Goal: Task Accomplishment & Management: Manage account settings

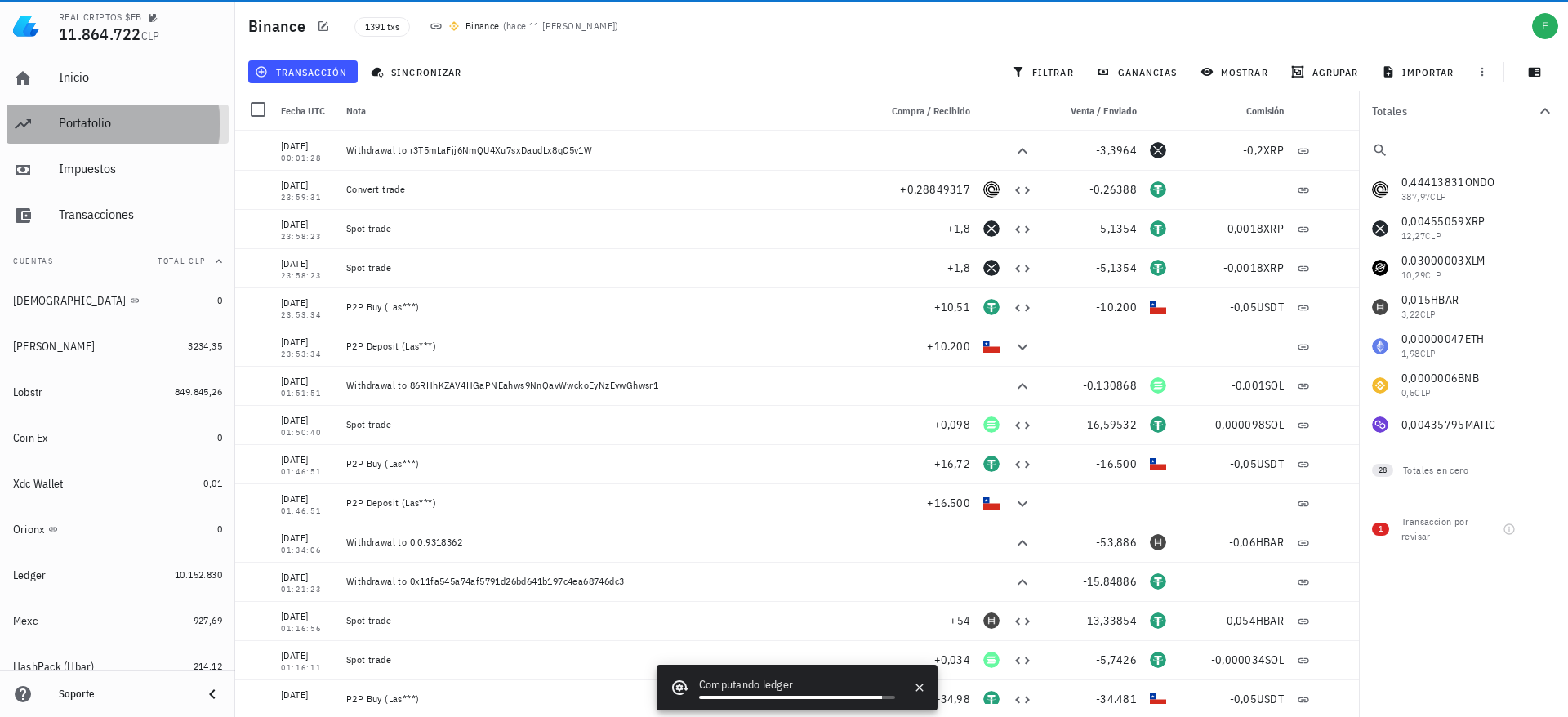
click at [85, 134] on div "Portafolio" at bounding box center [141, 123] width 163 height 37
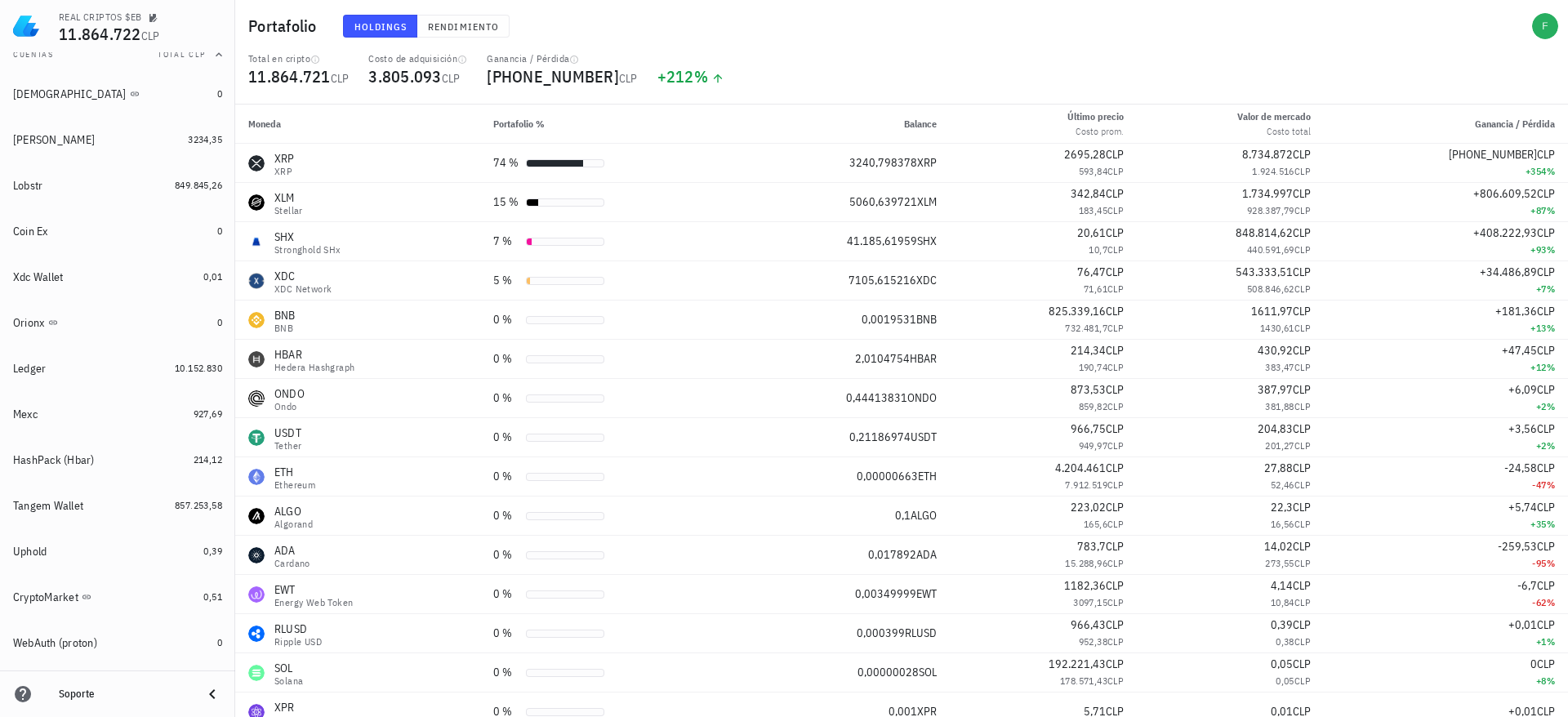
scroll to position [280, 0]
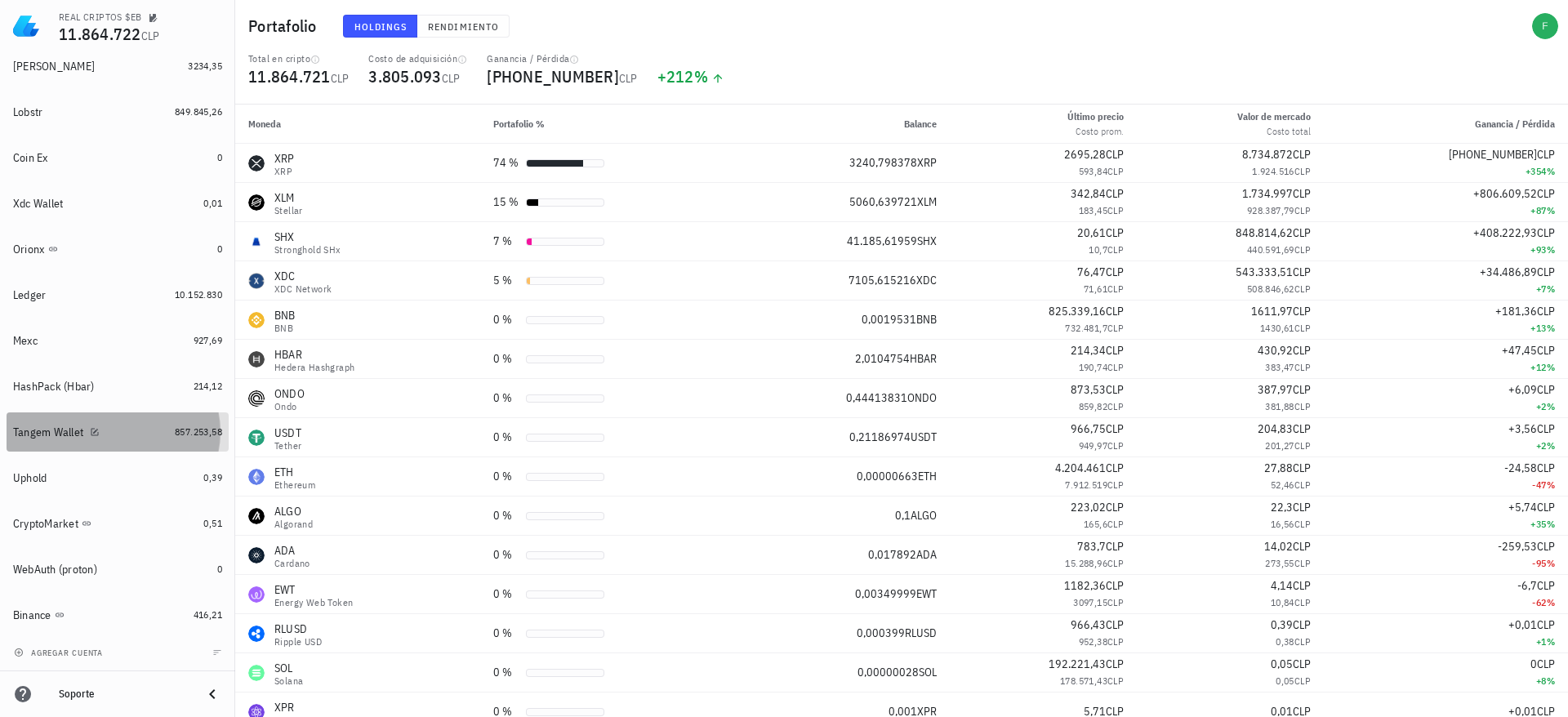
click at [47, 436] on div "Tangem Wallet" at bounding box center [48, 432] width 70 height 14
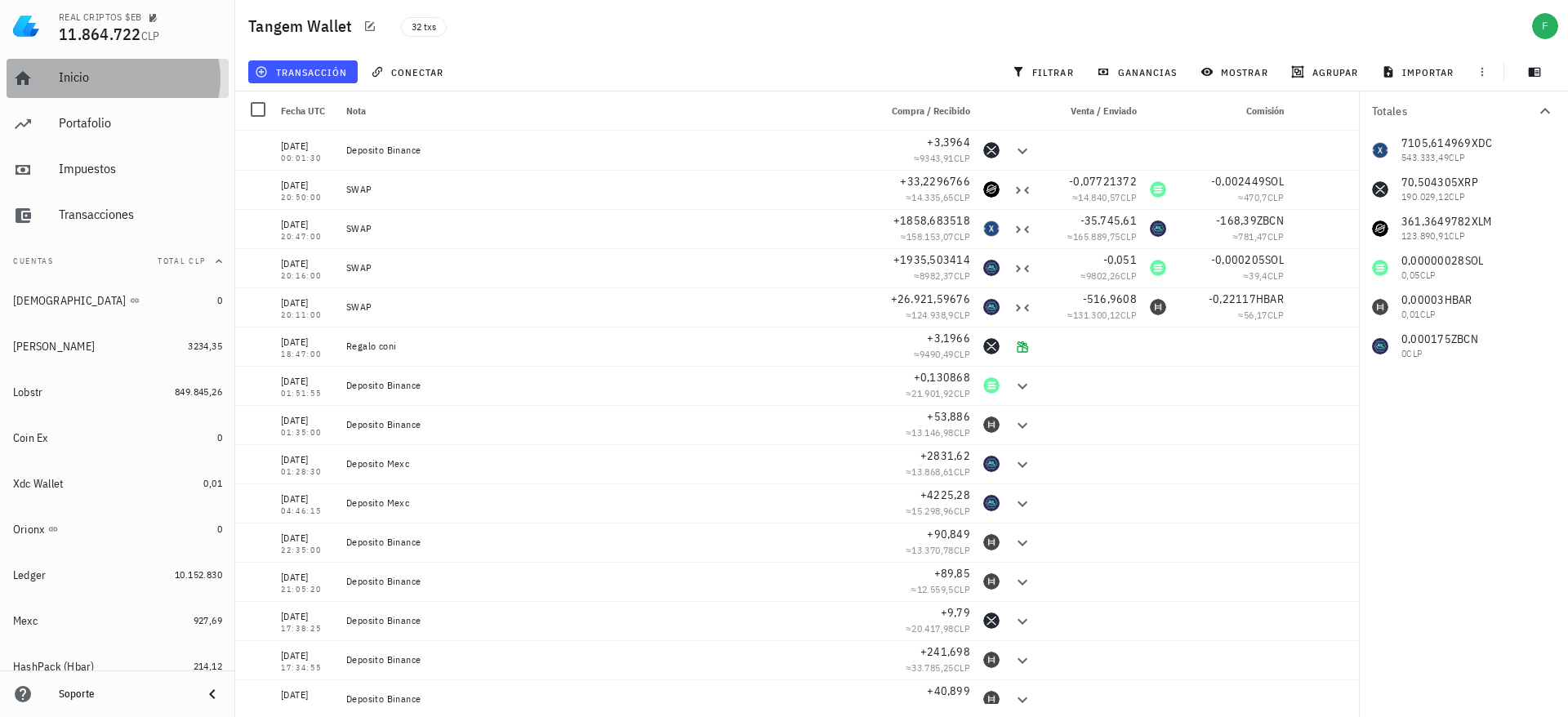
click at [130, 80] on div "Inicio" at bounding box center [141, 77] width 163 height 16
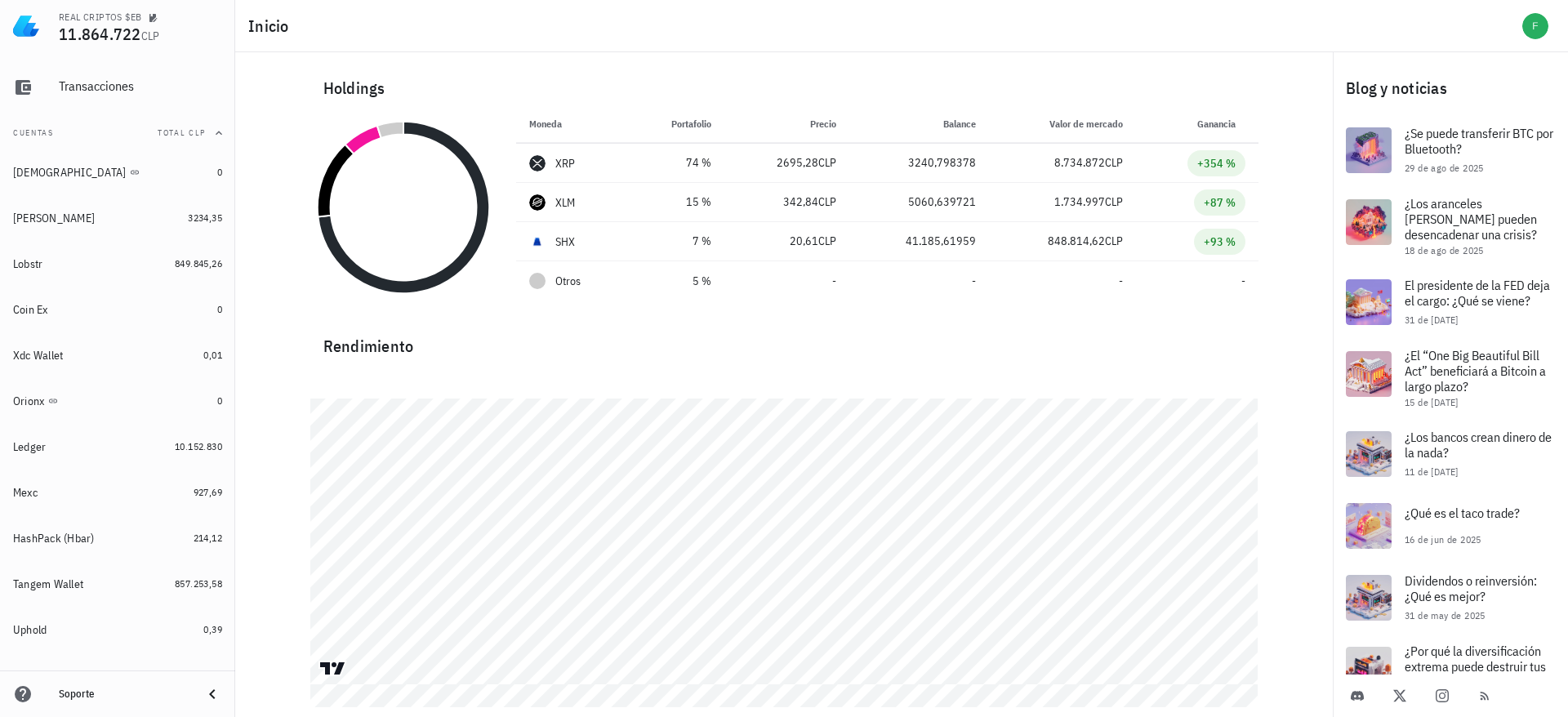
scroll to position [129, 0]
click at [145, 583] on div "Tangem Wallet" at bounding box center [91, 584] width 155 height 16
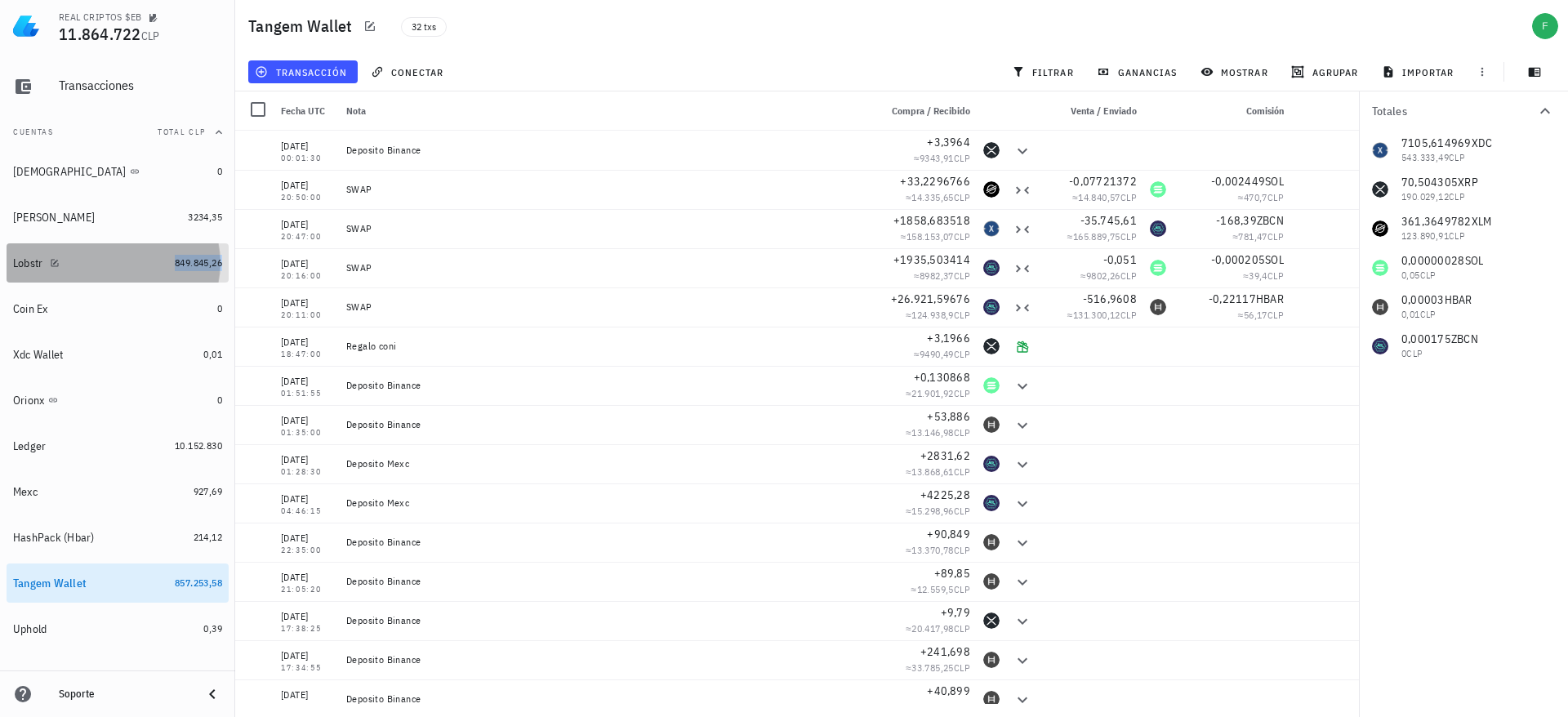
click at [175, 261] on span "849.845,26" at bounding box center [199, 262] width 48 height 12
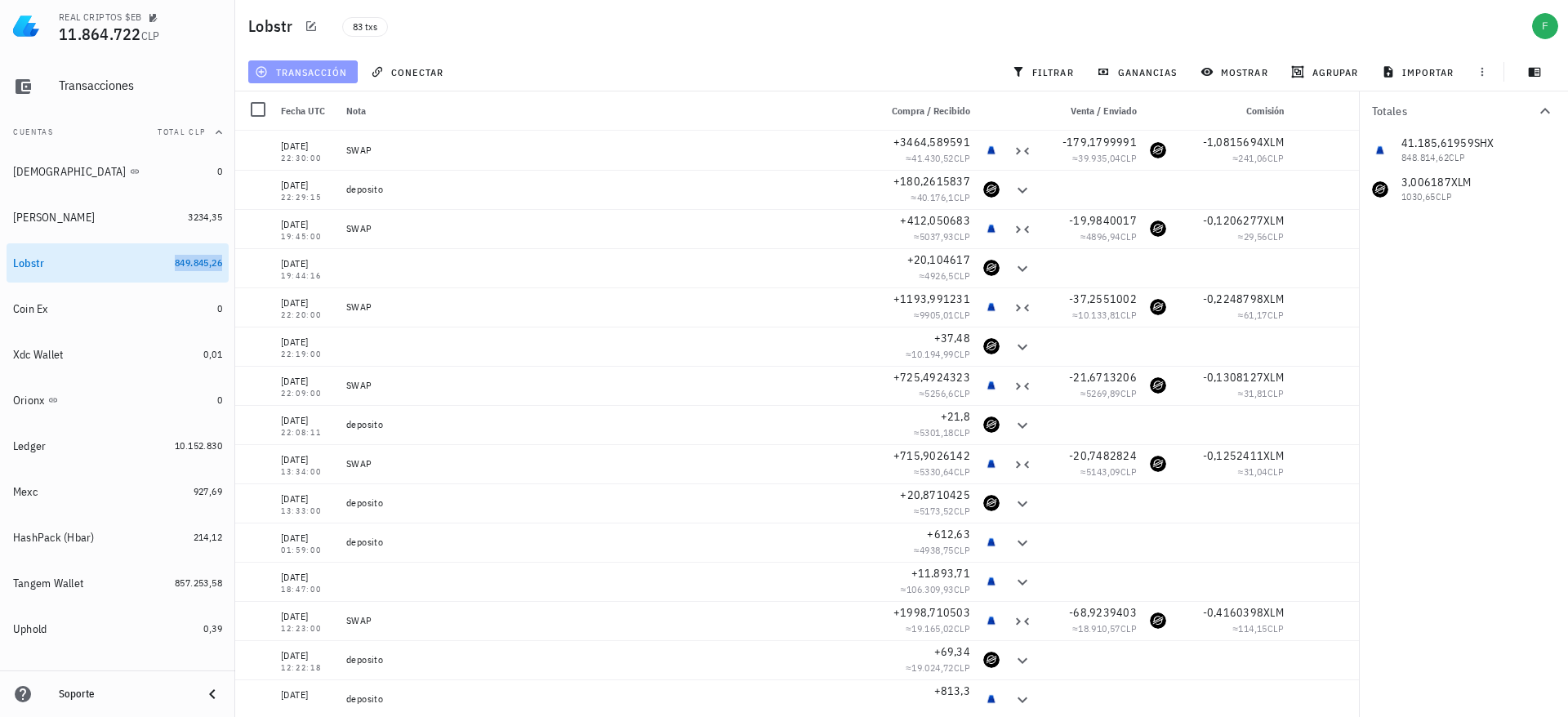
click at [331, 66] on span "transacción" at bounding box center [302, 72] width 89 height 13
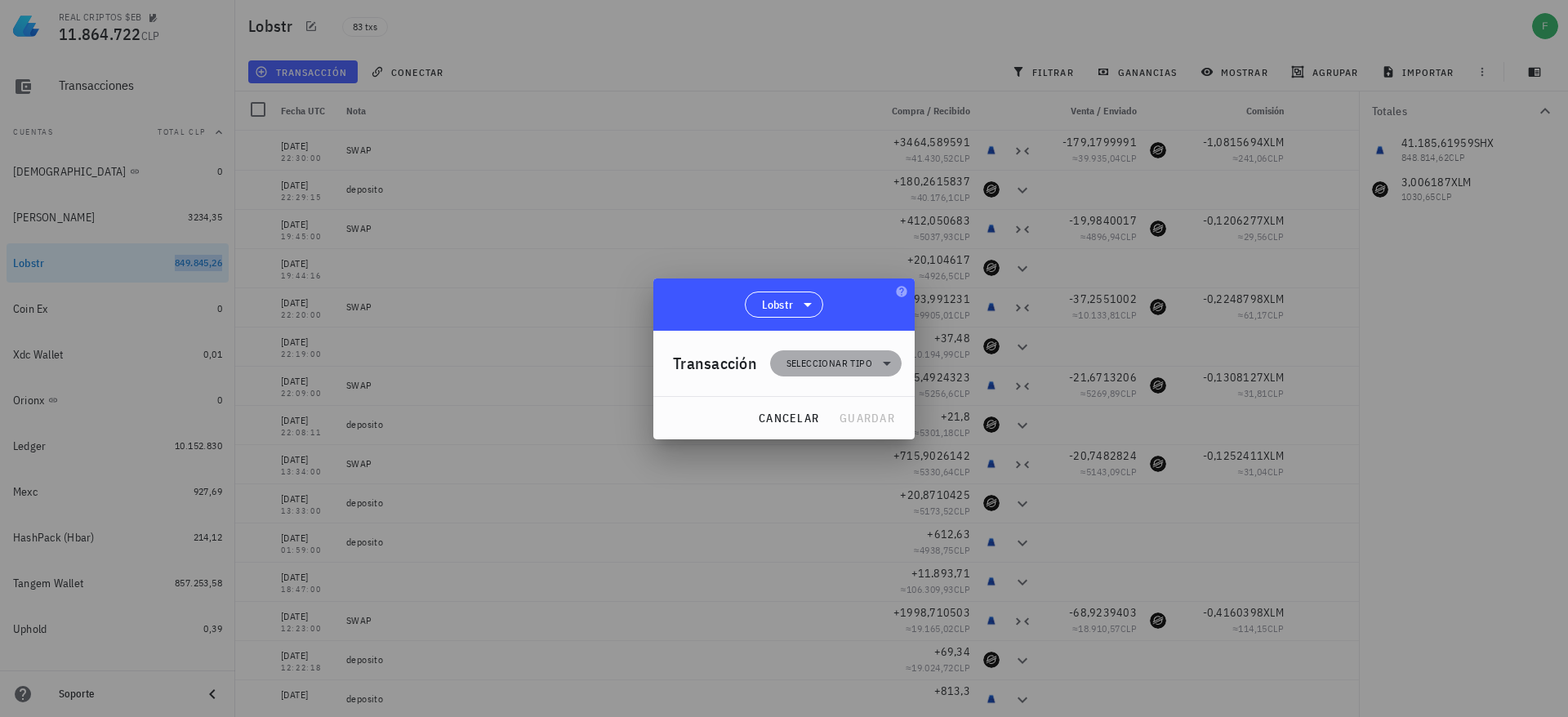
click at [841, 375] on span "Seleccionar tipo" at bounding box center [835, 364] width 111 height 26
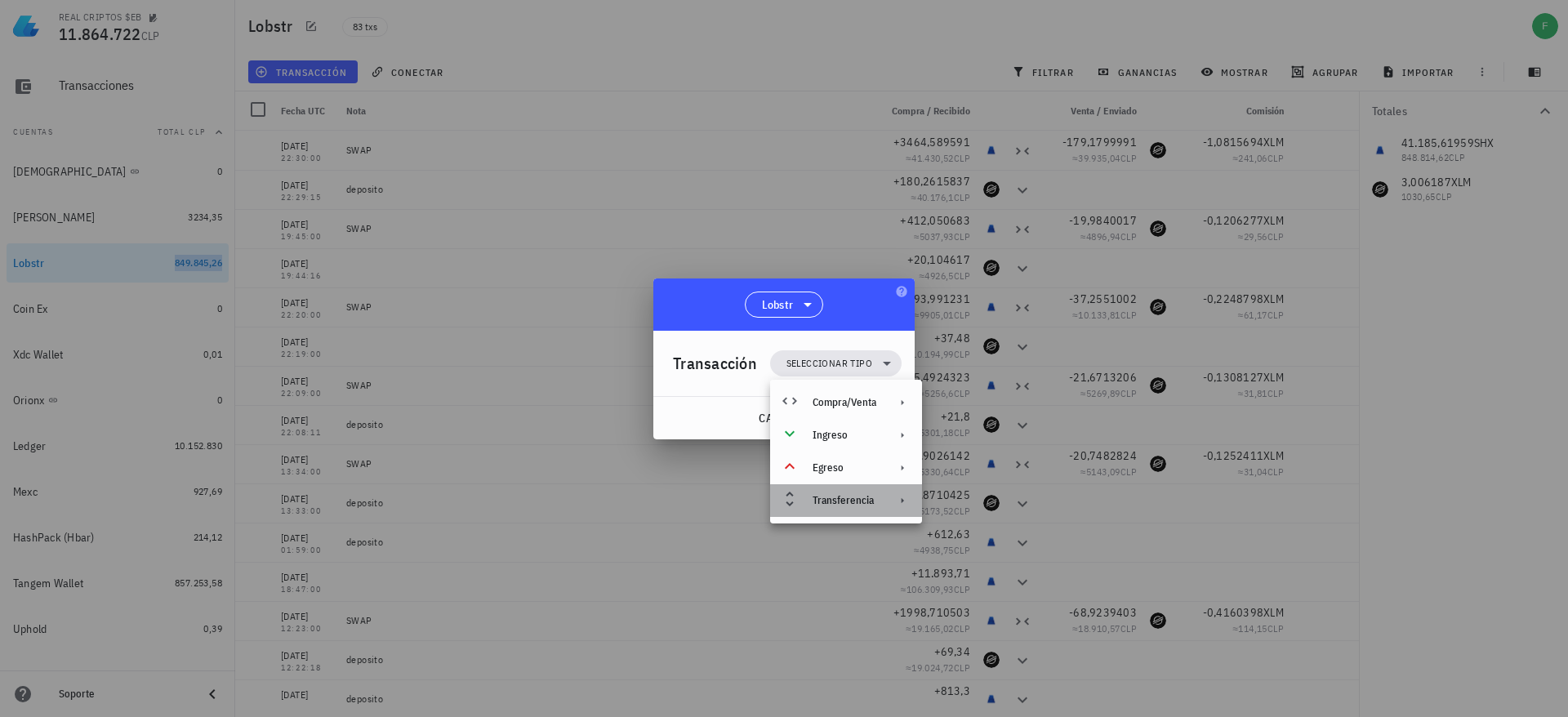
click at [845, 501] on div "Transferencia" at bounding box center [844, 500] width 64 height 13
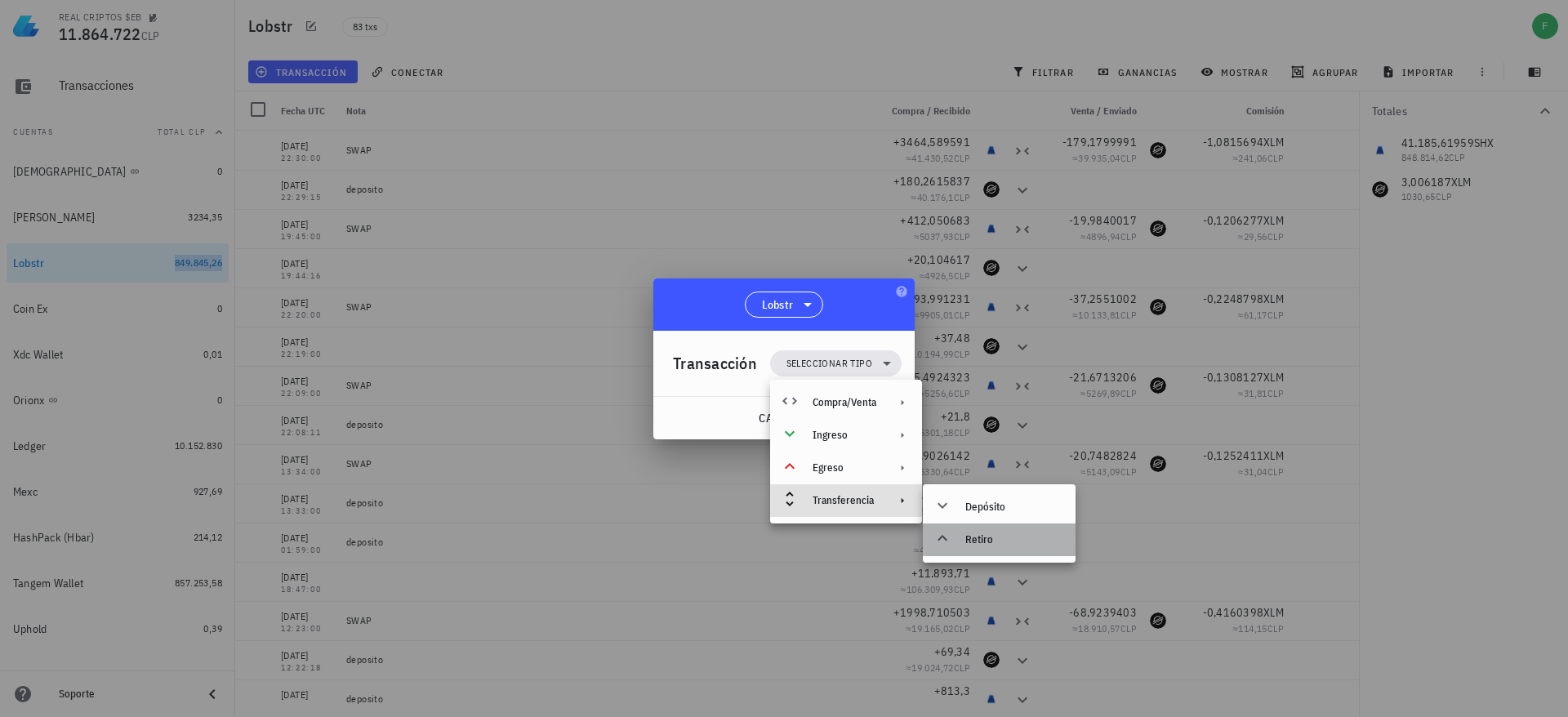
click at [993, 538] on div "Retiro" at bounding box center [1013, 540] width 97 height 13
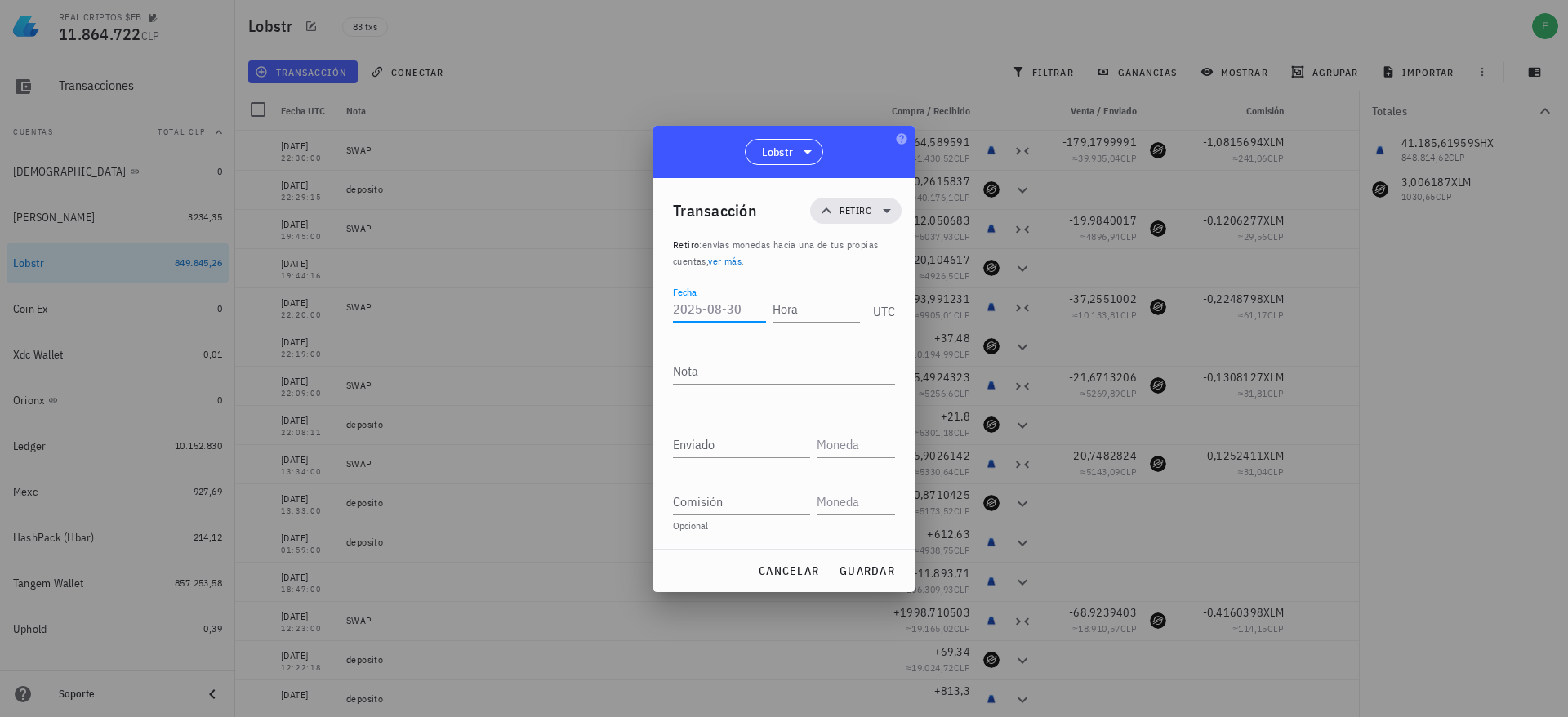
click at [704, 298] on input "Fecha" at bounding box center [718, 309] width 93 height 26
type input "2"
drag, startPoint x: 747, startPoint y: 315, endPoint x: 660, endPoint y: 323, distance: 87.4
click at [660, 323] on div "Transacción Retiro Retiro : envías monedas hacia una de tus propias cuentas, ve…" at bounding box center [783, 364] width 261 height 371
type input "[DATE]"
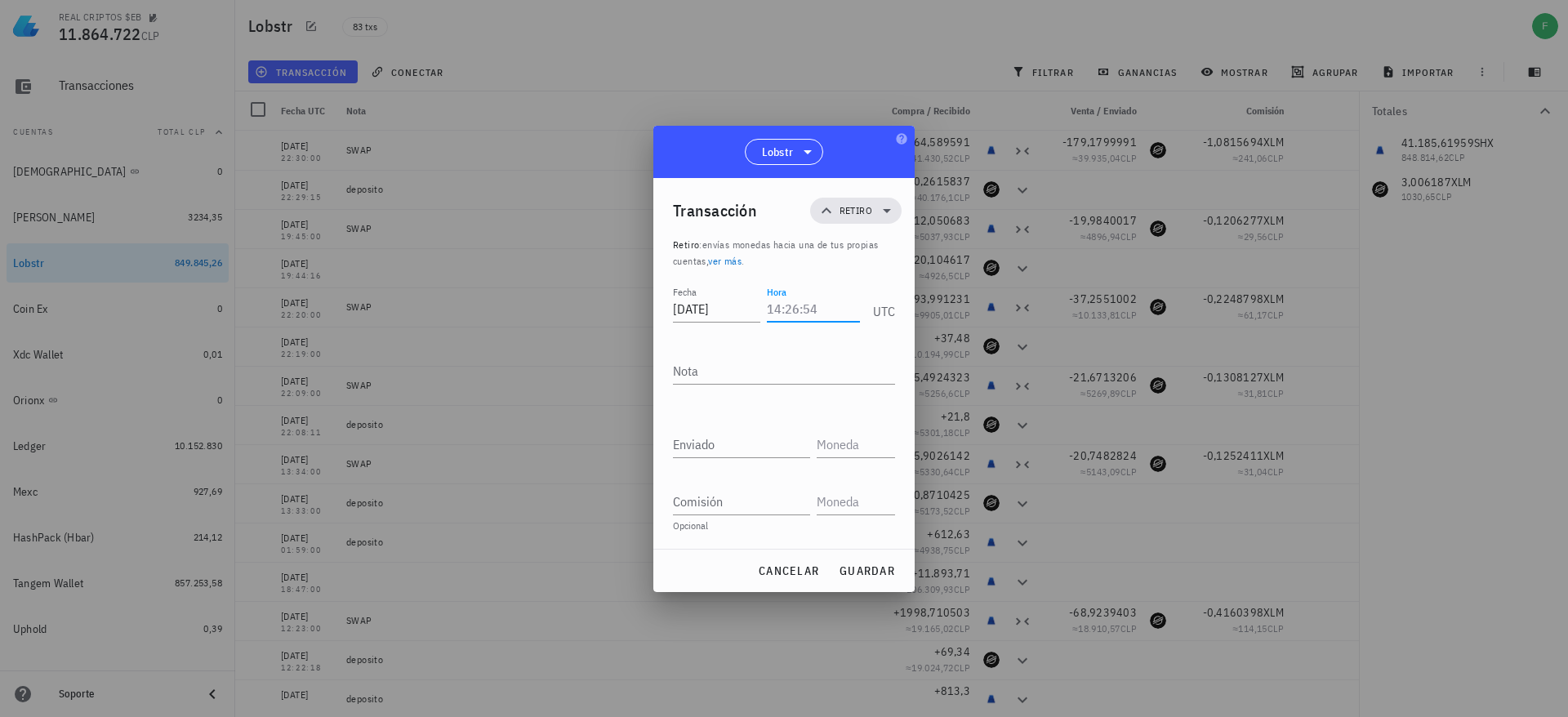
click at [805, 316] on input "Hora" at bounding box center [813, 309] width 93 height 26
type input "18:08:00"
click at [771, 363] on textarea "Nota" at bounding box center [783, 371] width 222 height 26
type textarea "RETIRO"
type input "80"
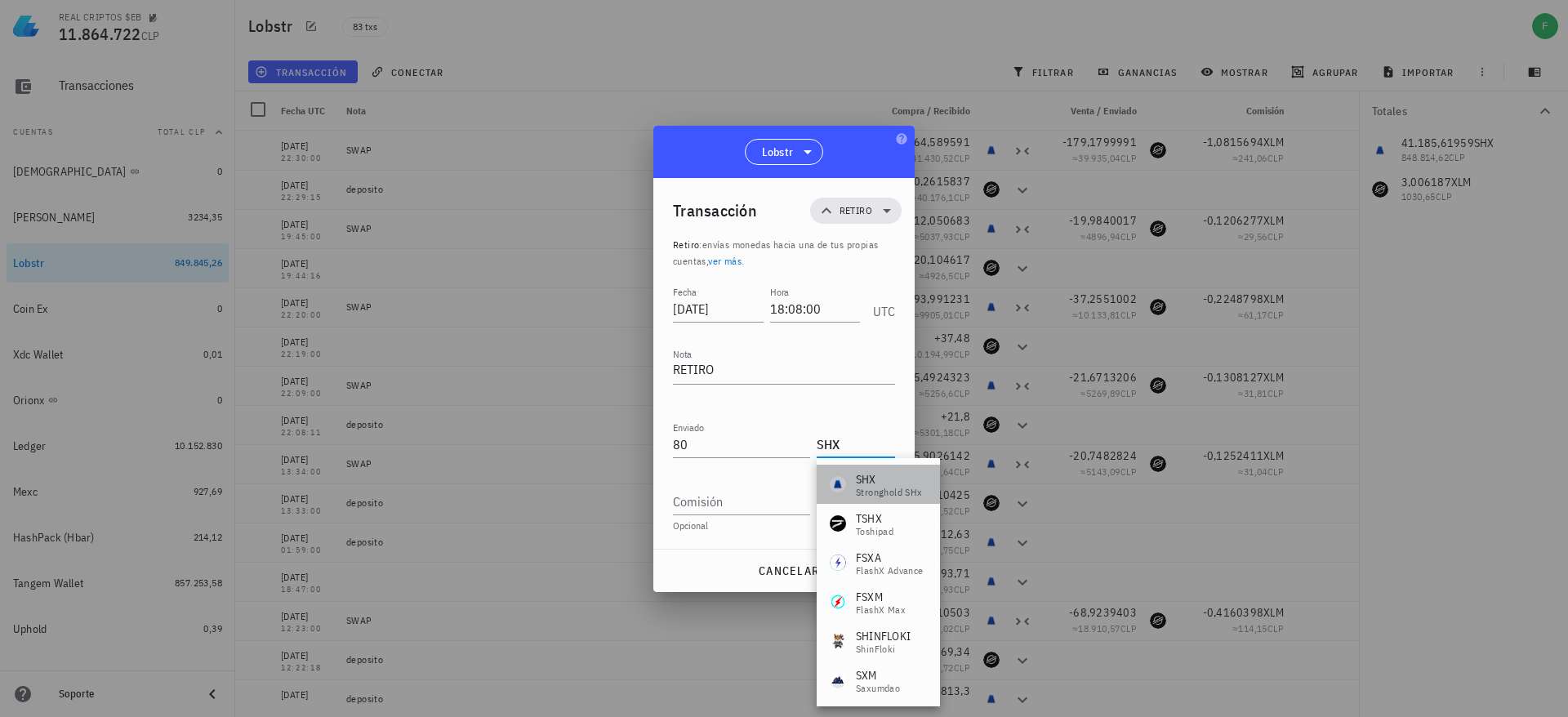
click at [842, 484] on div "SHX-icon" at bounding box center [837, 484] width 16 height 16
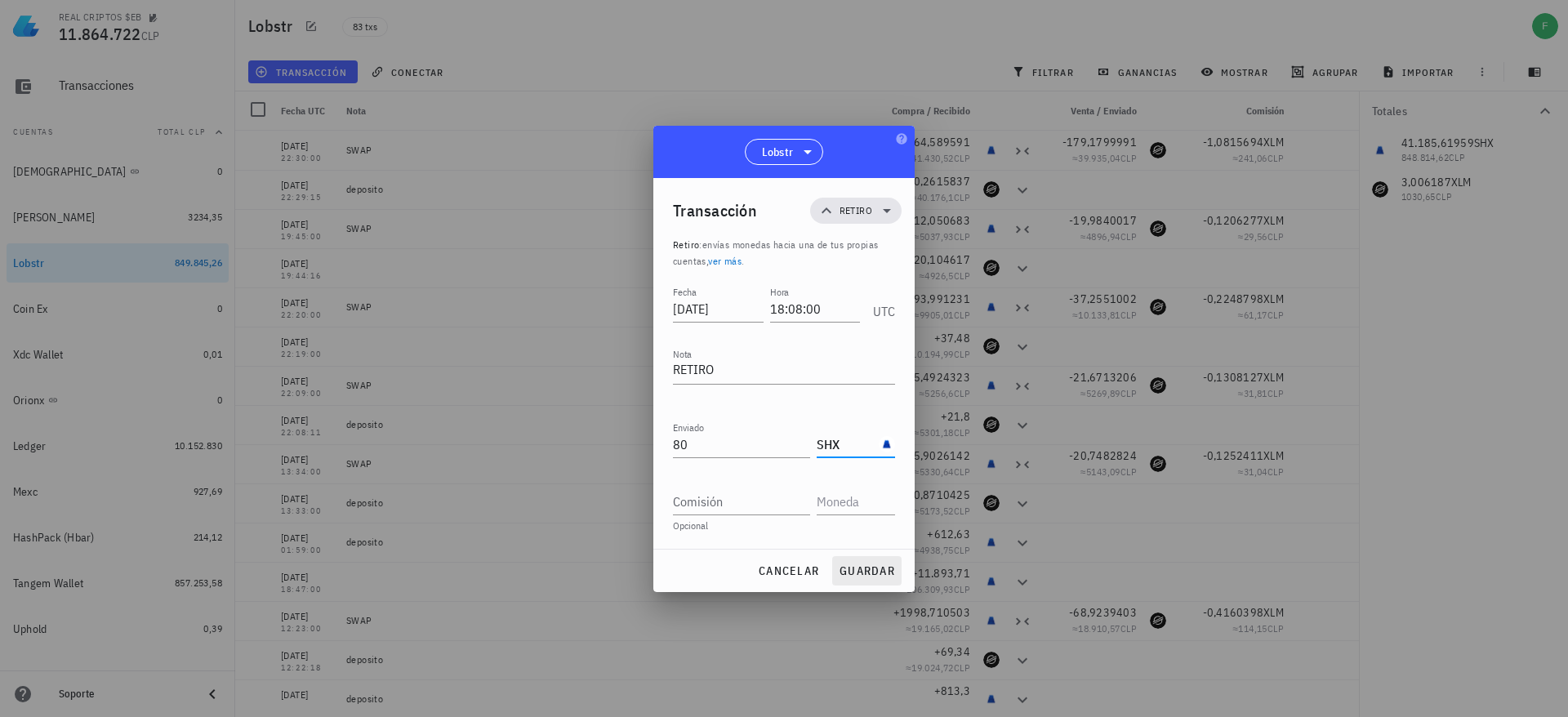
type input "SHX"
click at [858, 572] on span "guardar" at bounding box center [866, 571] width 56 height 15
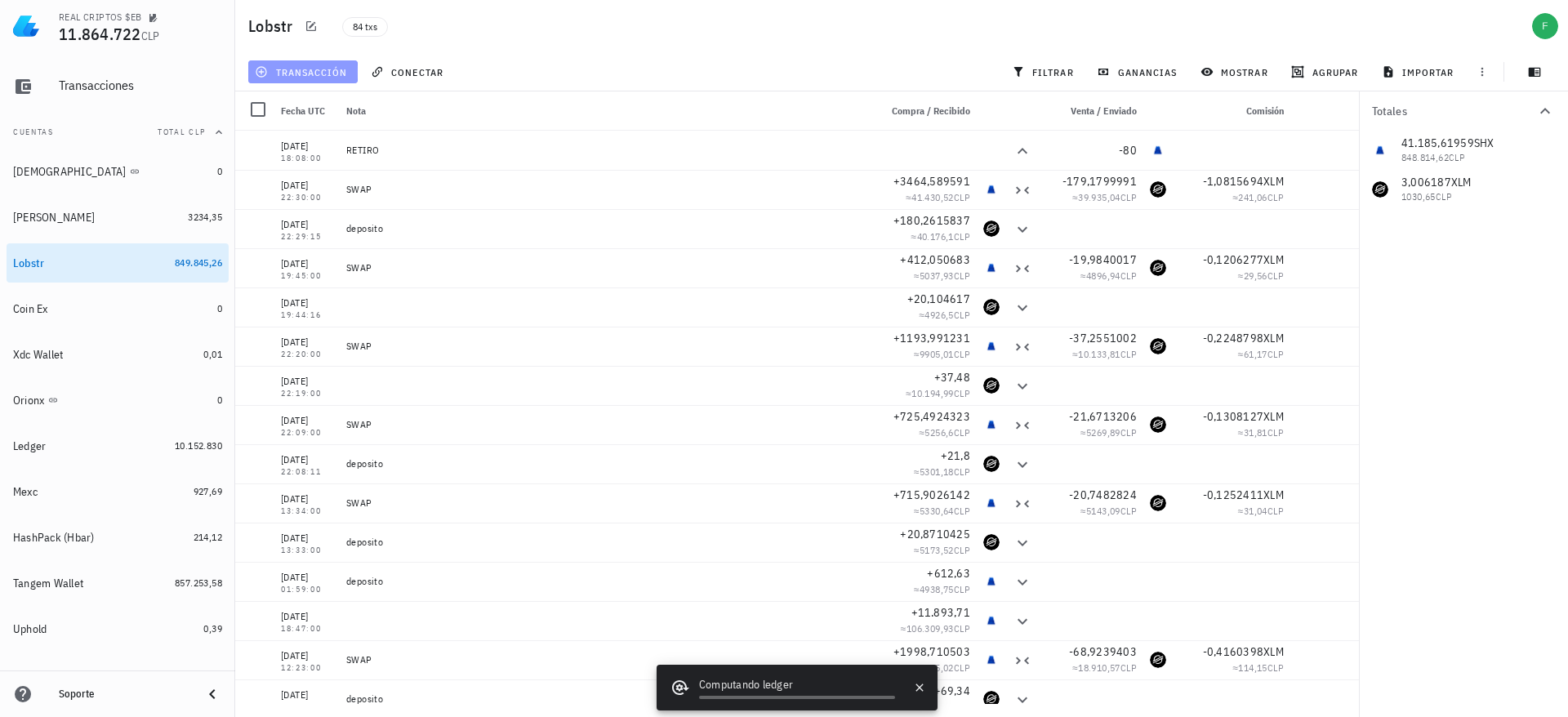
click at [335, 63] on button "transacción" at bounding box center [303, 72] width 110 height 22
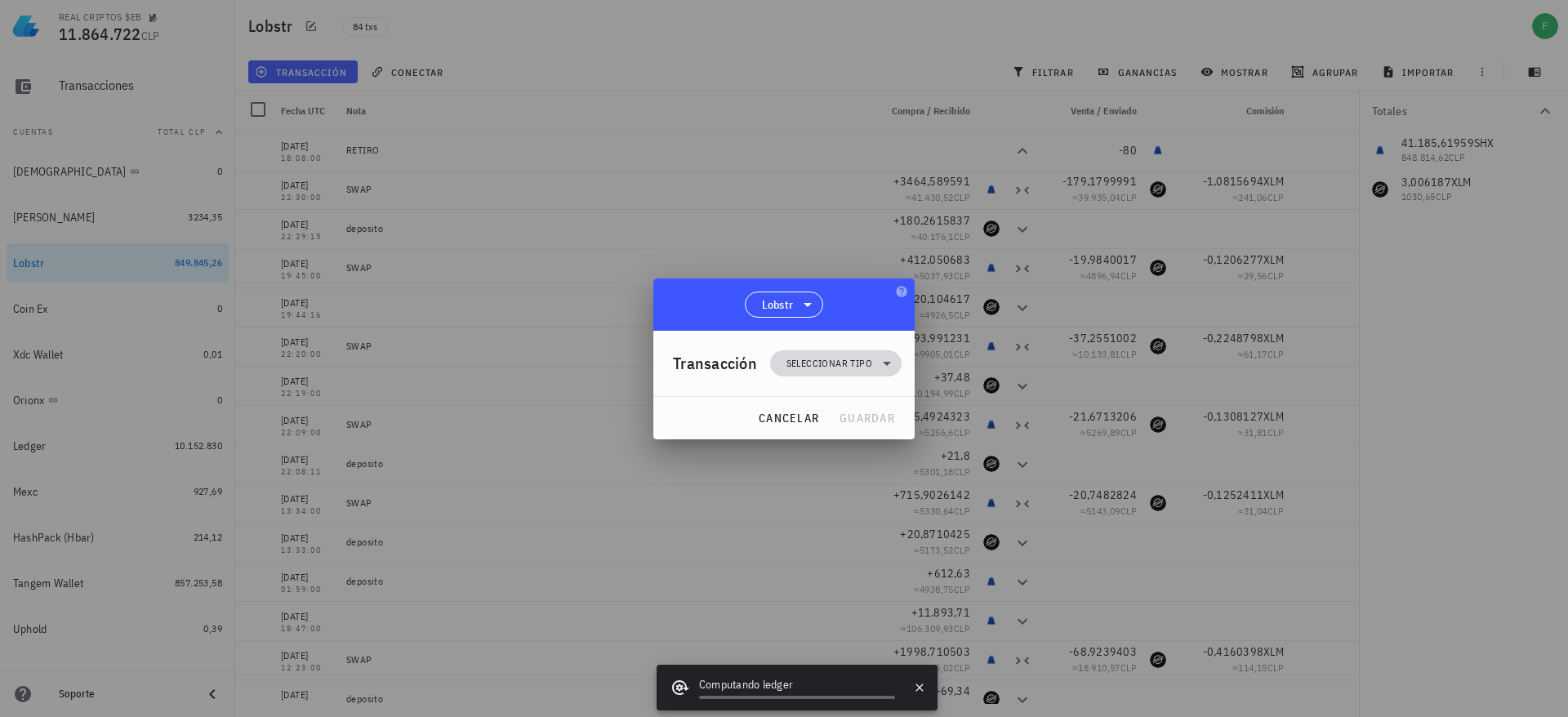
click at [806, 357] on span "Seleccionar tipo" at bounding box center [829, 363] width 86 height 16
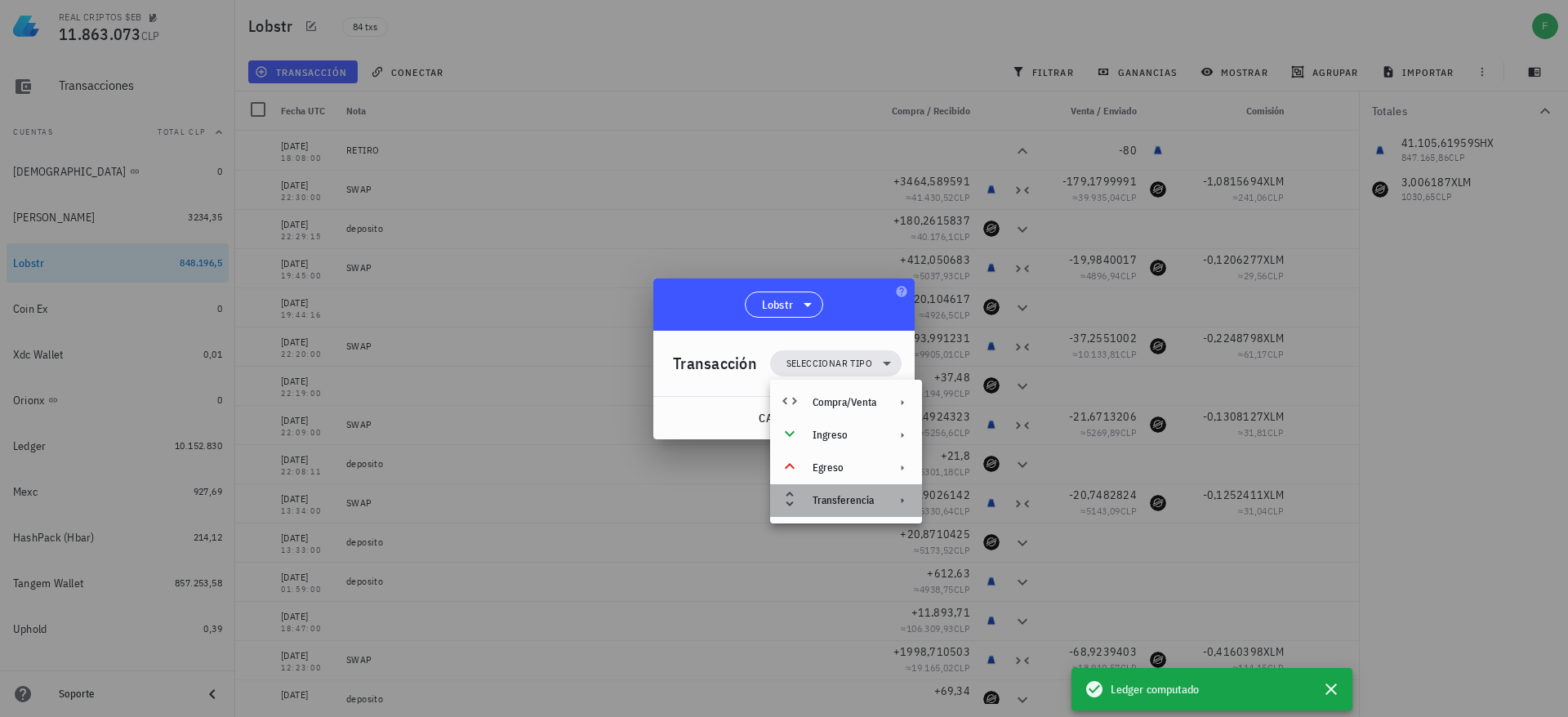
click at [832, 510] on div "Transferencia" at bounding box center [846, 500] width 152 height 33
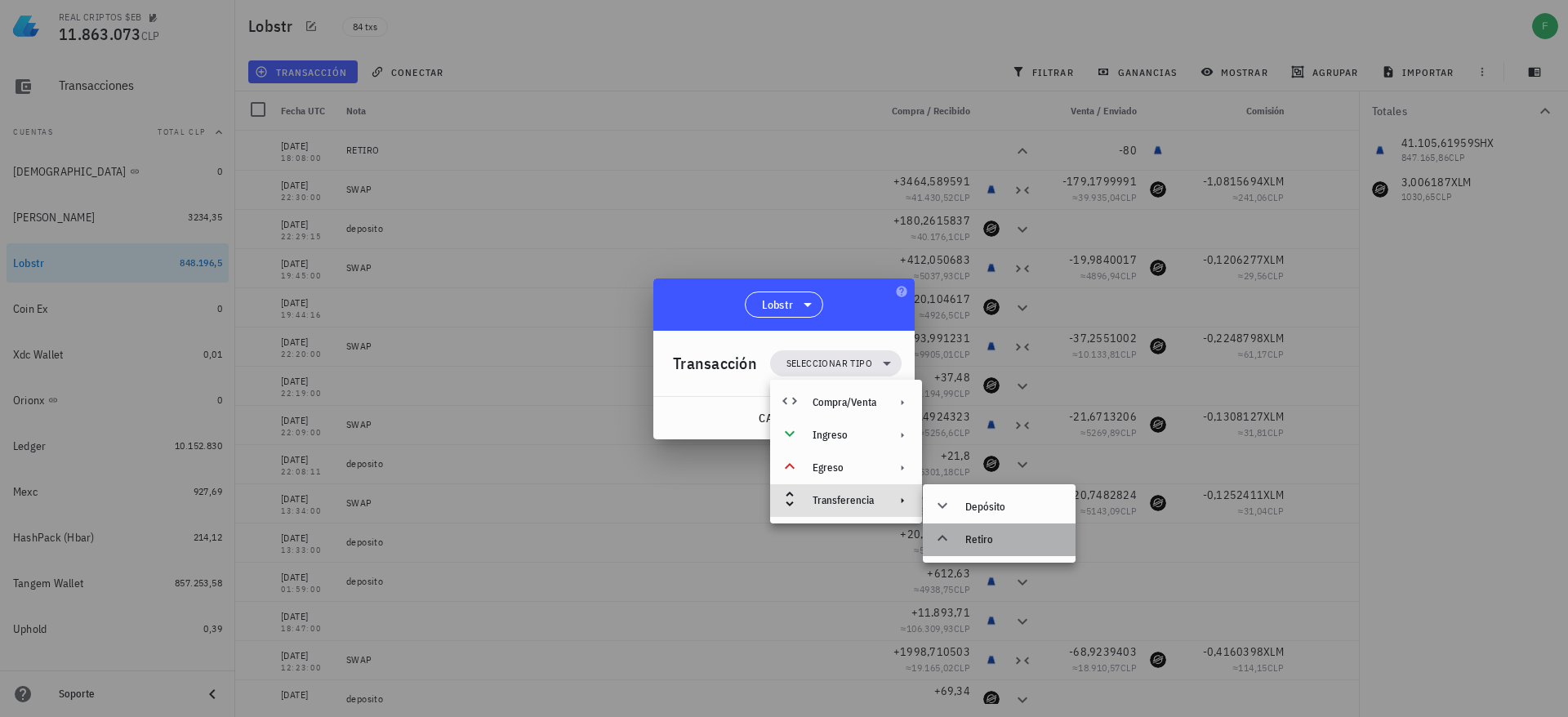
click at [1002, 533] on div "Retiro" at bounding box center [1013, 540] width 97 height 13
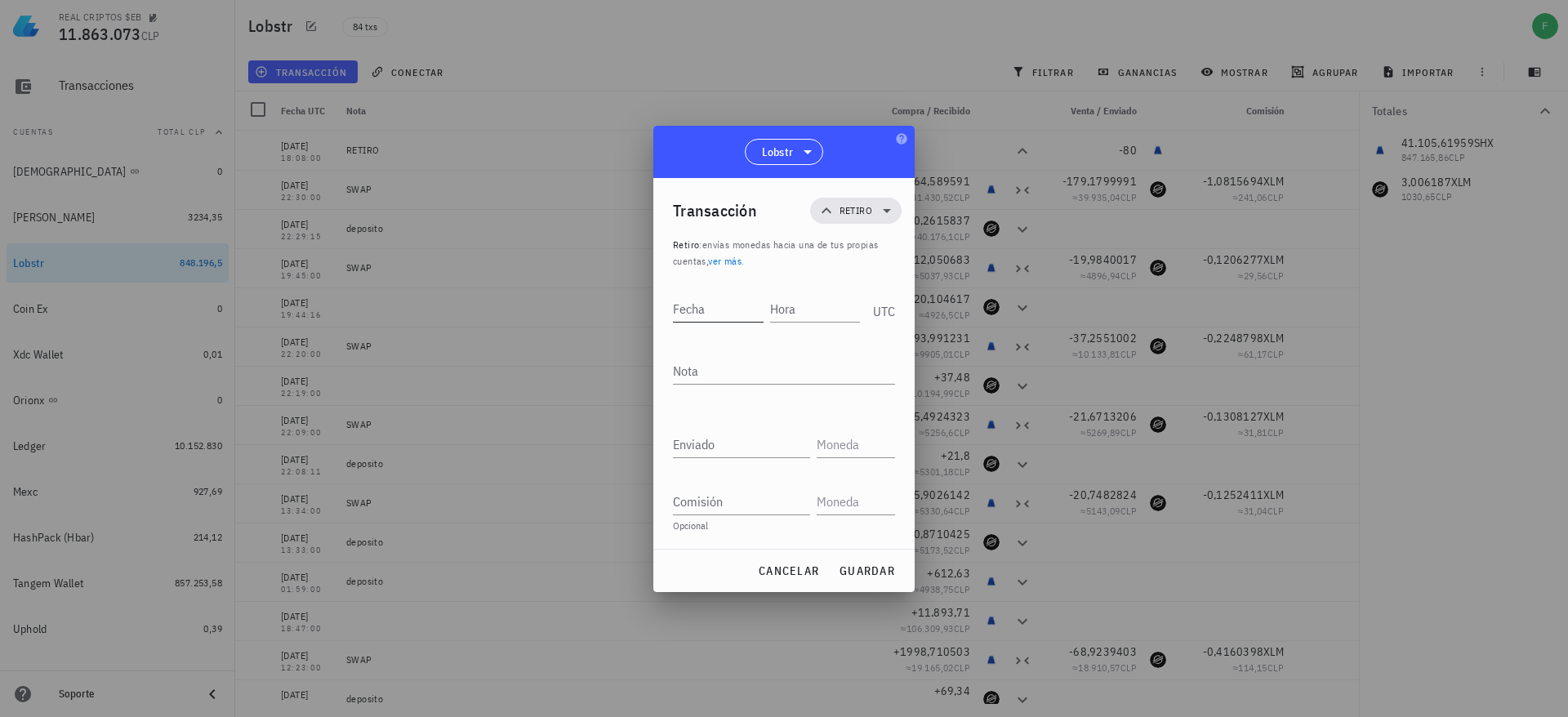
click at [687, 303] on input "Fecha" at bounding box center [717, 309] width 91 height 26
paste input "[DATE]"
type input "[DATE]"
type input "18:10:00"
click at [700, 358] on textarea "Nota" at bounding box center [783, 371] width 222 height 26
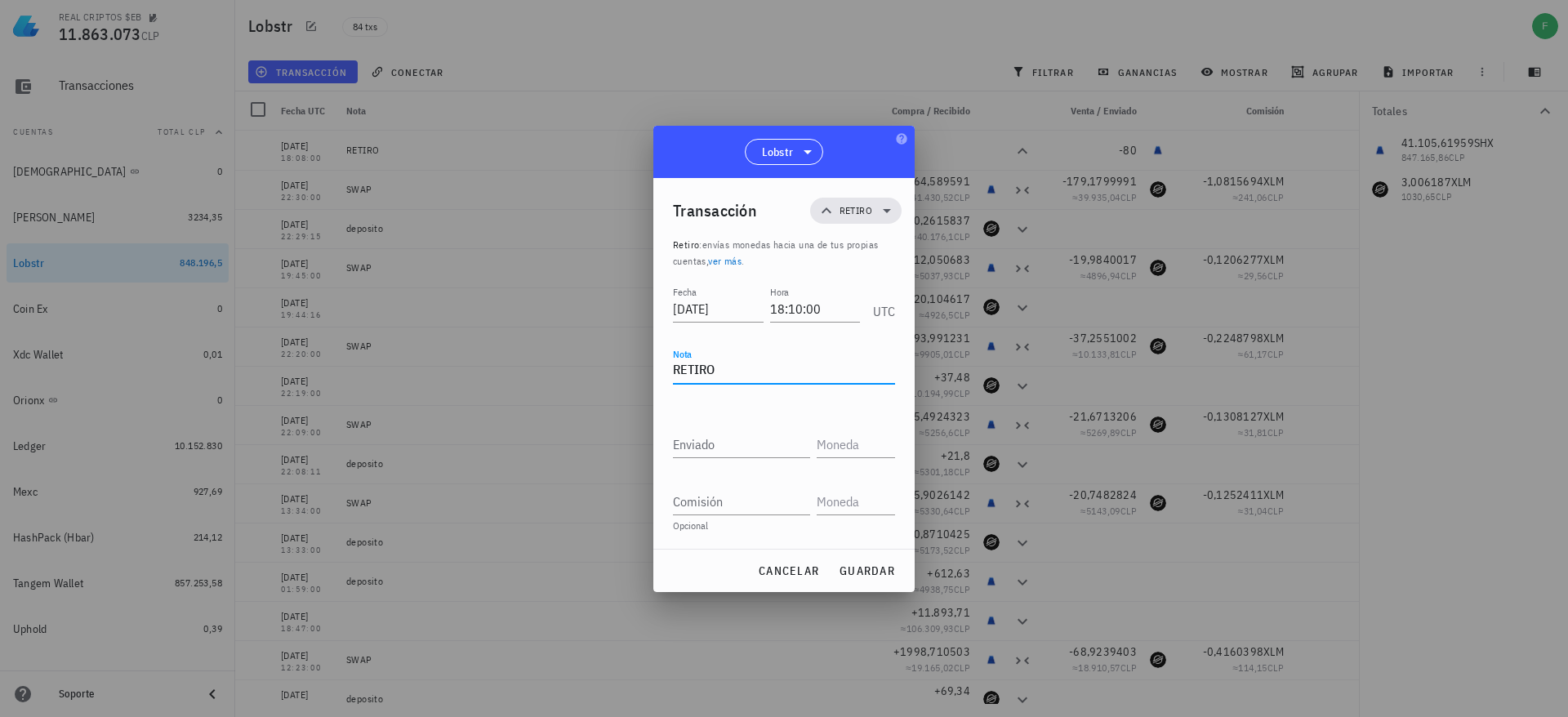
type textarea "RETIRO"
type input "41.105,62"
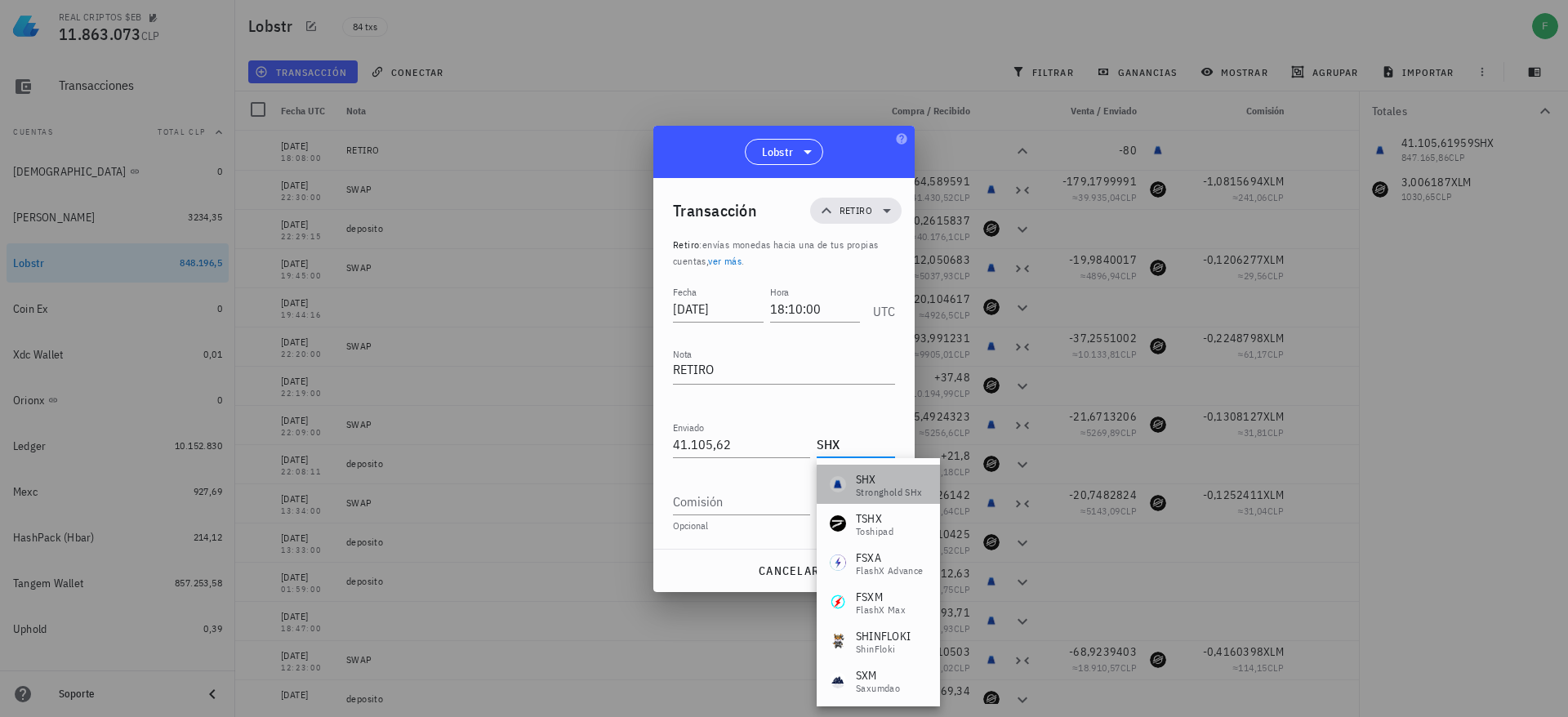
click at [875, 487] on div "Stronghold SHx" at bounding box center [889, 492] width 67 height 9
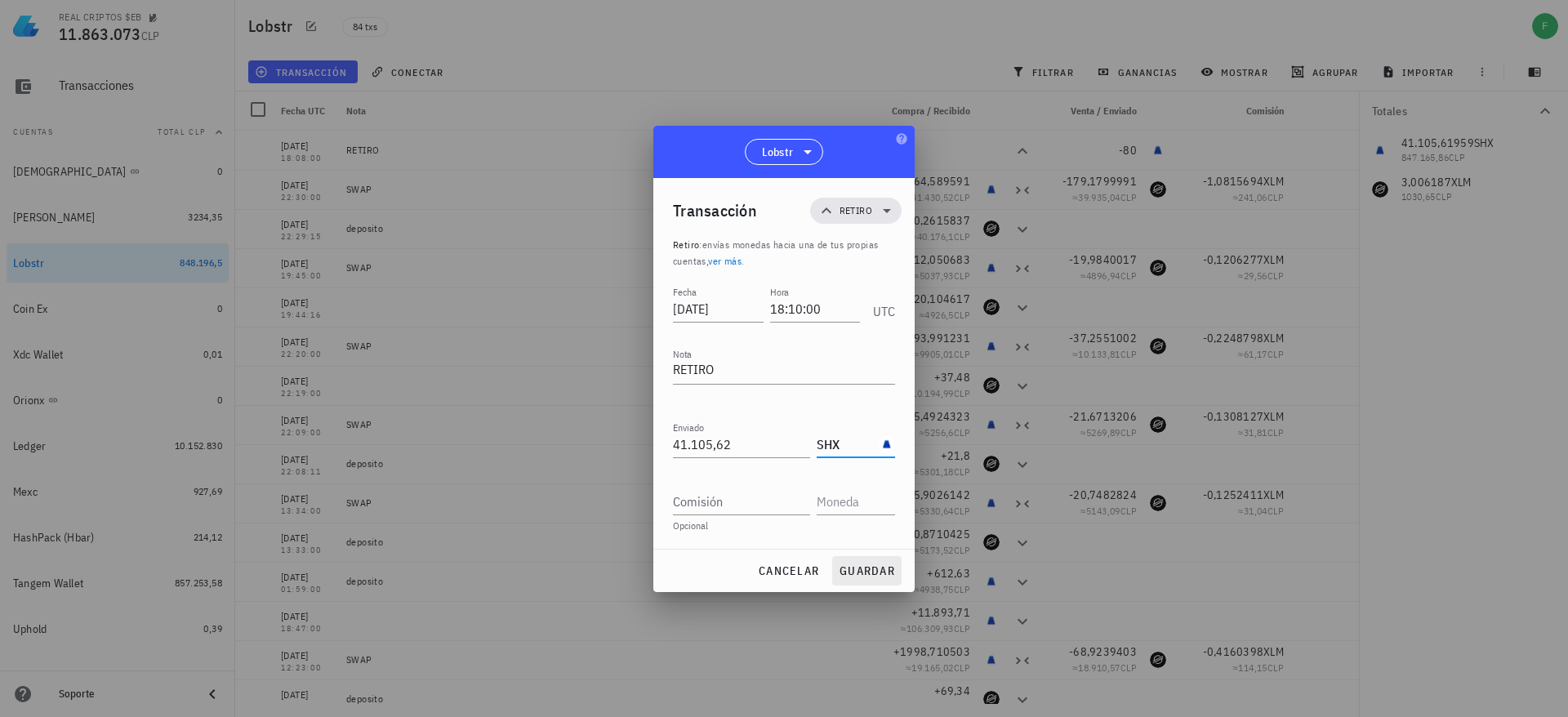
type input "SHX"
click at [869, 570] on span "guardar" at bounding box center [866, 571] width 56 height 15
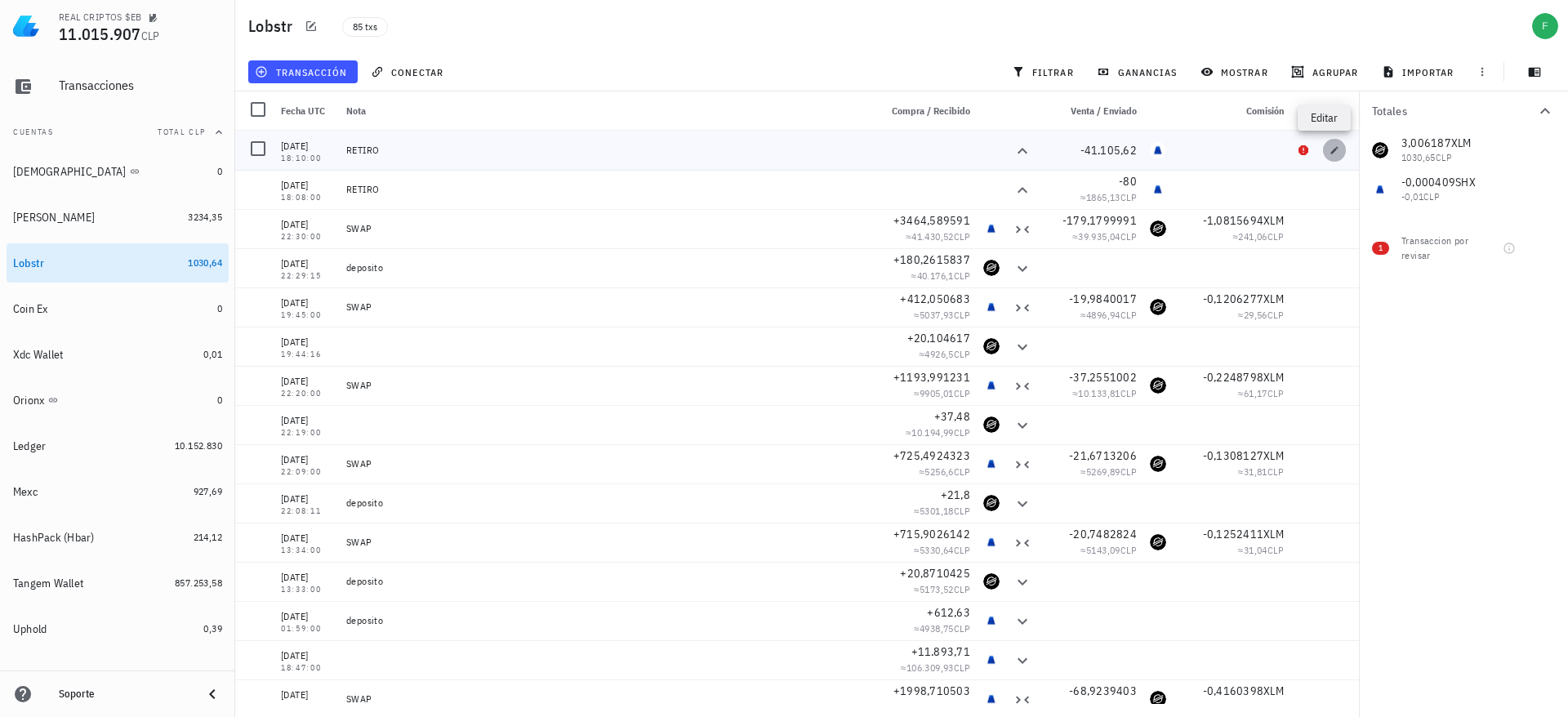
click at [1332, 152] on span "button" at bounding box center [1334, 150] width 22 height 9
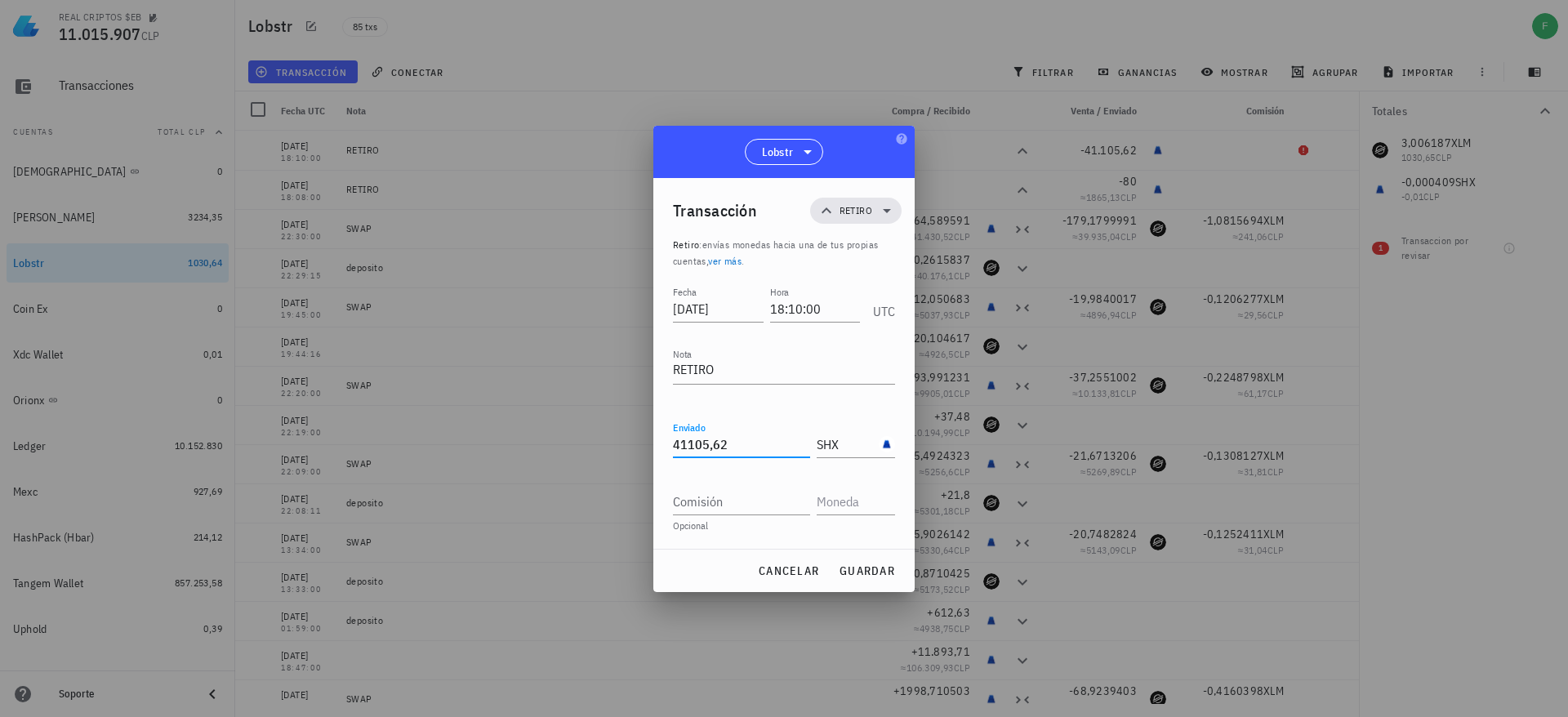
click at [760, 442] on input "41105,62" at bounding box center [741, 444] width 137 height 26
click at [857, 573] on span "guardar" at bounding box center [866, 571] width 56 height 15
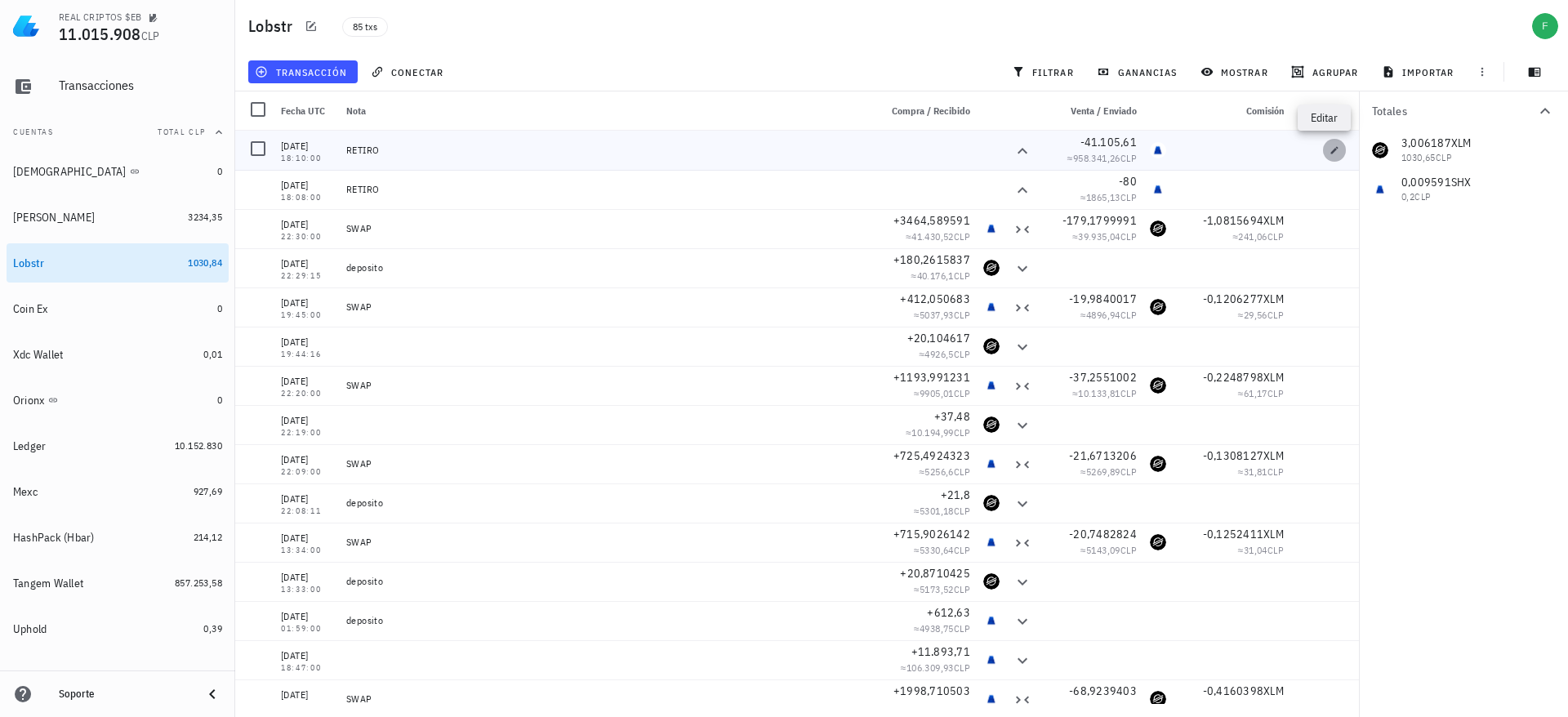
click at [1329, 146] on icon "button" at bounding box center [1334, 150] width 9 height 9
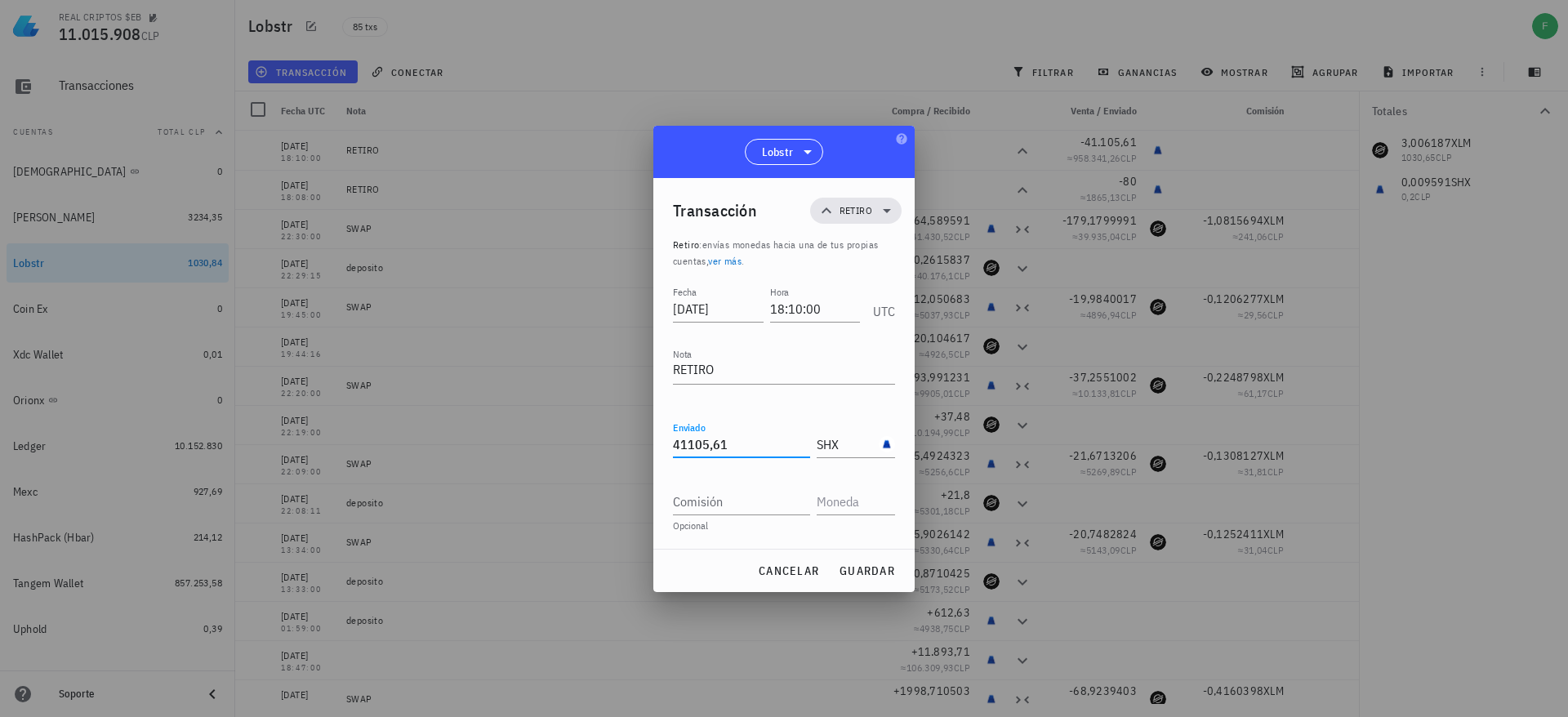
click at [772, 451] on input "41105,61" at bounding box center [741, 444] width 137 height 26
click at [871, 569] on span "guardar" at bounding box center [866, 571] width 56 height 15
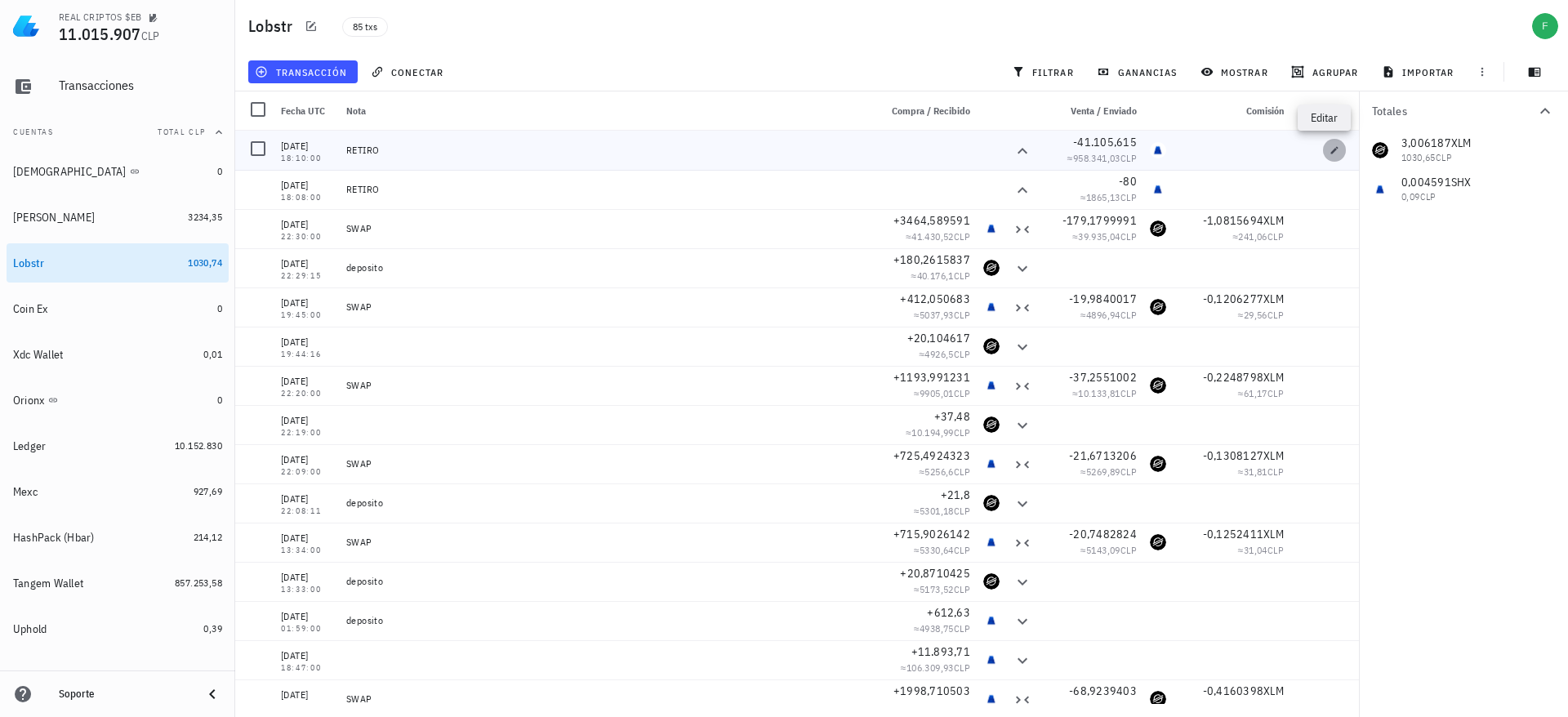
click at [1329, 147] on span "button" at bounding box center [1334, 150] width 22 height 9
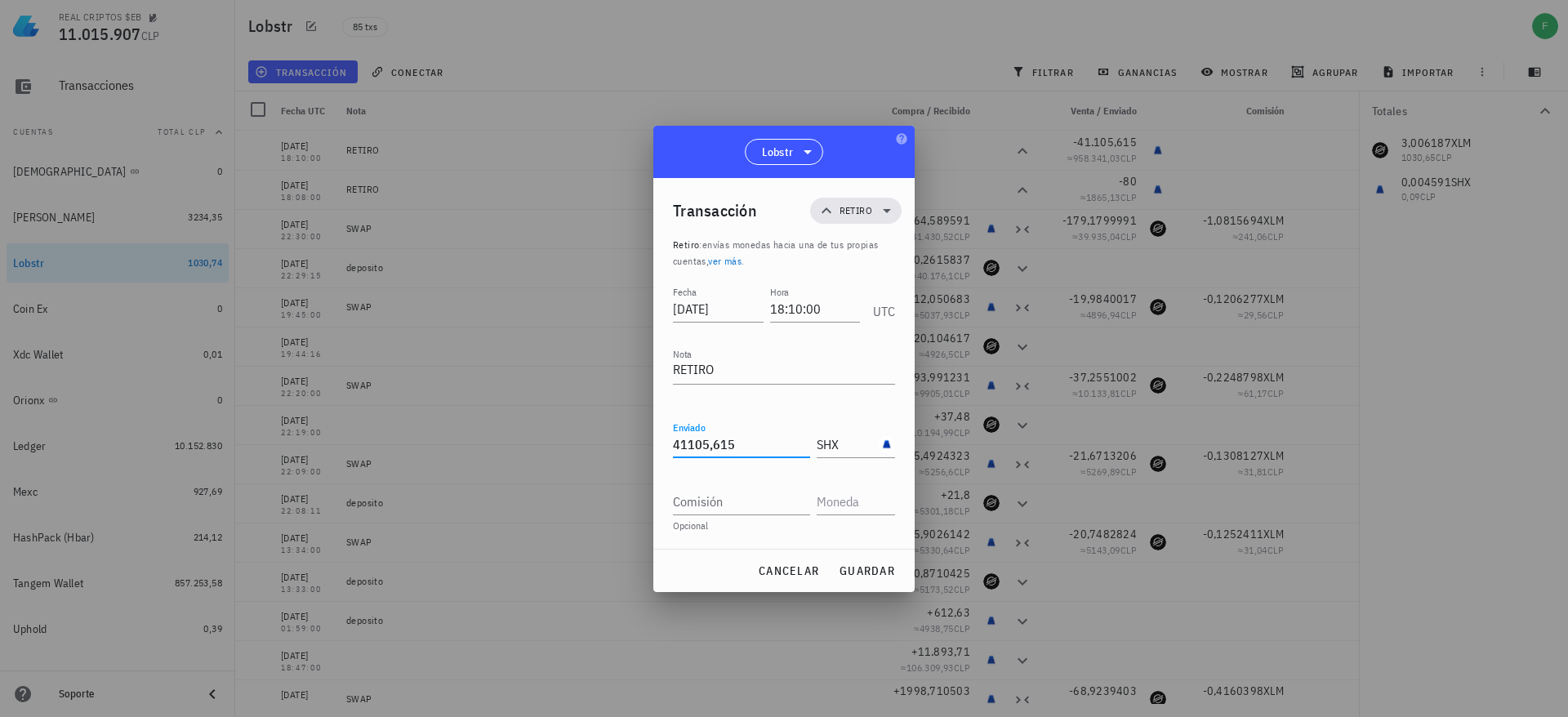
click at [750, 443] on input "41105,615" at bounding box center [741, 444] width 137 height 26
click at [863, 576] on span "guardar" at bounding box center [866, 571] width 56 height 15
type input "41.105,615"
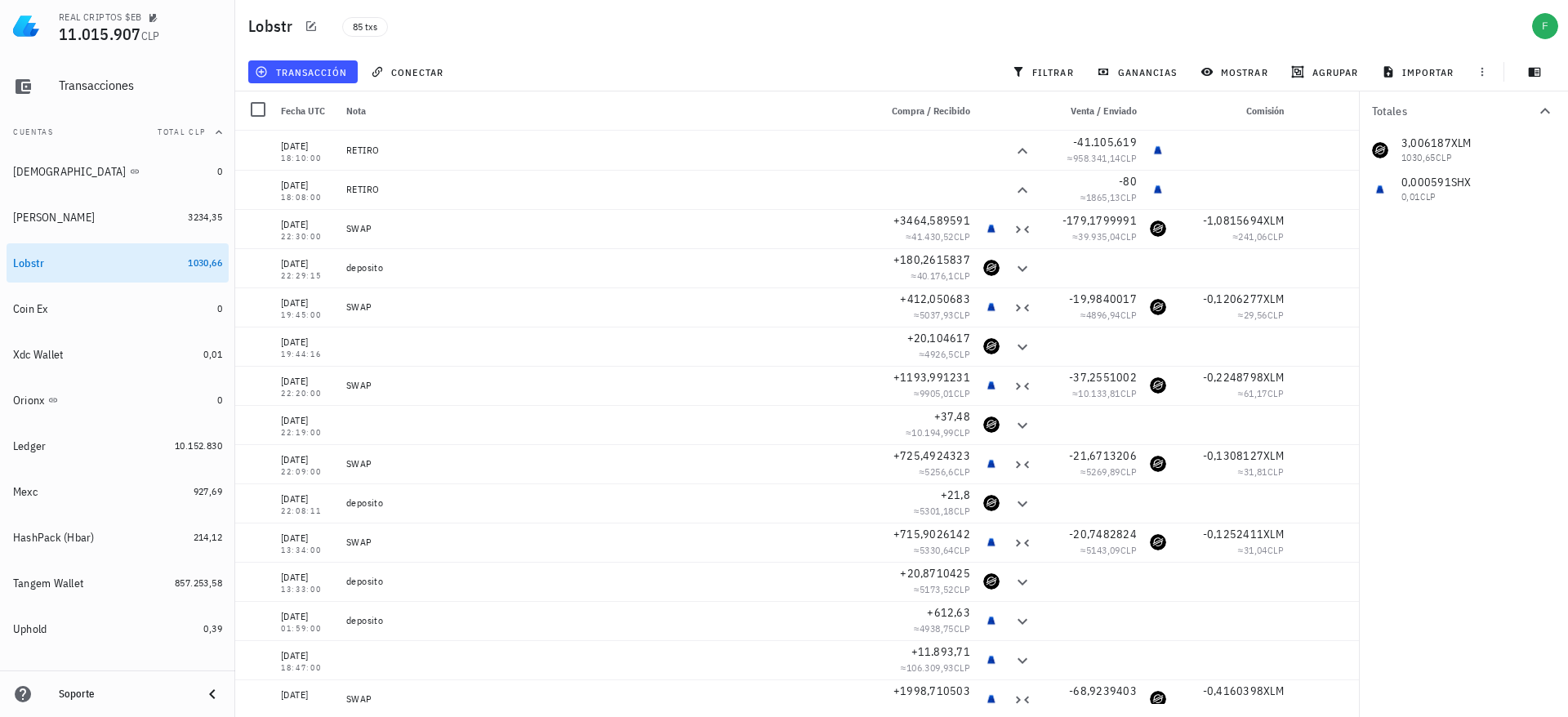
scroll to position [280, 0]
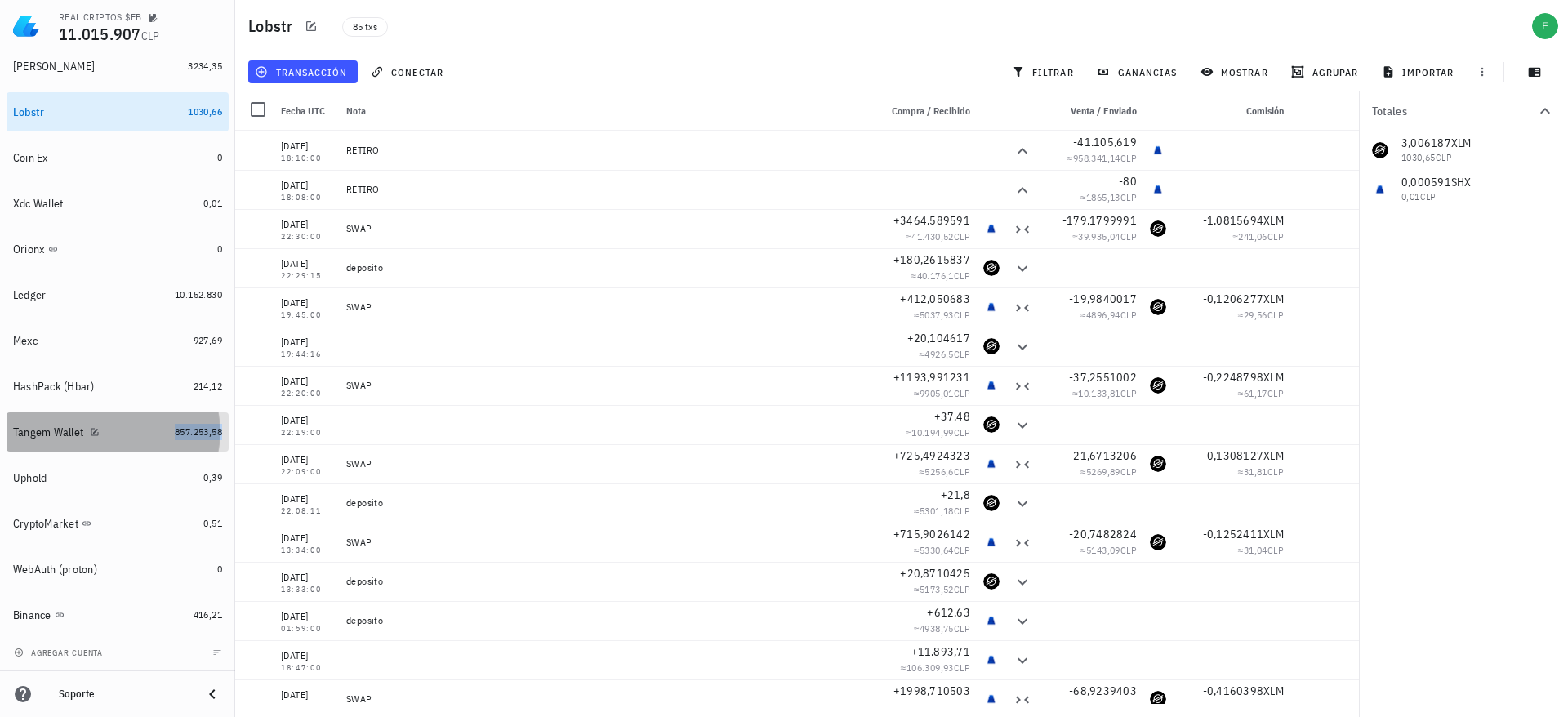
click at [175, 434] on span "857.253,58" at bounding box center [199, 431] width 48 height 12
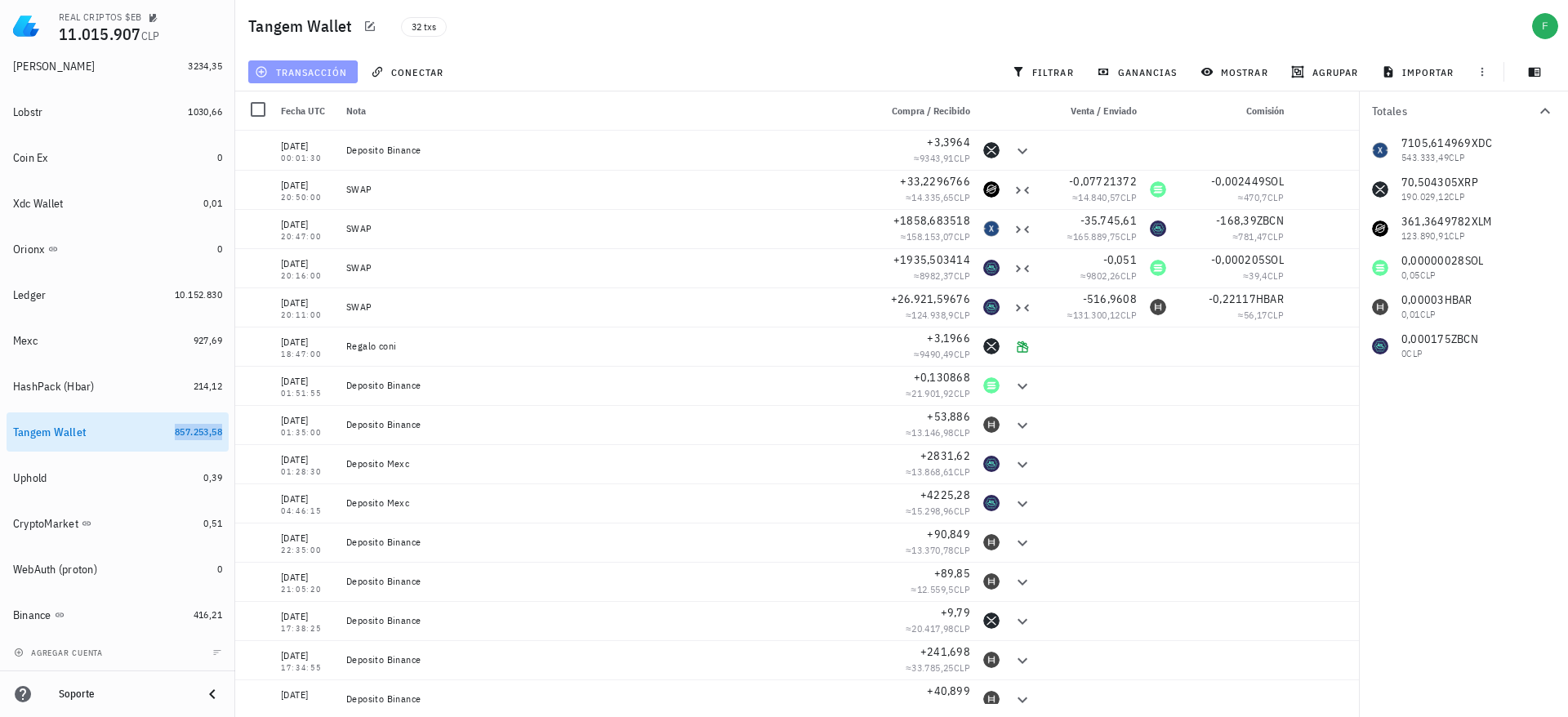
click at [321, 68] on span "transacción" at bounding box center [302, 72] width 89 height 13
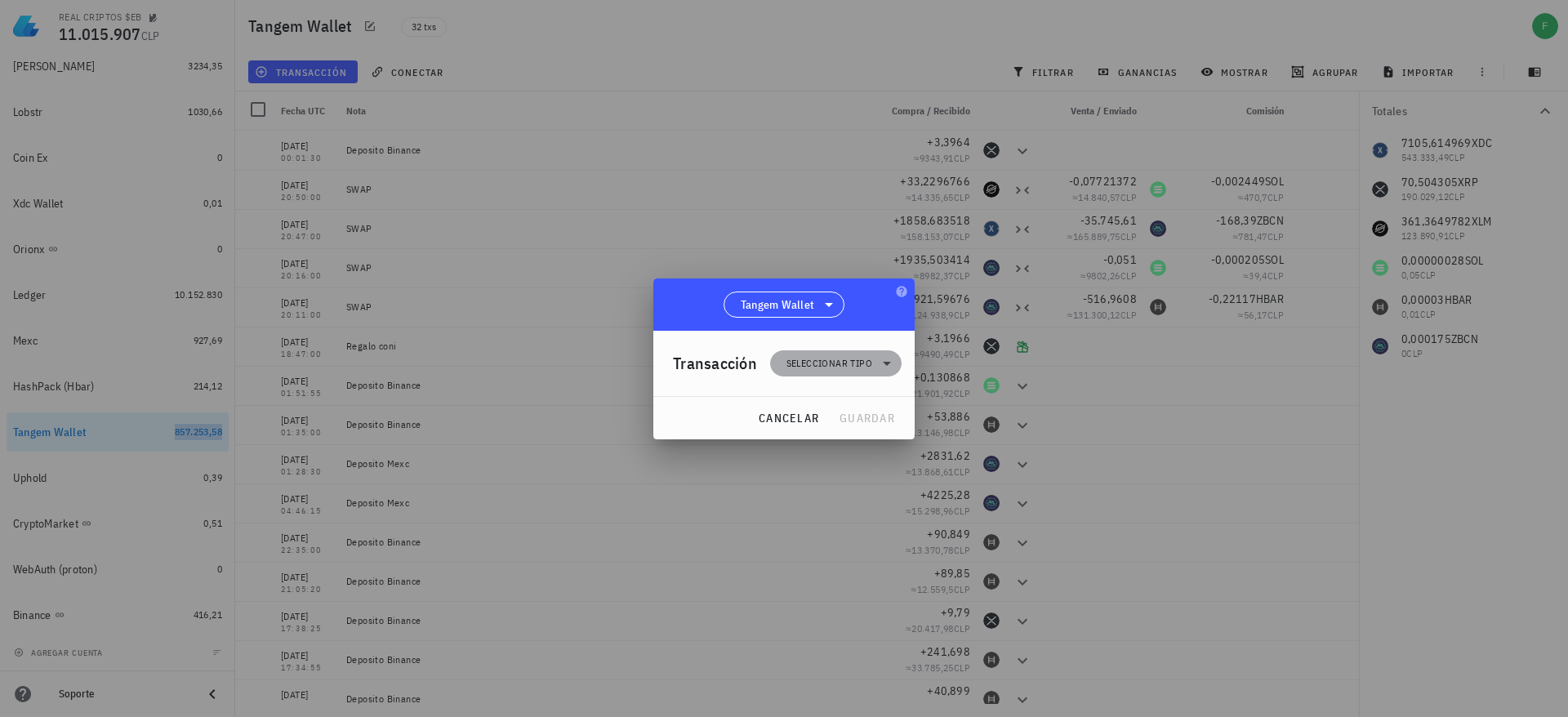
click at [865, 371] on span "Seleccionar tipo" at bounding box center [835, 364] width 111 height 26
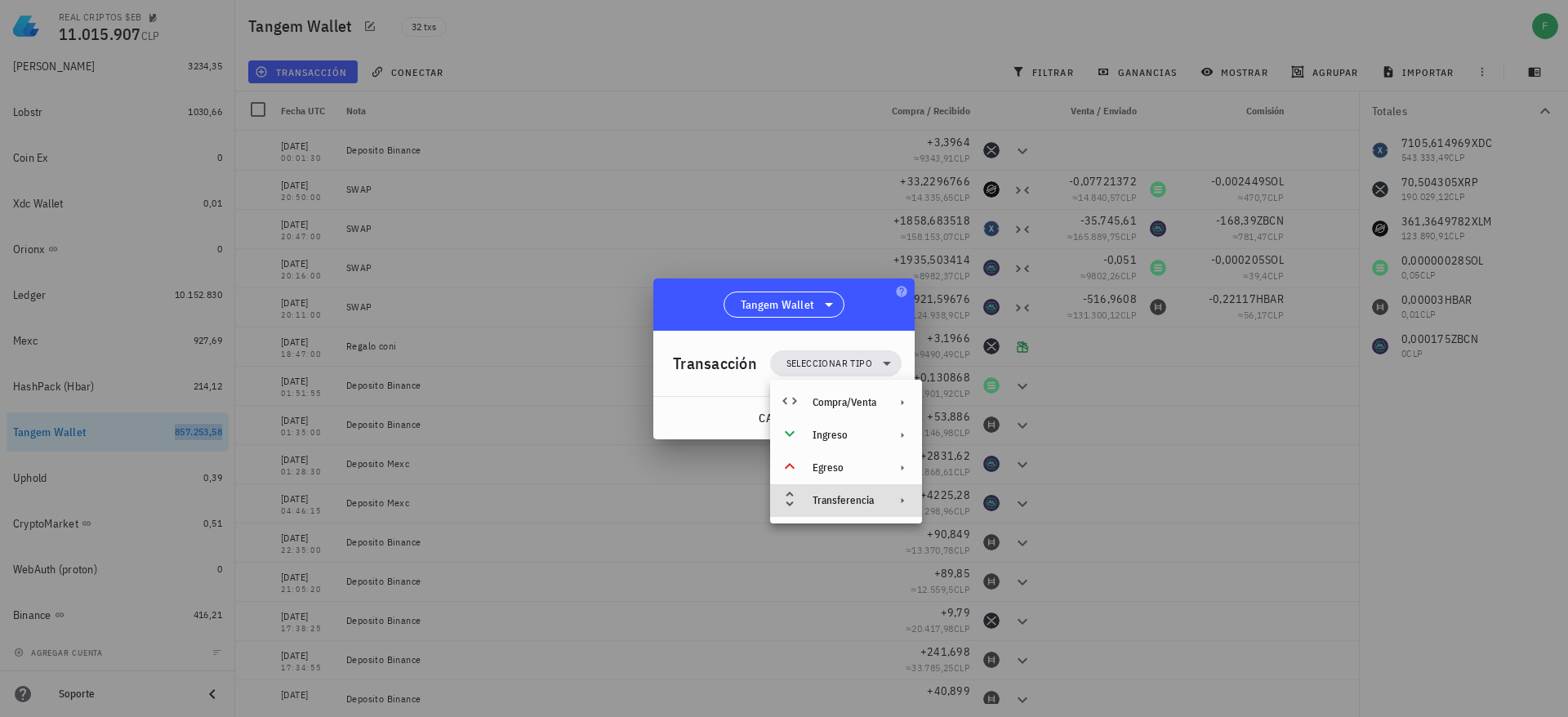
click at [833, 500] on div "Transferencia" at bounding box center [844, 500] width 64 height 13
click at [990, 501] on div "Depósito" at bounding box center [1013, 507] width 97 height 13
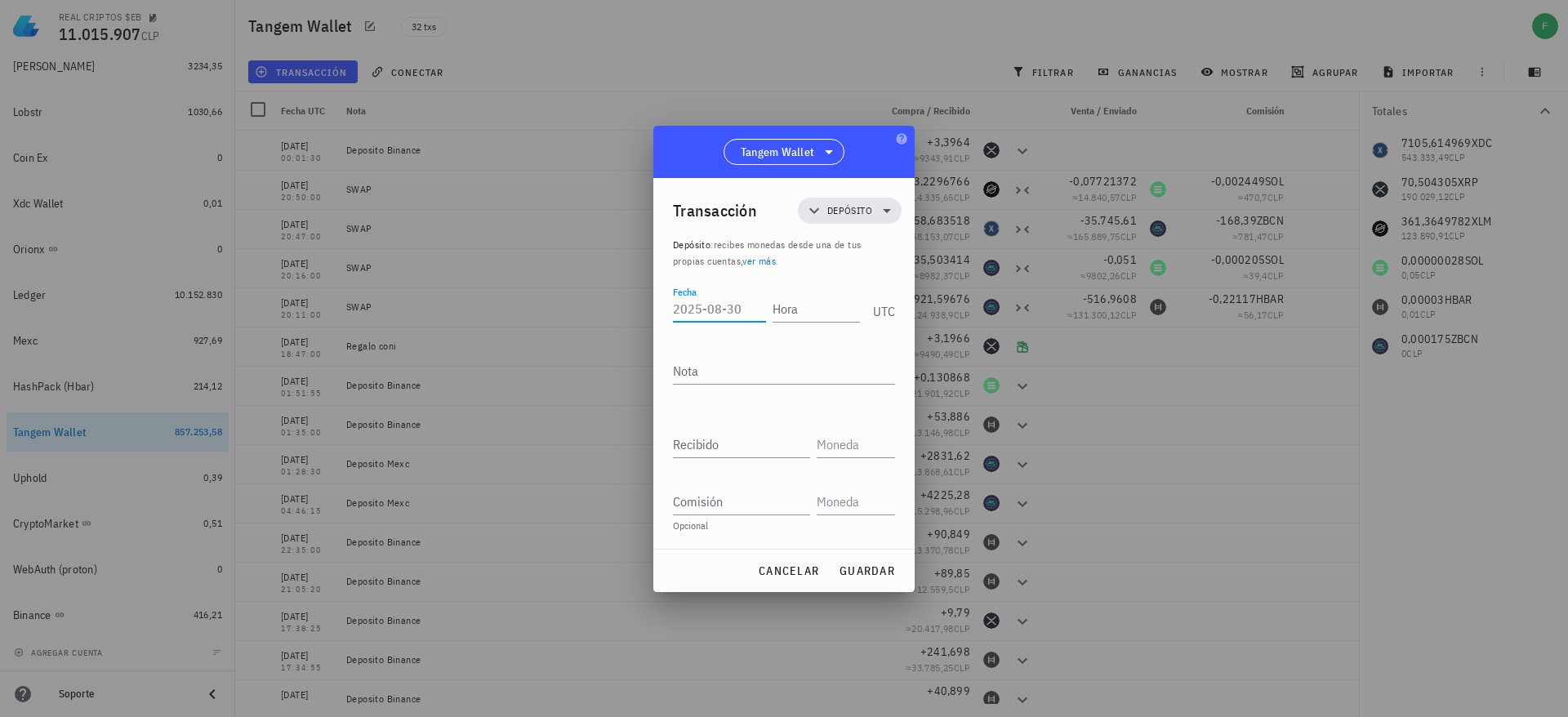
click at [710, 314] on input "Fecha" at bounding box center [718, 309] width 93 height 26
paste input "[DATE]"
type input "[DATE]"
type input "18:08:50"
click at [703, 379] on textarea "Nota" at bounding box center [783, 371] width 222 height 26
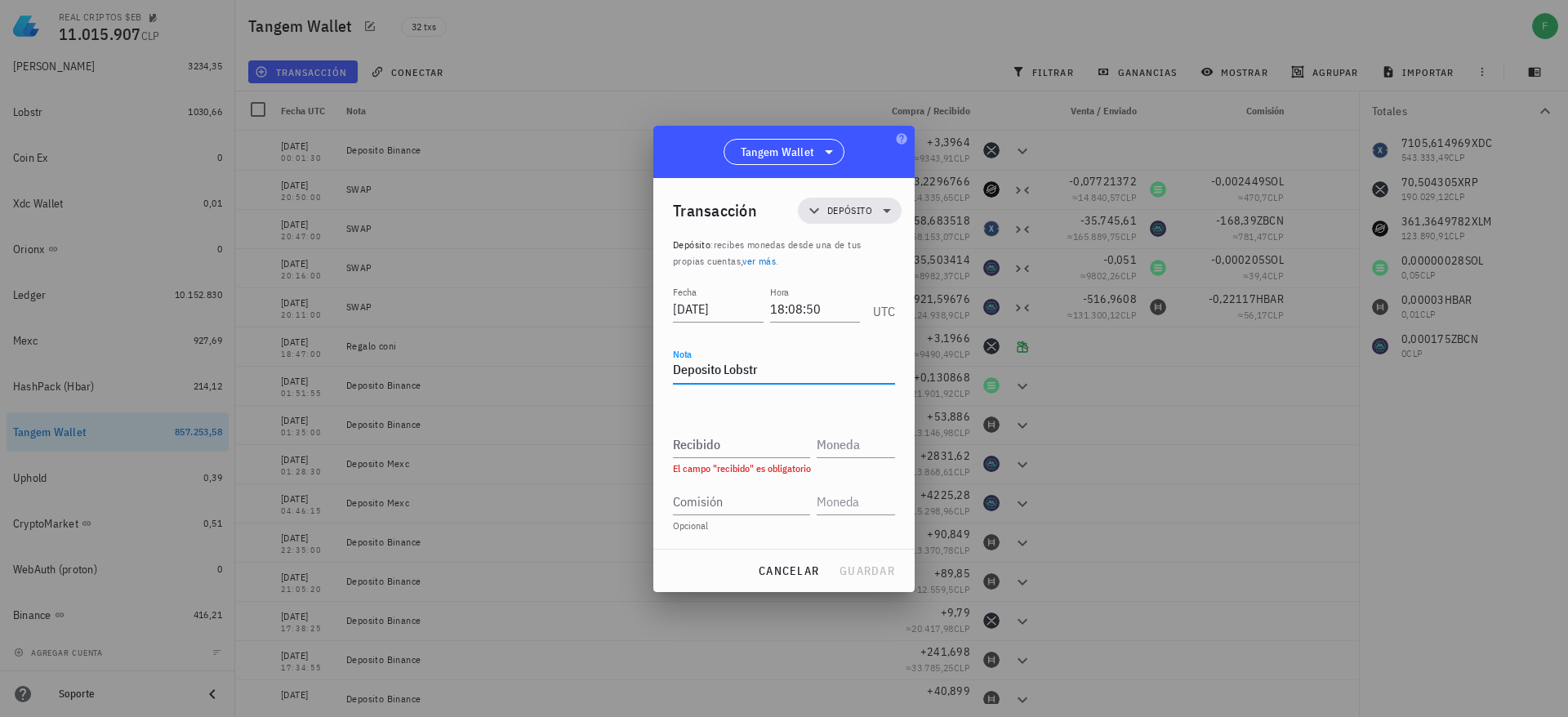
type textarea "Deposito Lobstr"
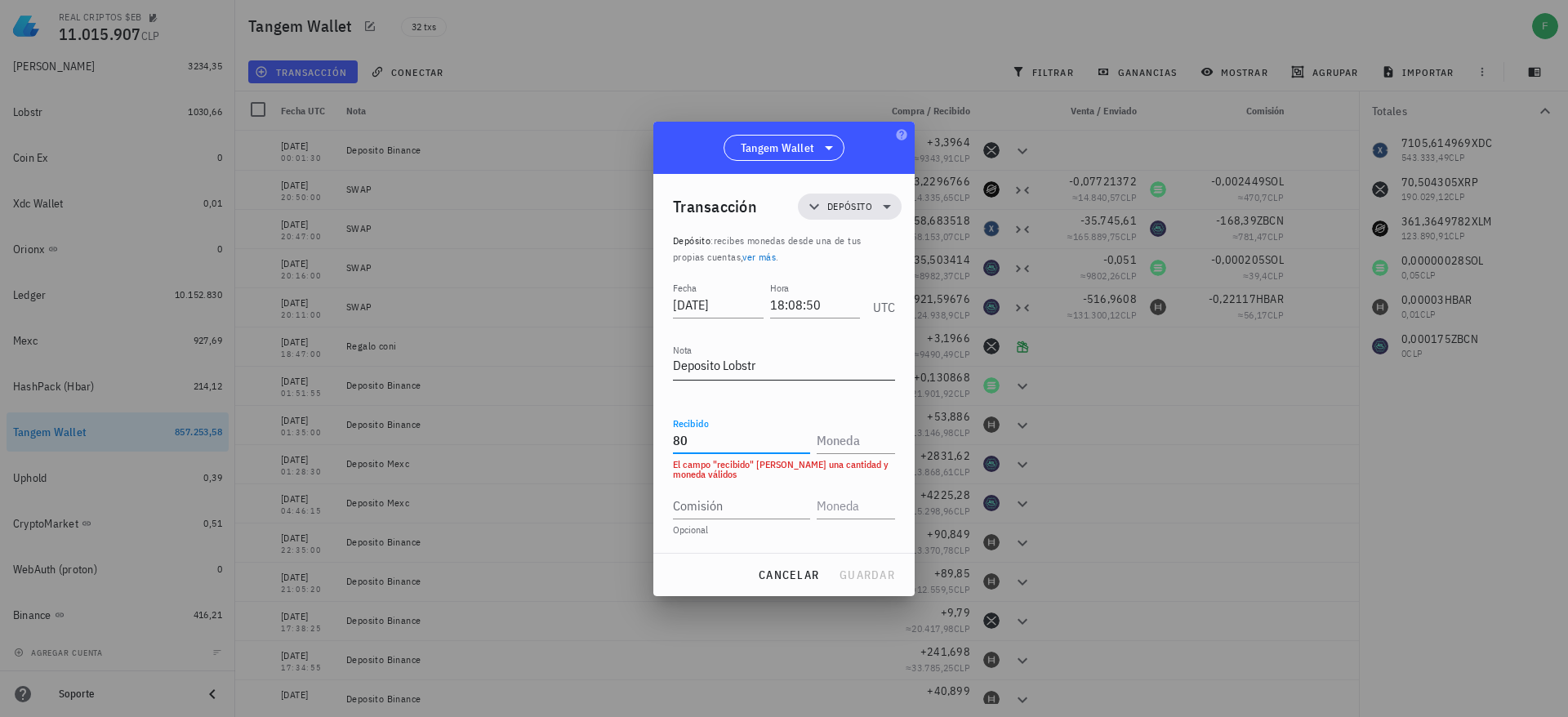
type input "80"
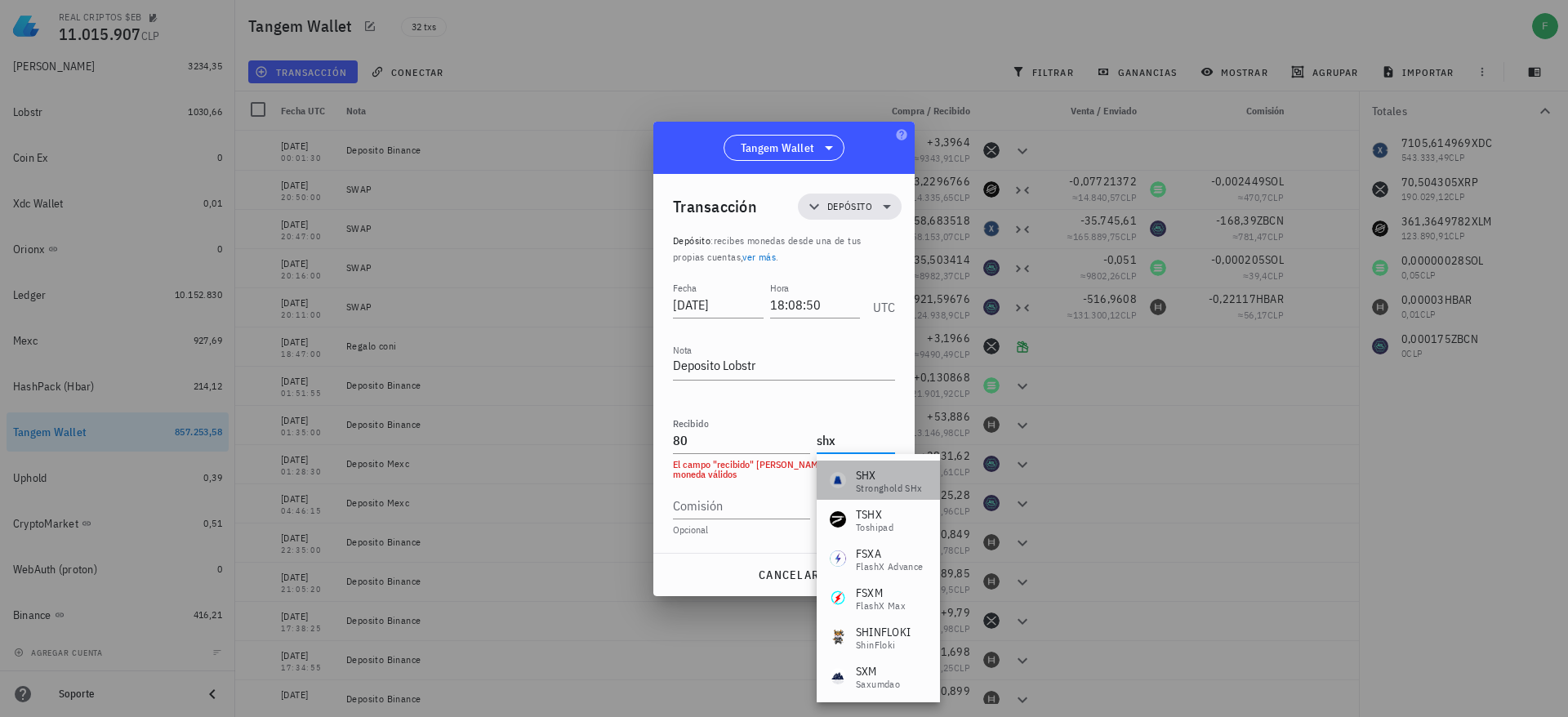
click at [861, 471] on div "SHX" at bounding box center [889, 475] width 67 height 16
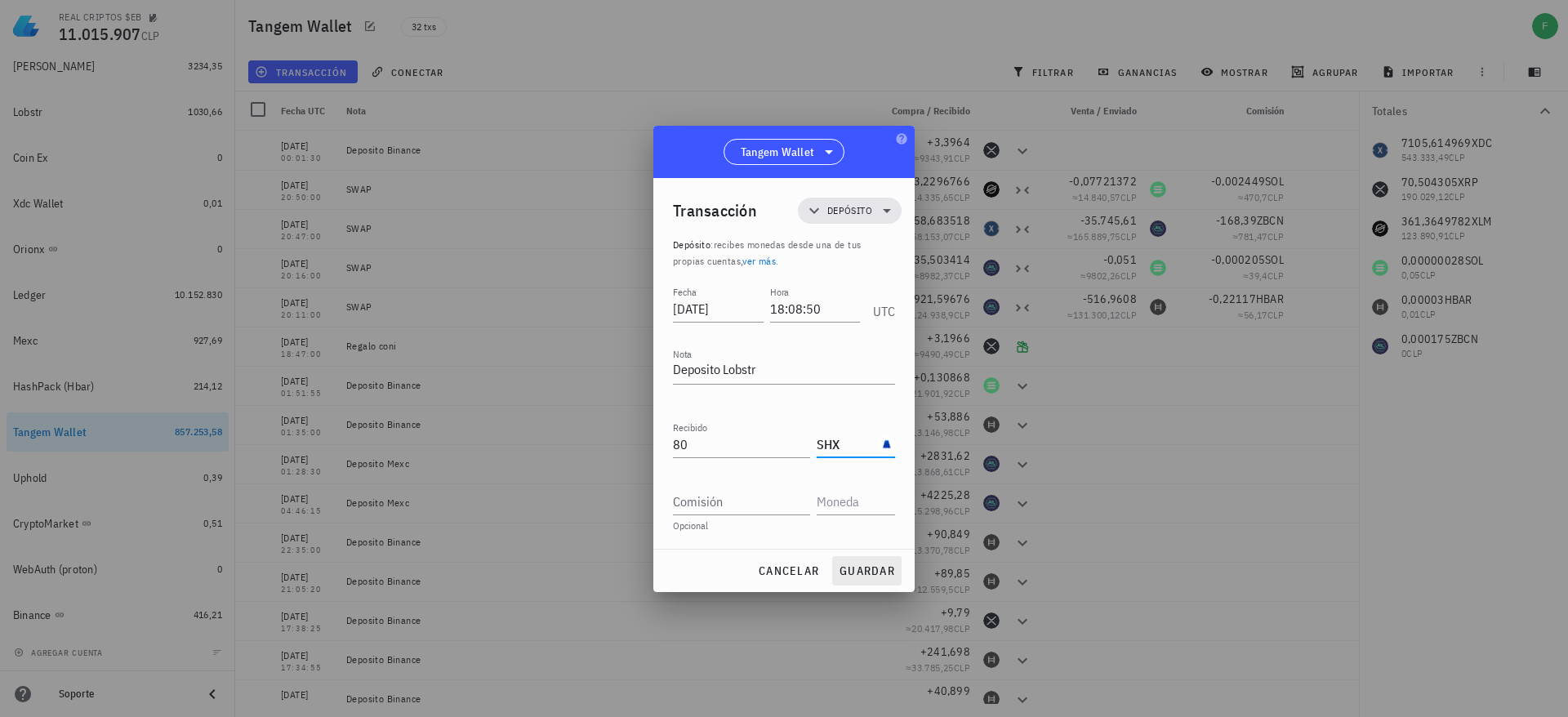
type input "SHX"
click at [869, 567] on span "guardar" at bounding box center [866, 571] width 56 height 15
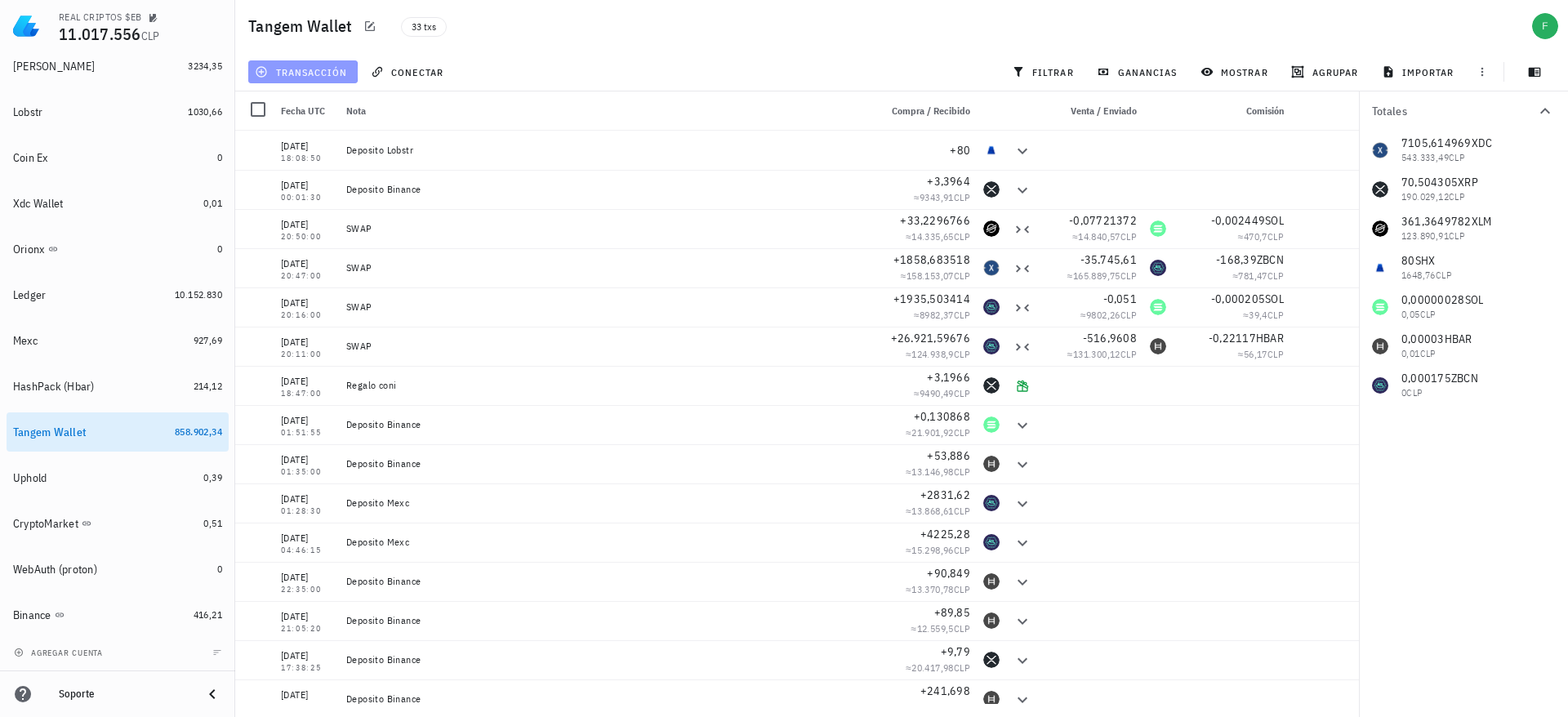
click at [303, 67] on span "transacción" at bounding box center [302, 72] width 89 height 13
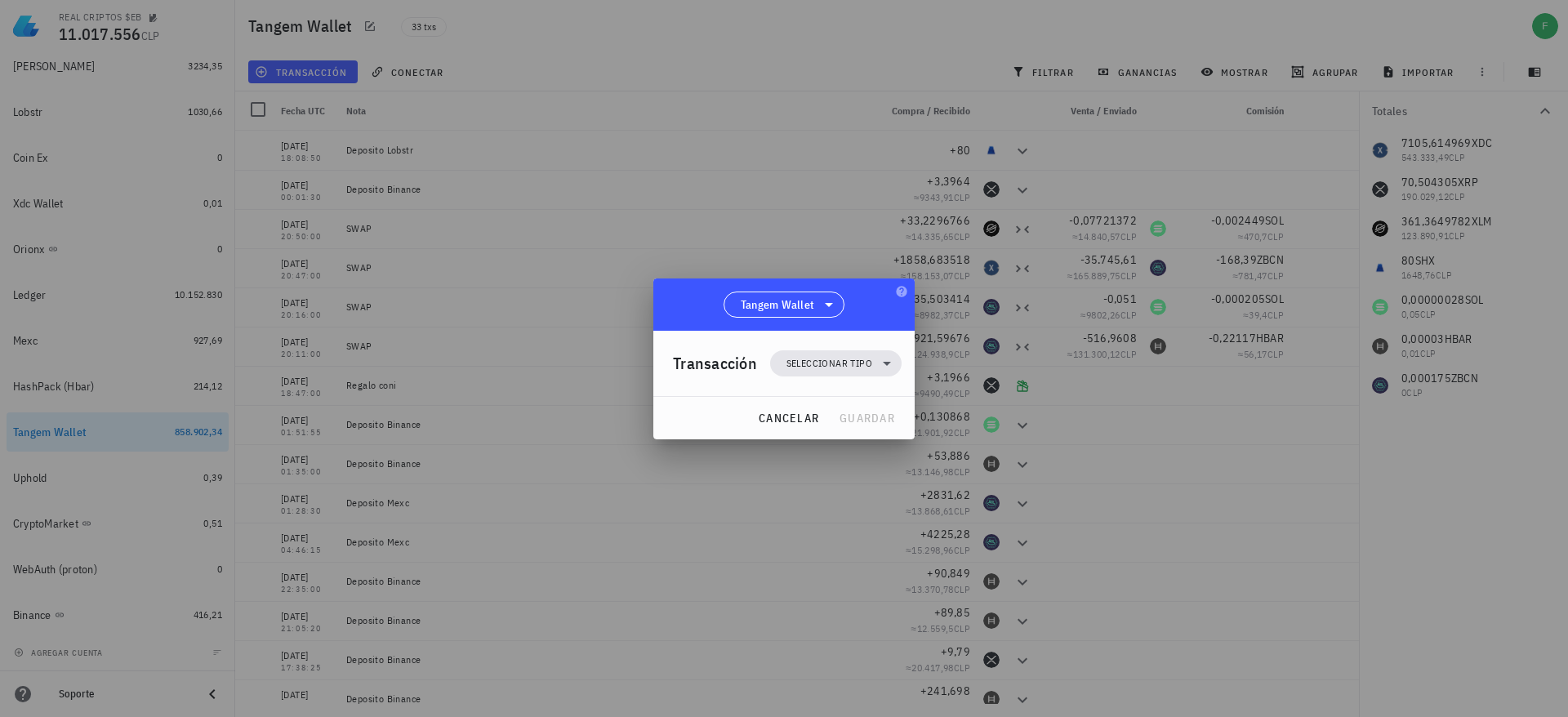
click at [831, 376] on div "Transacción Seleccionar tipo" at bounding box center [787, 364] width 229 height 66
click at [806, 363] on span "Seleccionar tipo" at bounding box center [829, 363] width 86 height 16
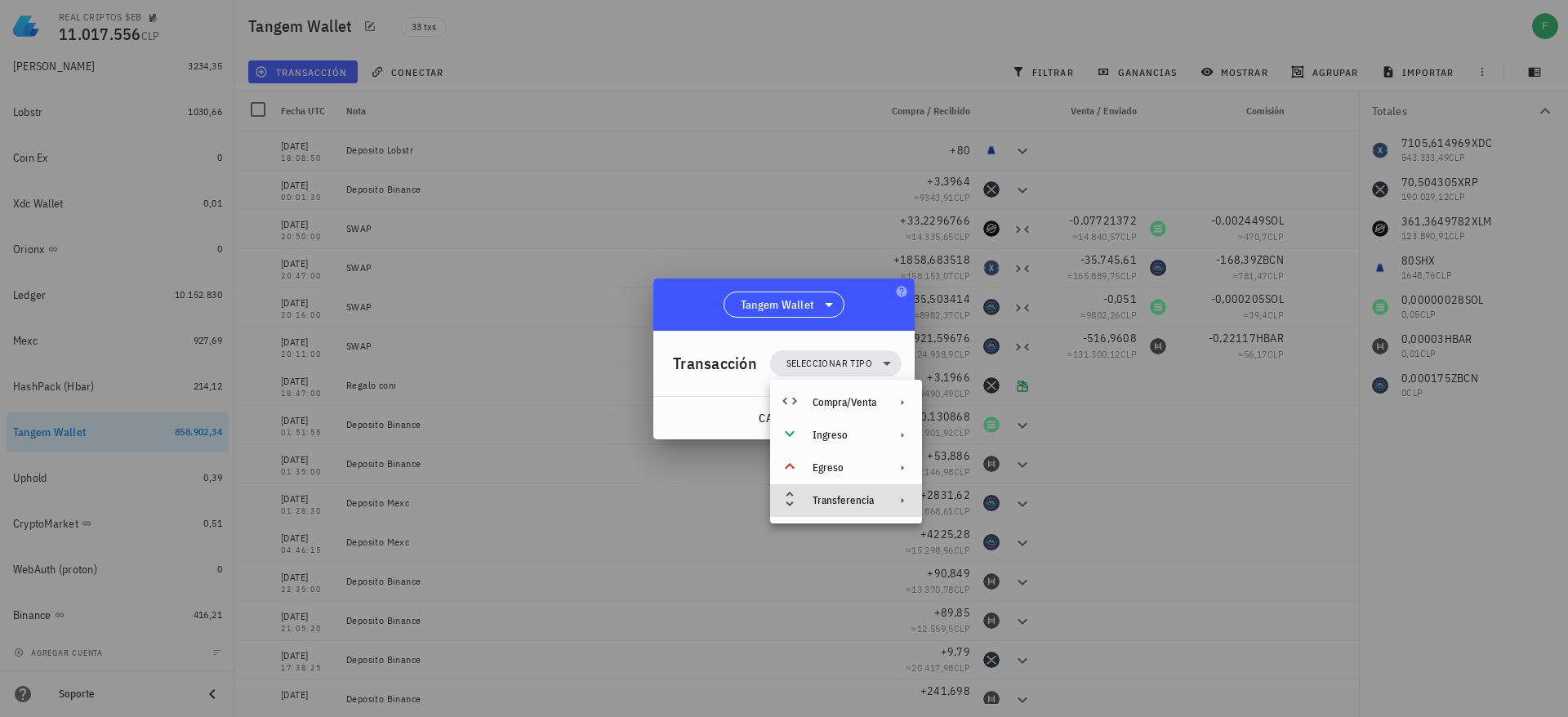
click at [889, 504] on div at bounding box center [898, 500] width 20 height 13
click at [974, 509] on div "Depósito" at bounding box center [1013, 507] width 97 height 13
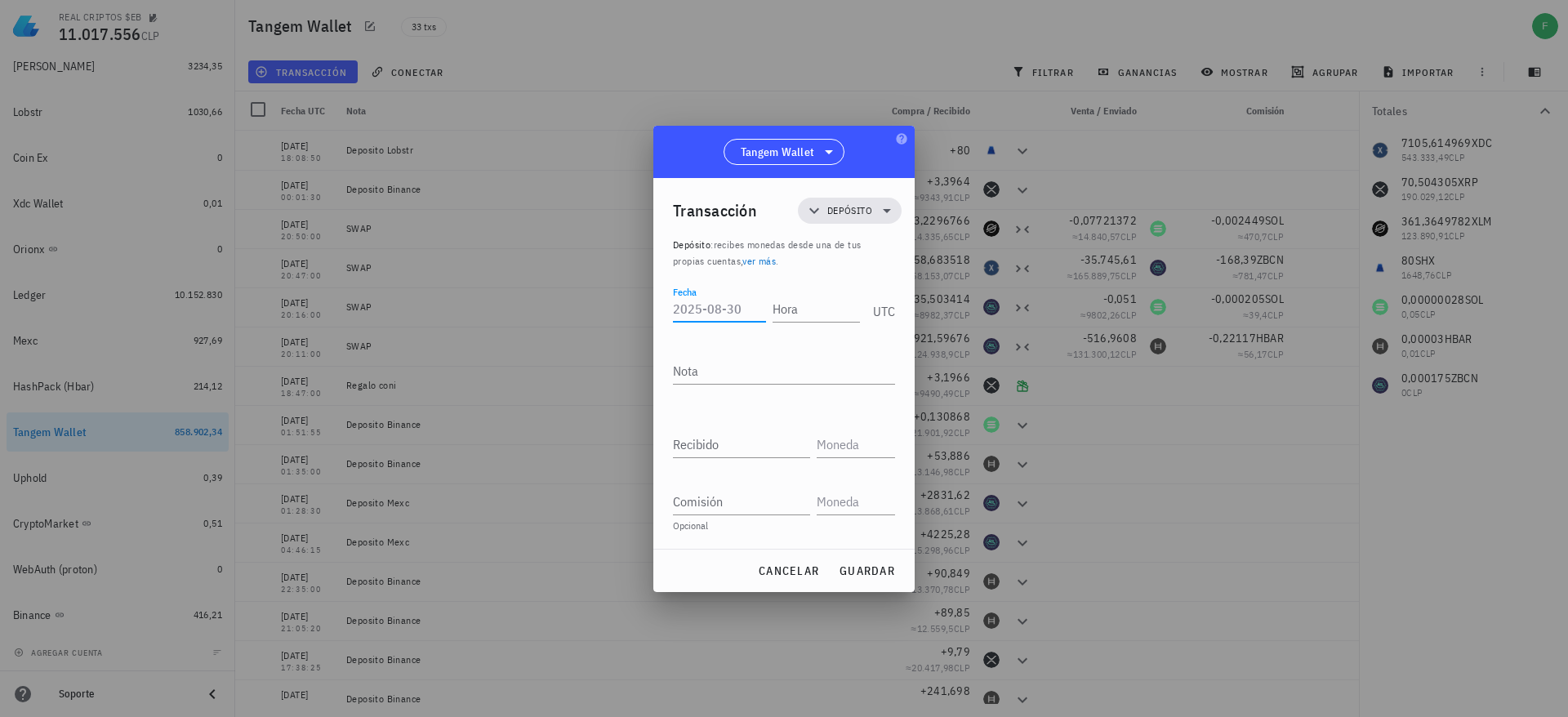
click at [729, 314] on input "Fecha" at bounding box center [718, 309] width 93 height 26
paste input "[DATE]"
type input "[DATE]"
type input "18:10:00"
type textarea "d"
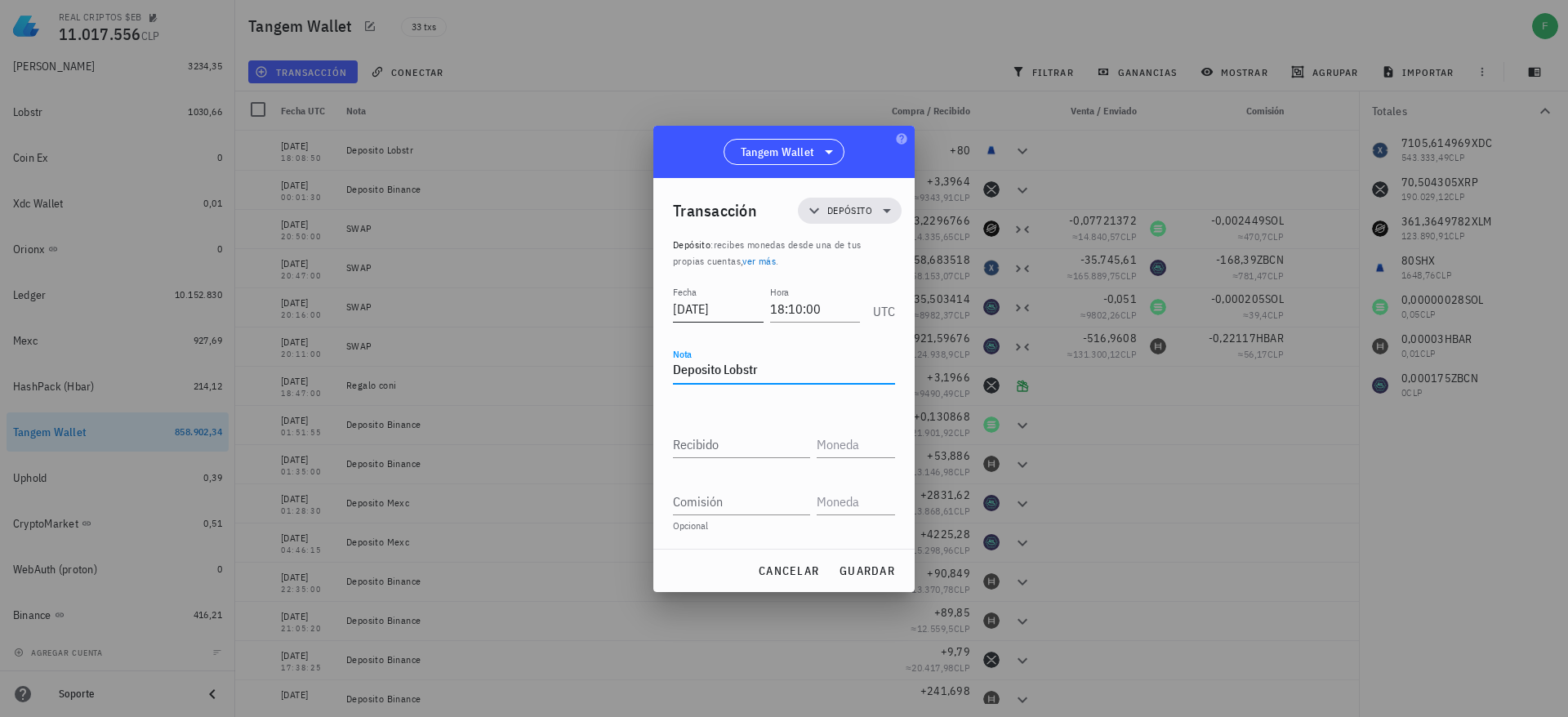
type textarea "Deposito Lobstr"
type input "41.105,62"
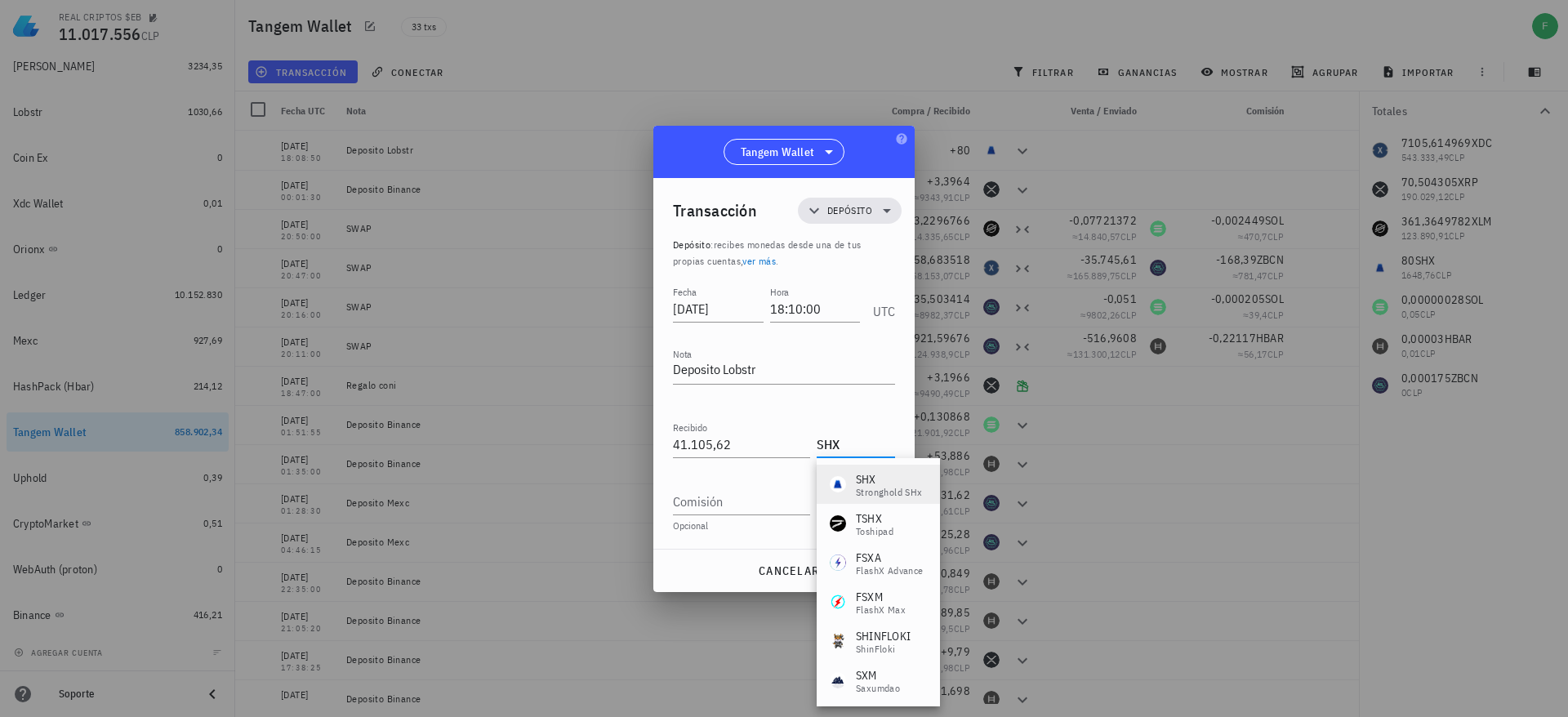
click at [833, 476] on div "SHX-icon" at bounding box center [837, 484] width 16 height 16
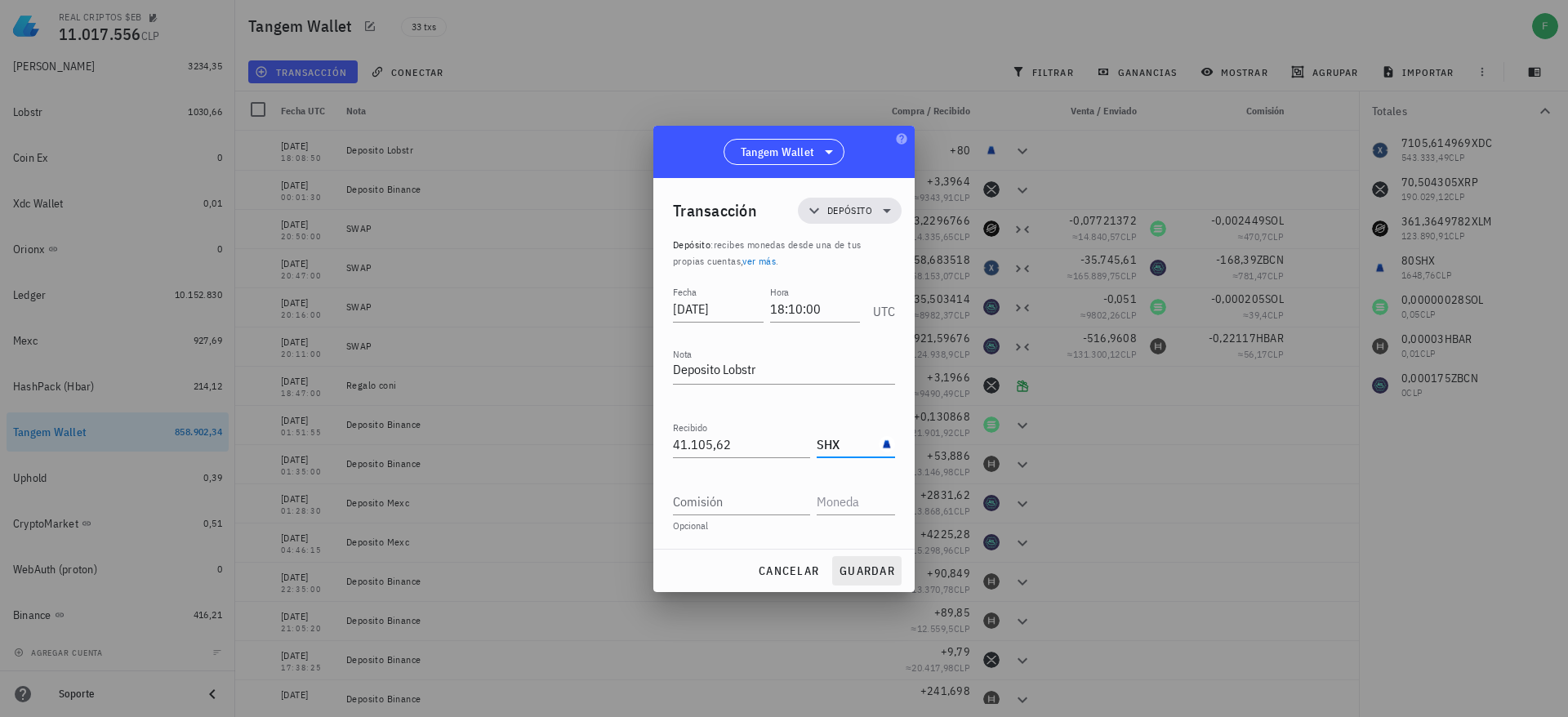
type input "SHX"
click at [847, 566] on span "guardar" at bounding box center [866, 571] width 56 height 15
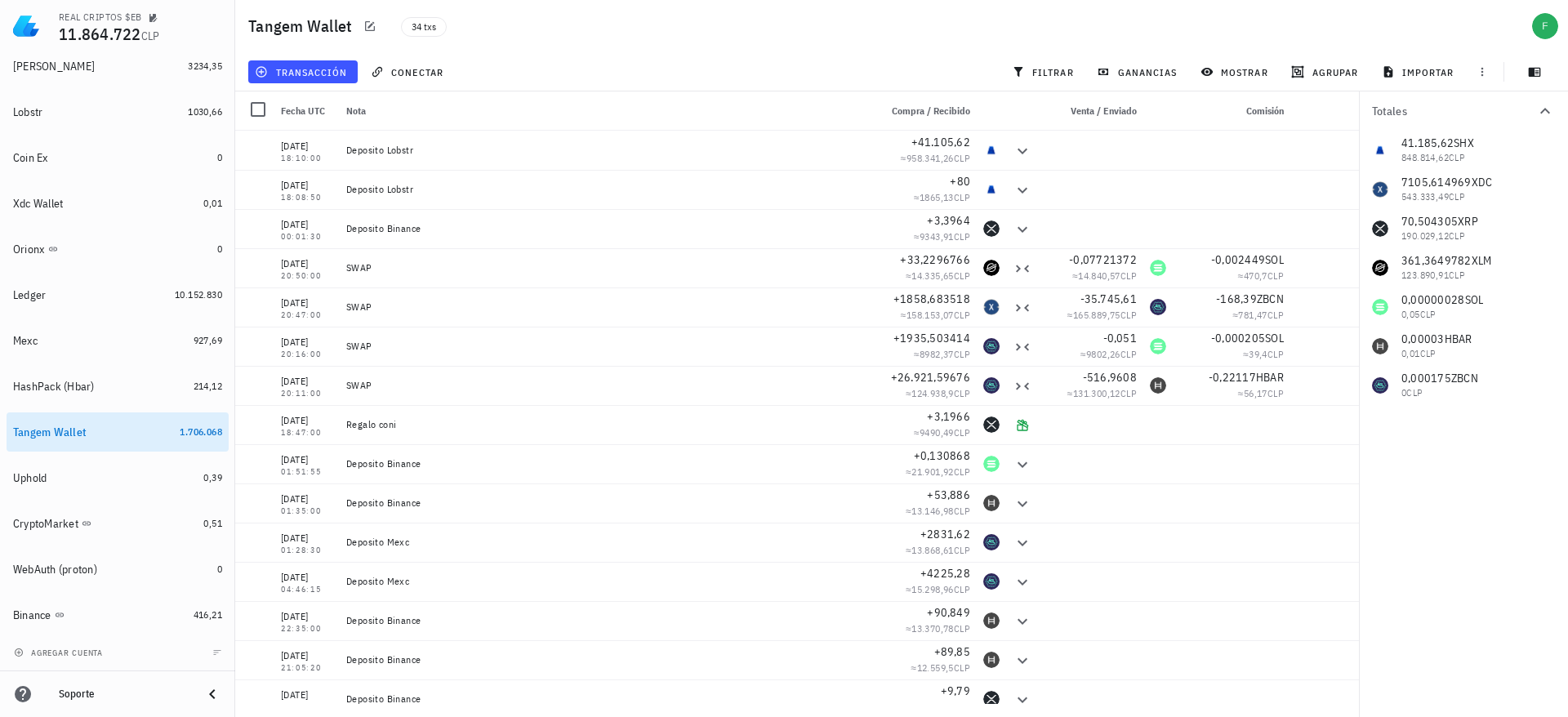
click at [225, 67] on div "Inicio [GEOGRAPHIC_DATA] Impuestos [GEOGRAPHIC_DATA] Cuentas Total CLP buda 0 X…" at bounding box center [117, 203] width 235 height 863
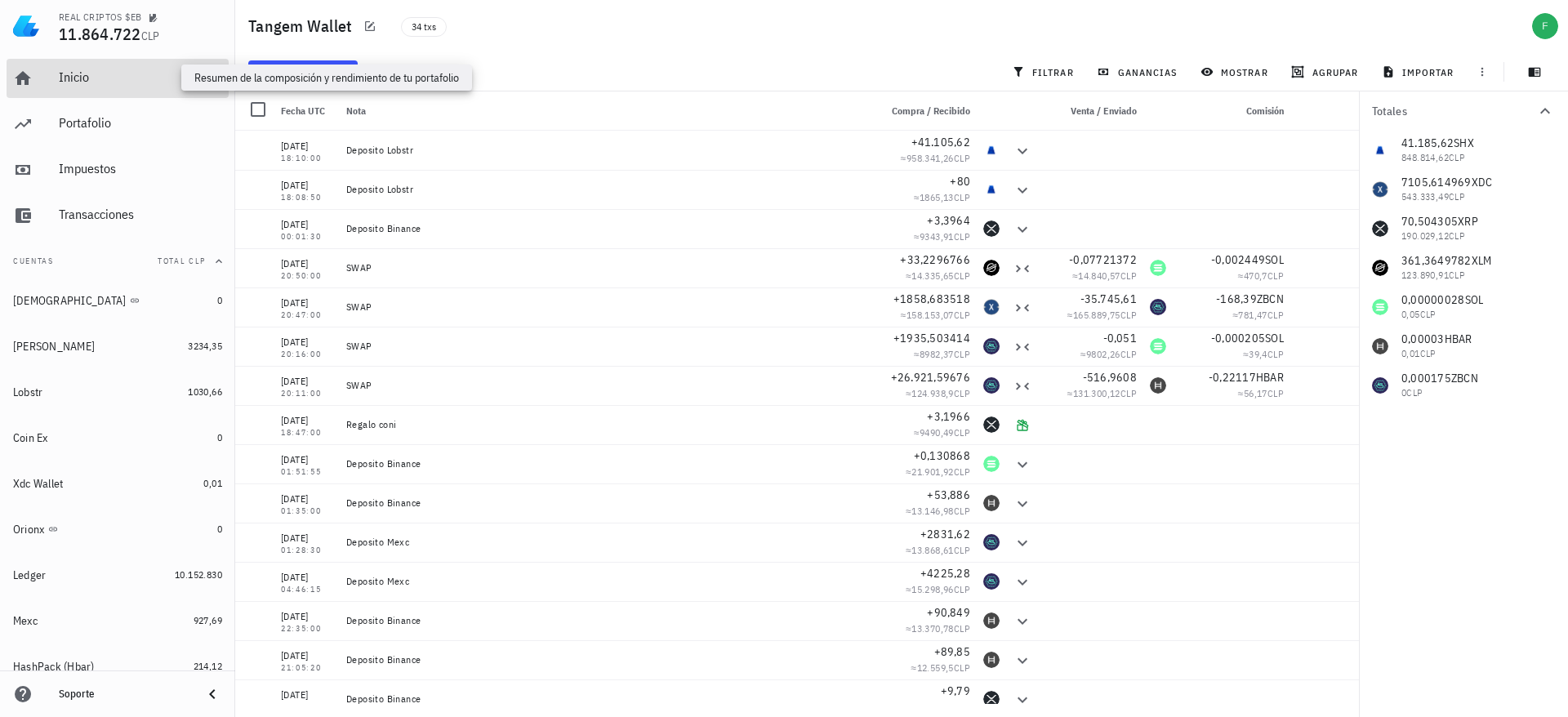
click at [150, 80] on div "Inicio" at bounding box center [141, 77] width 163 height 16
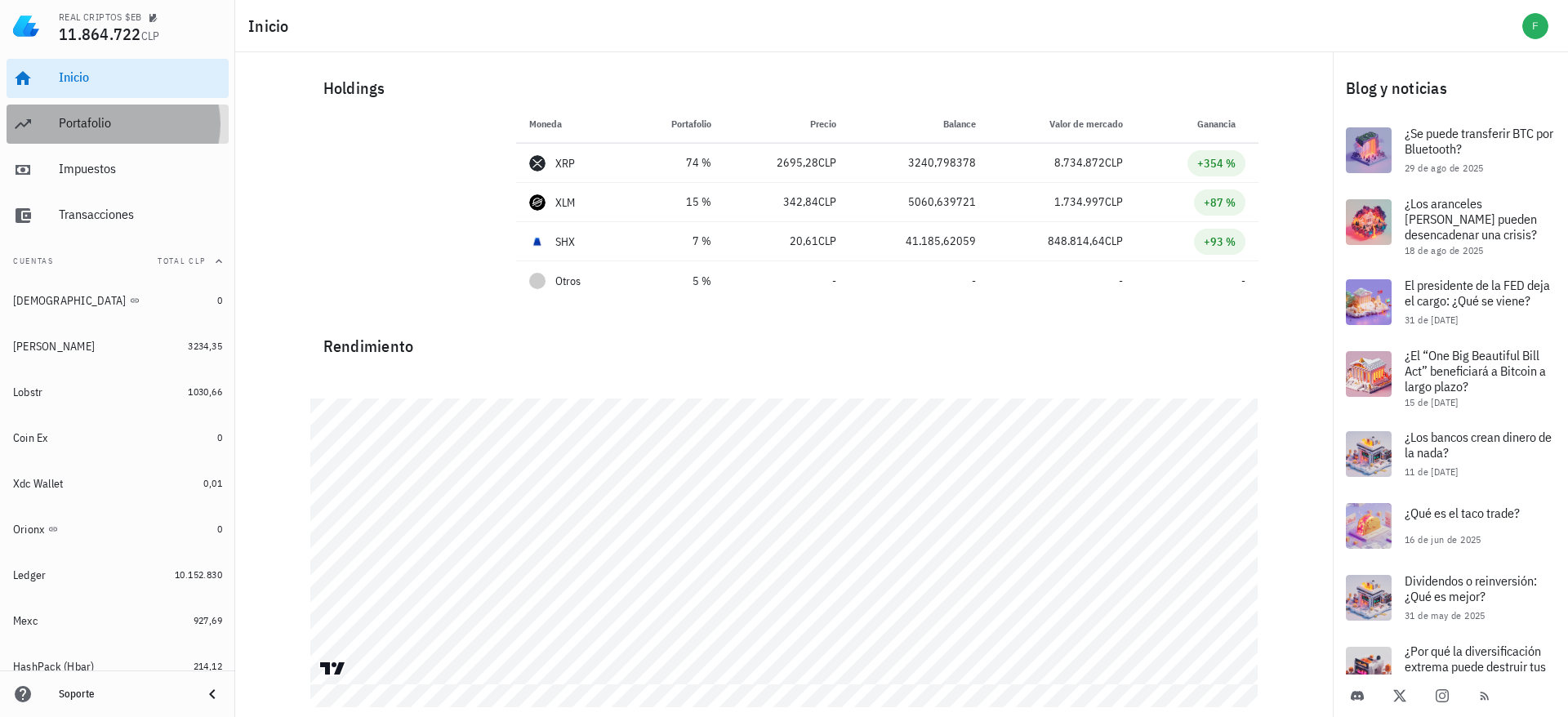
click at [112, 117] on div "Portafolio" at bounding box center [141, 123] width 163 height 16
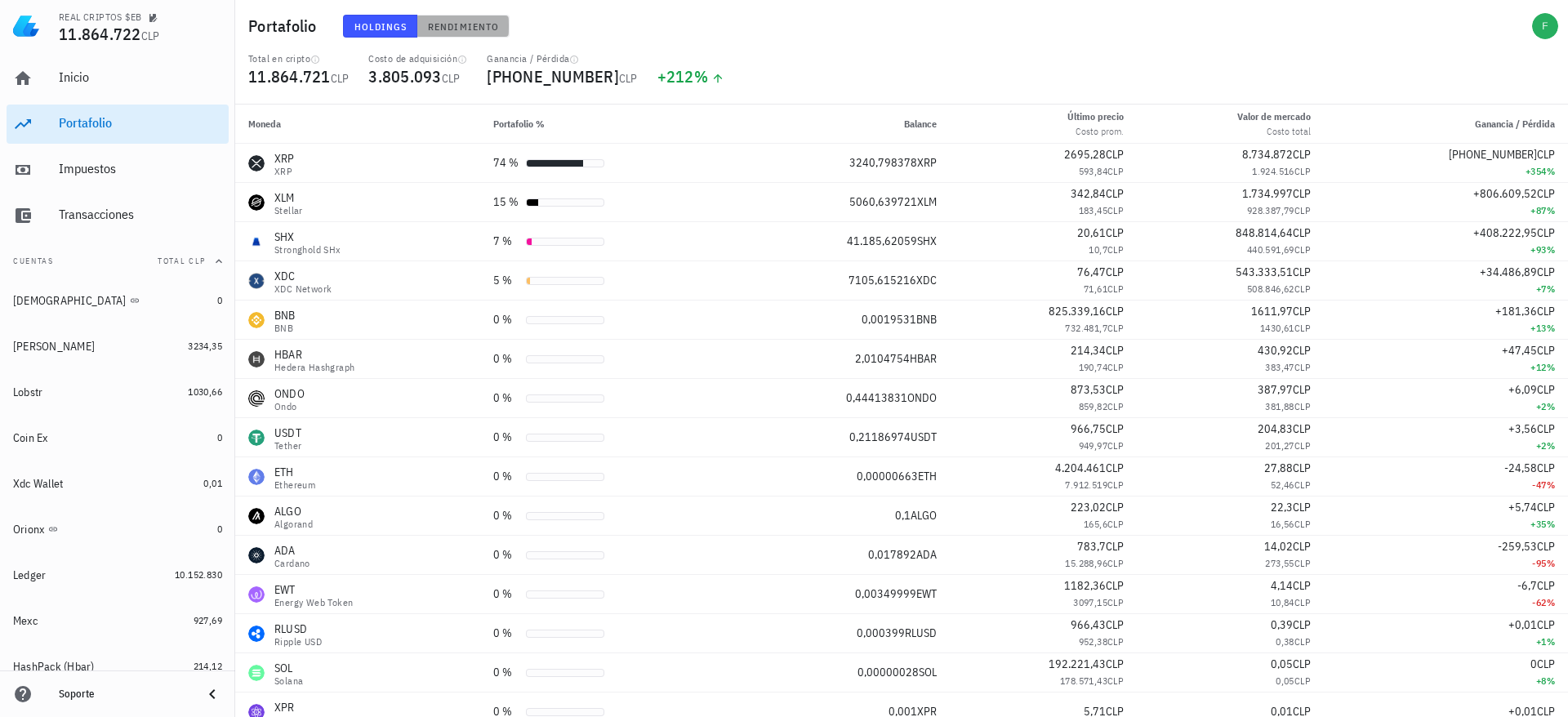
click at [454, 17] on button "Rendimiento" at bounding box center [463, 26] width 93 height 22
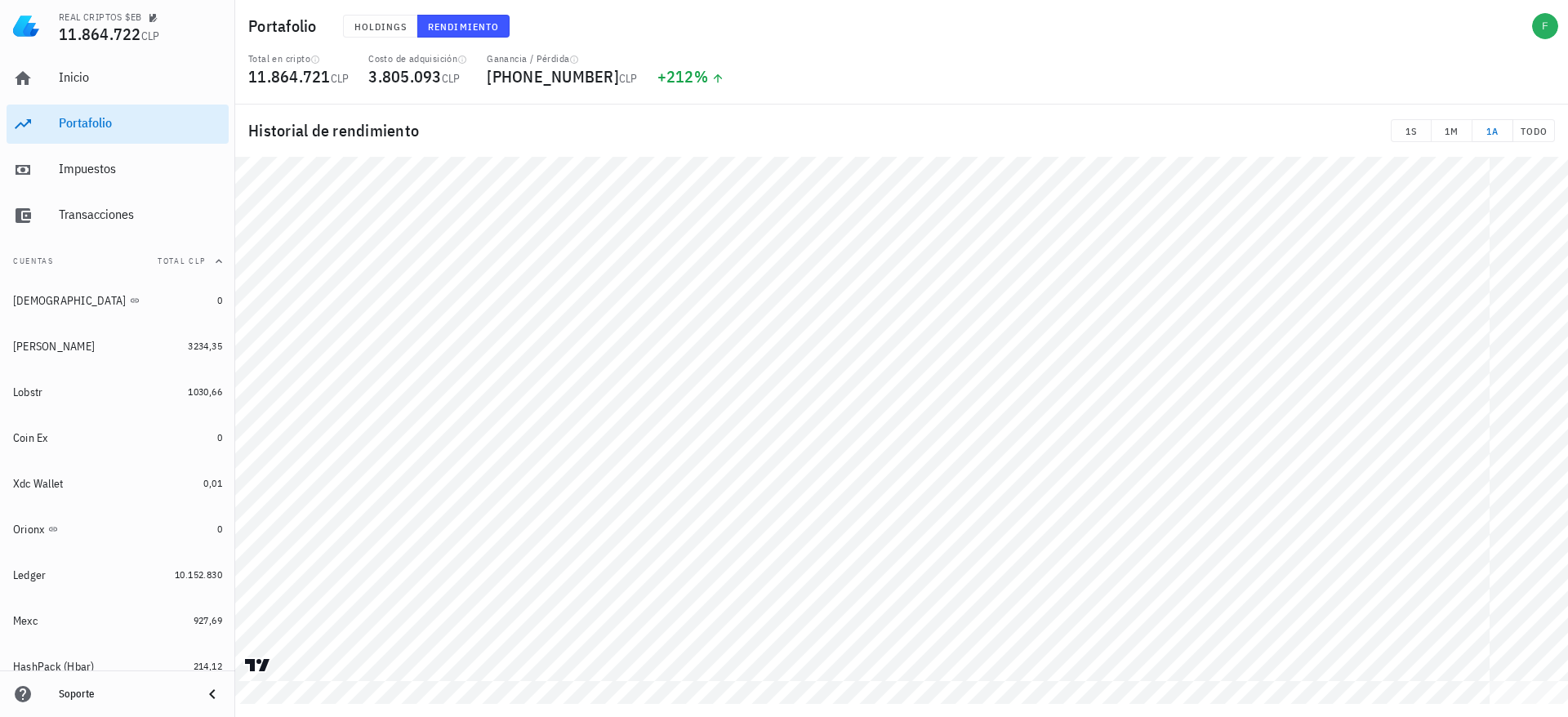
click at [596, 174] on div "Historial de rendimiento 1S 1M 1A TODO" at bounding box center [901, 405] width 1333 height 600
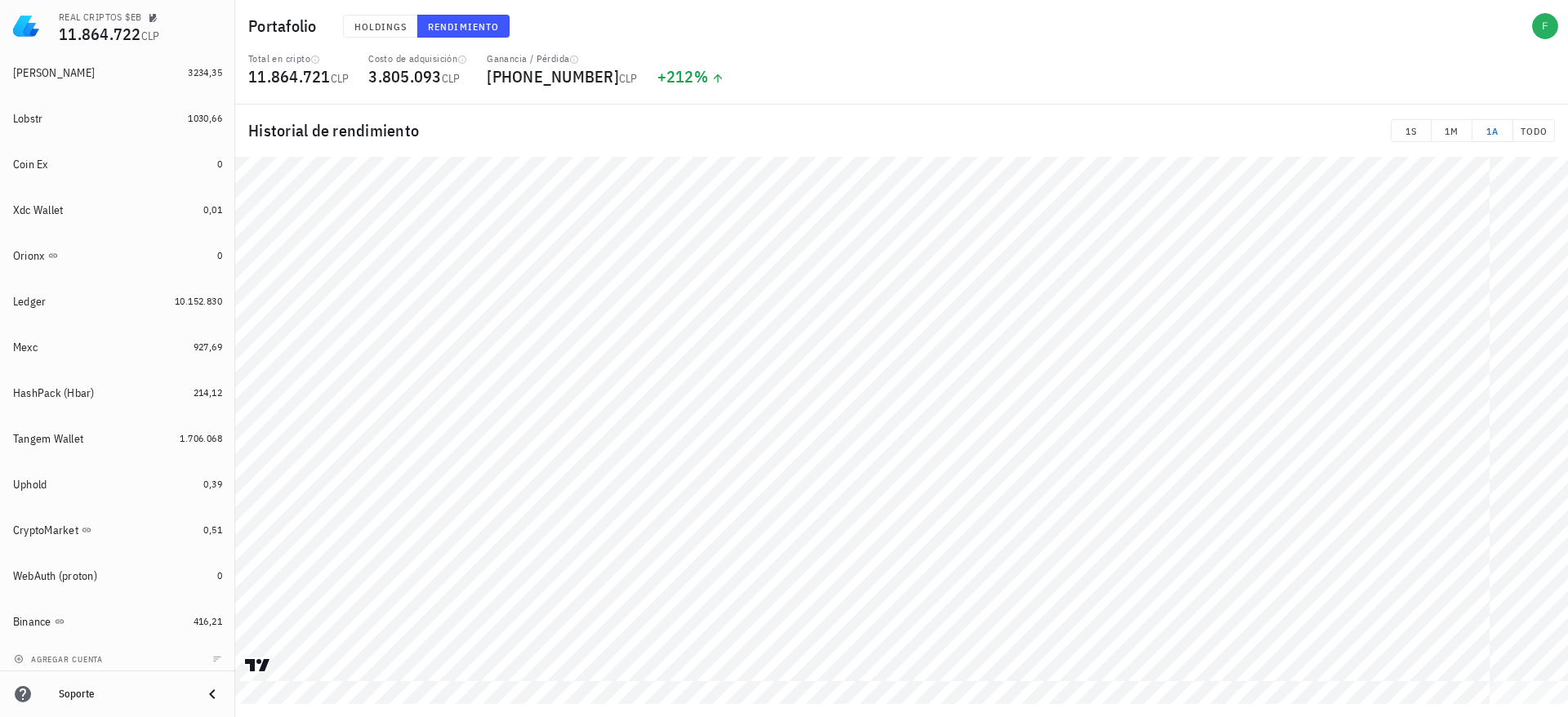
scroll to position [280, 0]
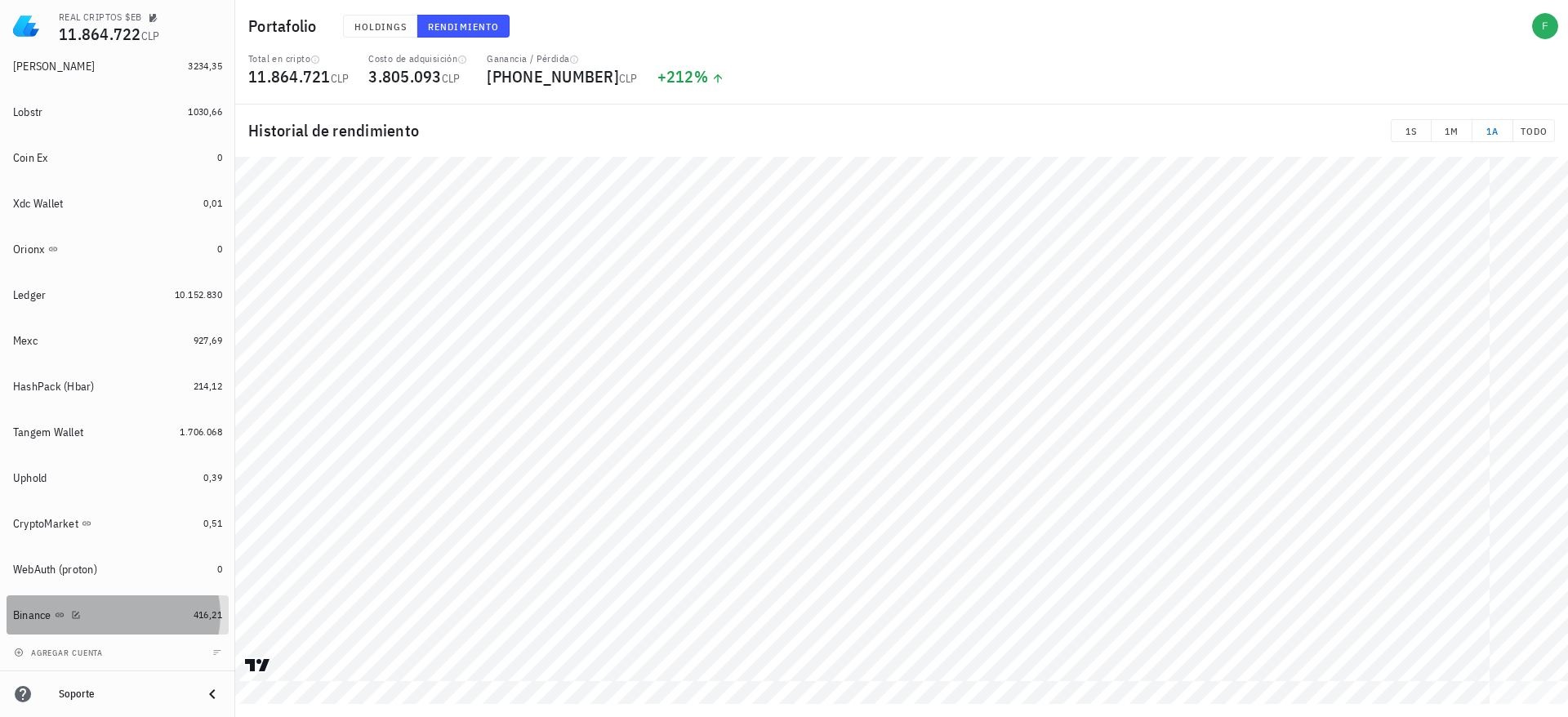
click at [141, 602] on div "Binance" at bounding box center [100, 615] width 174 height 35
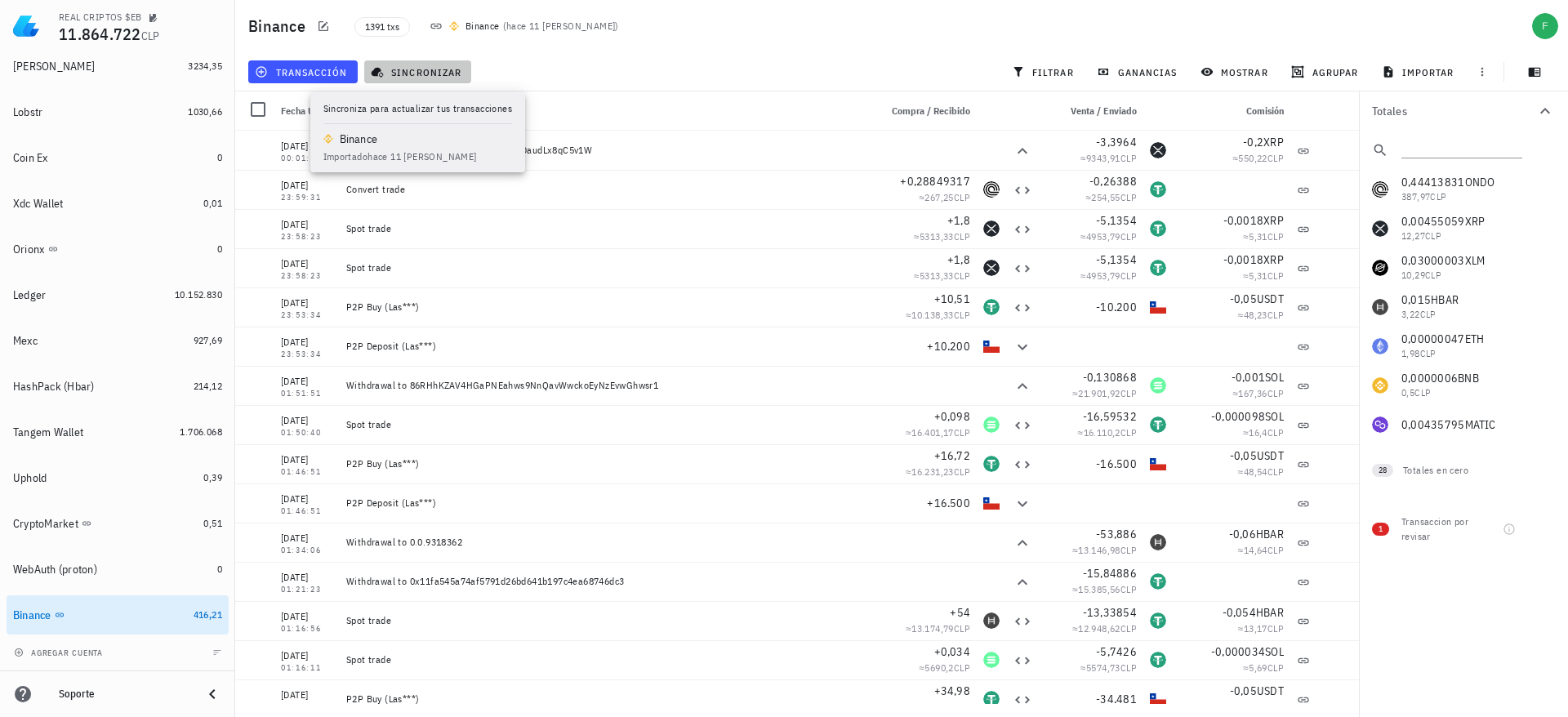
click at [428, 80] on button "sincronizar" at bounding box center [418, 72] width 108 height 22
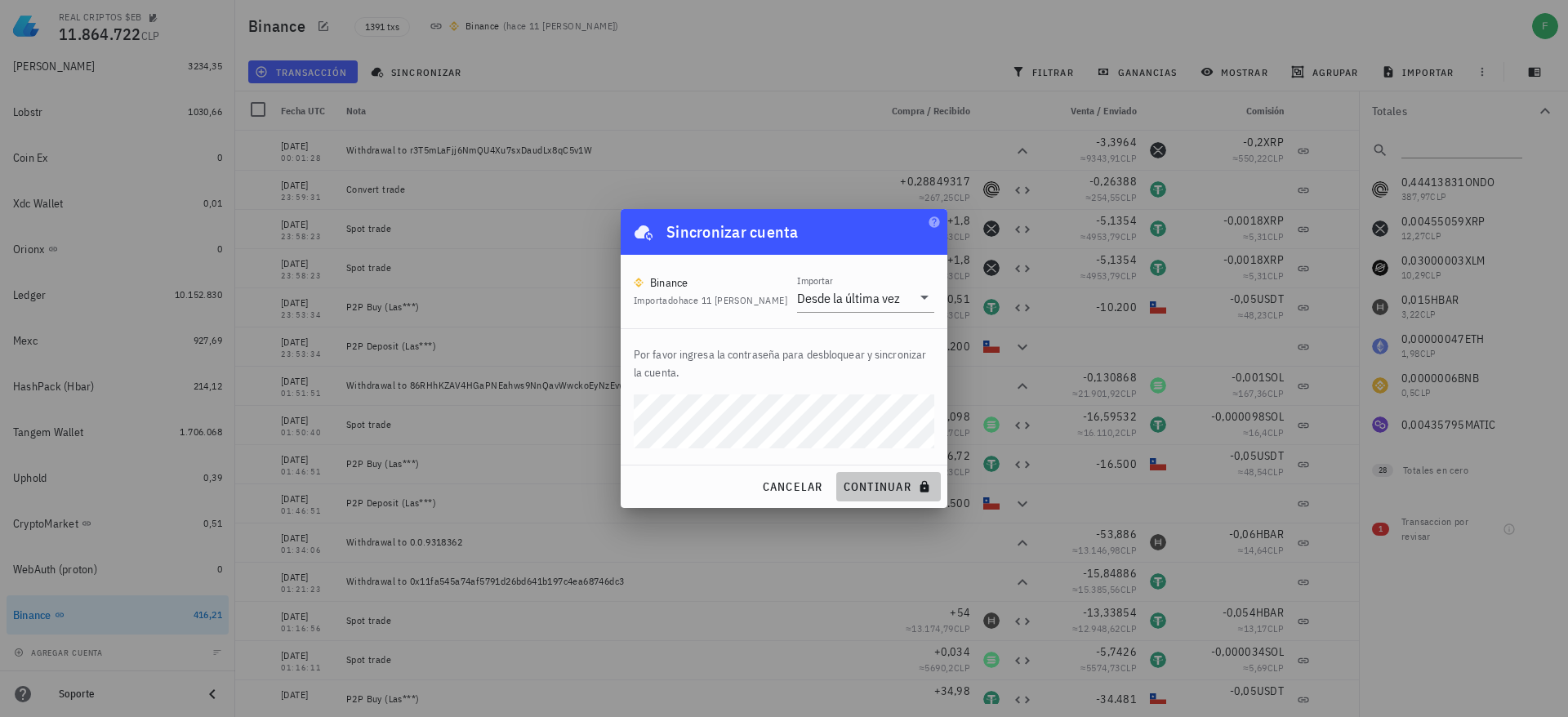
click at [842, 494] on button "continuar" at bounding box center [889, 486] width 105 height 29
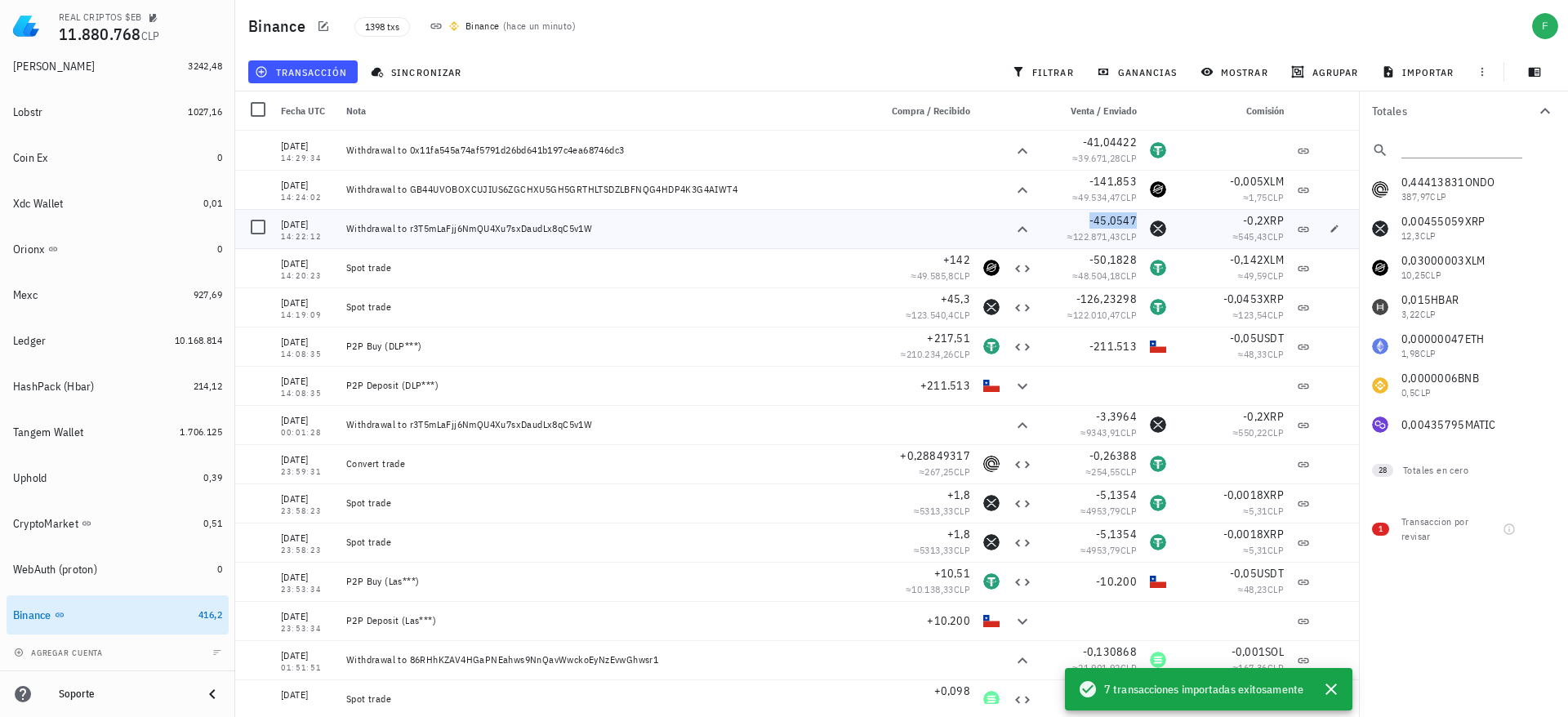
click at [1115, 225] on span "-45,0547" at bounding box center [1113, 221] width 48 height 15
click at [1107, 214] on span "-45,0547" at bounding box center [1113, 221] width 48 height 15
click at [1058, 219] on icon "button" at bounding box center [1057, 220] width 8 height 9
click at [154, 422] on div "Tangem Wallet" at bounding box center [93, 432] width 160 height 35
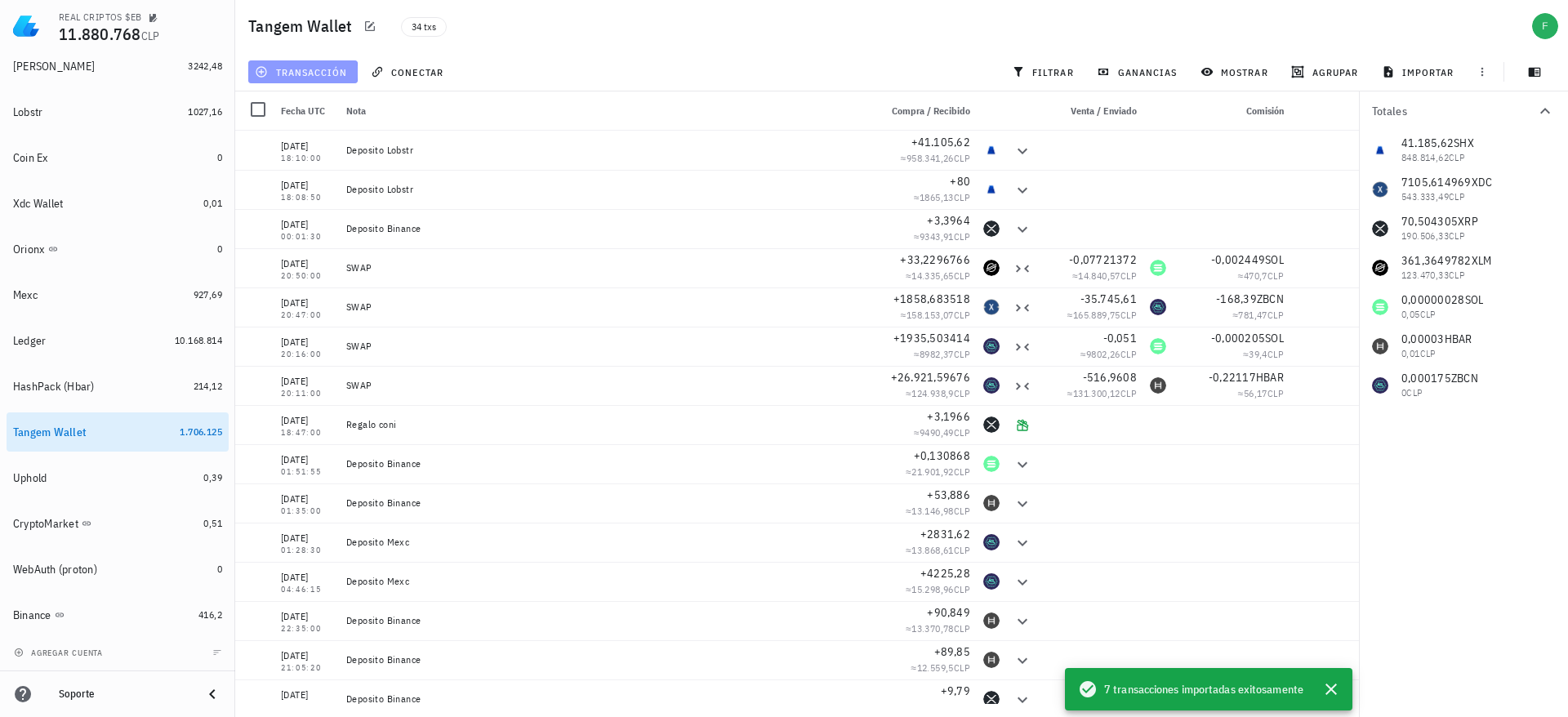
click at [321, 67] on span "transacción" at bounding box center [302, 72] width 89 height 13
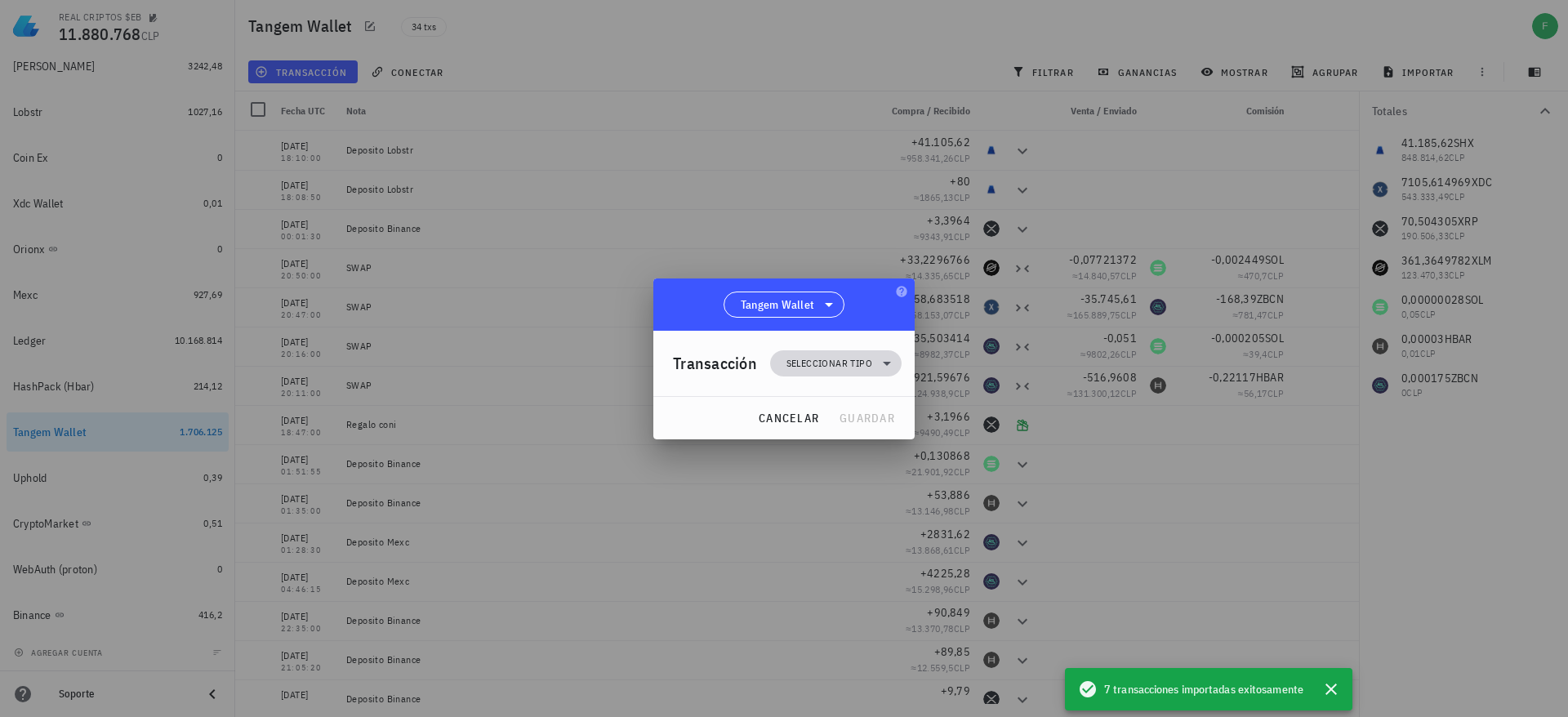
drag, startPoint x: 841, startPoint y: 344, endPoint x: 821, endPoint y: 369, distance: 32.0
click at [821, 369] on div "Transacción Seleccionar tipo" at bounding box center [787, 364] width 229 height 66
click at [821, 369] on span "Seleccionar tipo" at bounding box center [829, 363] width 86 height 16
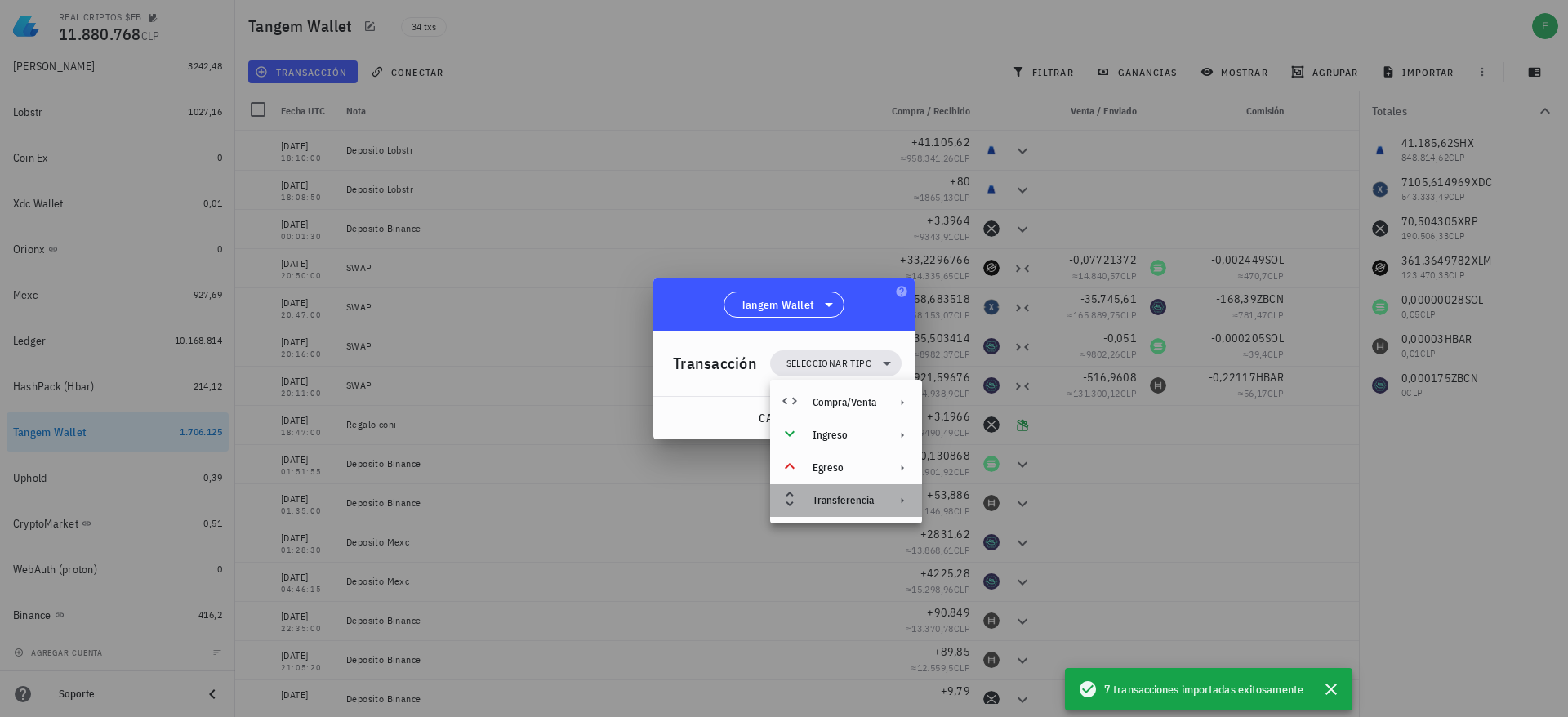
click at [882, 502] on div "Transferencia" at bounding box center [846, 500] width 152 height 33
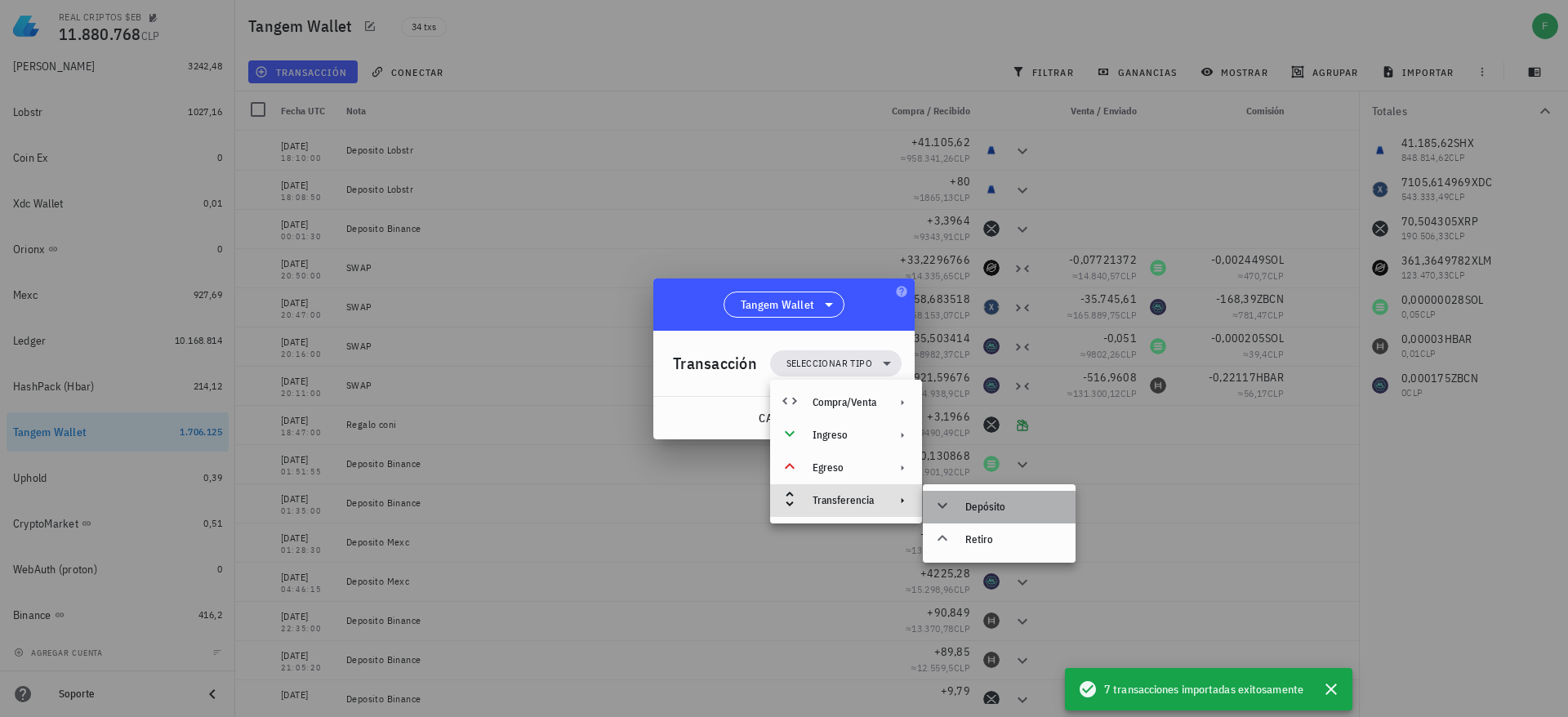
click at [997, 500] on div "Depósito" at bounding box center [1013, 507] width 97 height 13
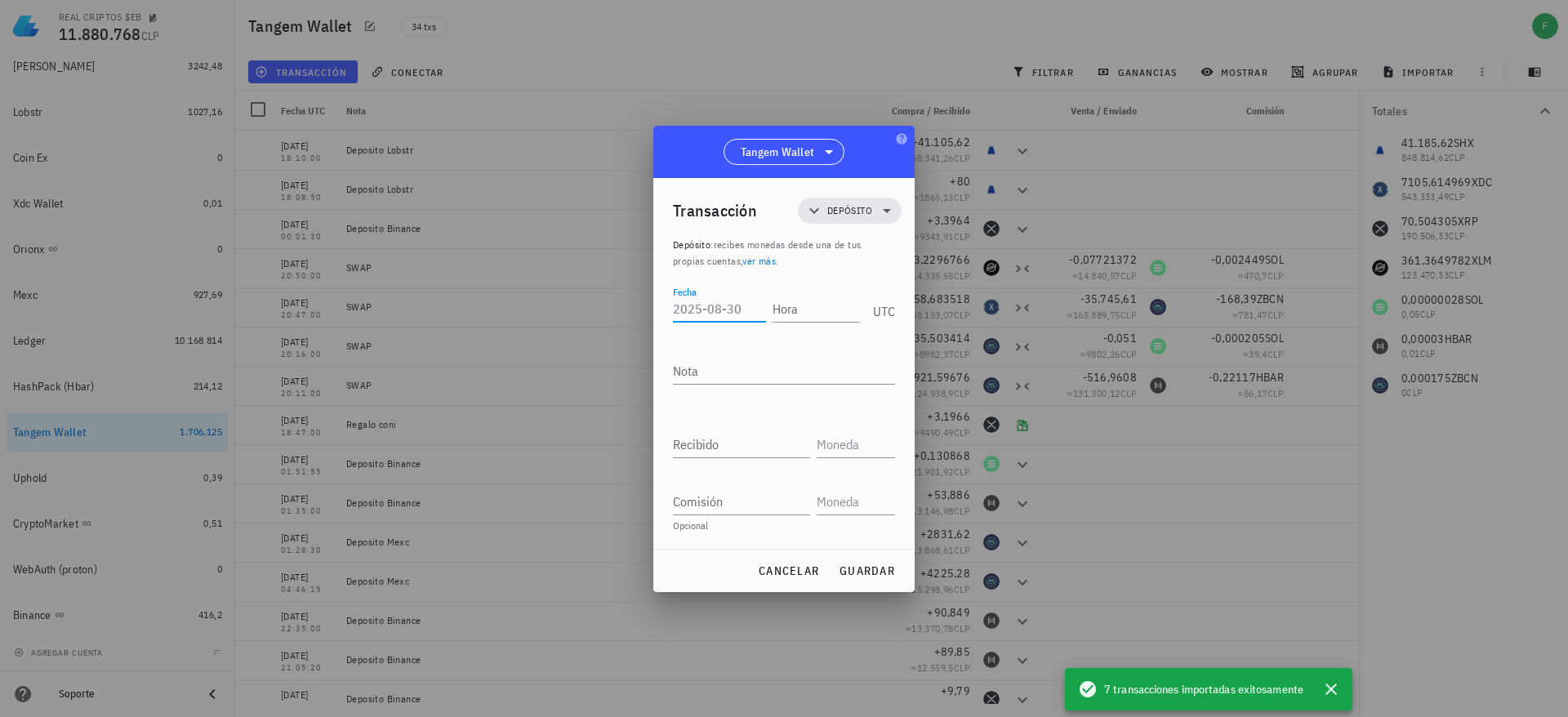
click at [747, 306] on input "Fecha" at bounding box center [718, 309] width 93 height 26
type input "[DATE]"
type input "14:12:13"
type textarea "d"
type textarea "Deposito Binance"
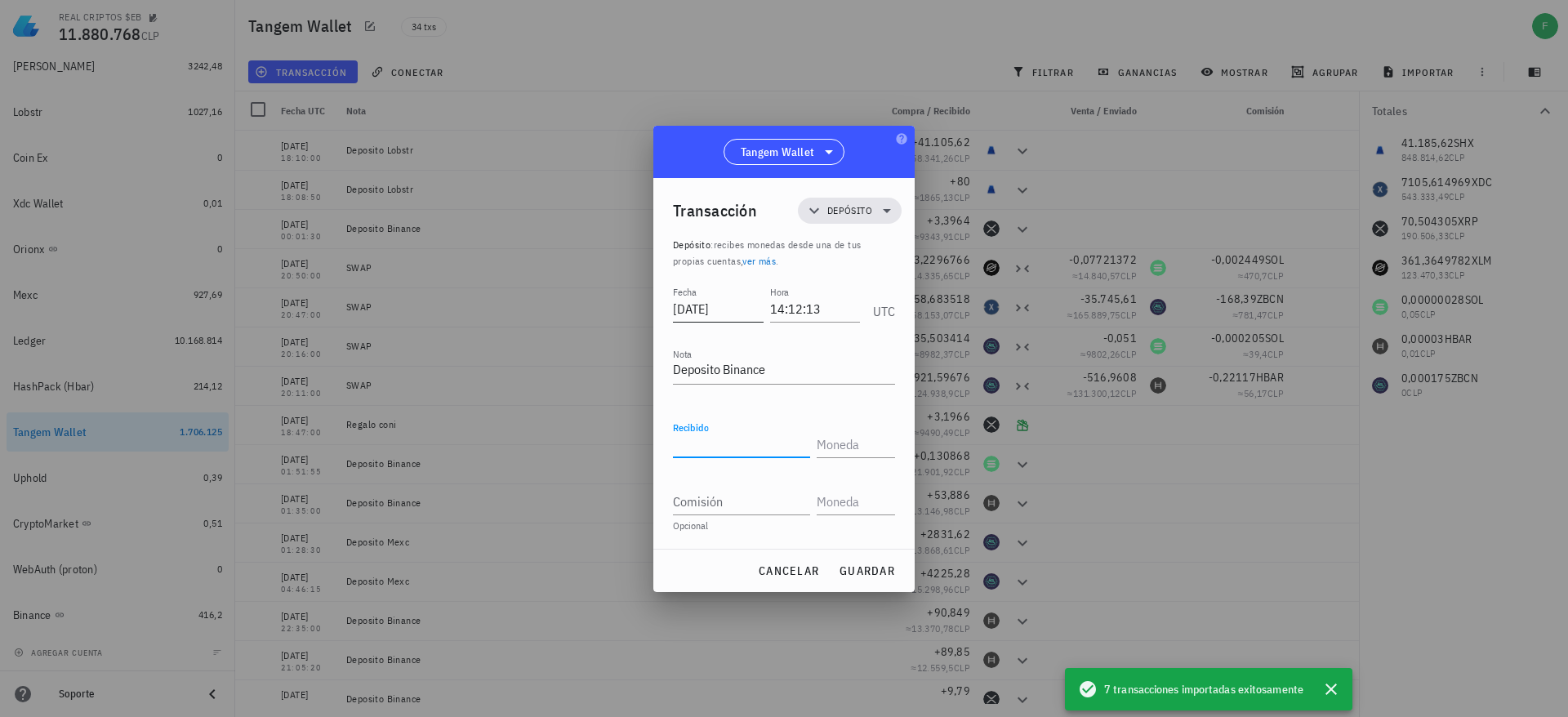
paste input "45,0547"
type input "45,0547"
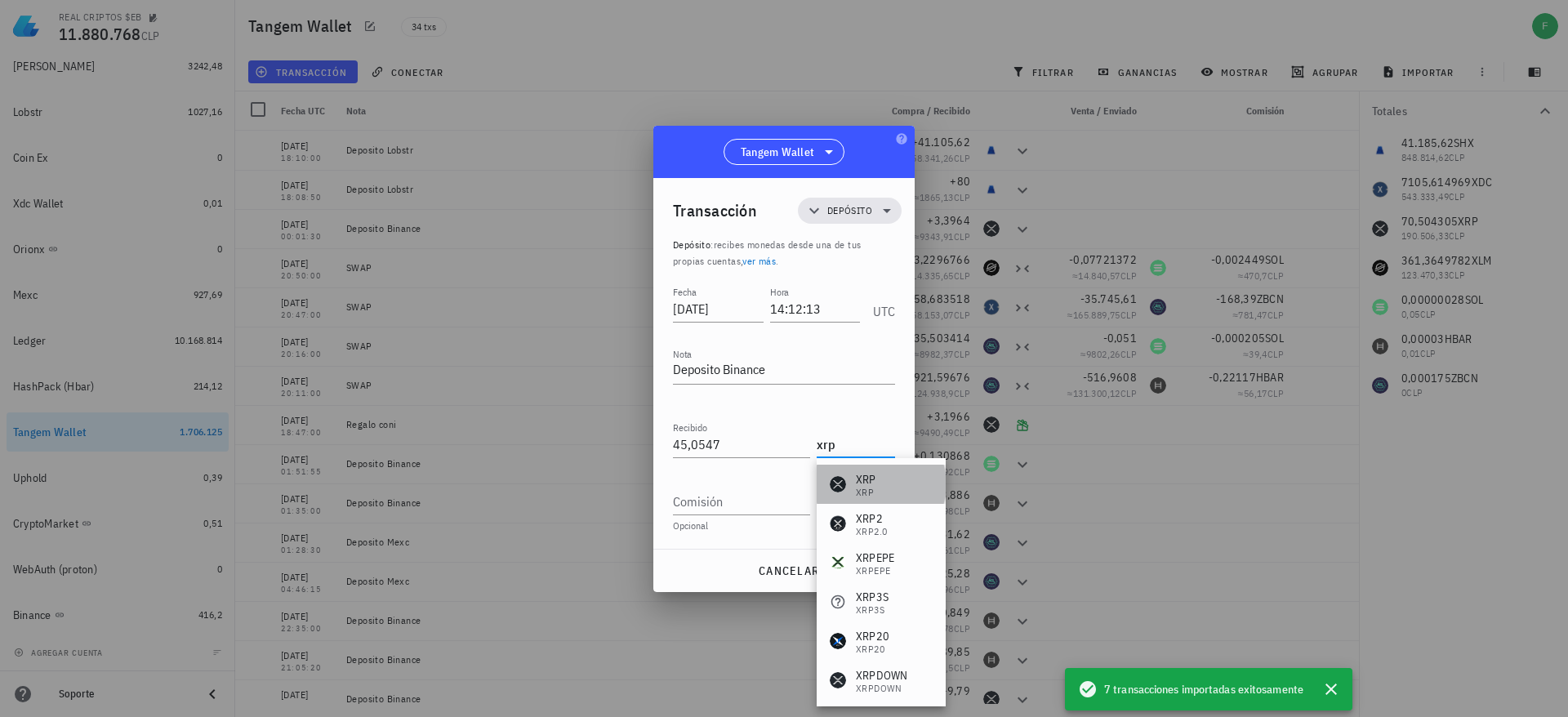
click at [847, 491] on div "XRP XRP" at bounding box center [853, 485] width 47 height 26
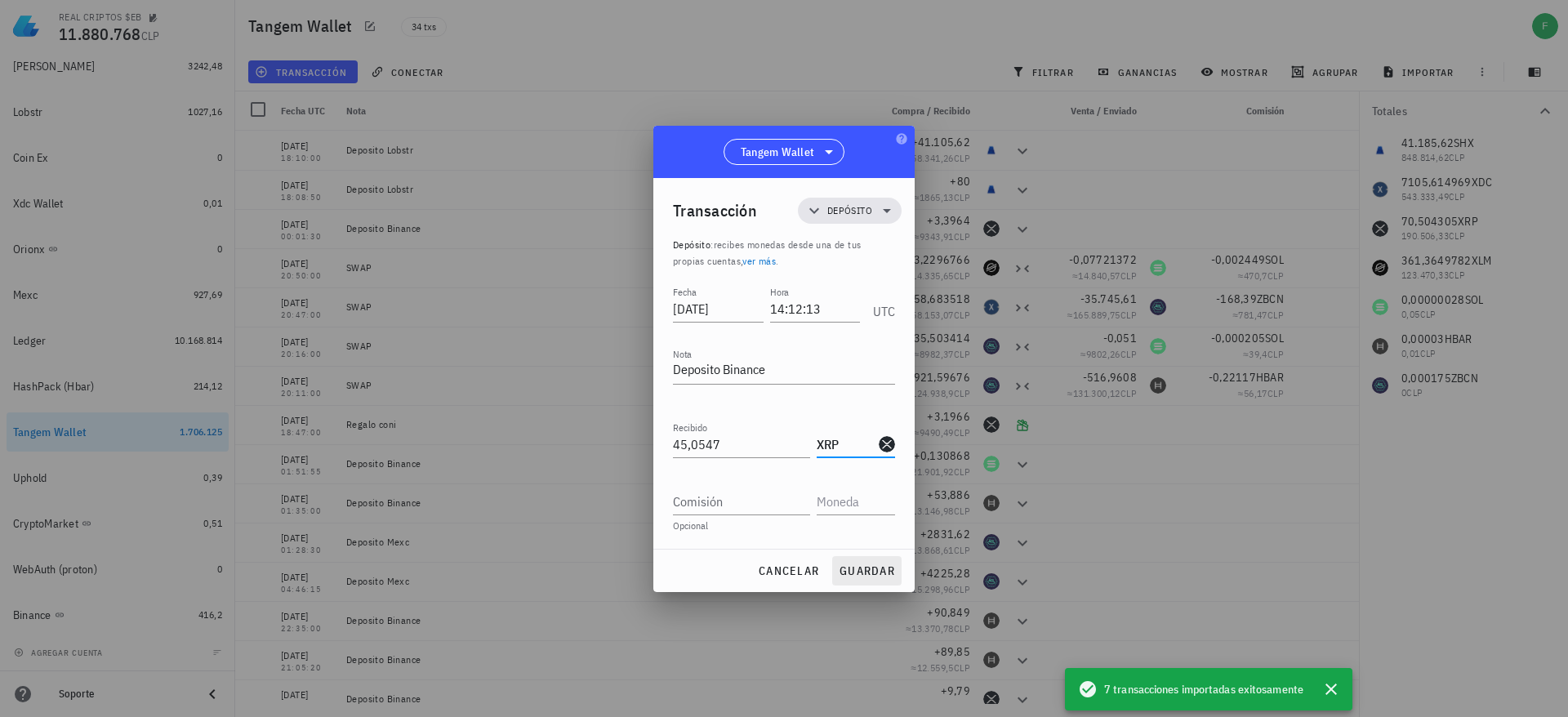
type input "XRP"
click at [876, 570] on span "guardar" at bounding box center [866, 571] width 56 height 15
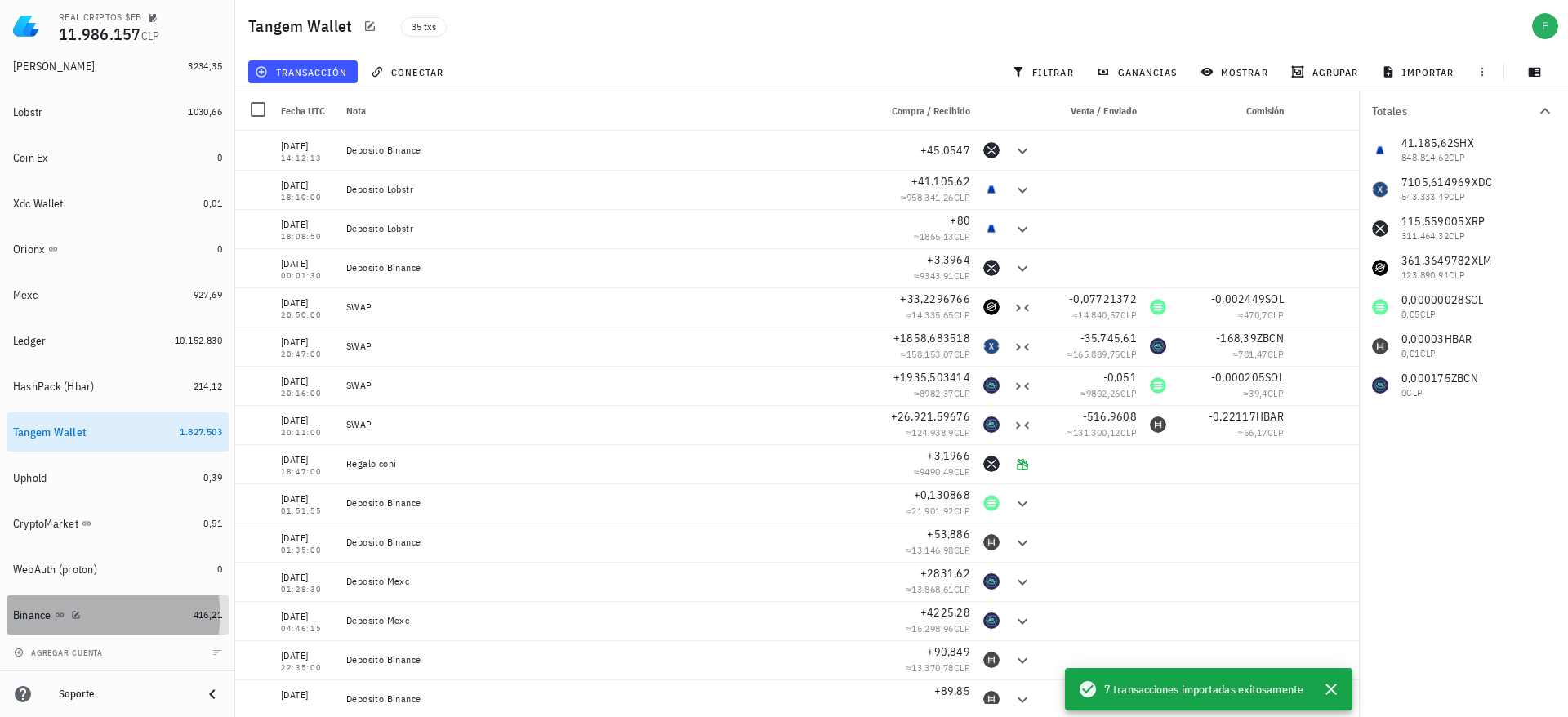
click at [155, 624] on div "Binance" at bounding box center [100, 615] width 174 height 35
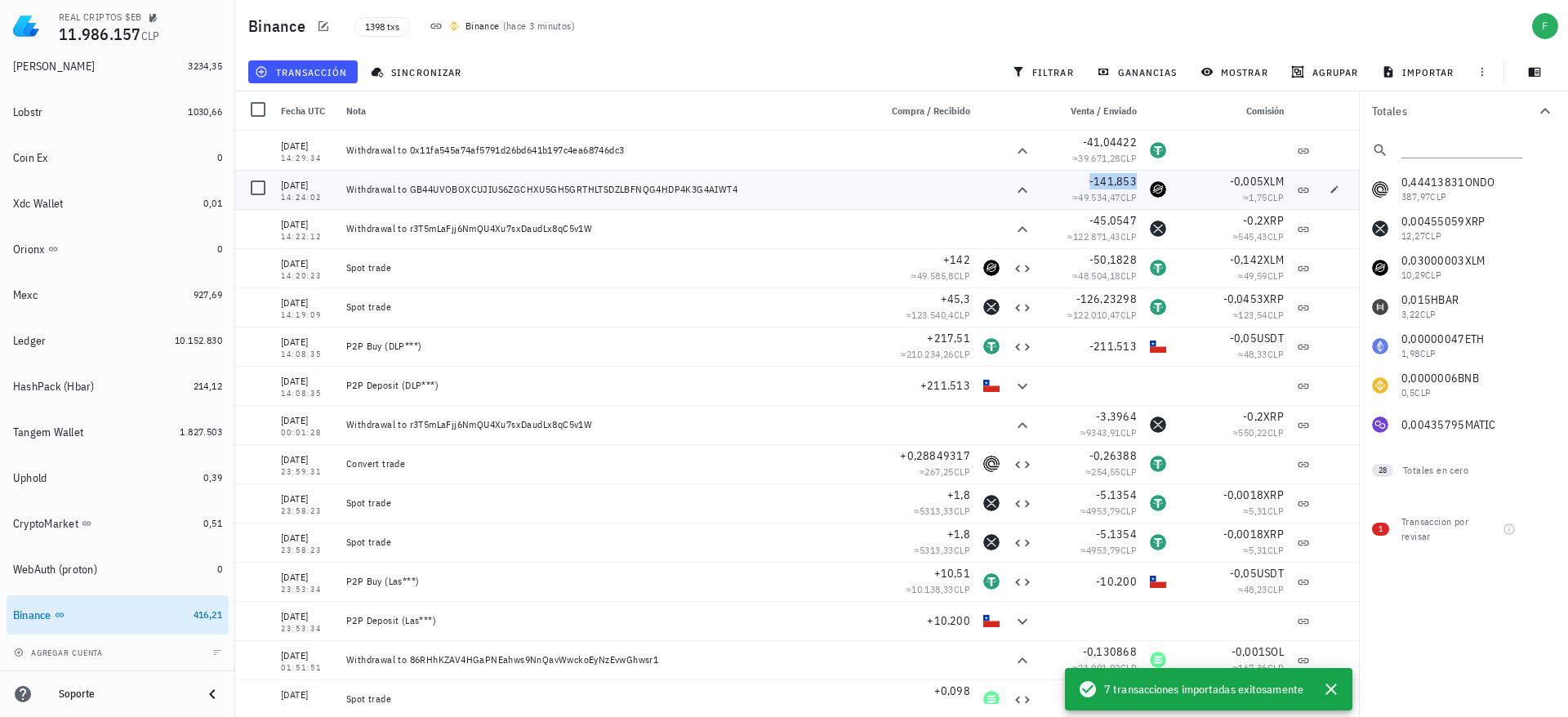
click at [1106, 178] on span "-141,853" at bounding box center [1113, 182] width 48 height 15
click at [1056, 182] on icon "button" at bounding box center [1057, 180] width 9 height 9
click at [154, 425] on div "Tangem Wallet" at bounding box center [93, 432] width 160 height 16
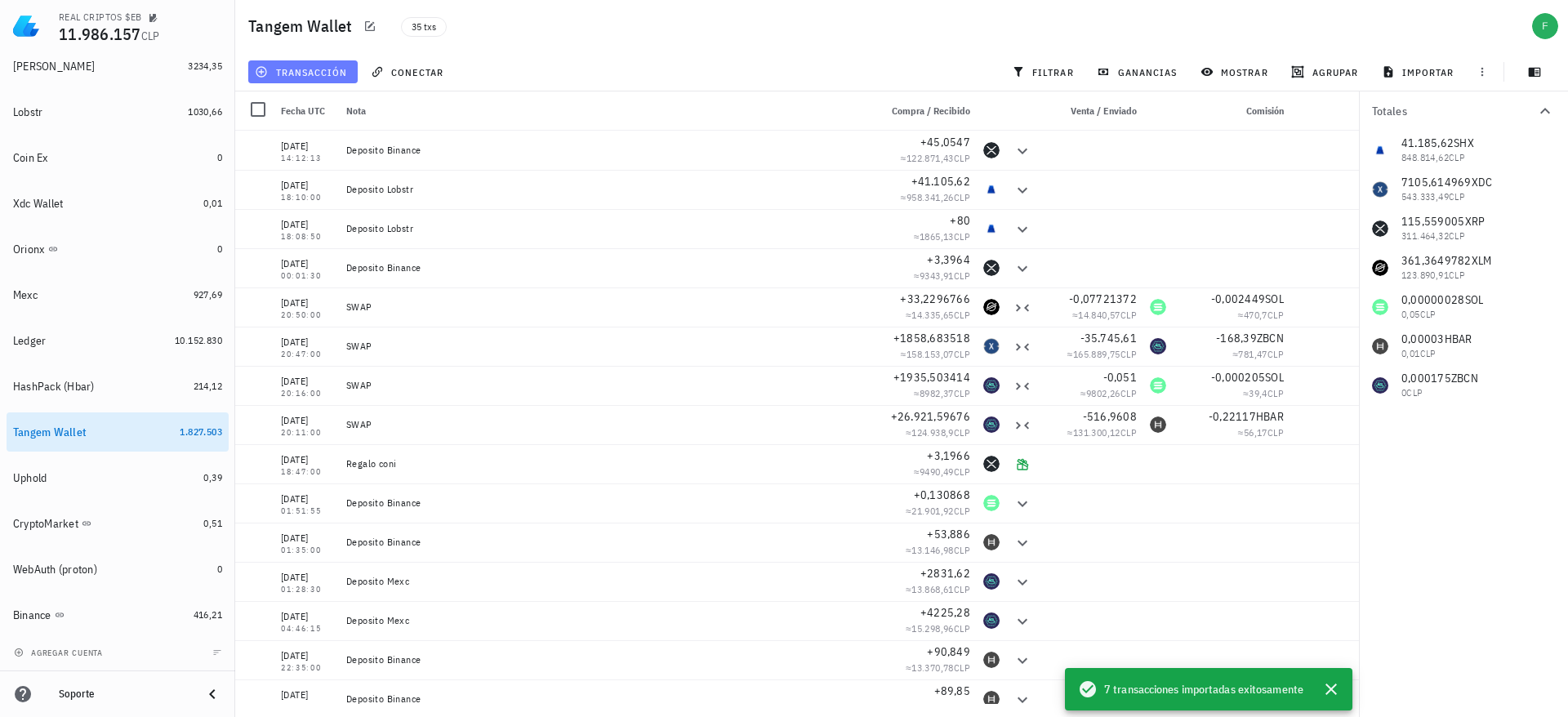
click at [280, 61] on button "transacción" at bounding box center [303, 72] width 110 height 22
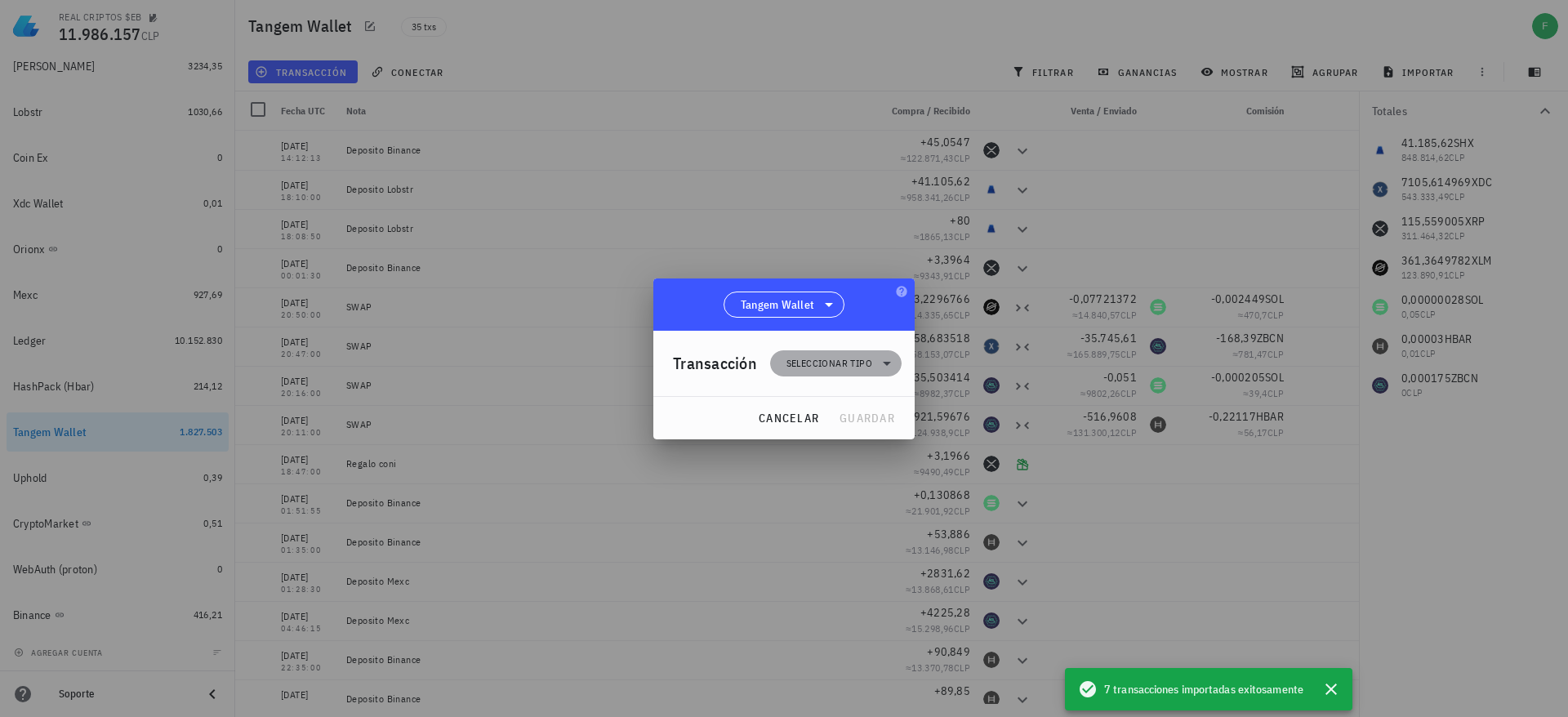
click at [892, 356] on icon at bounding box center [886, 363] width 20 height 20
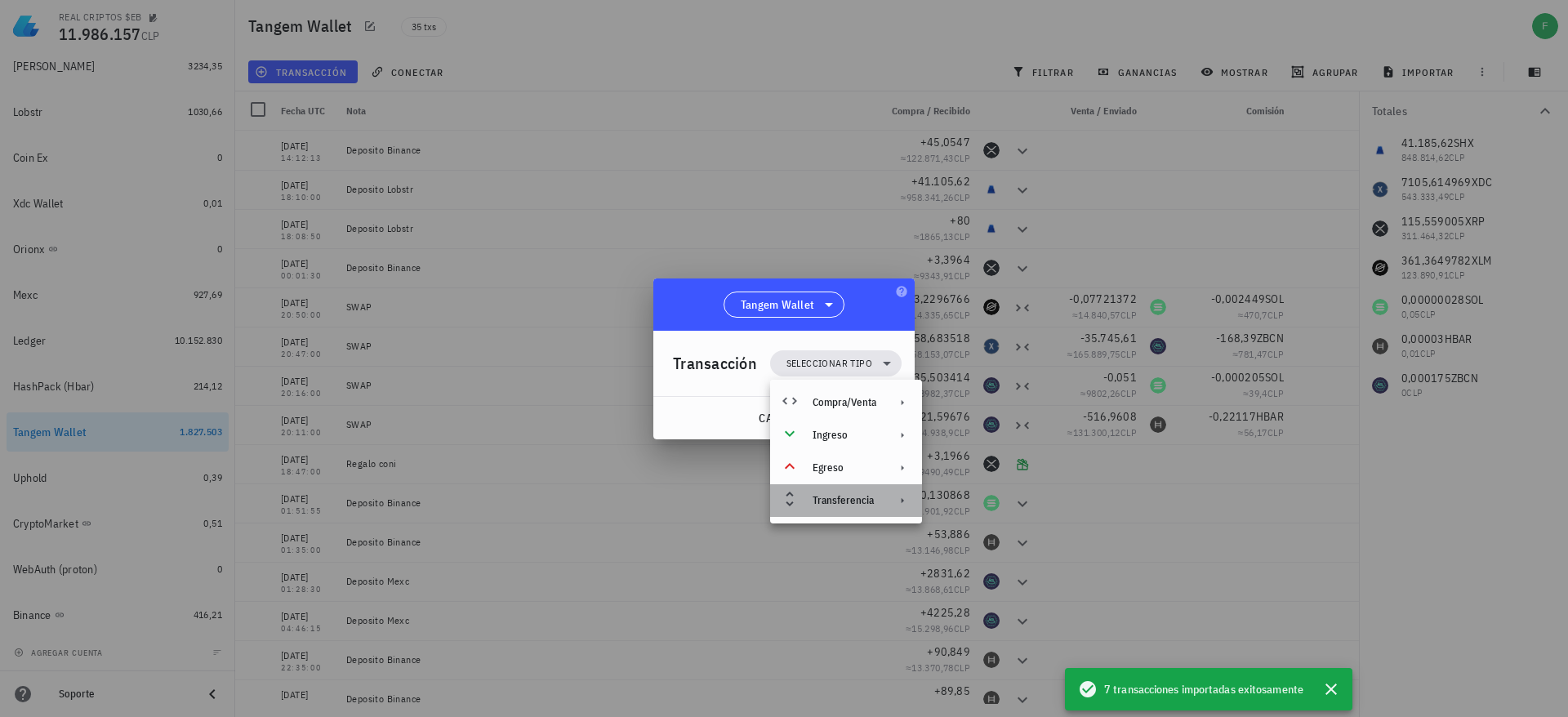
click at [798, 508] on icon at bounding box center [789, 499] width 20 height 20
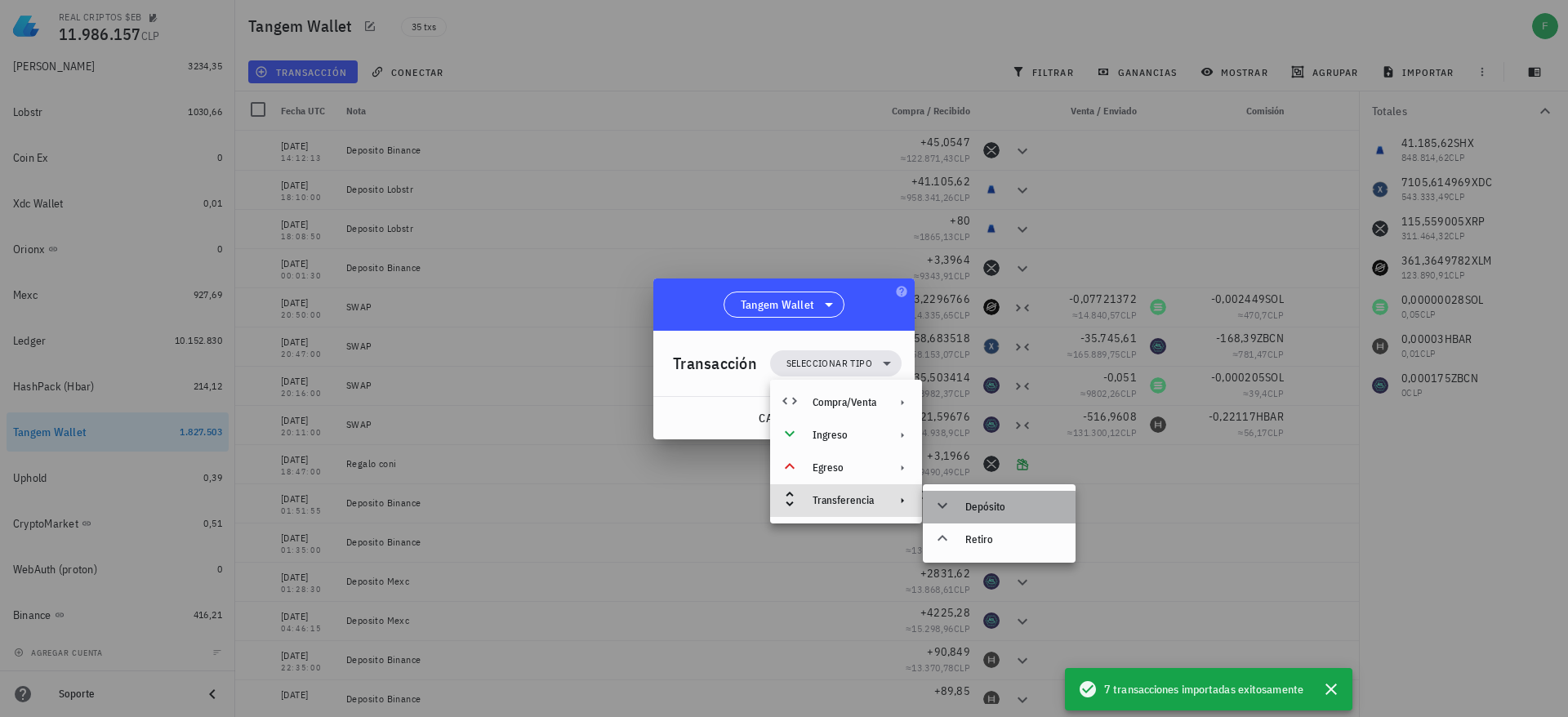
click at [1003, 511] on div "Depósito" at bounding box center [1013, 507] width 97 height 13
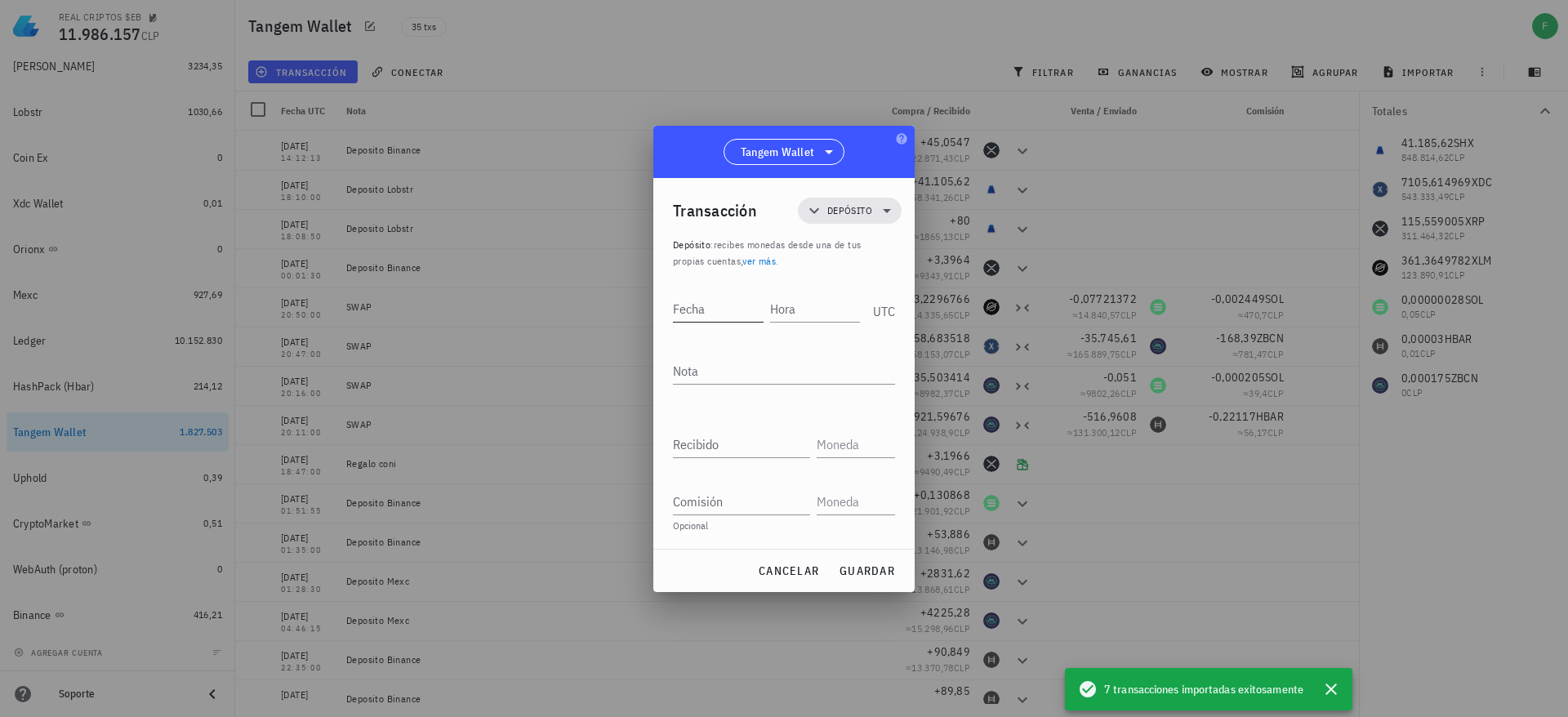
click at [687, 306] on input "Fecha" at bounding box center [717, 309] width 91 height 26
type input "[DATE]"
type input "14:24:05"
type textarea "Deposito Binance"
paste input "141,853"
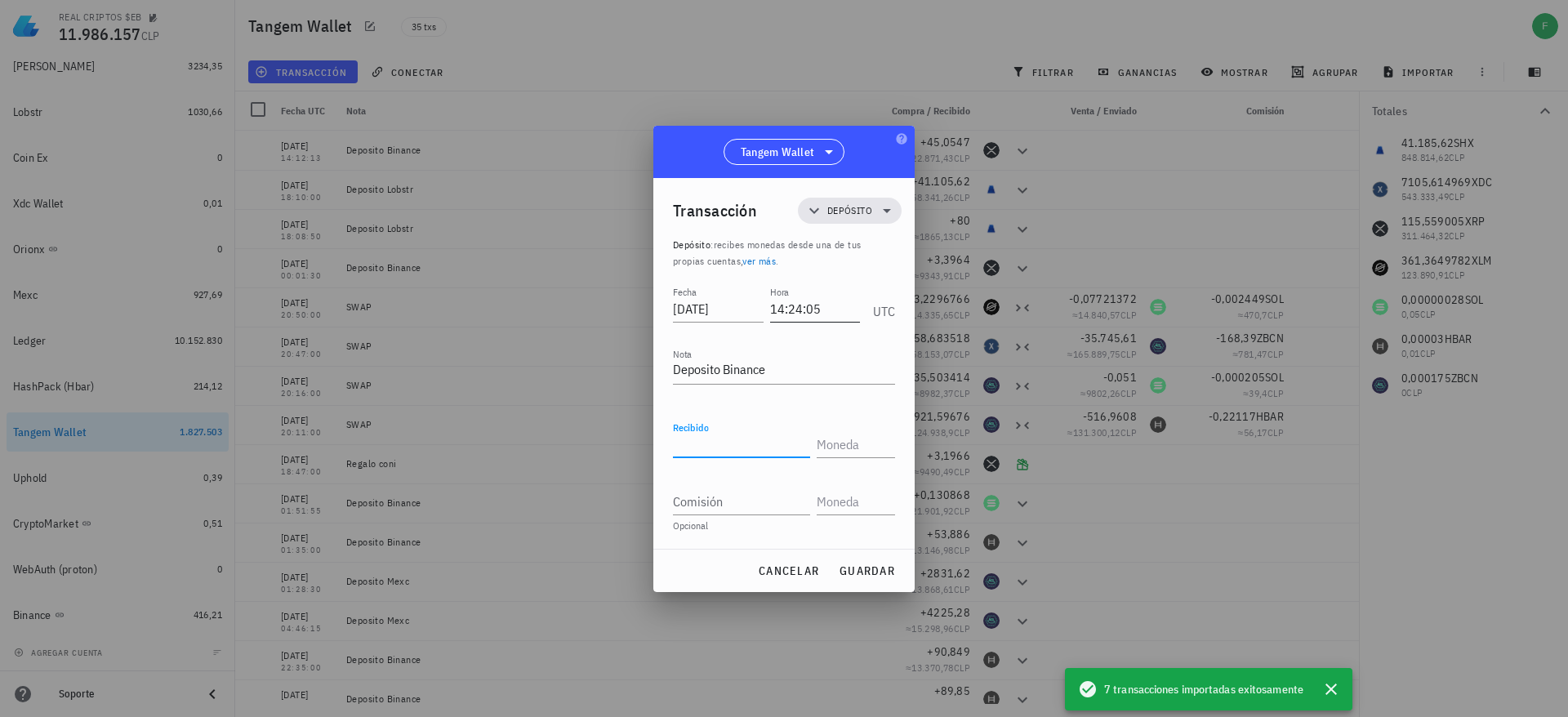
type input "141,853"
type input "XLM"
click at [850, 575] on span "guardar" at bounding box center [866, 571] width 56 height 15
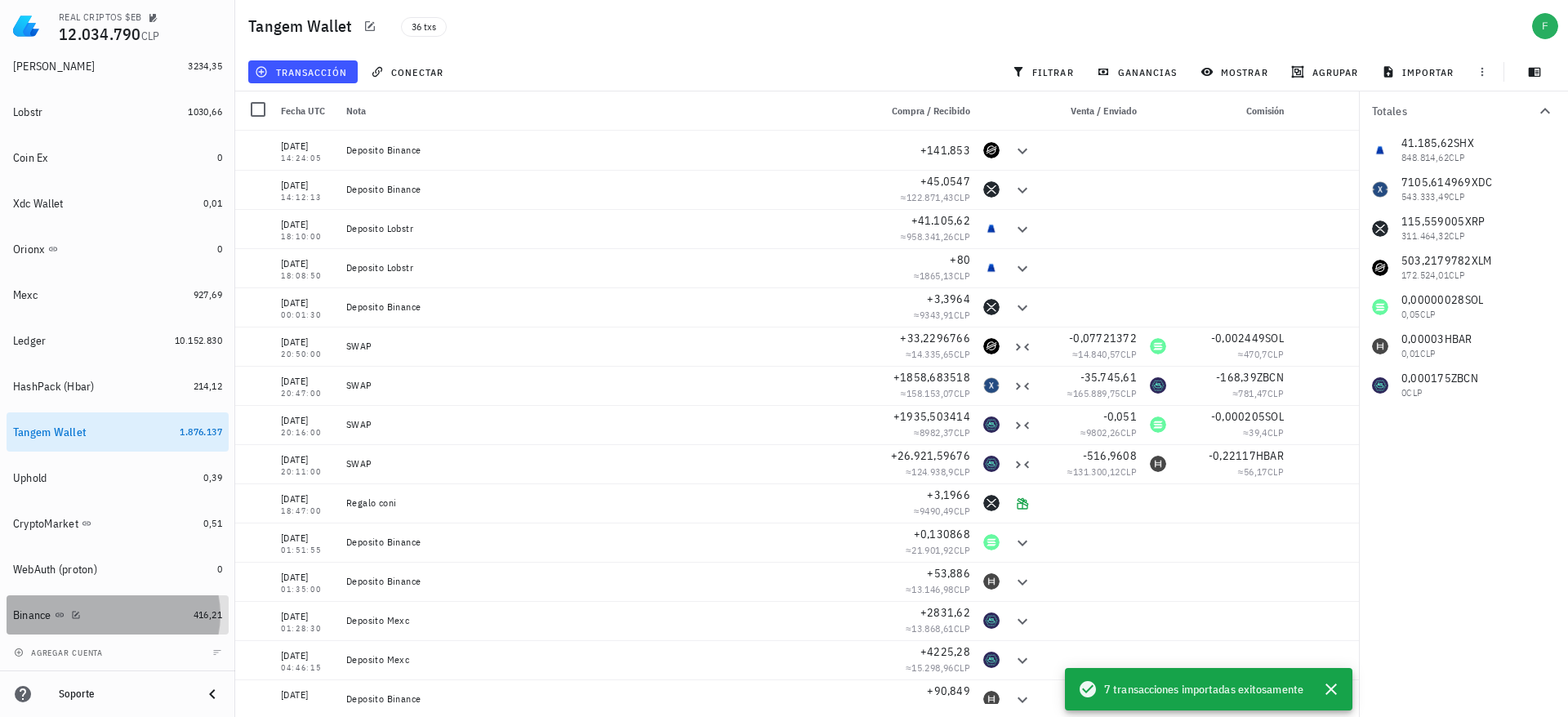
click at [144, 622] on div "Binance" at bounding box center [100, 615] width 174 height 35
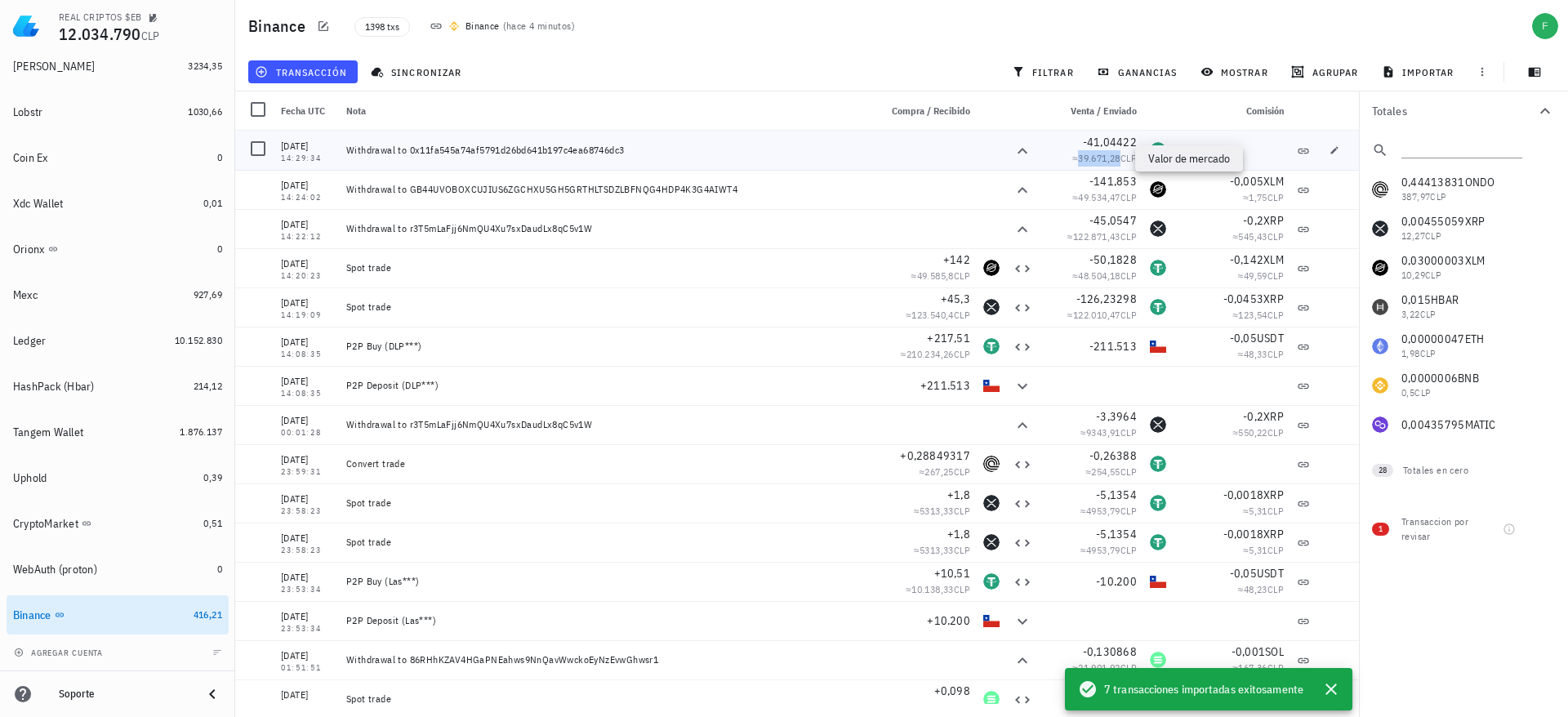
click at [1106, 152] on span "39.671,28" at bounding box center [1099, 157] width 42 height 12
click at [1103, 134] on div "-41,04422" at bounding box center [1091, 142] width 92 height 16
click at [1103, 139] on span "-41,04422" at bounding box center [1110, 142] width 54 height 15
click at [1113, 145] on span "-41,04422" at bounding box center [1110, 142] width 54 height 15
click at [1047, 143] on icon "button" at bounding box center [1051, 142] width 9 height 9
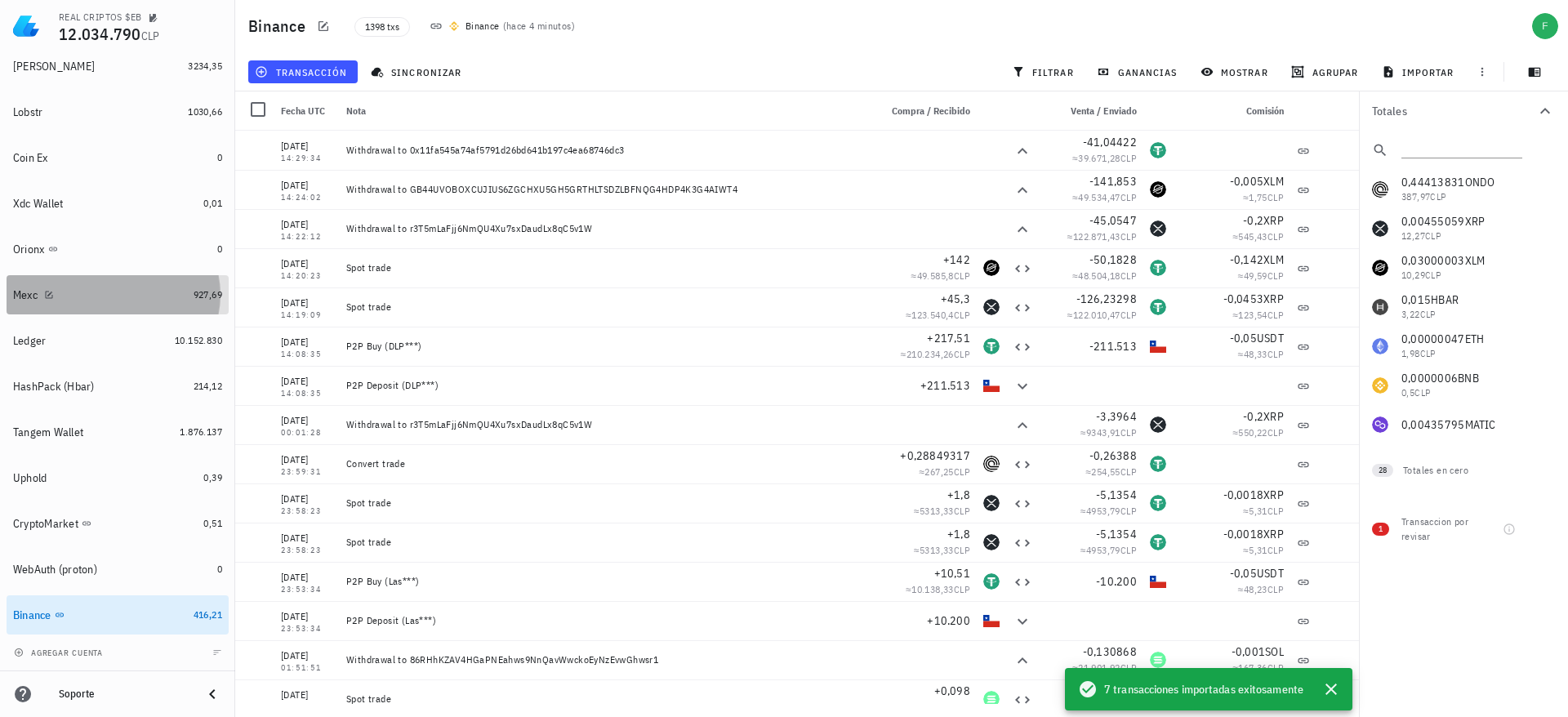
click at [151, 292] on div "Mexc" at bounding box center [100, 295] width 174 height 16
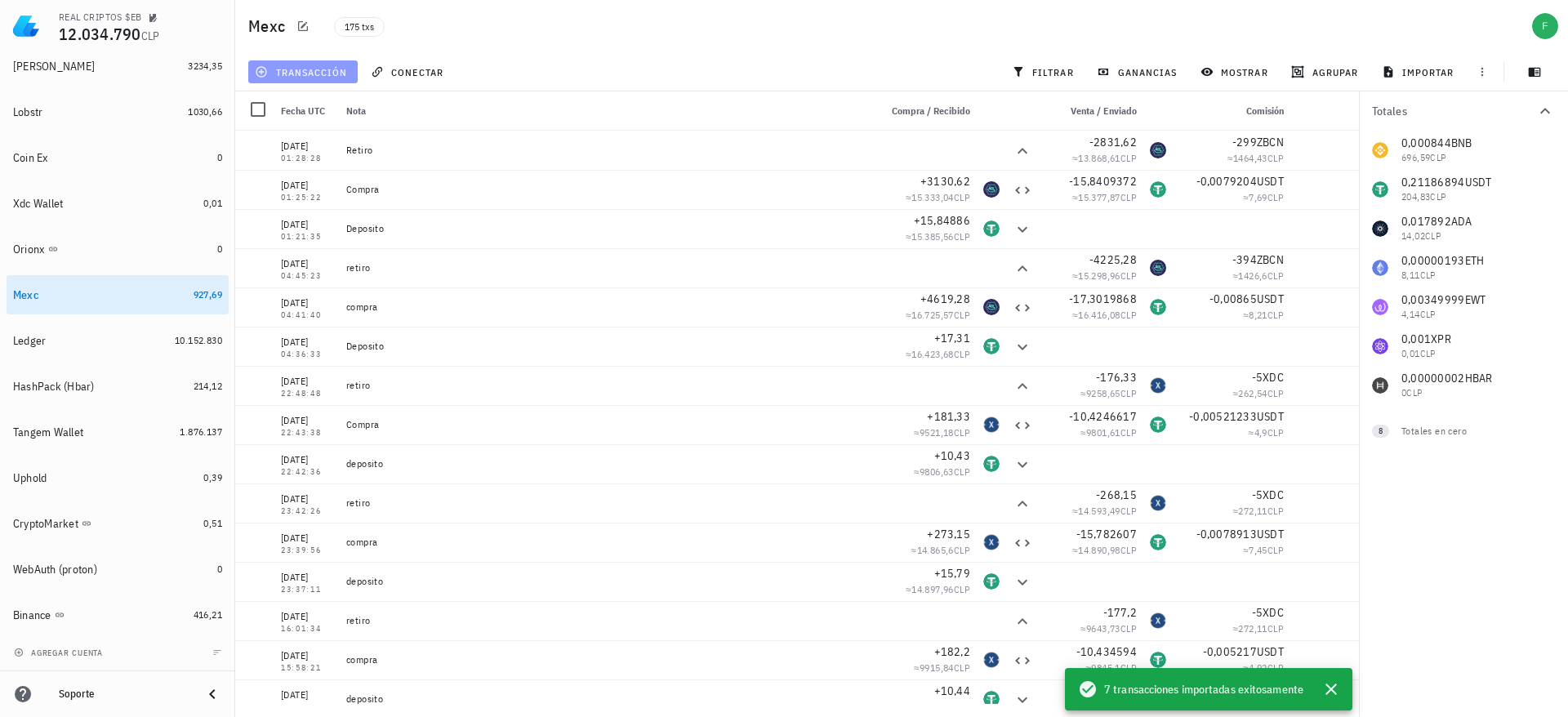
click at [321, 61] on button "transacción" at bounding box center [303, 72] width 110 height 22
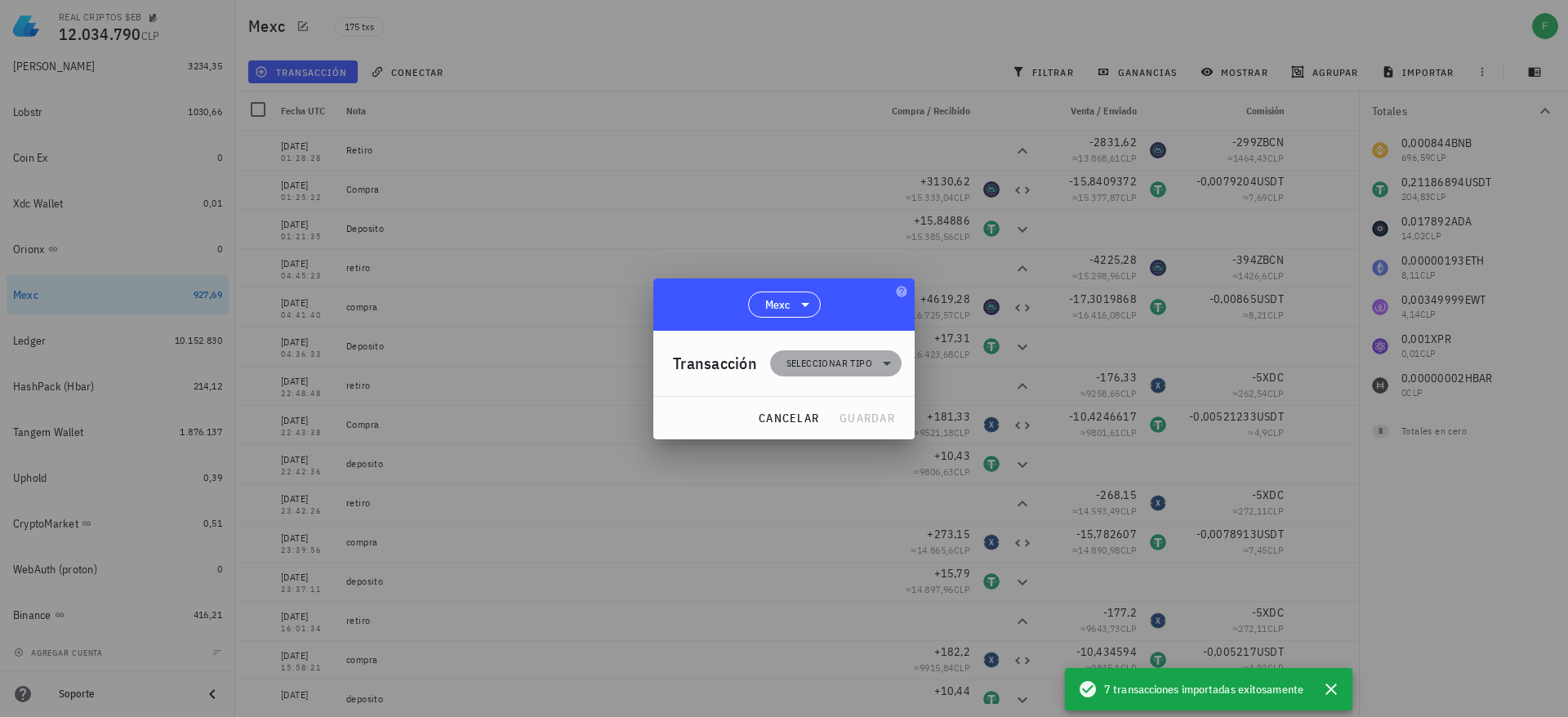
click at [832, 373] on span "Seleccionar tipo" at bounding box center [835, 364] width 111 height 26
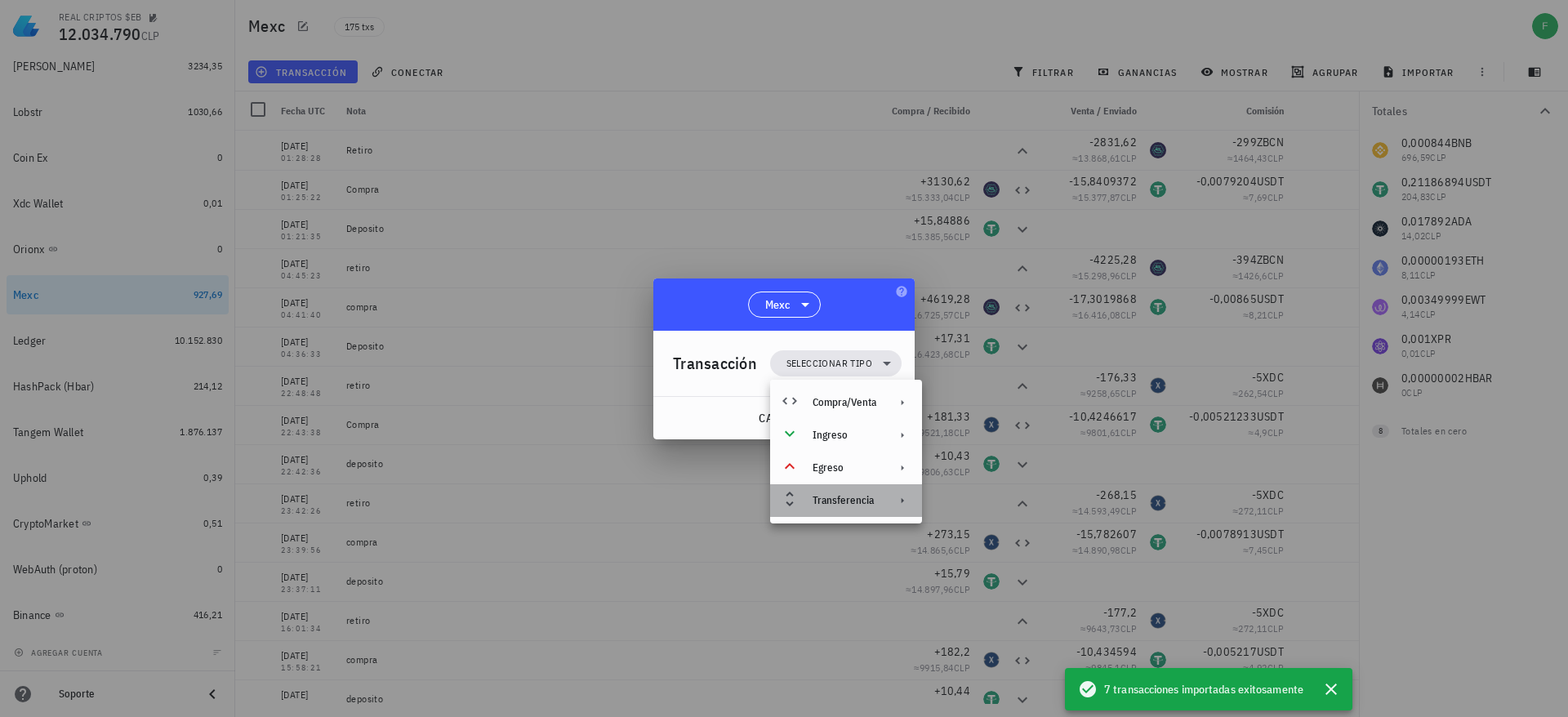
click at [858, 508] on div "Transferencia" at bounding box center [846, 500] width 152 height 33
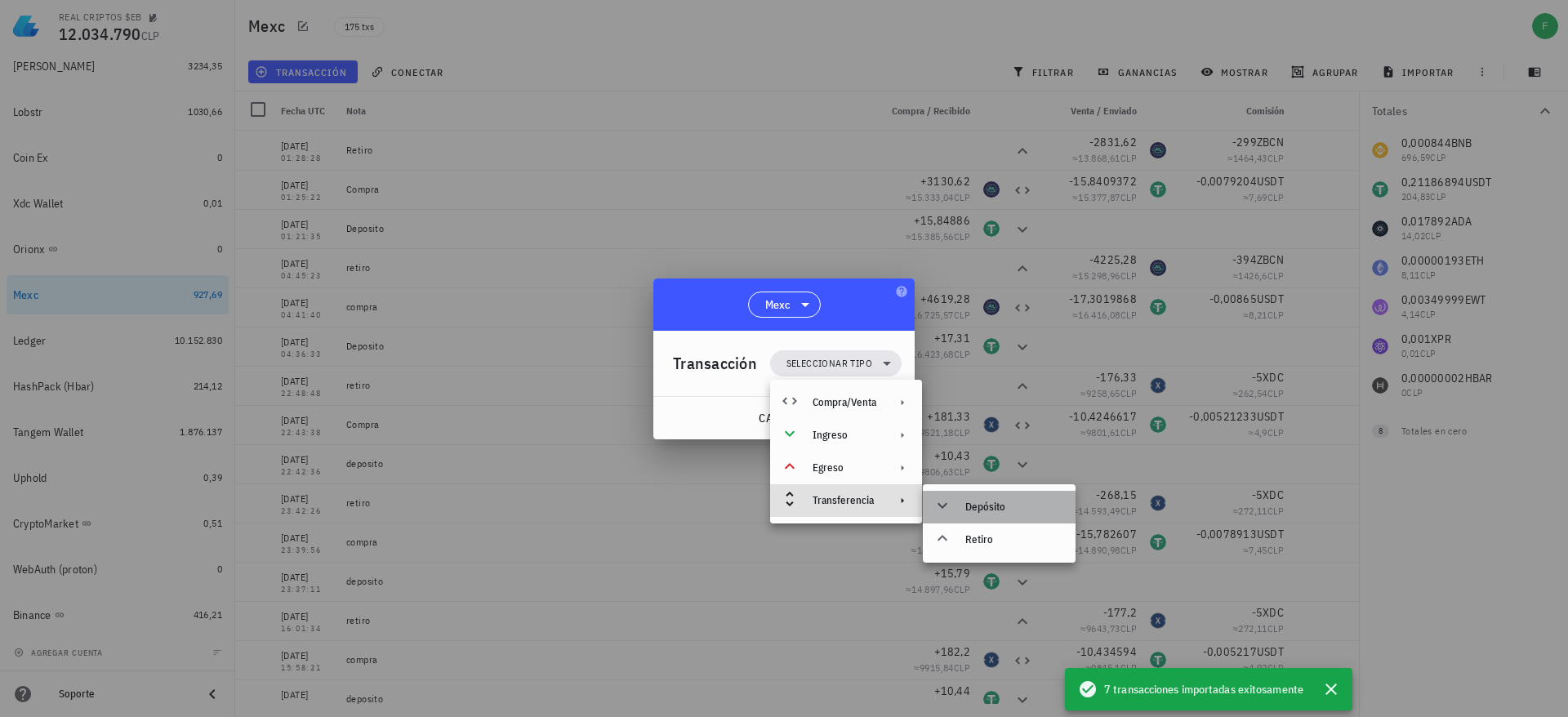
click at [997, 507] on div "Depósito" at bounding box center [1013, 507] width 97 height 13
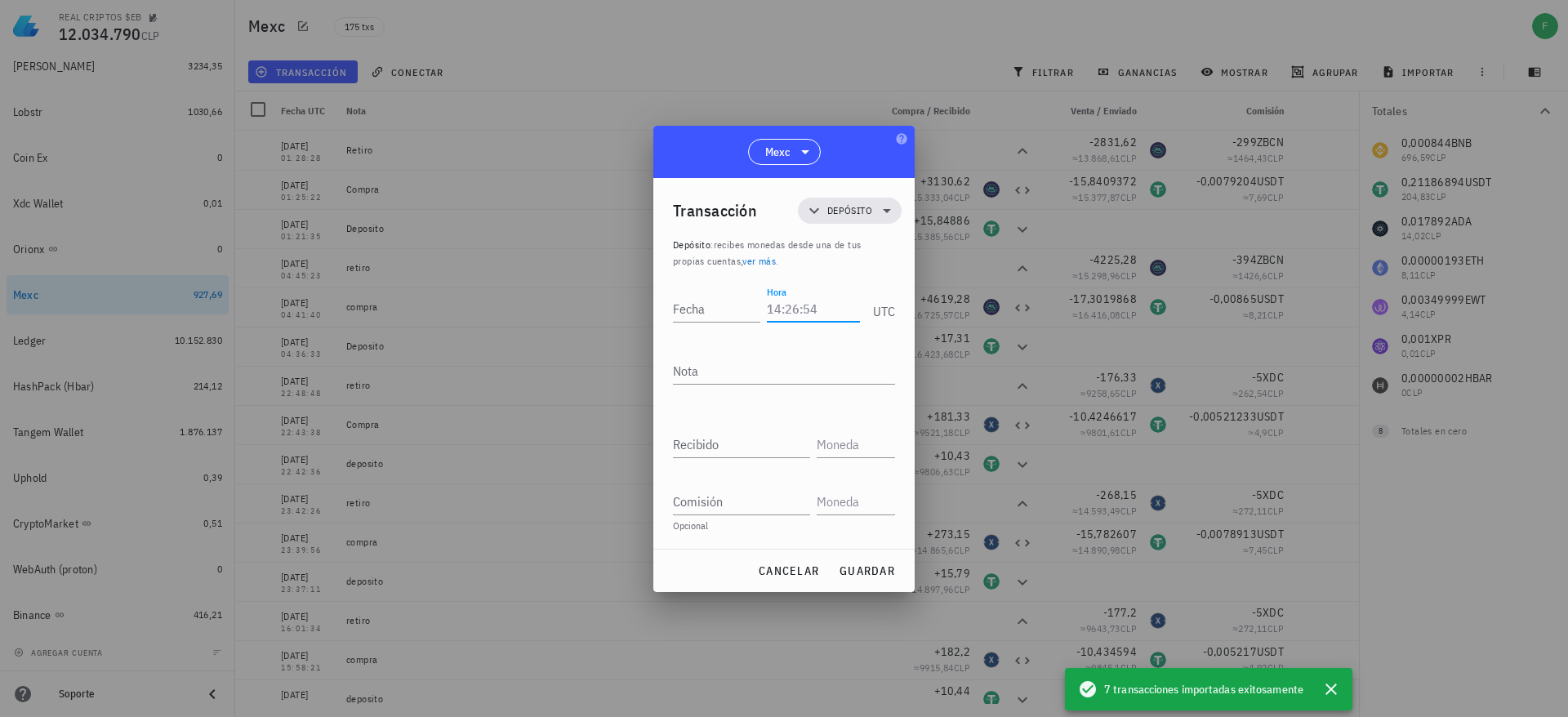
click at [788, 306] on input "Hora" at bounding box center [813, 309] width 93 height 26
type input "14:30:00"
click at [739, 306] on input "Fecha" at bounding box center [718, 309] width 93 height 26
type input "[DATE]"
type textarea "Deposito"
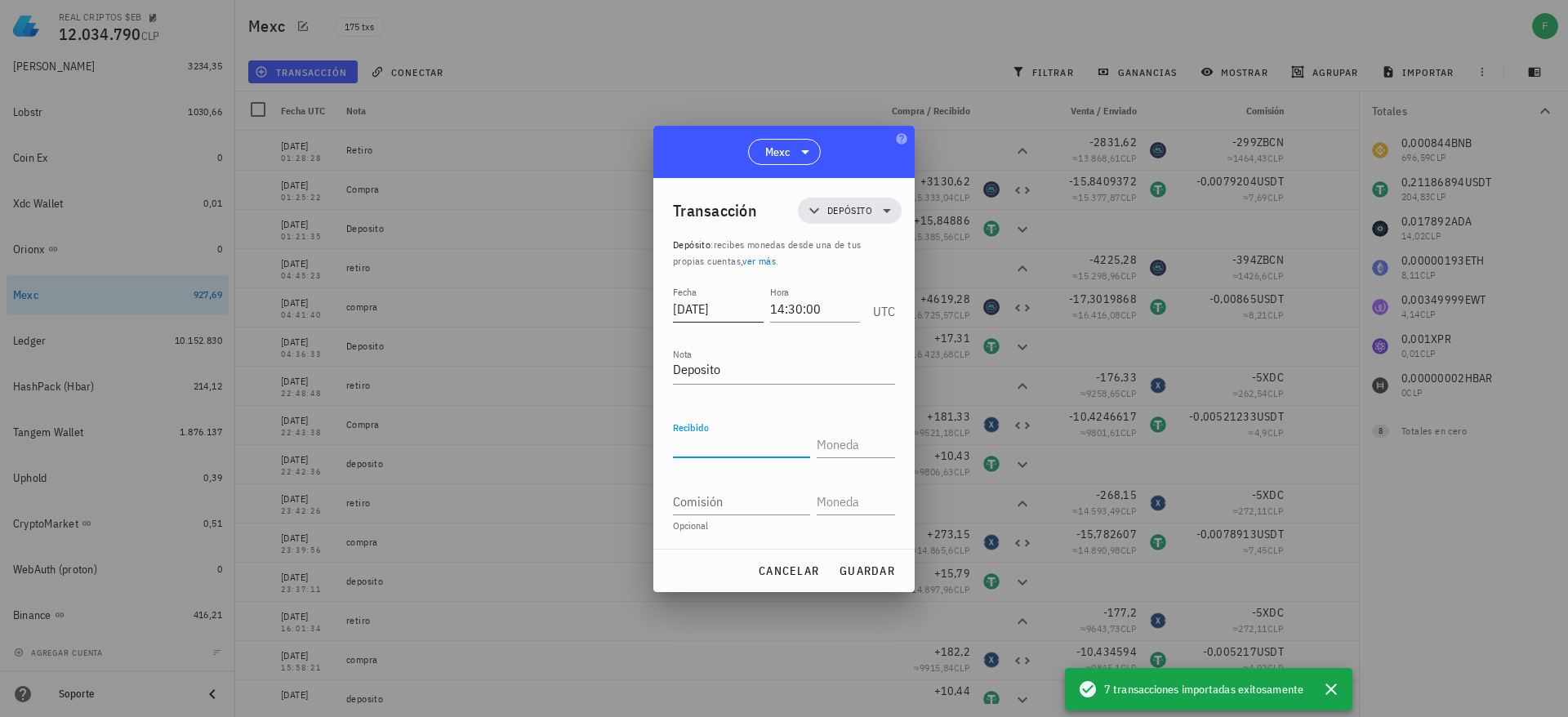
paste input "41,04422"
type input "41,04422"
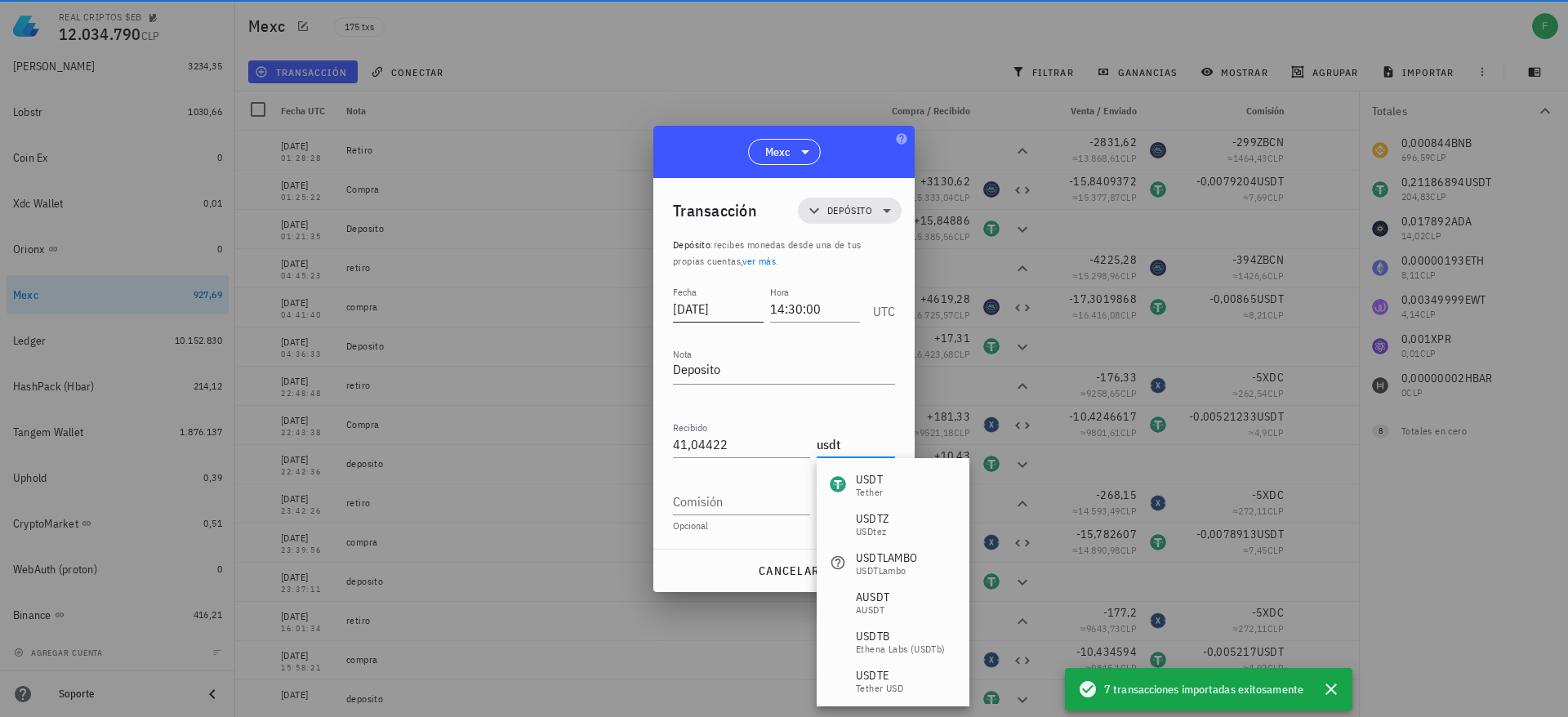
type input "USDT"
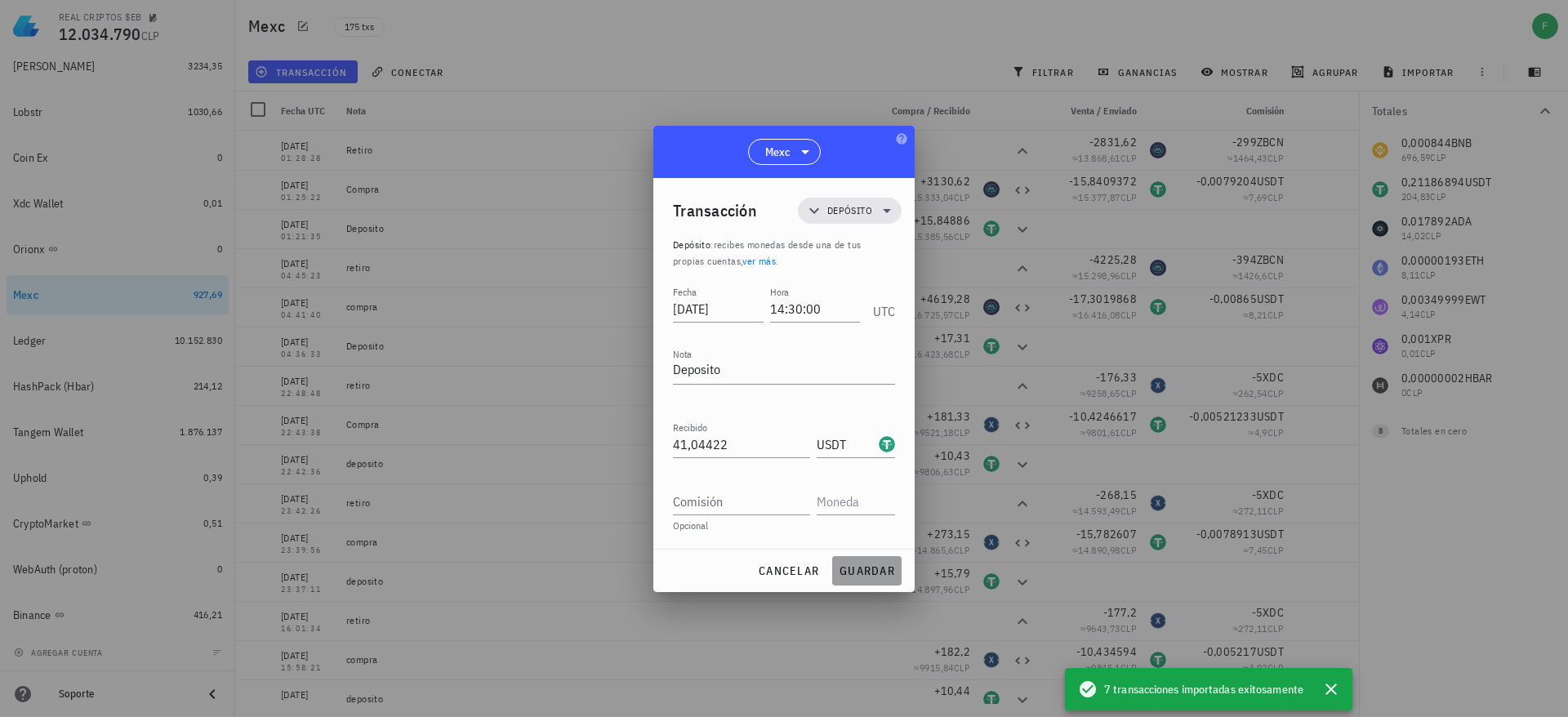
click at [867, 573] on span "guardar" at bounding box center [866, 571] width 56 height 15
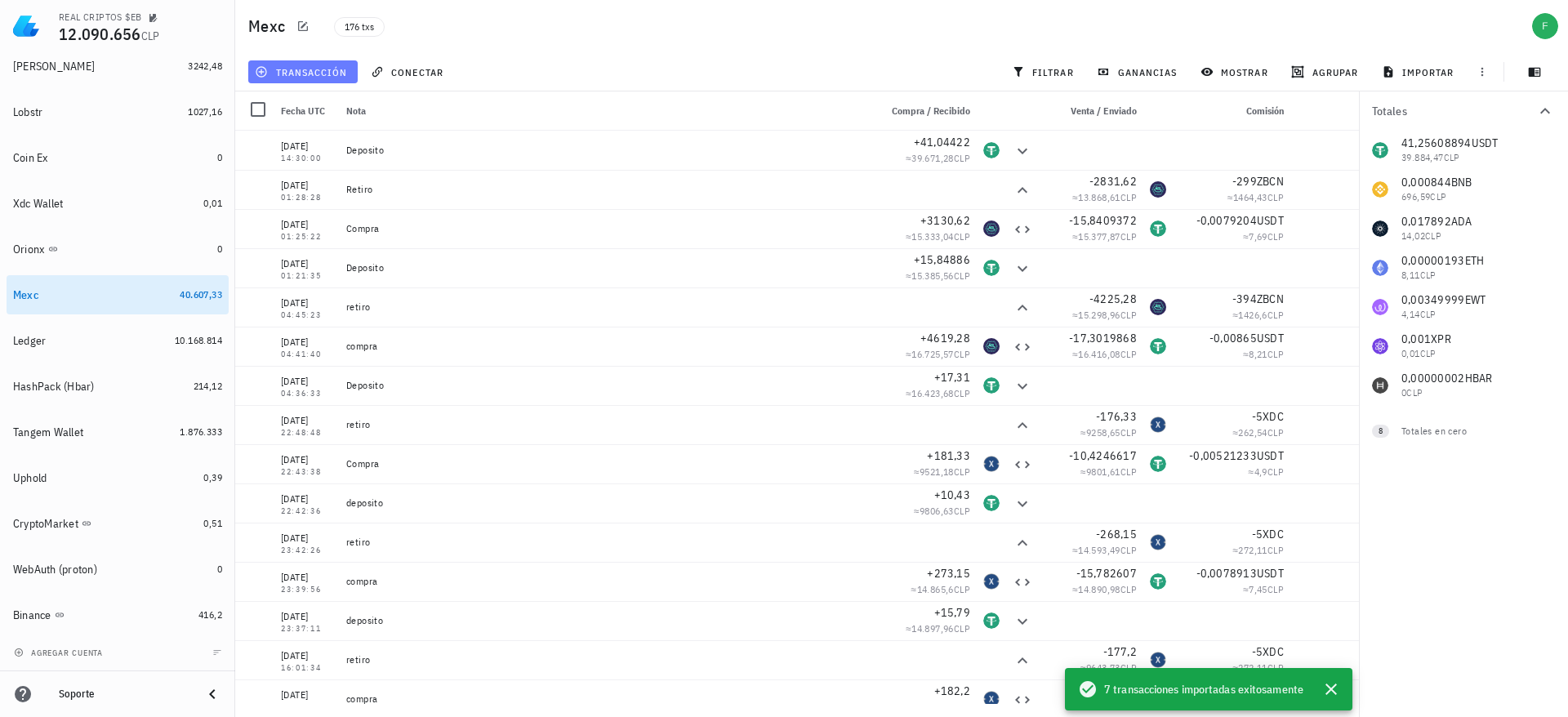
click at [331, 79] on button "transacción" at bounding box center [303, 72] width 110 height 22
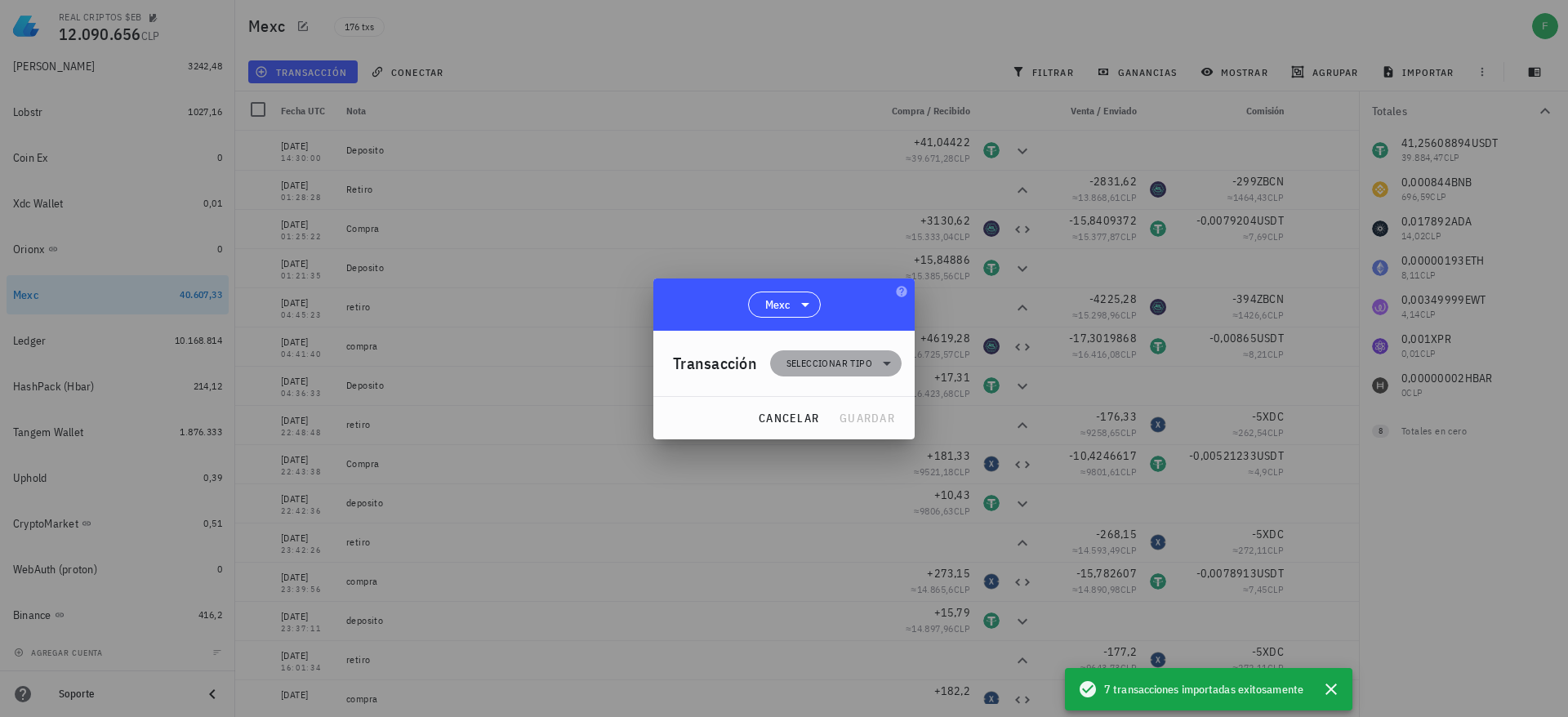
click at [874, 366] on span "Seleccionar tipo" at bounding box center [835, 364] width 111 height 26
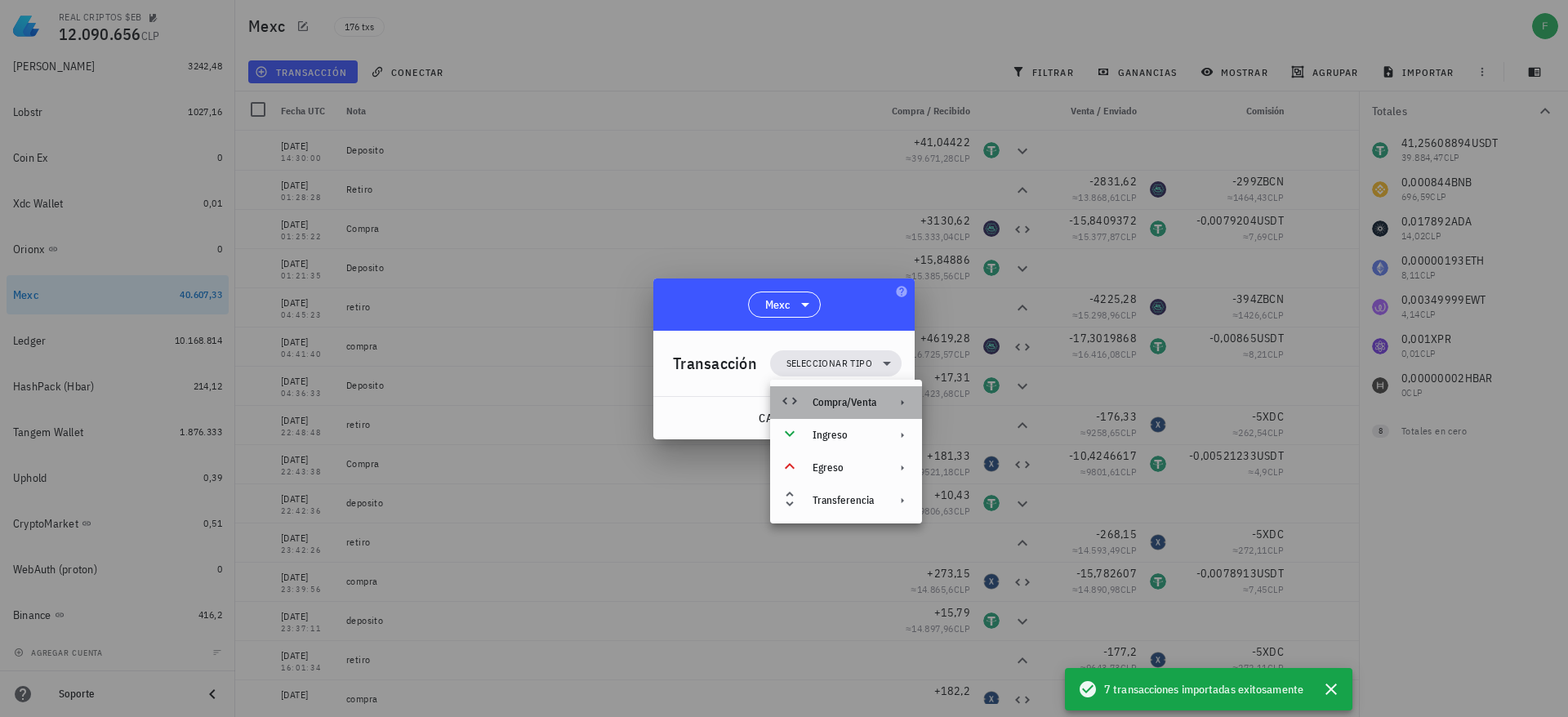
click at [865, 409] on div "Compra/Venta" at bounding box center [844, 403] width 64 height 13
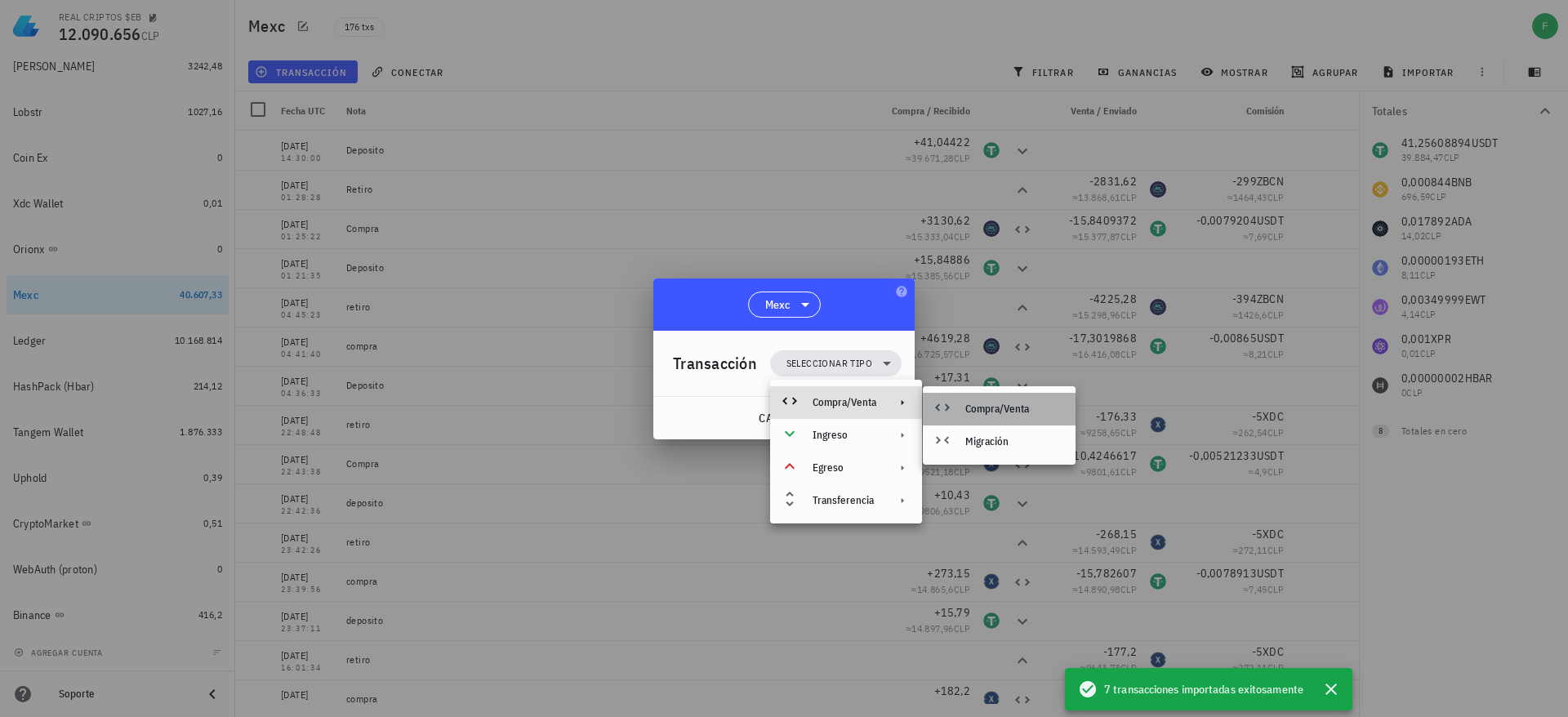
click at [973, 415] on div "Compra/Venta" at bounding box center [1013, 410] width 97 height 13
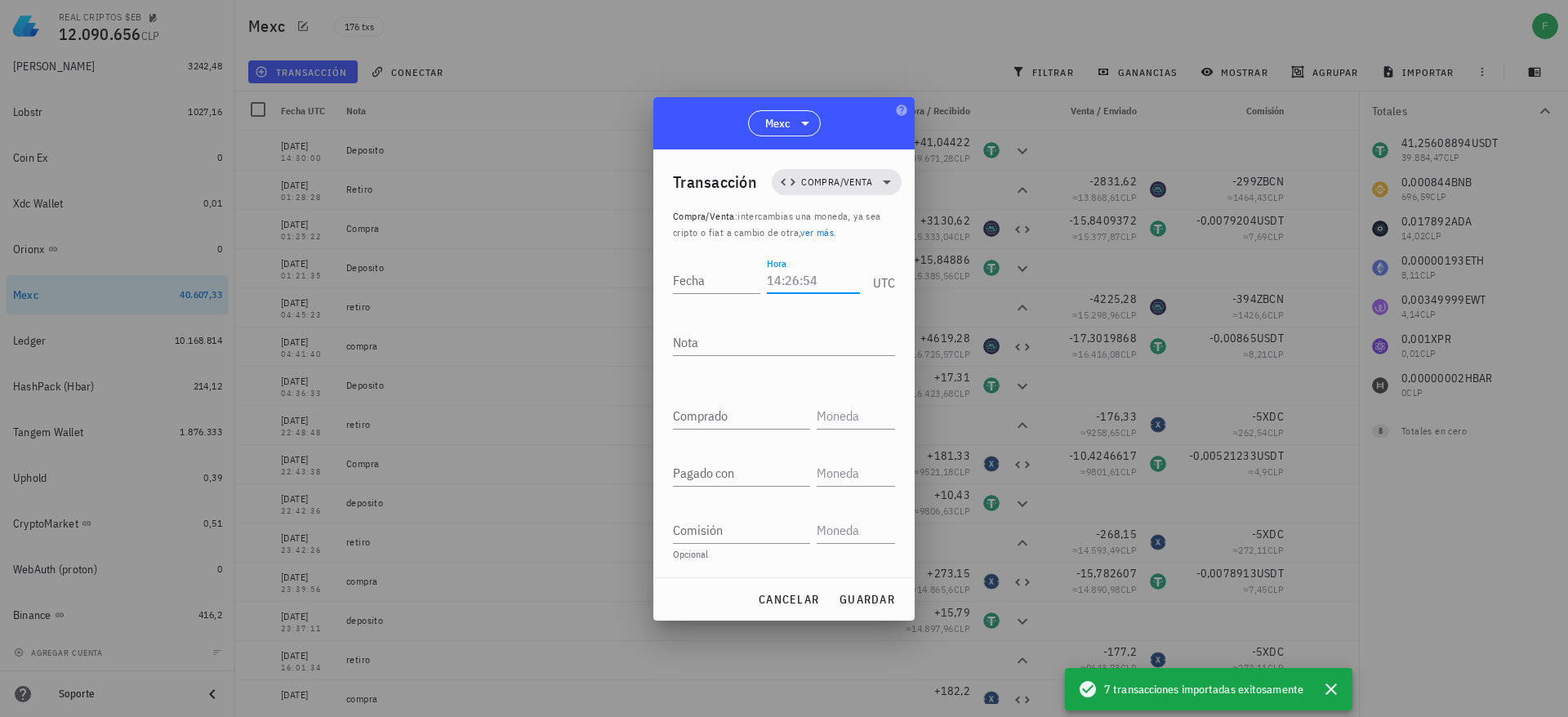
click at [799, 279] on input "Hora" at bounding box center [813, 280] width 93 height 26
type input "14:37:31"
click at [701, 278] on input "Fecha" at bounding box center [717, 280] width 91 height 26
drag, startPoint x: 758, startPoint y: 283, endPoint x: 661, endPoint y: 301, distance: 98.7
click at [661, 301] on div "Transacción Compra/Venta Compra/Venta : intercambias una moneda, ya sea cripto …" at bounding box center [783, 364] width 261 height 428
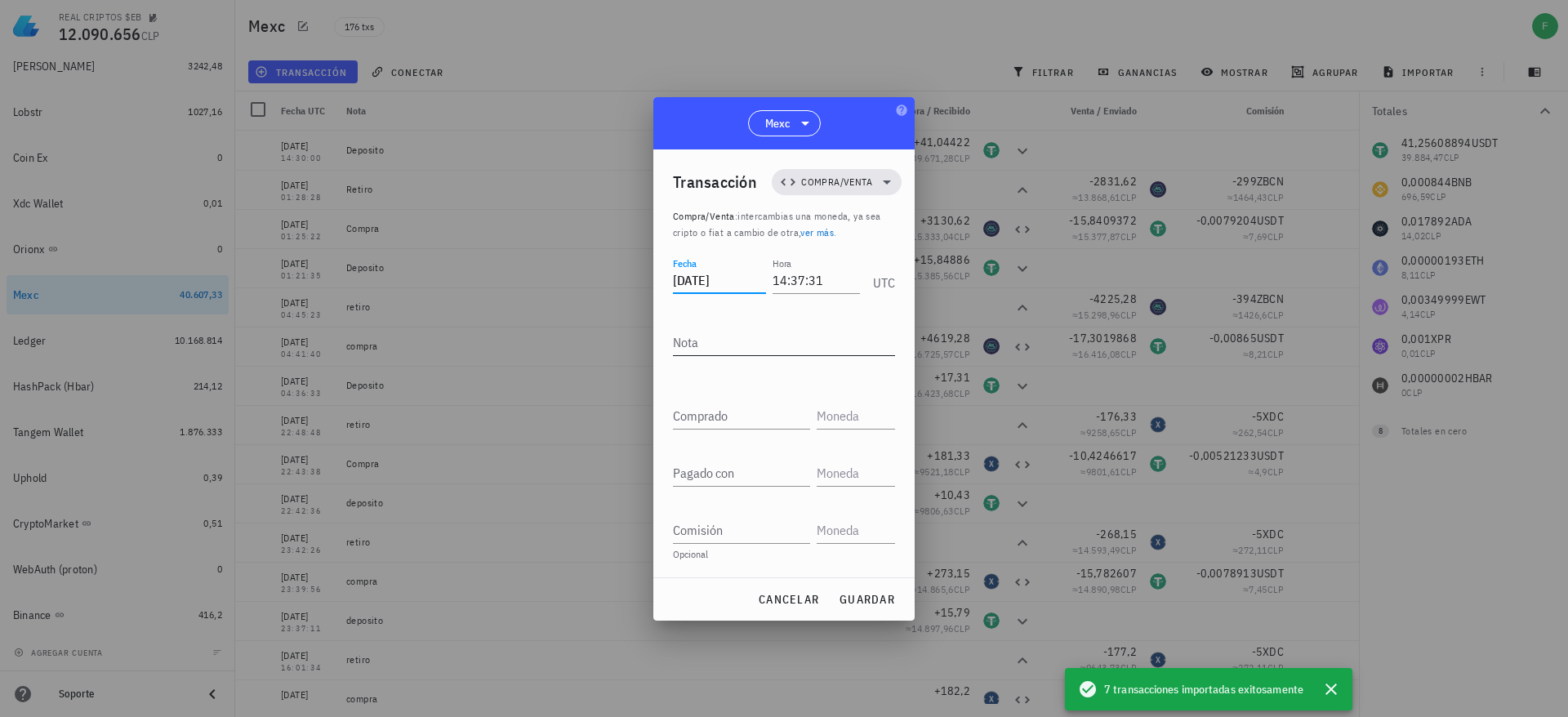
type input "[DATE]"
click at [722, 327] on div "Nota" at bounding box center [783, 347] width 222 height 54
click at [717, 343] on textarea "Nota" at bounding box center [783, 342] width 222 height 26
type textarea "Compra"
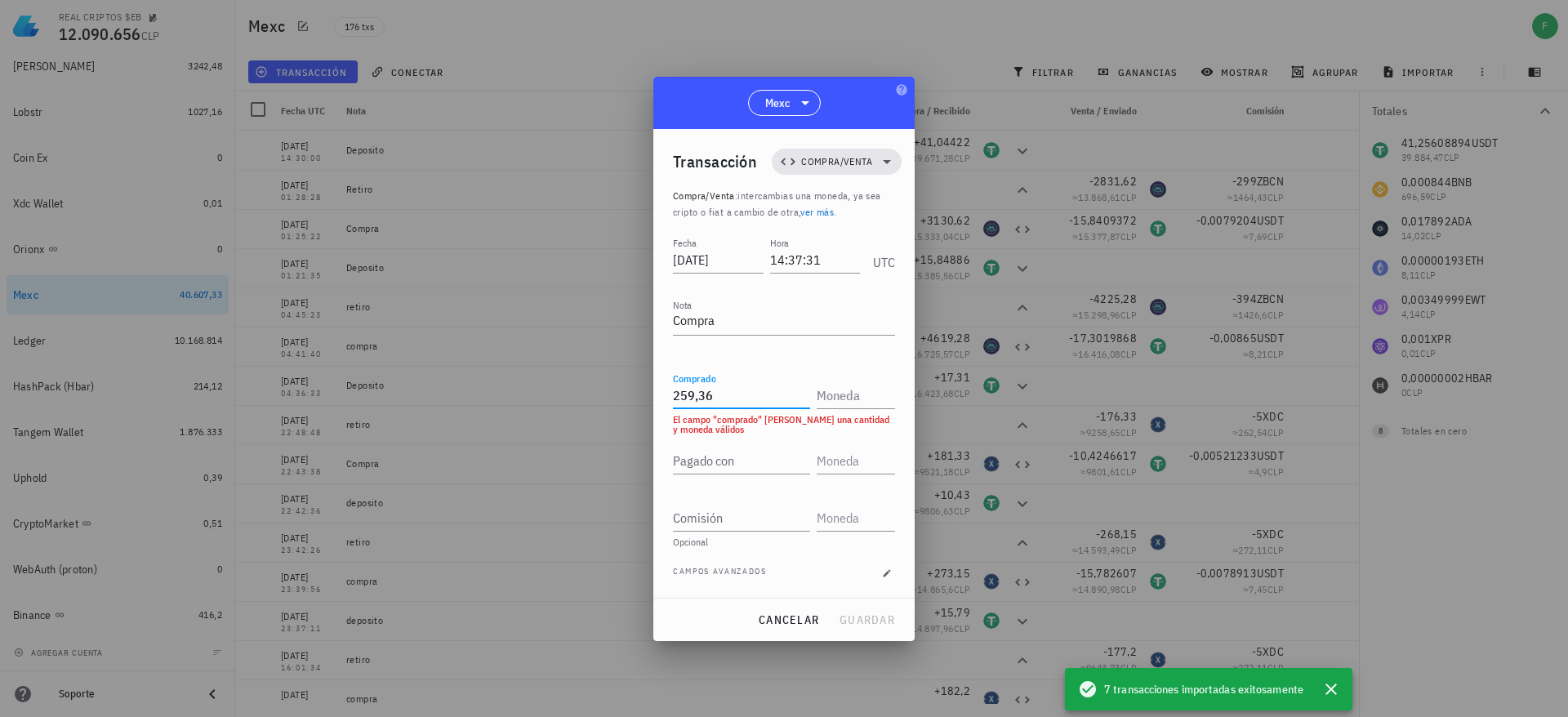
type input "259,36"
type input "XDC"
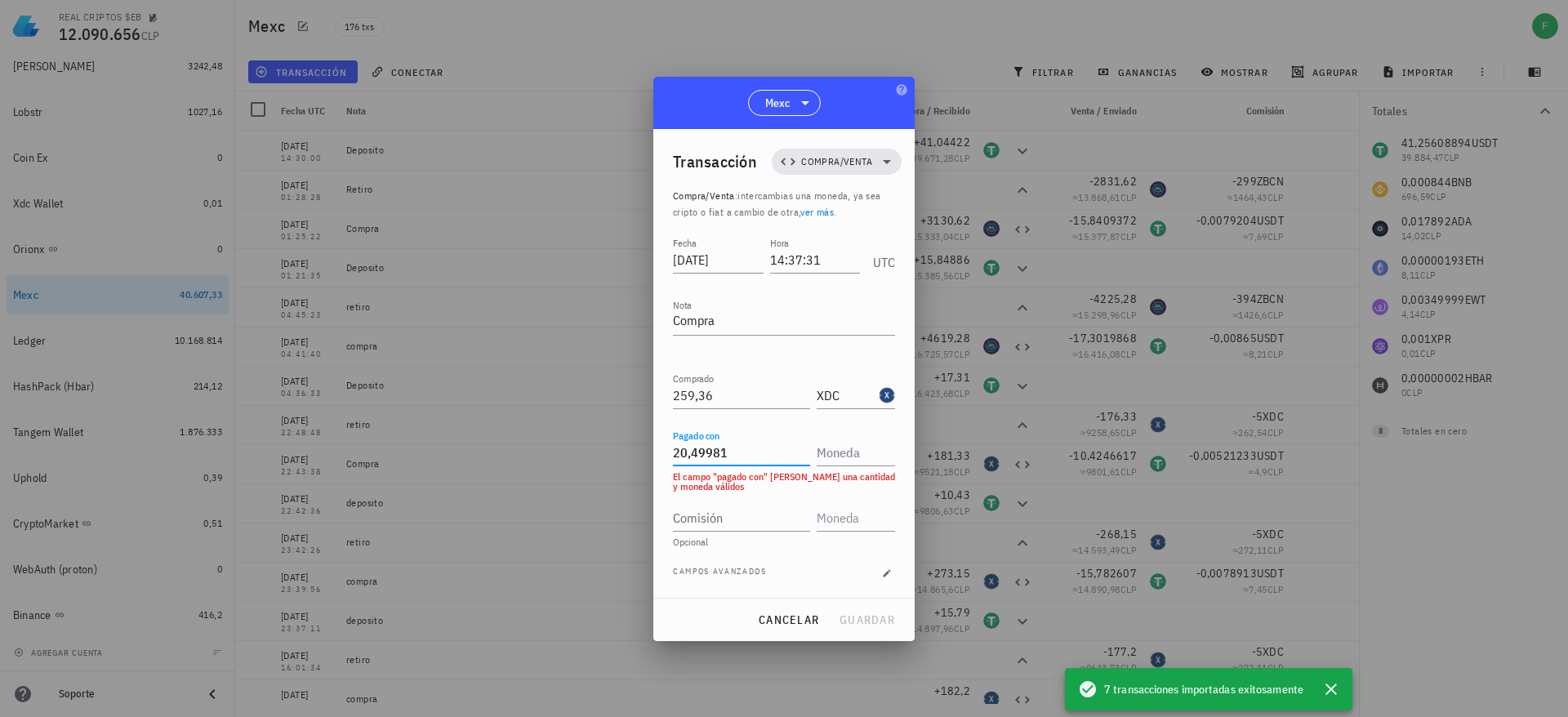
type input "20,49981"
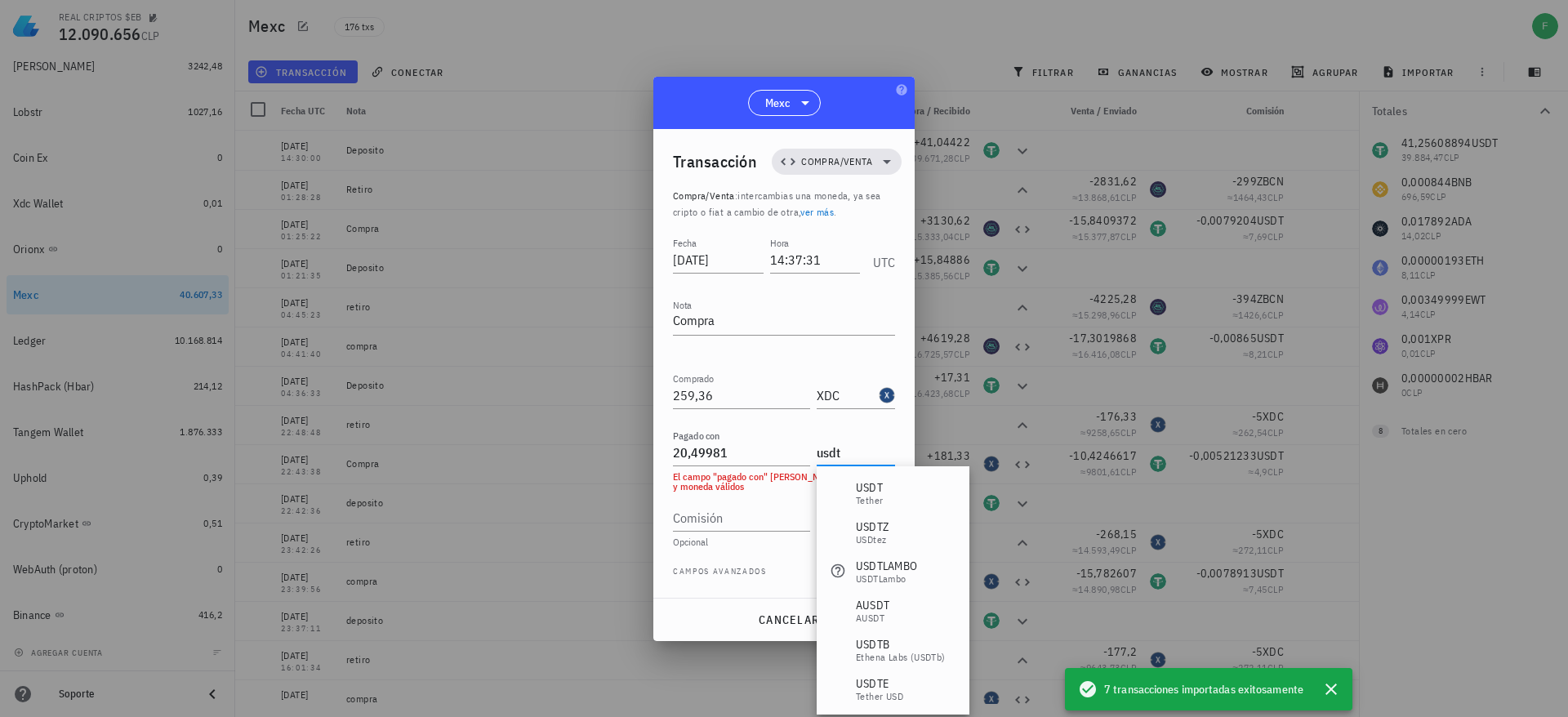
type input "USDT"
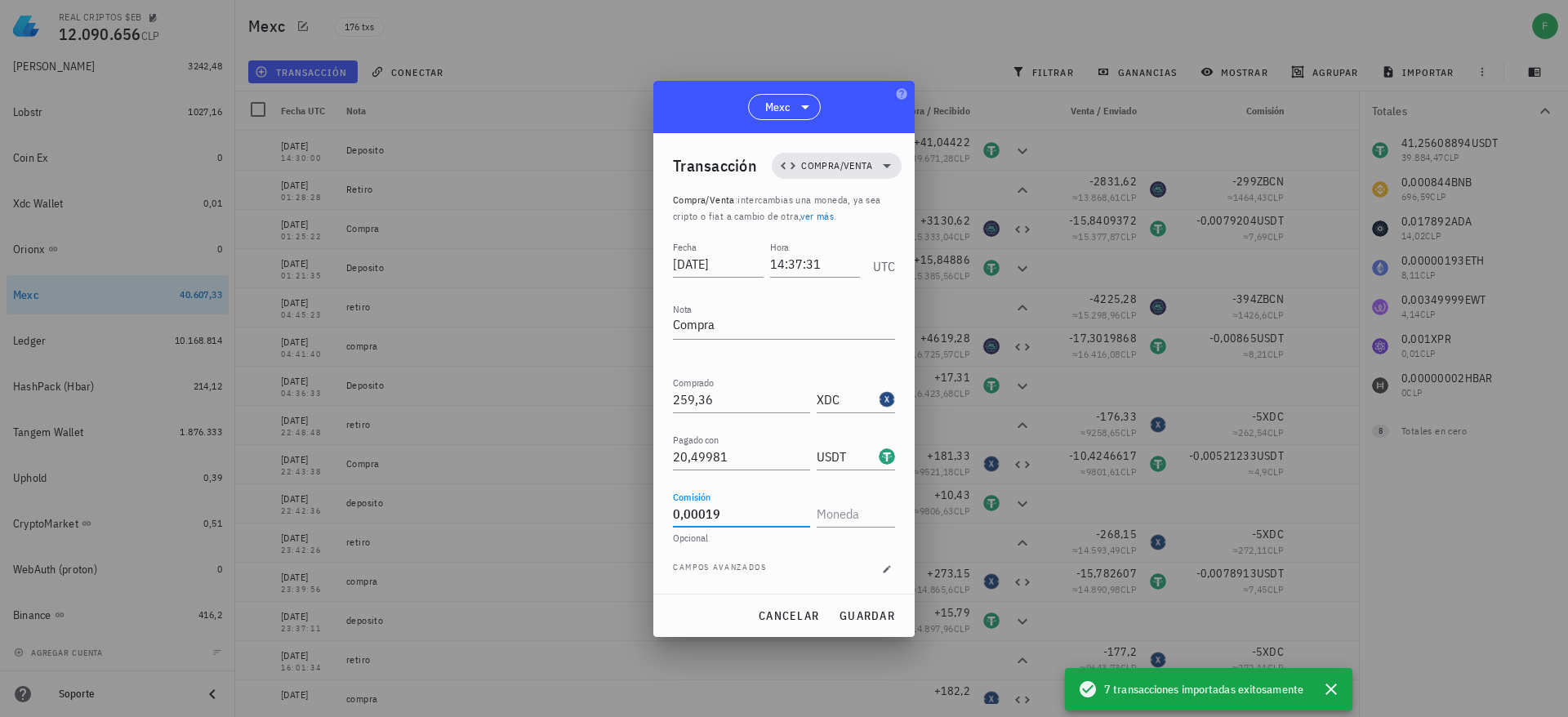
type input "0,00019"
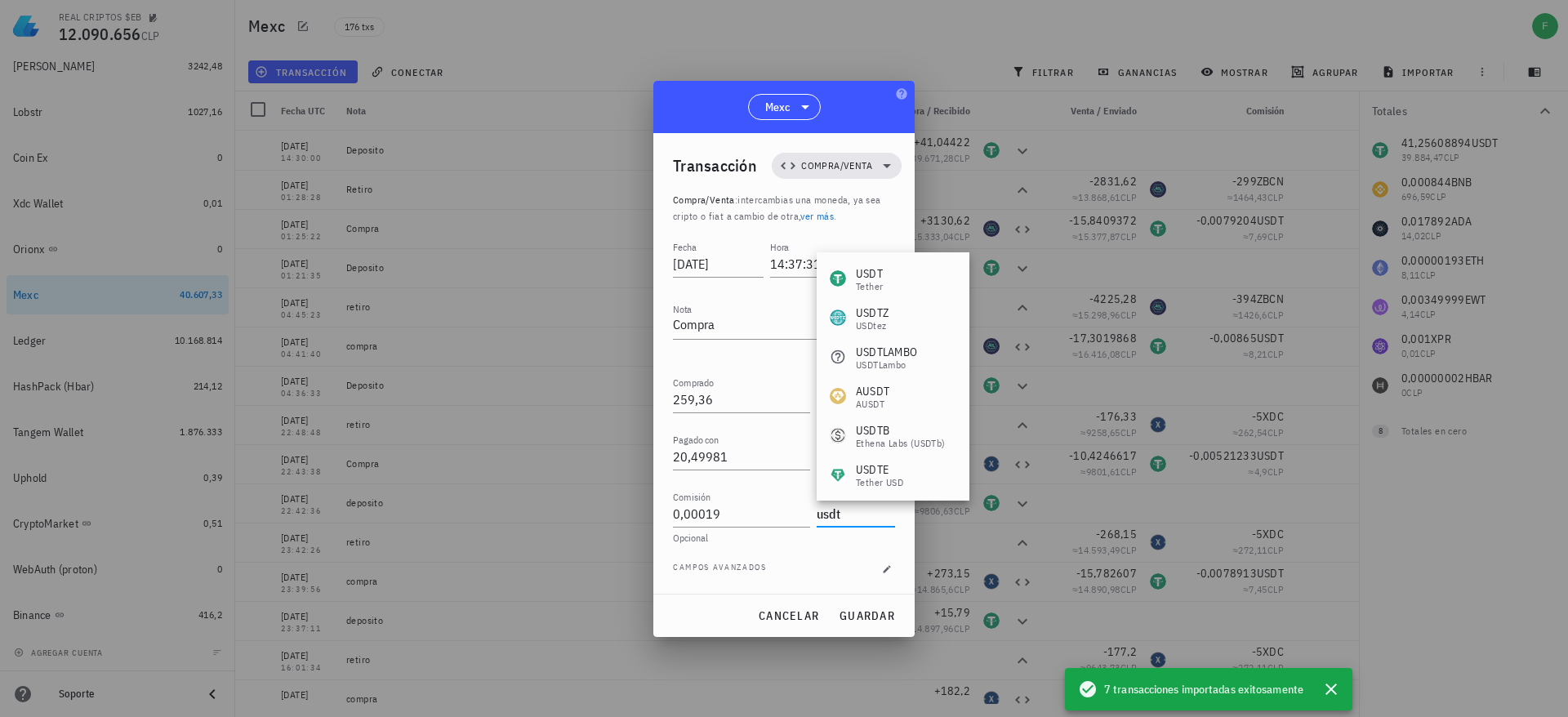
type input "USDT"
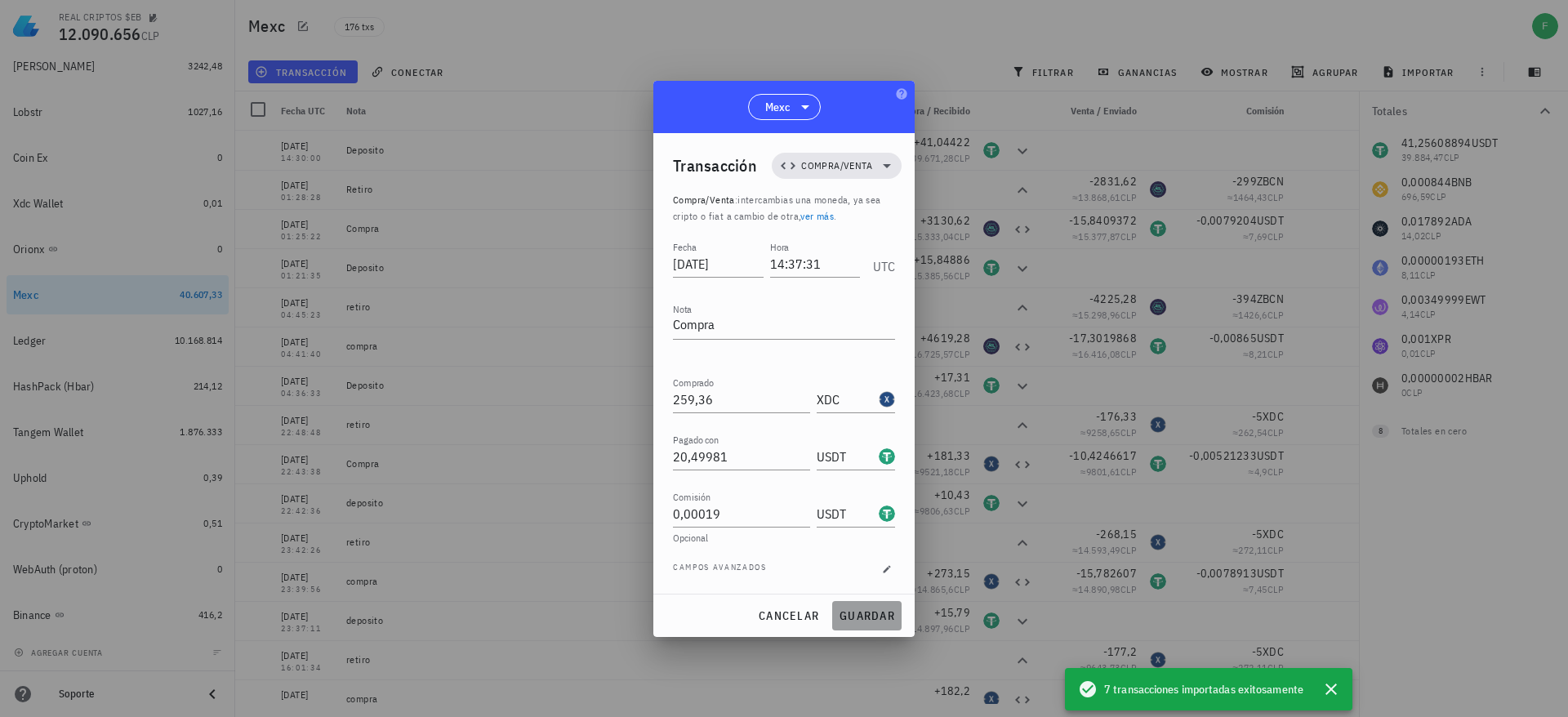
click at [863, 622] on button "guardar" at bounding box center [866, 616] width 69 height 29
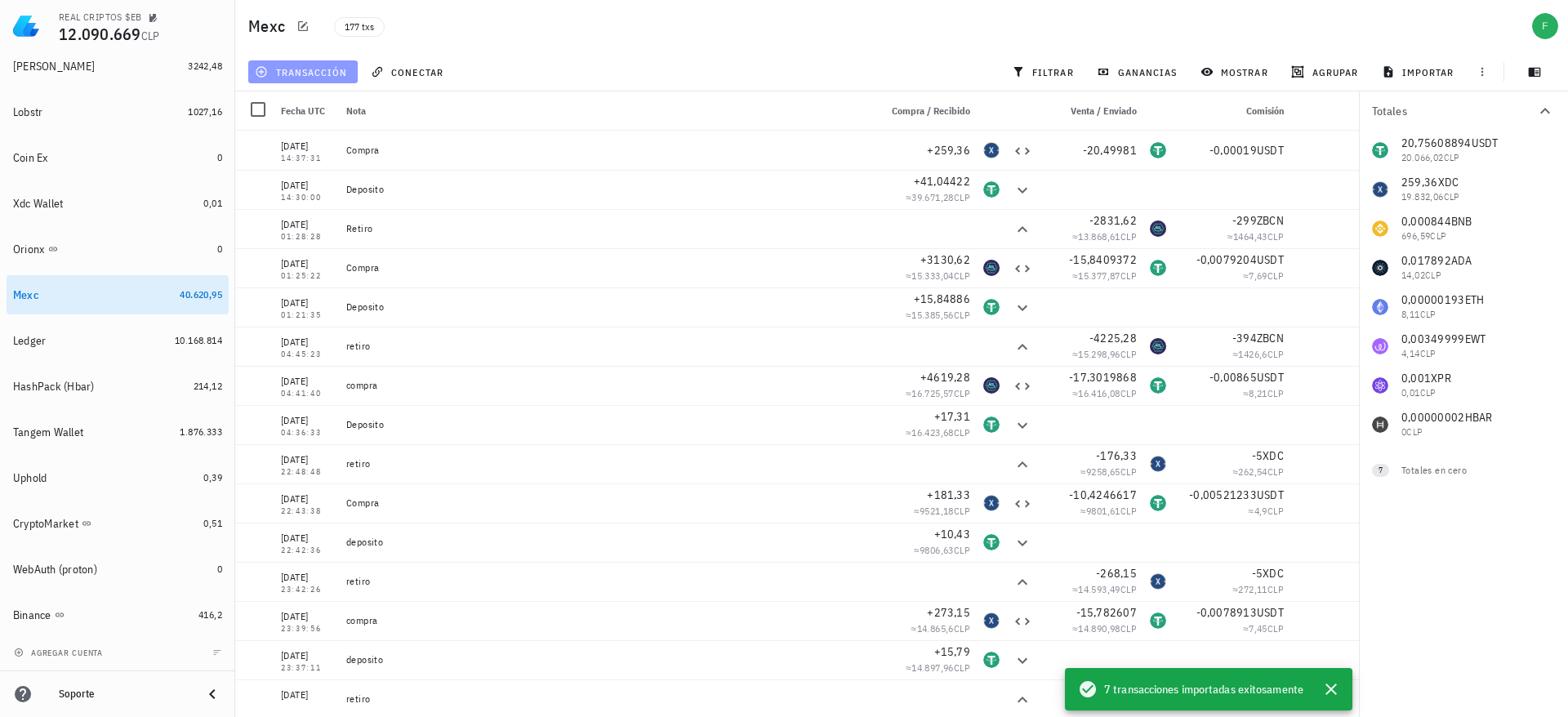
click at [328, 73] on span "transacción" at bounding box center [302, 72] width 89 height 13
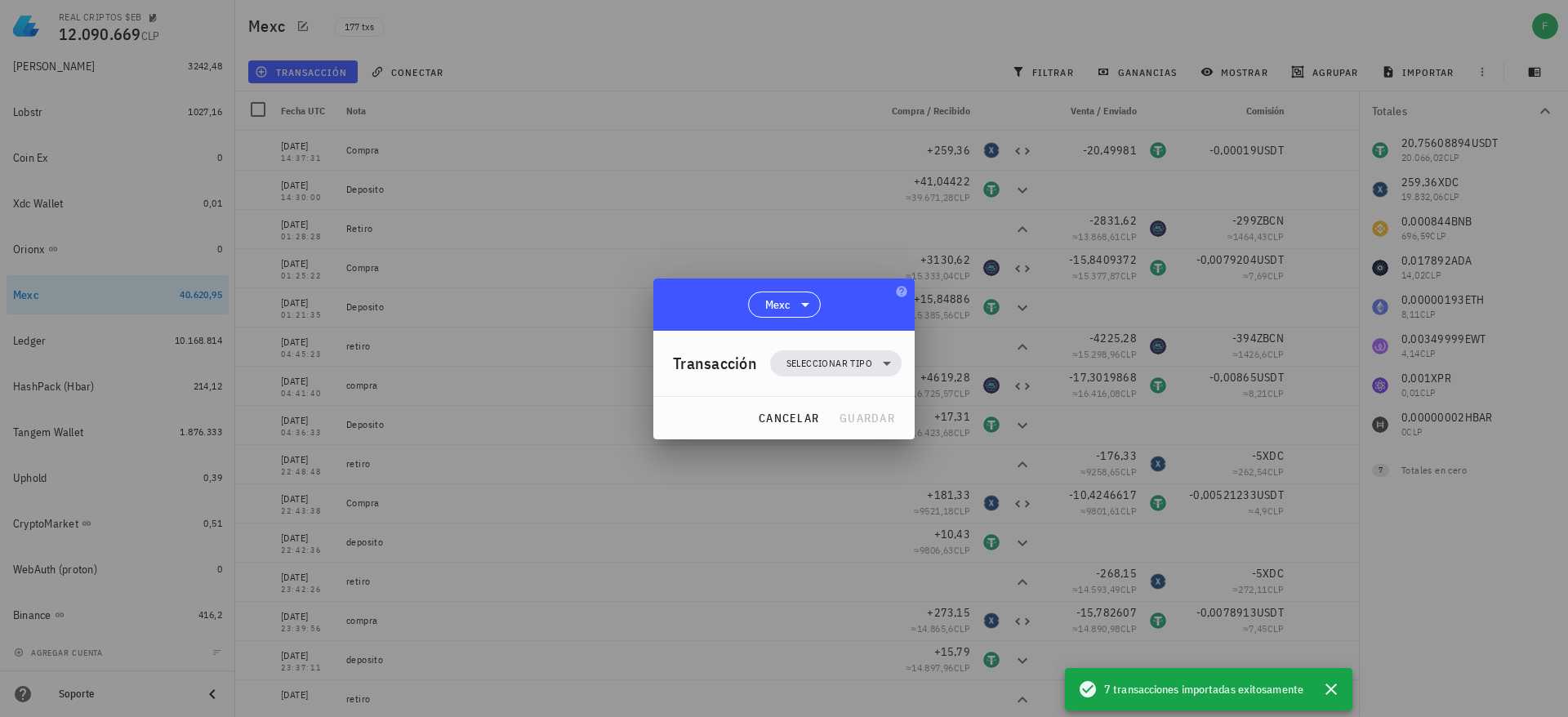
click at [803, 379] on div "Transacción Seleccionar tipo" at bounding box center [787, 364] width 229 height 66
click at [806, 369] on span "Seleccionar tipo" at bounding box center [829, 363] width 86 height 16
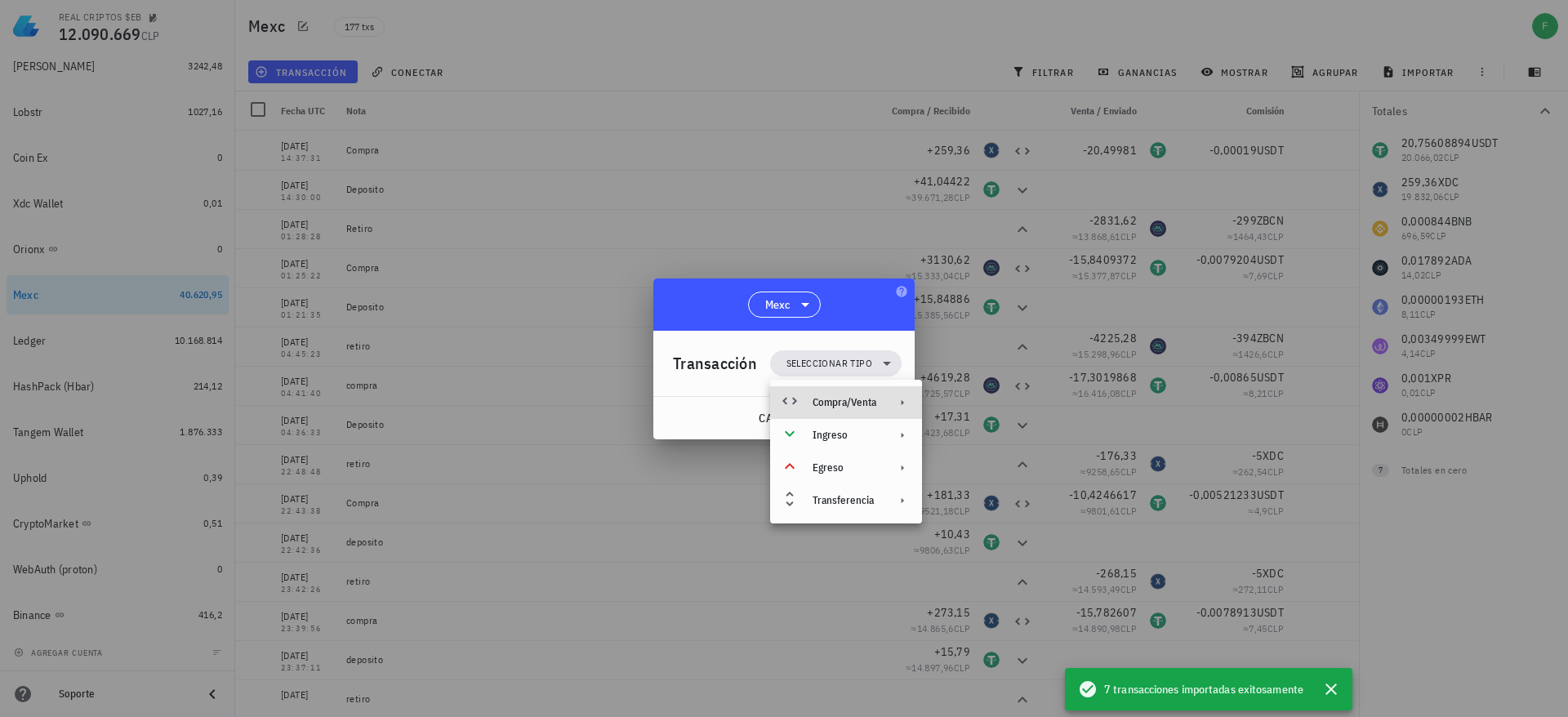
click at [811, 393] on div "Compra/Venta" at bounding box center [846, 402] width 152 height 33
click at [971, 405] on div "Compra/Venta" at bounding box center [1013, 410] width 97 height 13
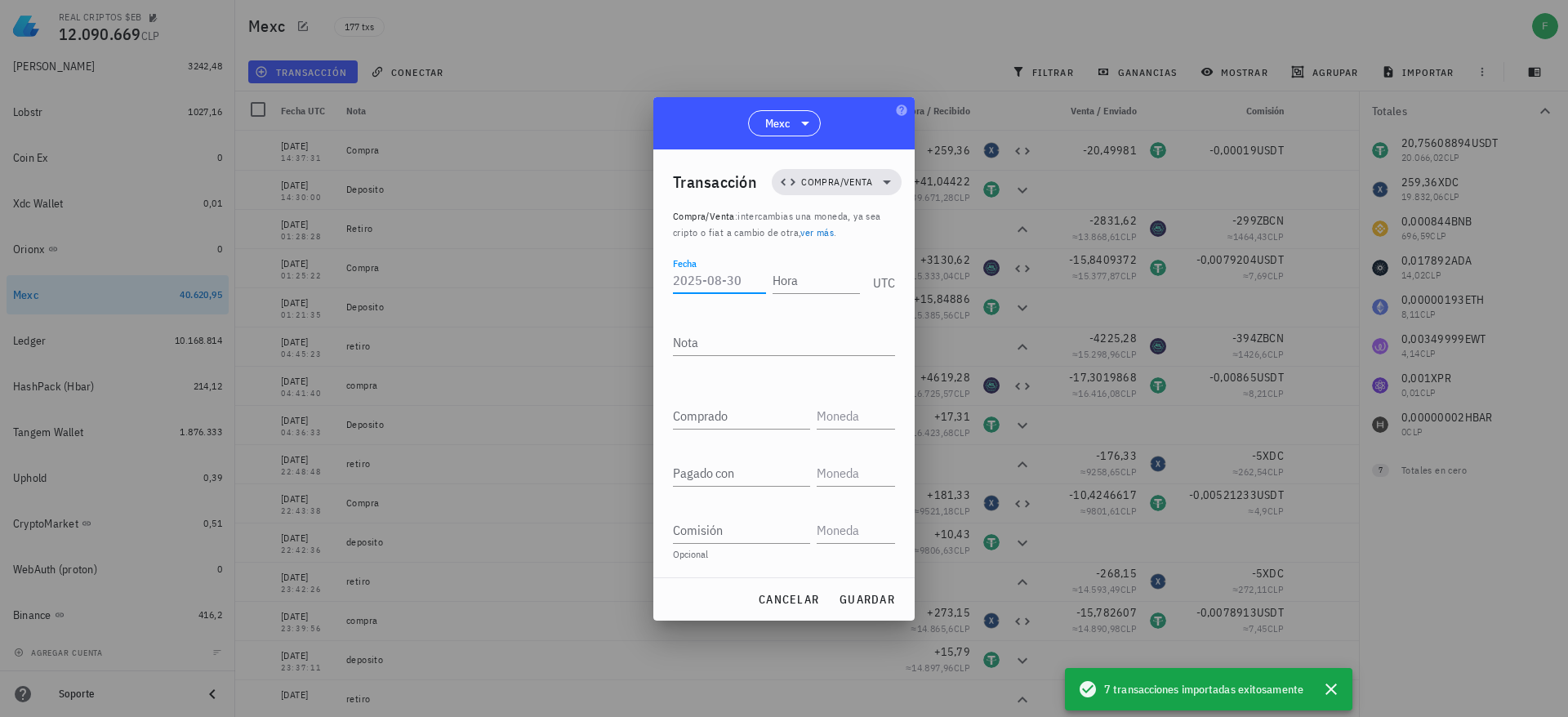
click at [716, 271] on input "Fecha" at bounding box center [718, 280] width 93 height 26
paste input "[DATE]"
type input "[DATE]"
type input "14:38:38"
type textarea "compra"
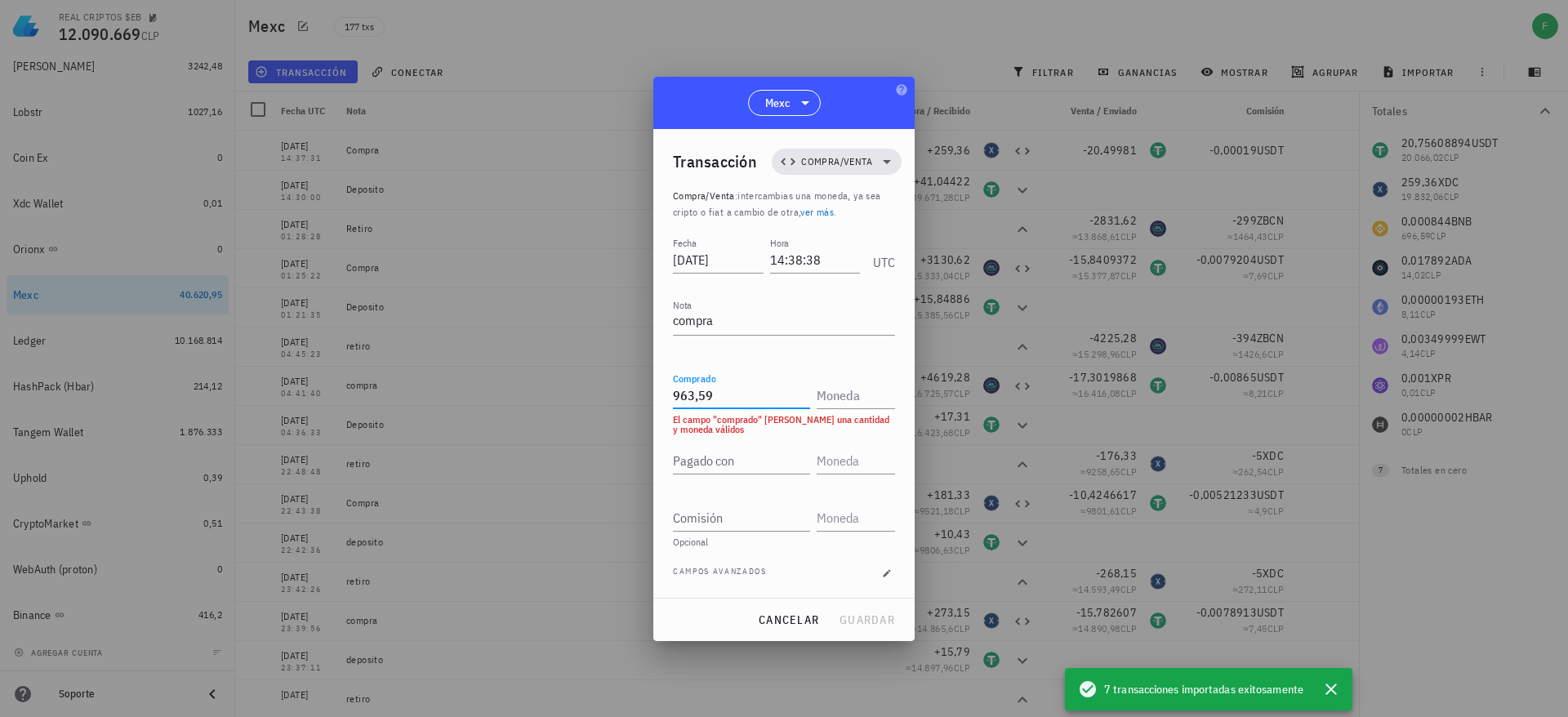
type input "963,59"
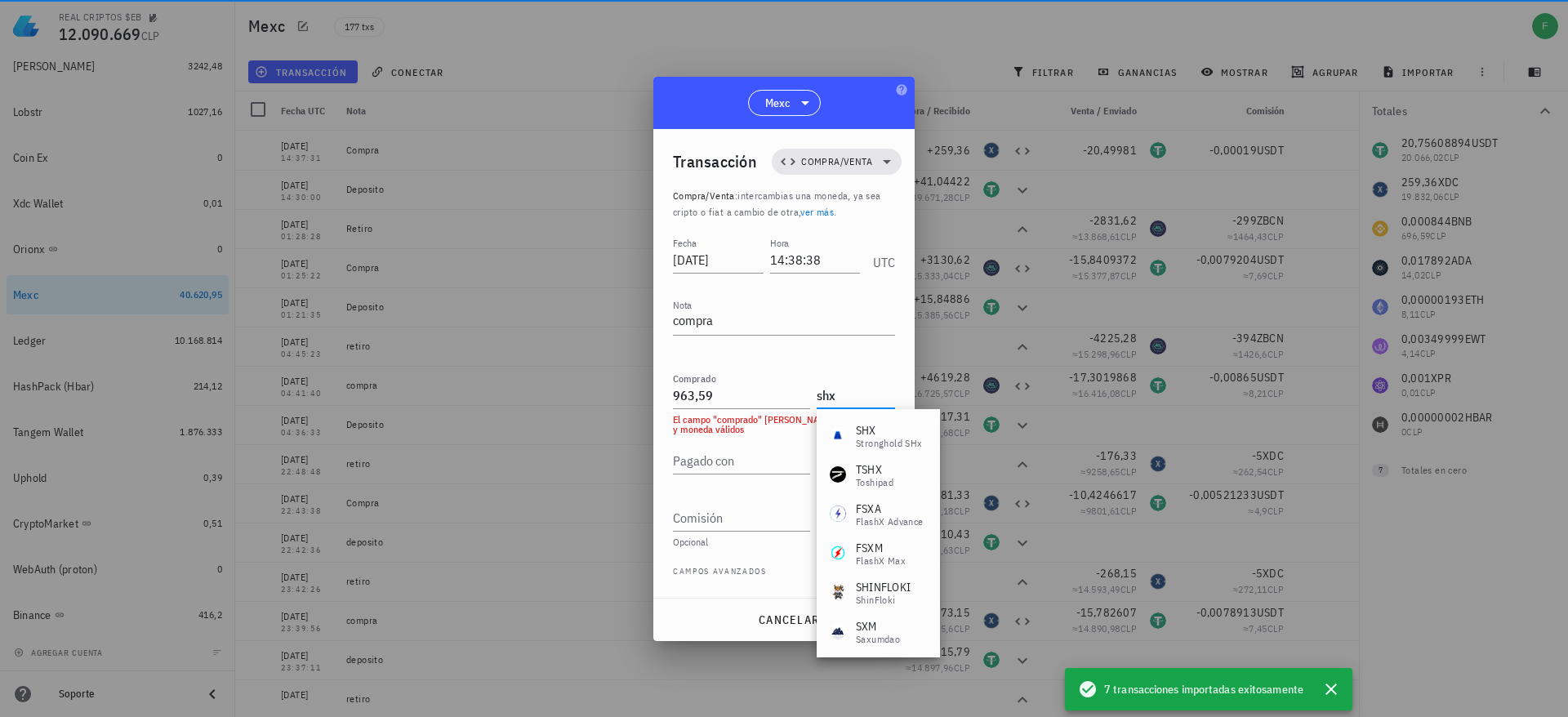
type input "SHX"
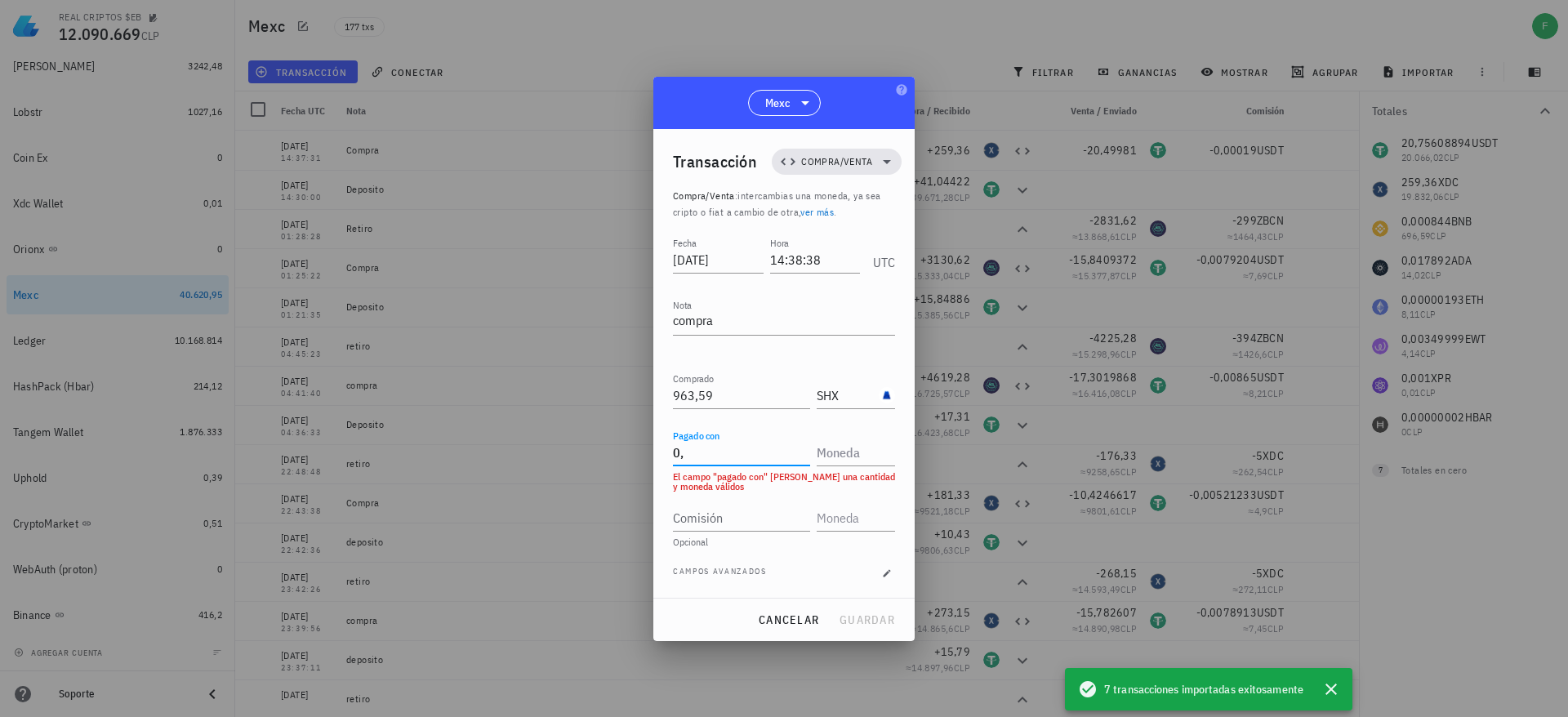
type input "0"
type input "20,49996"
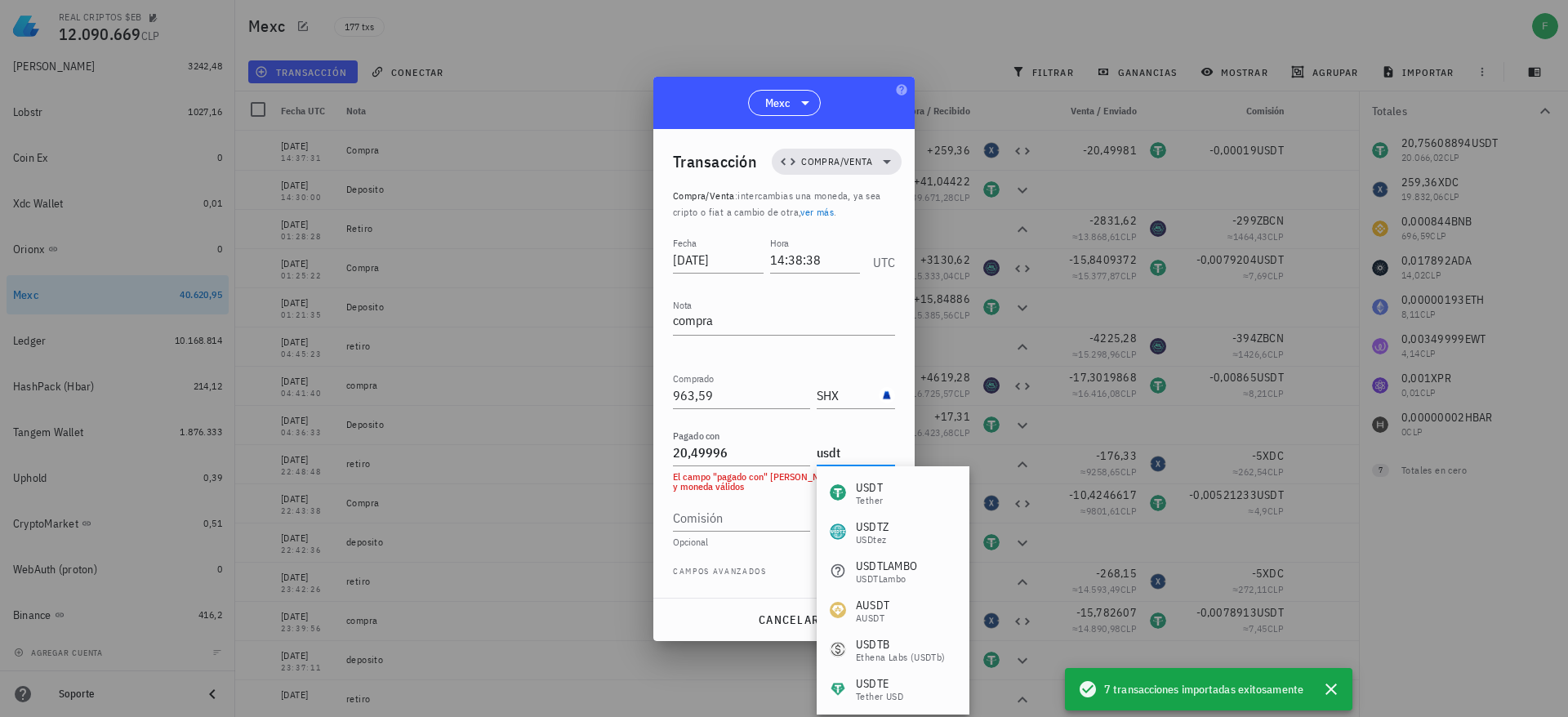
type input "USDT"
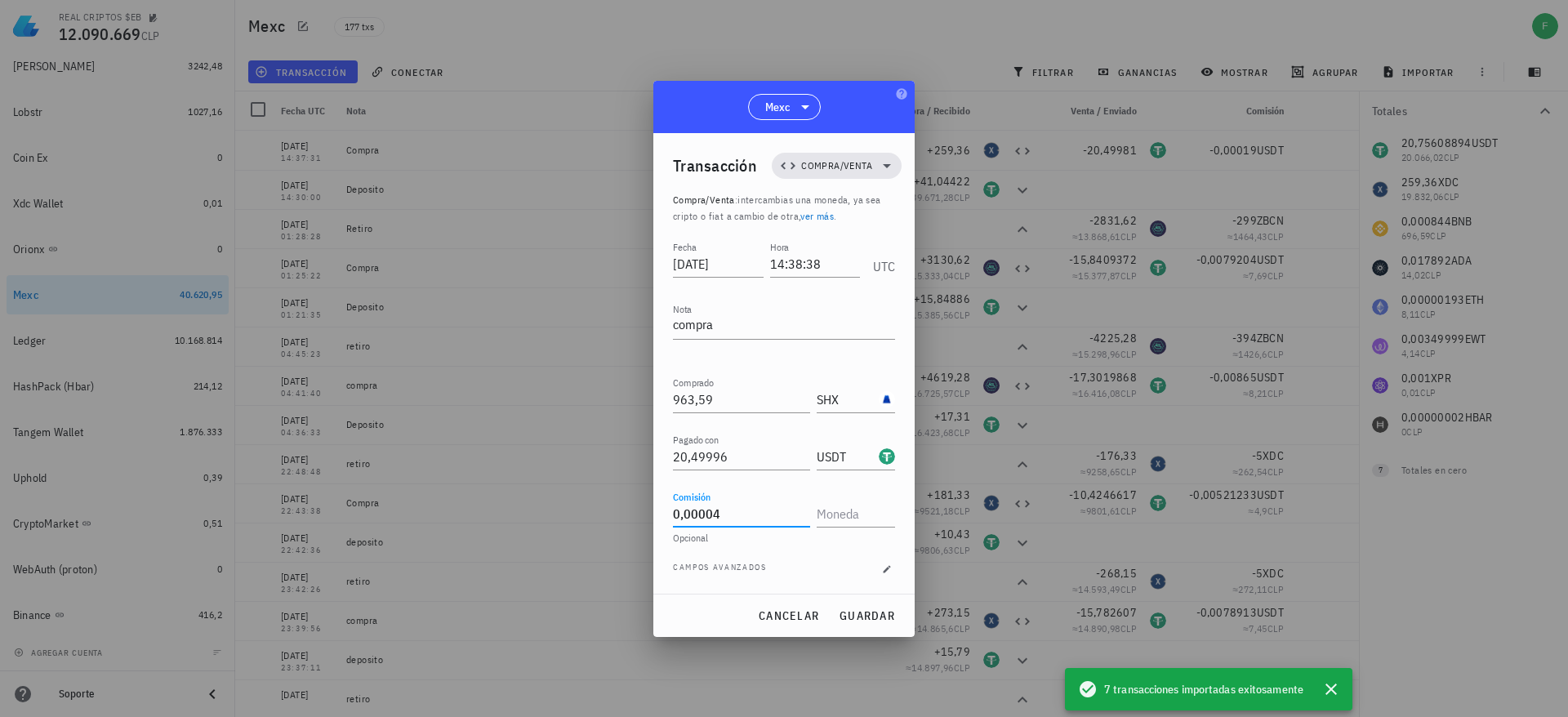
type input "0,00004"
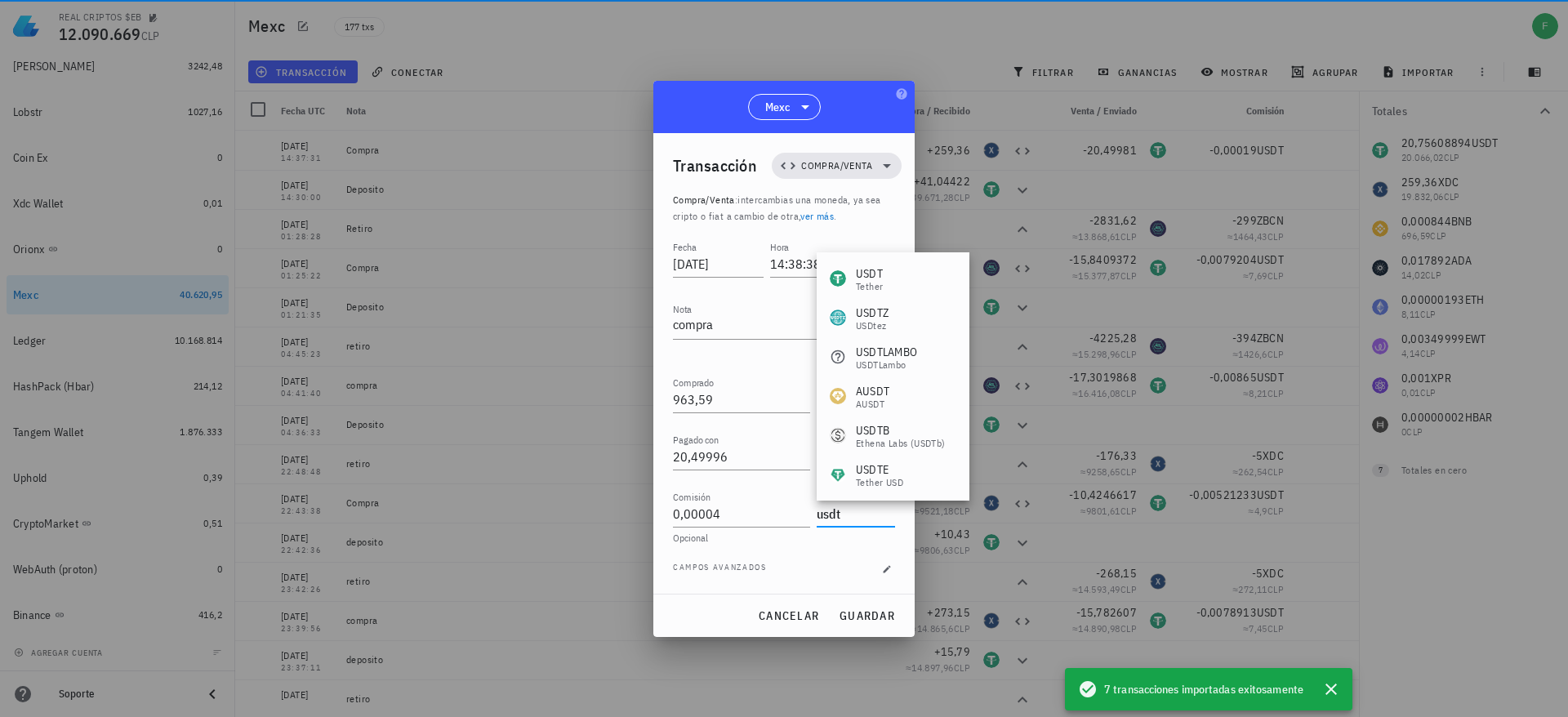
type input "USDT"
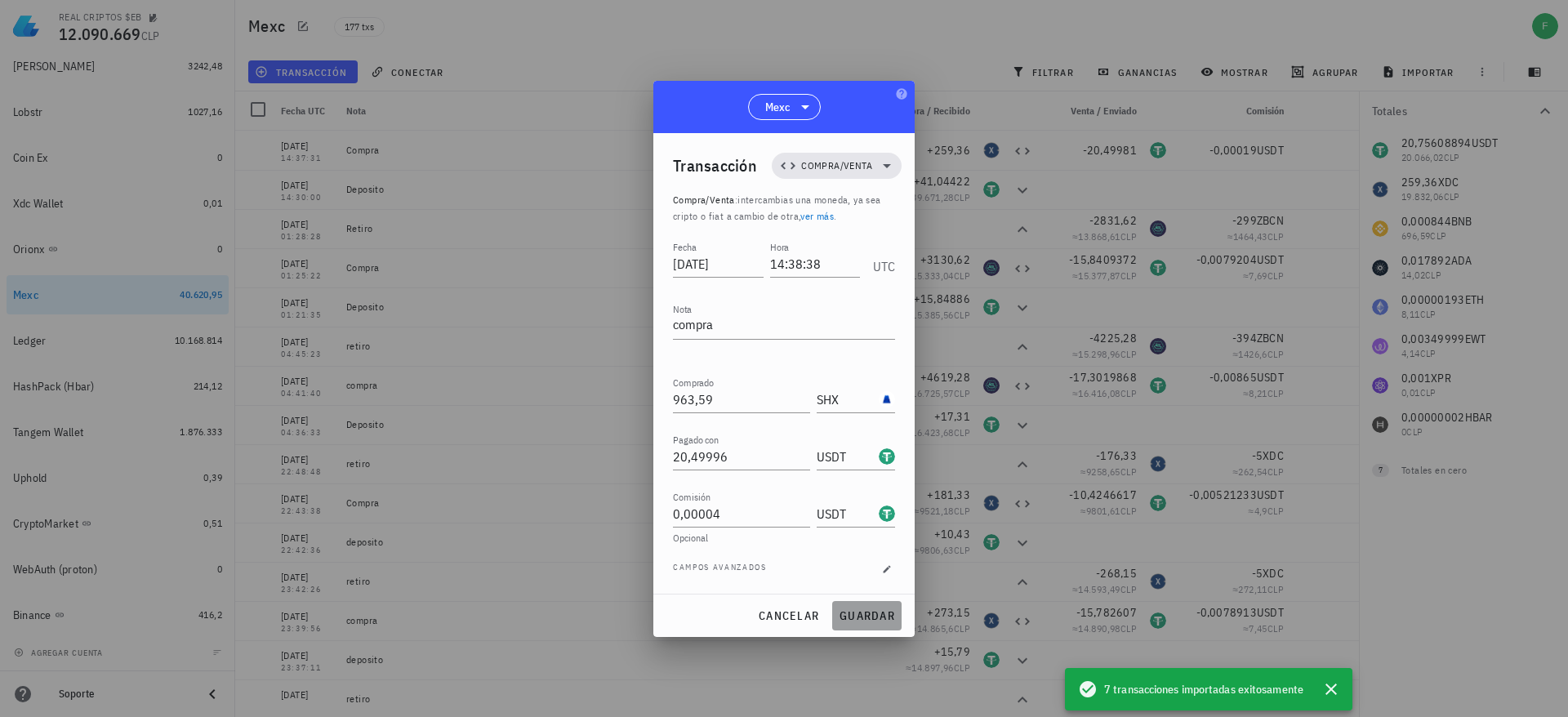
click at [864, 618] on span "guardar" at bounding box center [866, 616] width 56 height 15
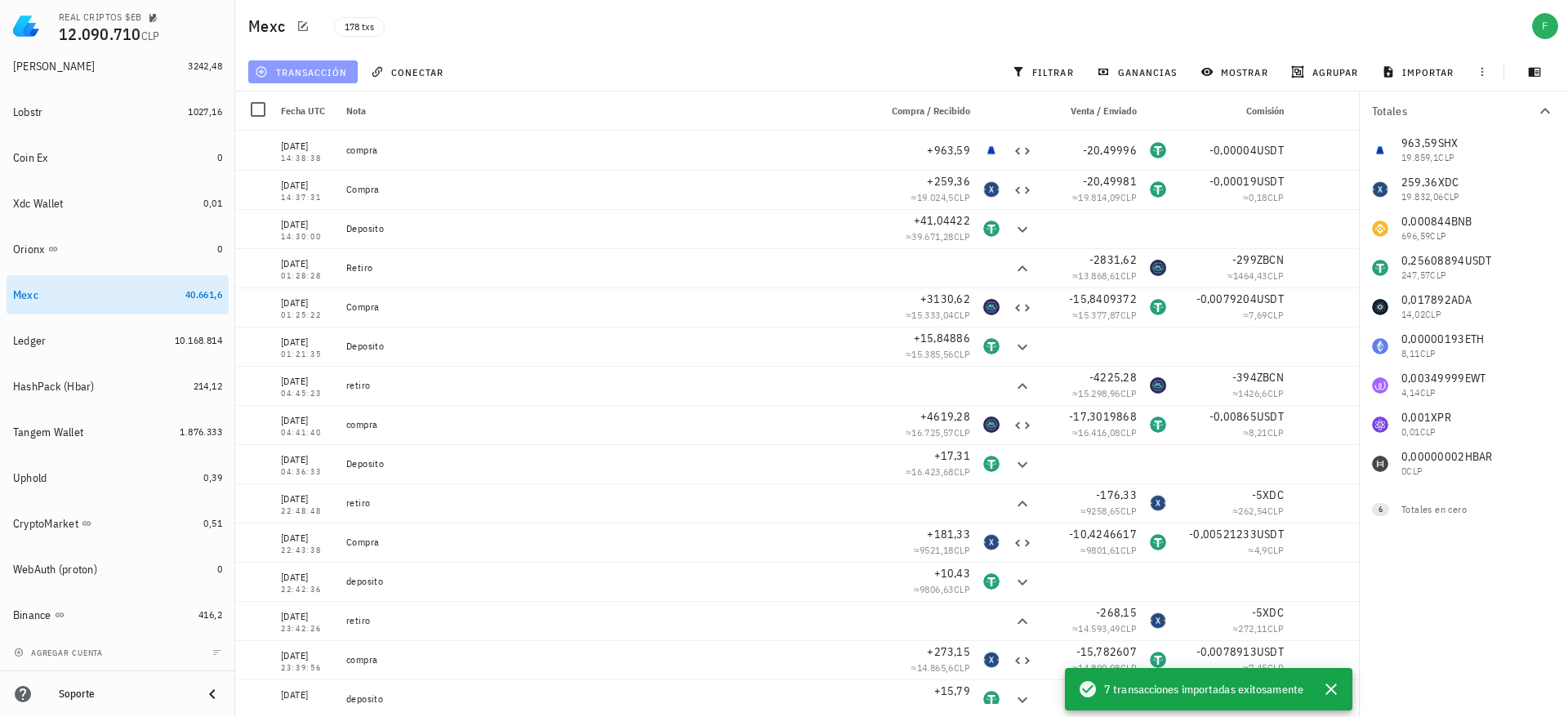
click at [326, 61] on button "transacción" at bounding box center [303, 72] width 110 height 22
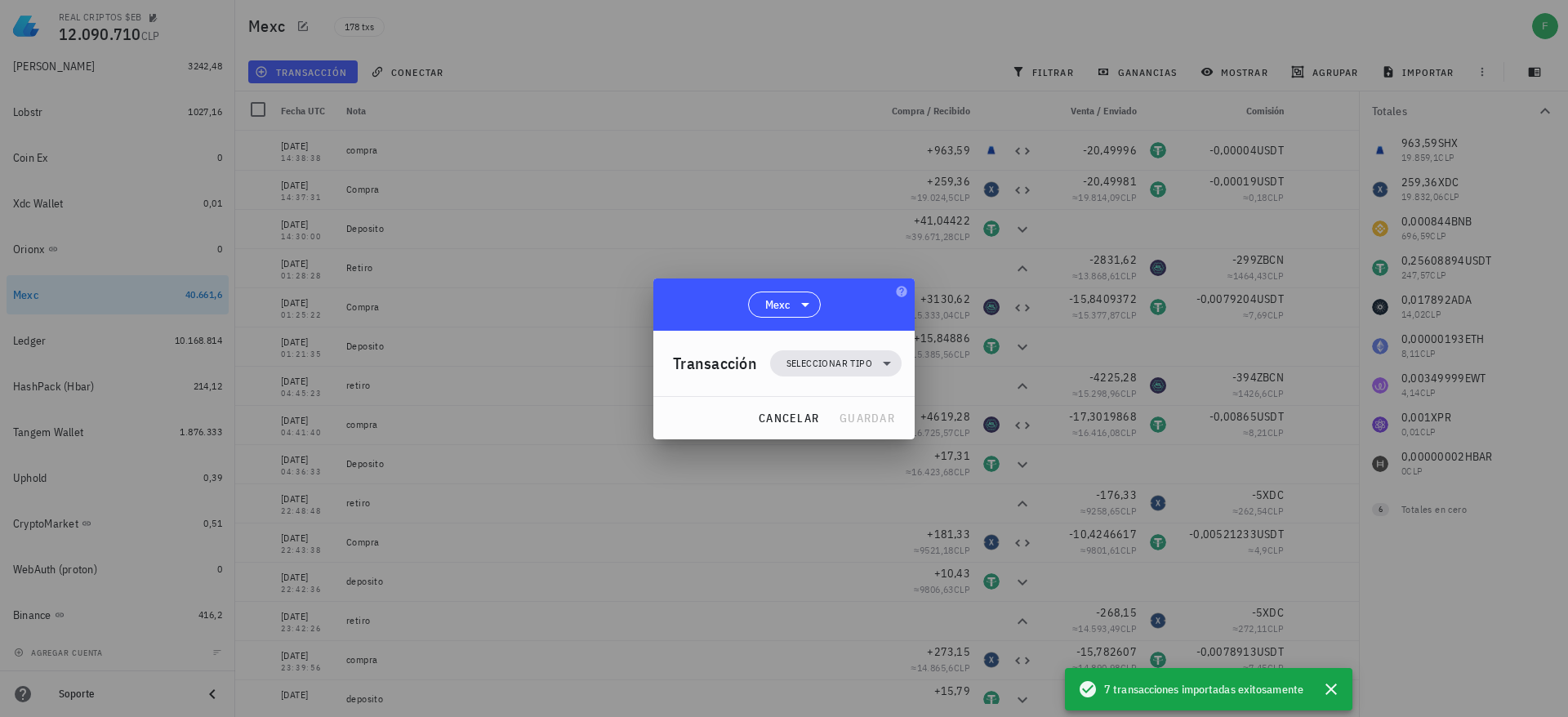
click at [869, 379] on div "Transacción Seleccionar tipo" at bounding box center [787, 364] width 229 height 66
click at [862, 373] on span "Seleccionar tipo" at bounding box center [835, 364] width 111 height 26
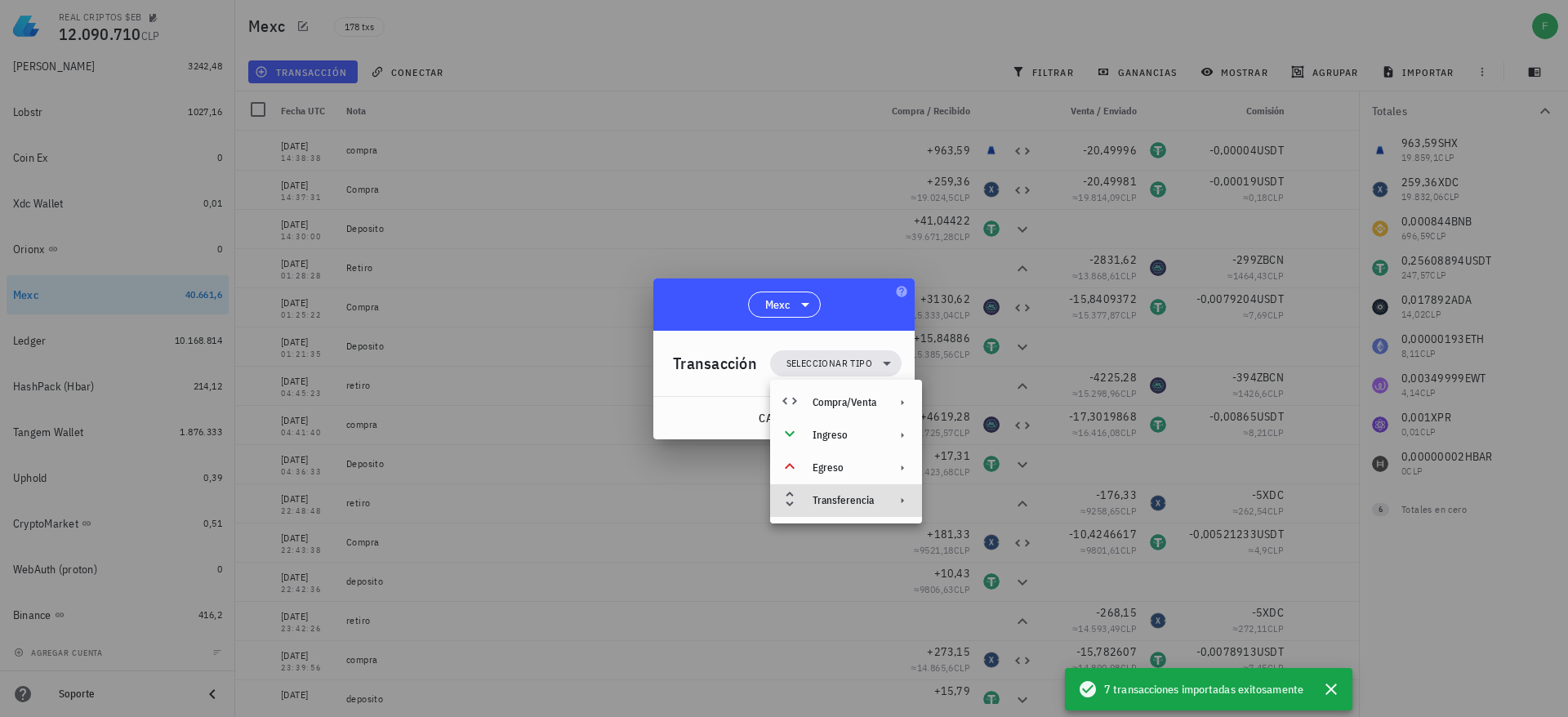
click at [862, 498] on div "Transferencia" at bounding box center [844, 500] width 64 height 13
click at [1009, 540] on div "Retiro" at bounding box center [1013, 540] width 97 height 13
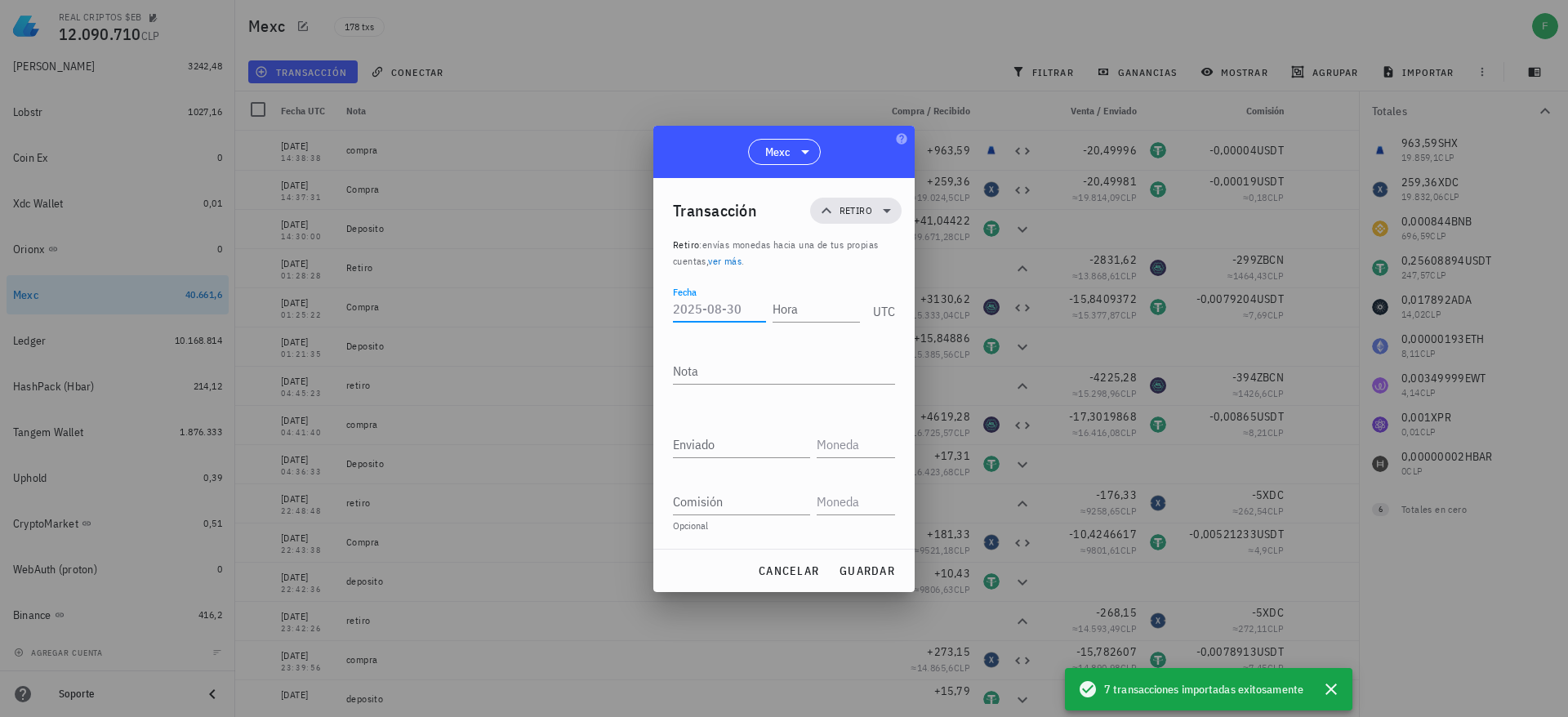
click at [709, 316] on input "Fecha" at bounding box center [718, 309] width 93 height 26
paste input "[DATE]"
type input "[DATE]"
type input "14:44:25"
type textarea "retiro"
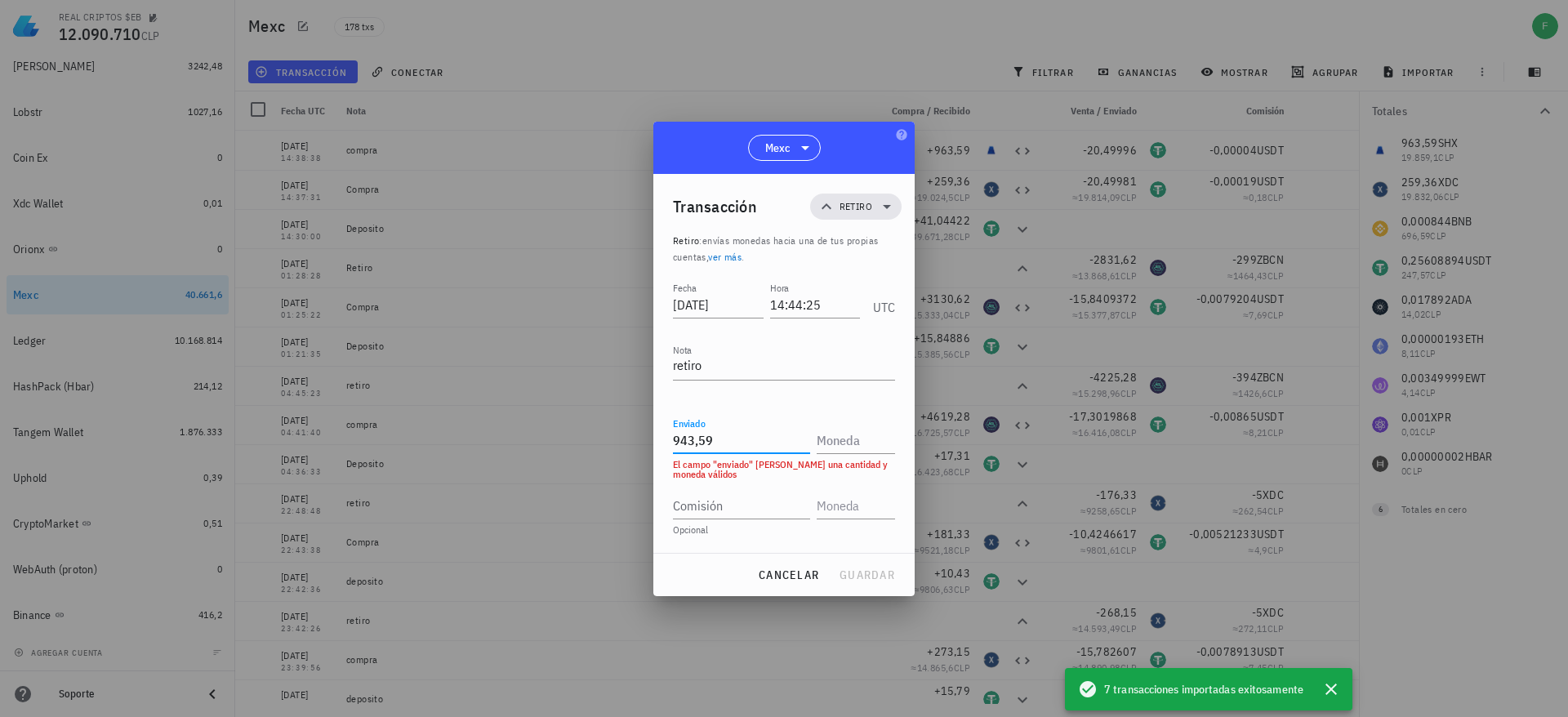
type input "943,59"
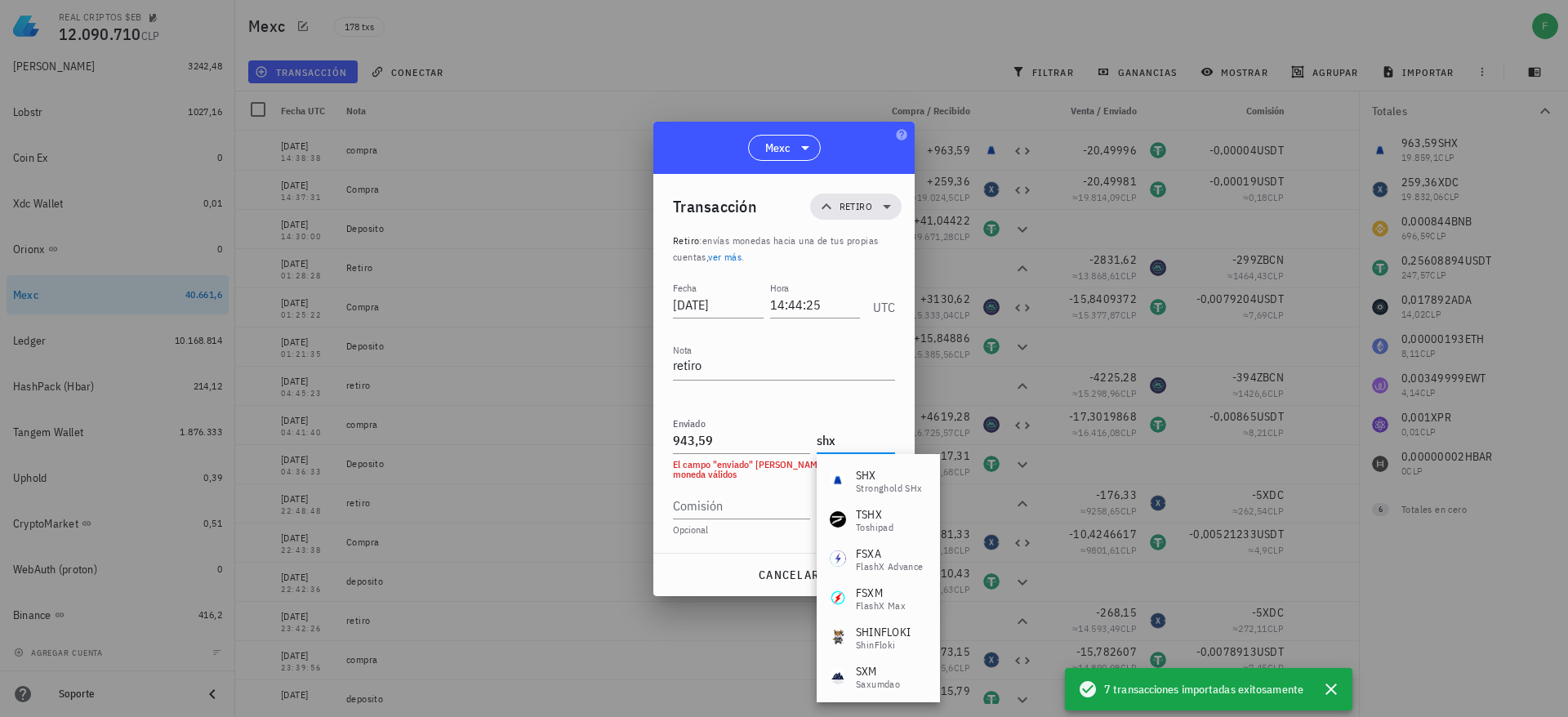
type input "SHX"
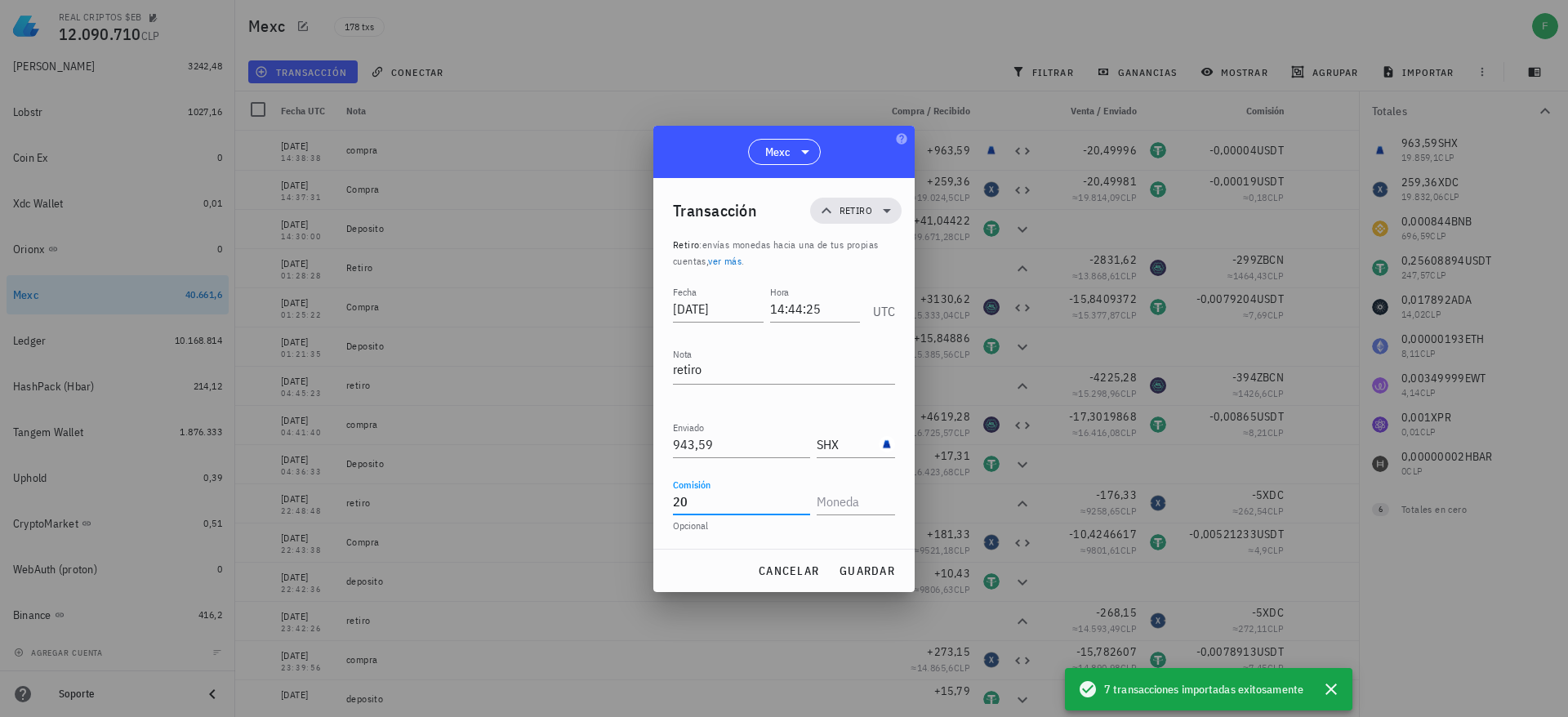
type input "20"
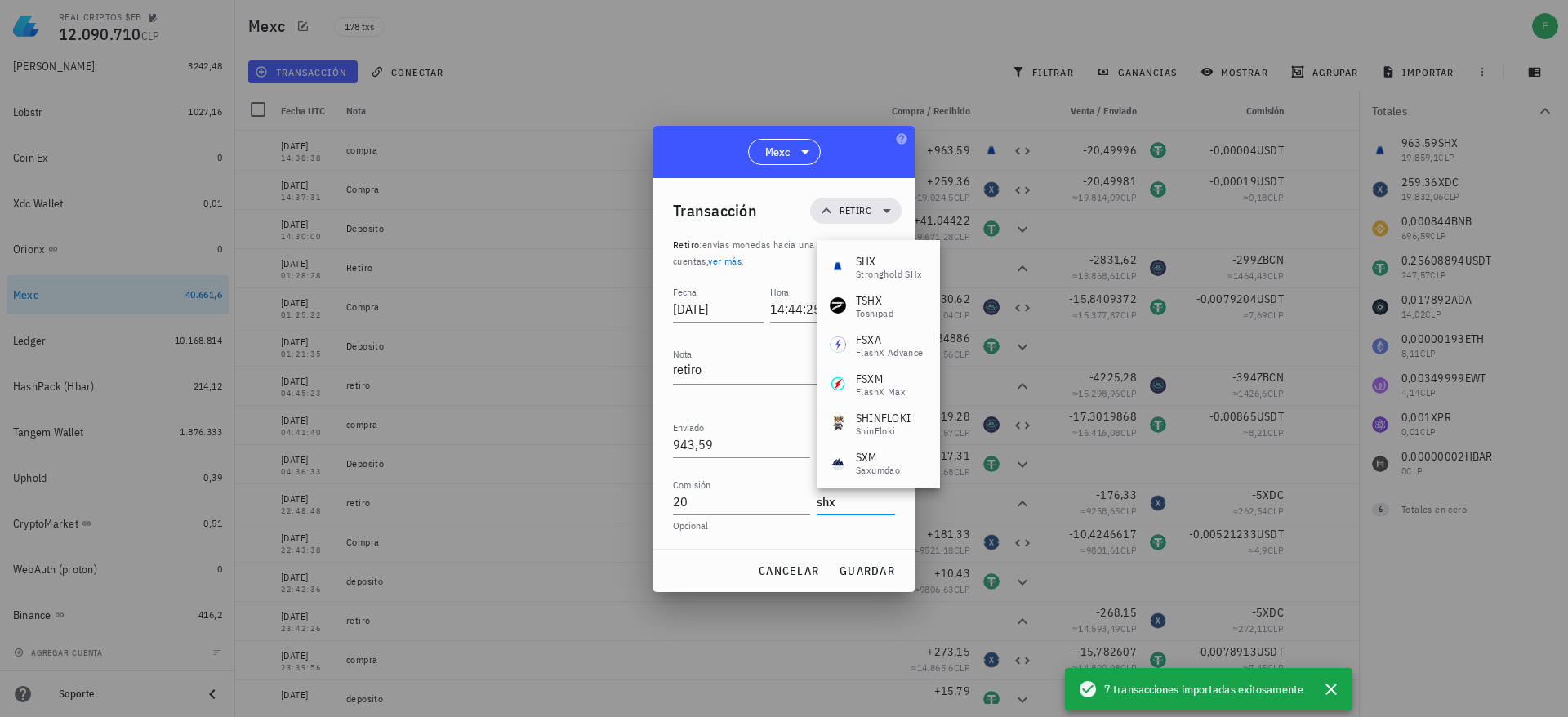
type input "SHX"
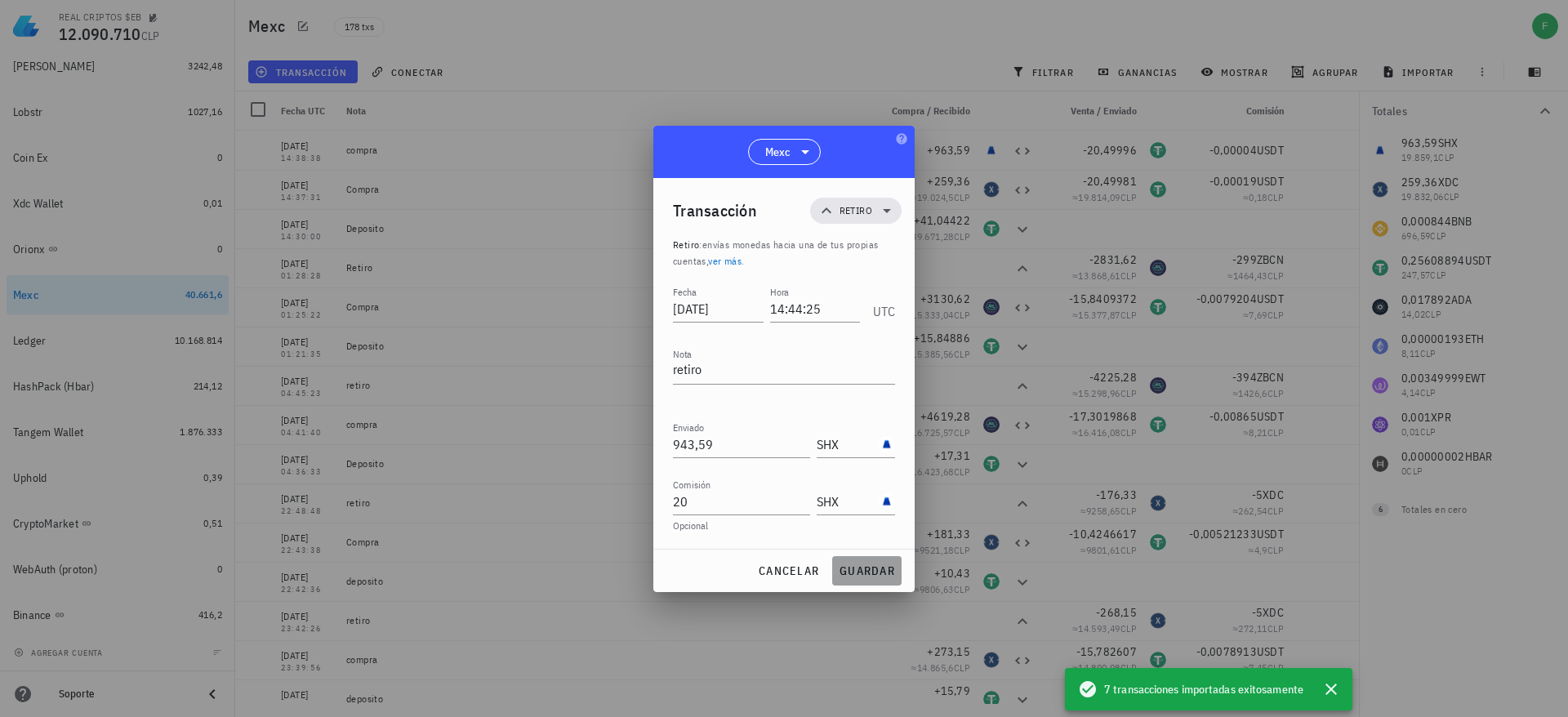
click at [854, 574] on span "guardar" at bounding box center [866, 571] width 56 height 15
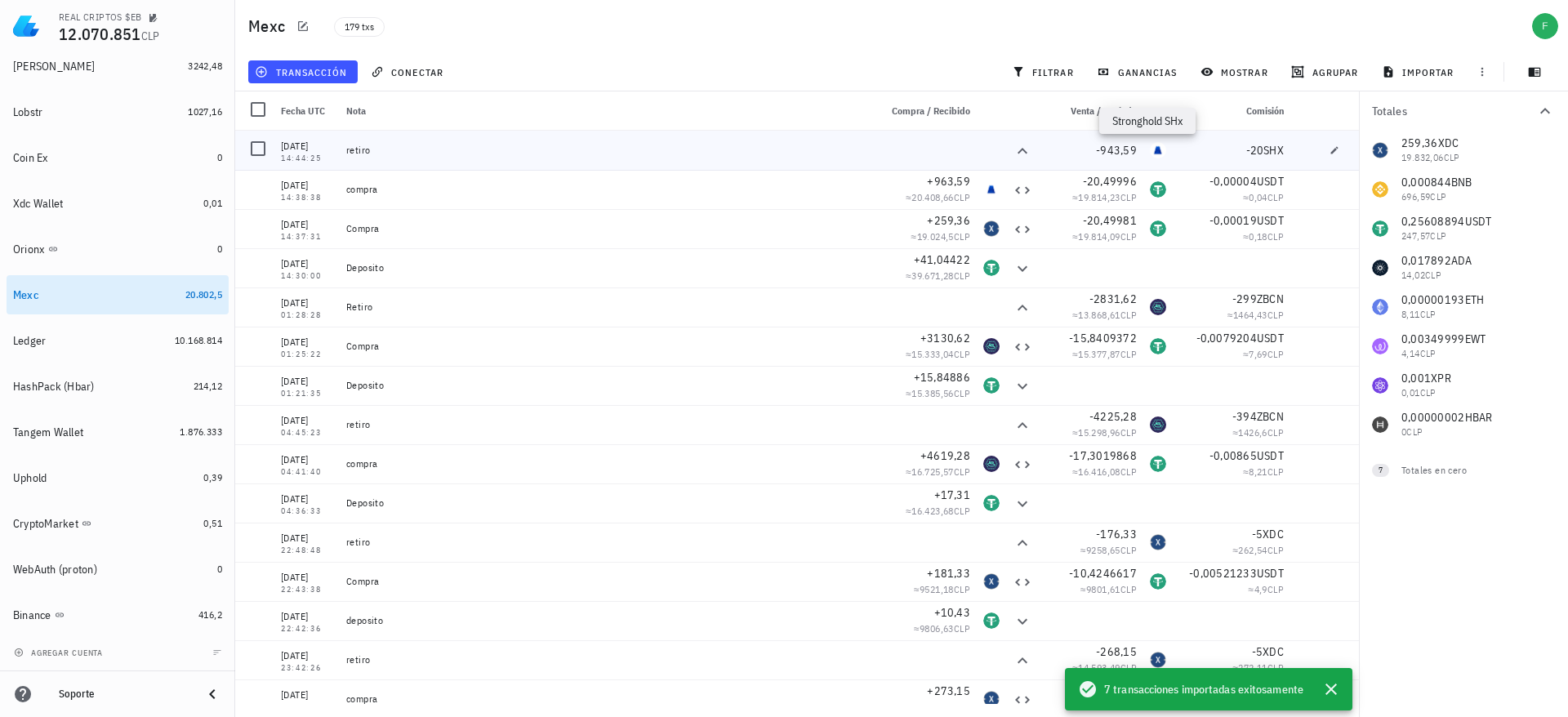
click at [1149, 148] on div "SHX-icon" at bounding box center [1157, 150] width 16 height 16
click at [1098, 128] on div "Venta / Enviado" at bounding box center [1091, 112] width 105 height 39
click at [1092, 159] on div "-943,59" at bounding box center [1091, 150] width 105 height 39
click at [1104, 152] on span "-943,59" at bounding box center [1117, 151] width 41 height 15
click at [1059, 151] on icon "button" at bounding box center [1063, 150] width 8 height 9
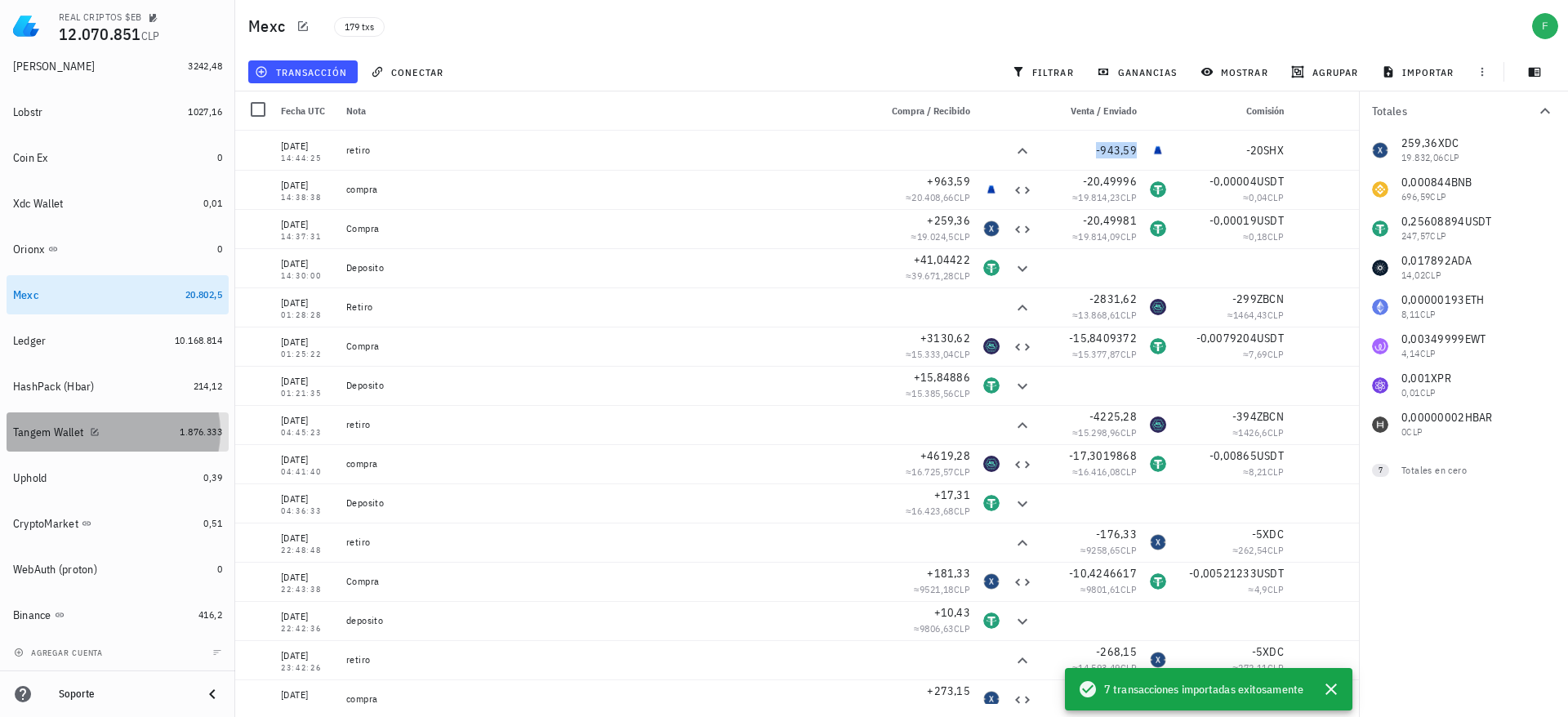
click at [77, 425] on div "Tangem Wallet" at bounding box center [93, 432] width 160 height 16
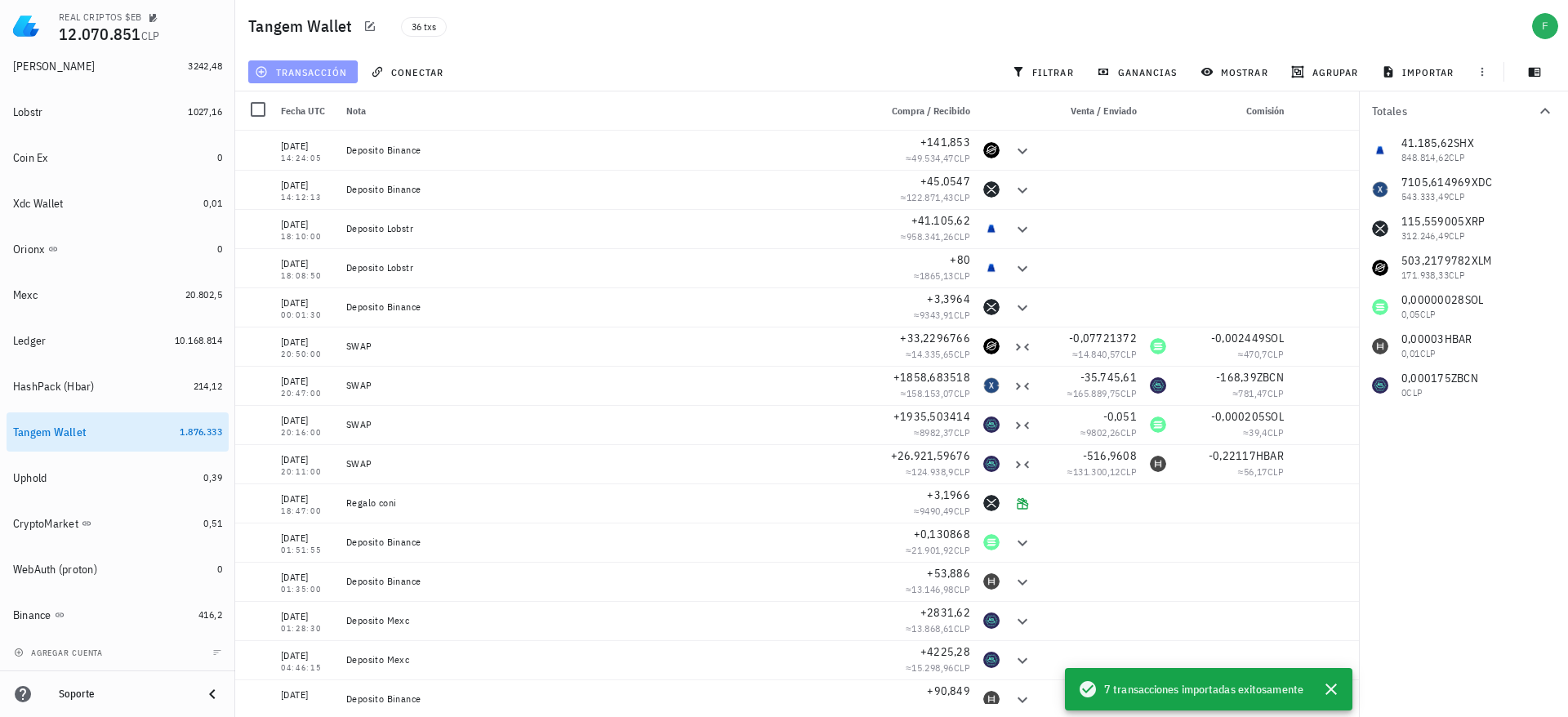
click at [320, 67] on span "transacción" at bounding box center [302, 72] width 89 height 13
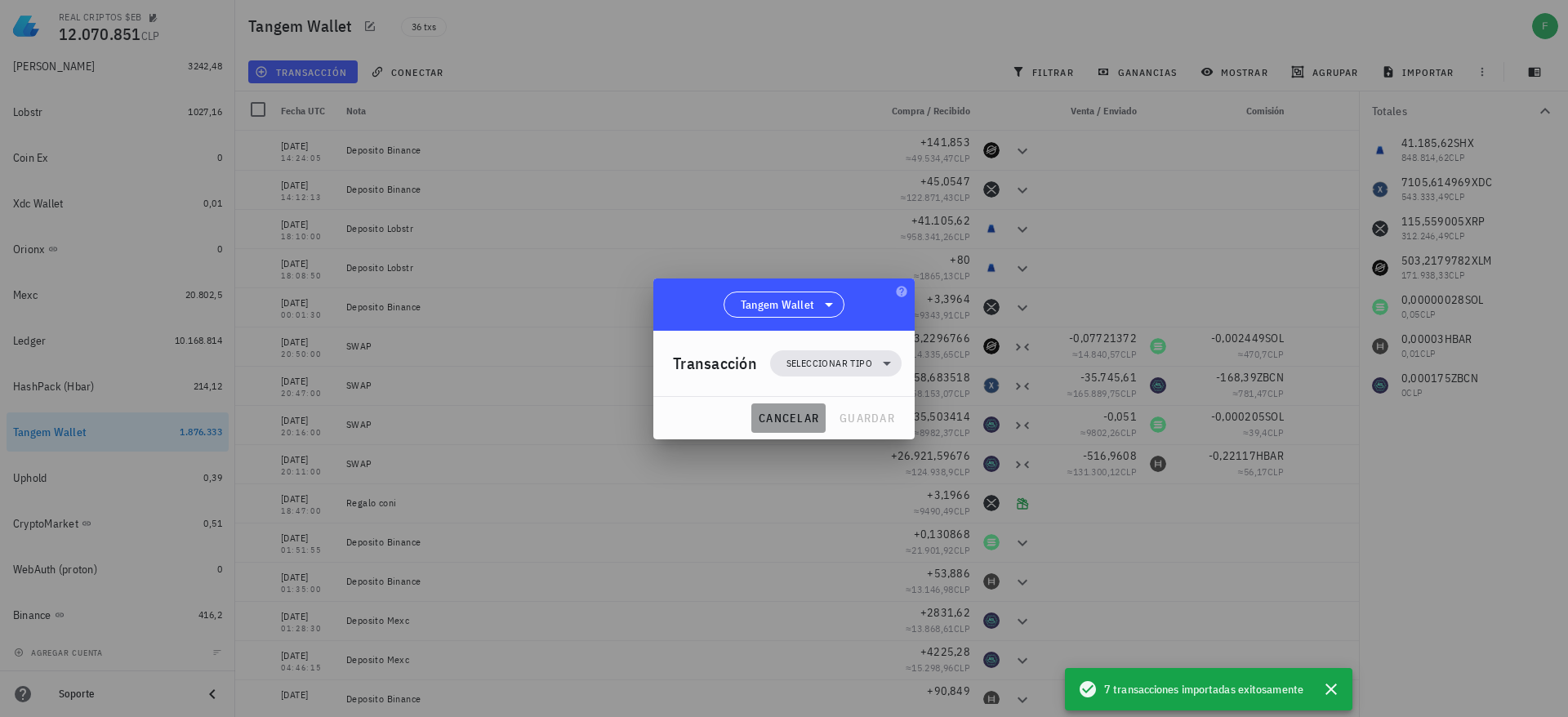
click at [772, 414] on span "cancelar" at bounding box center [788, 418] width 61 height 15
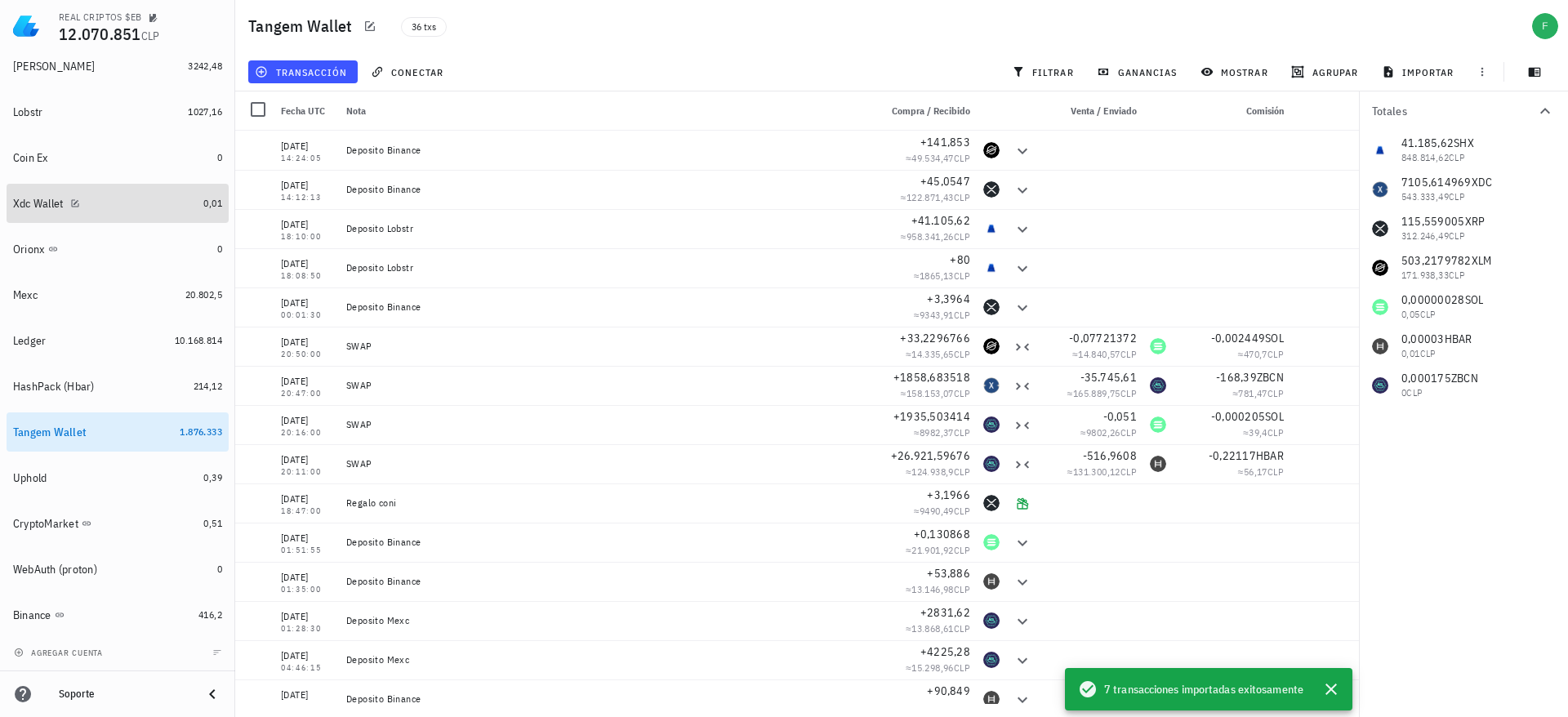
click at [59, 198] on div "Xdc Wallet" at bounding box center [38, 203] width 51 height 14
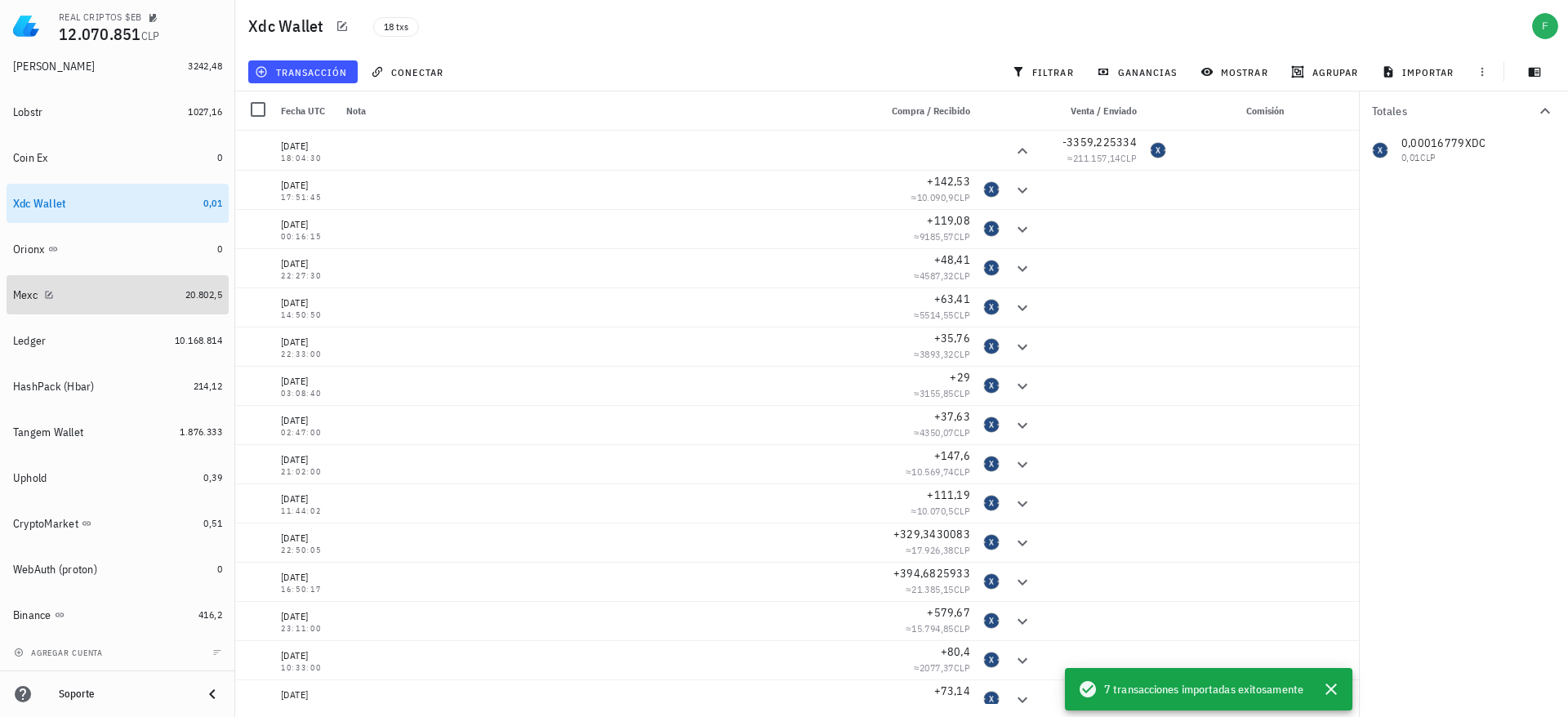
click at [109, 296] on div "Mexc" at bounding box center [96, 295] width 166 height 16
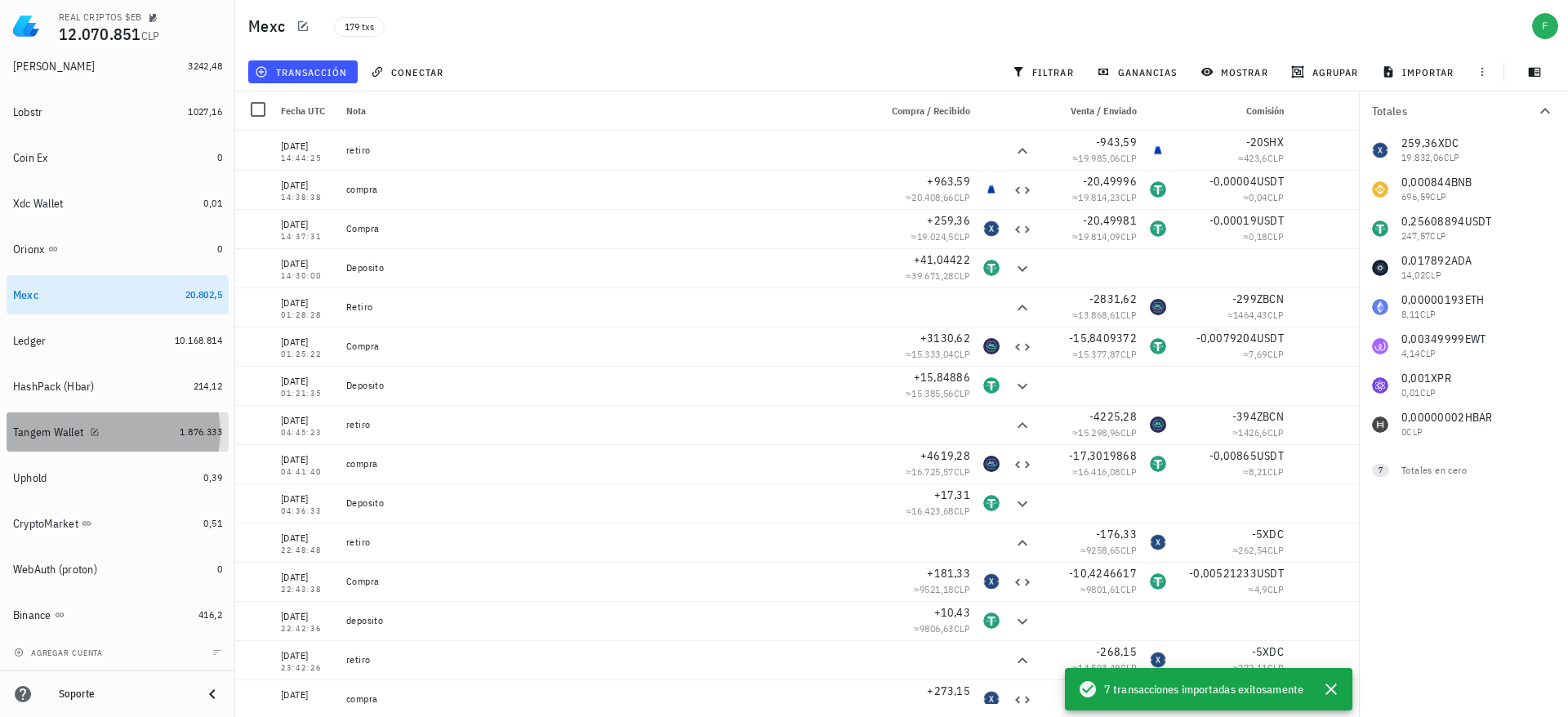
click at [149, 431] on div "Tangem Wallet" at bounding box center [93, 432] width 160 height 16
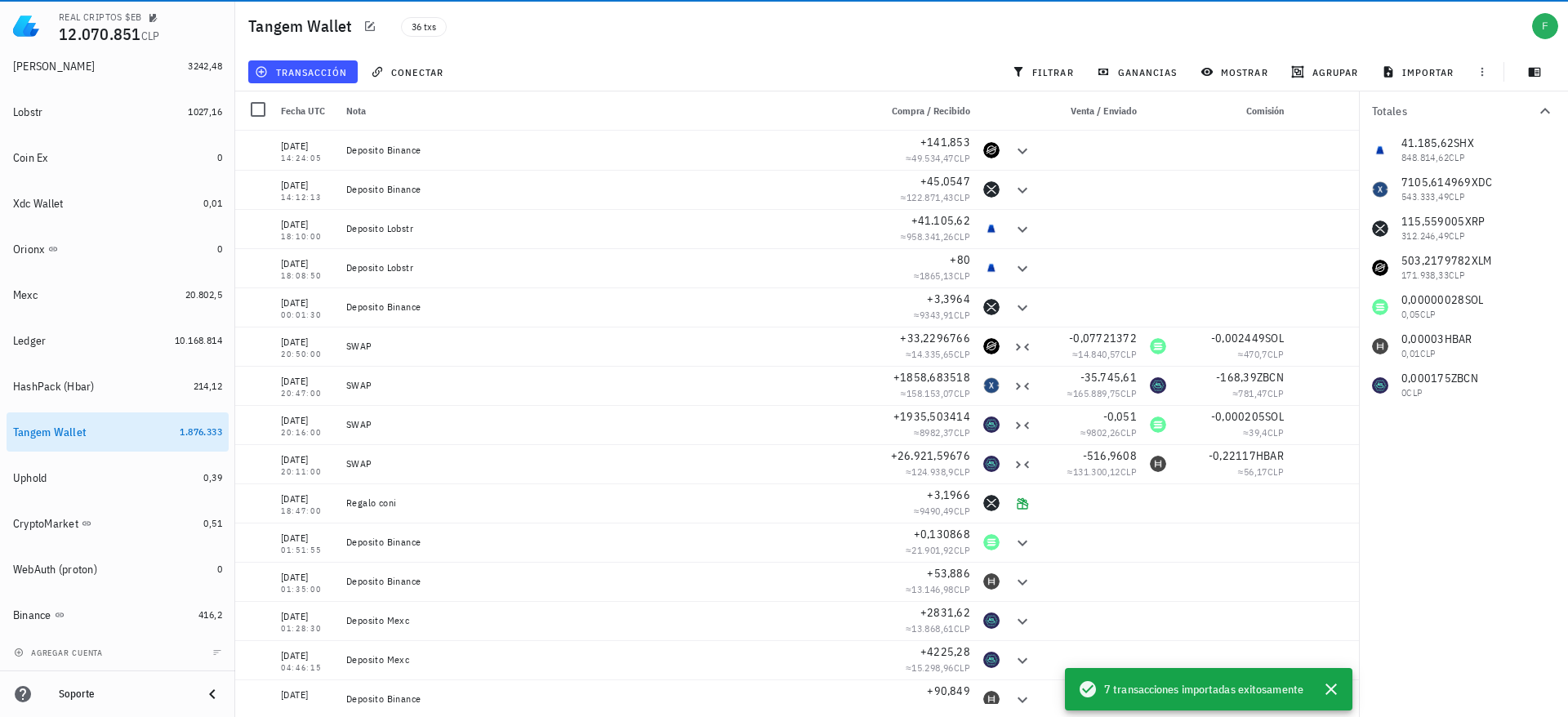
click at [298, 53] on div "transacción conectar filtrar ganancias mostrar [GEOGRAPHIC_DATA] importar" at bounding box center [902, 72] width 1313 height 39
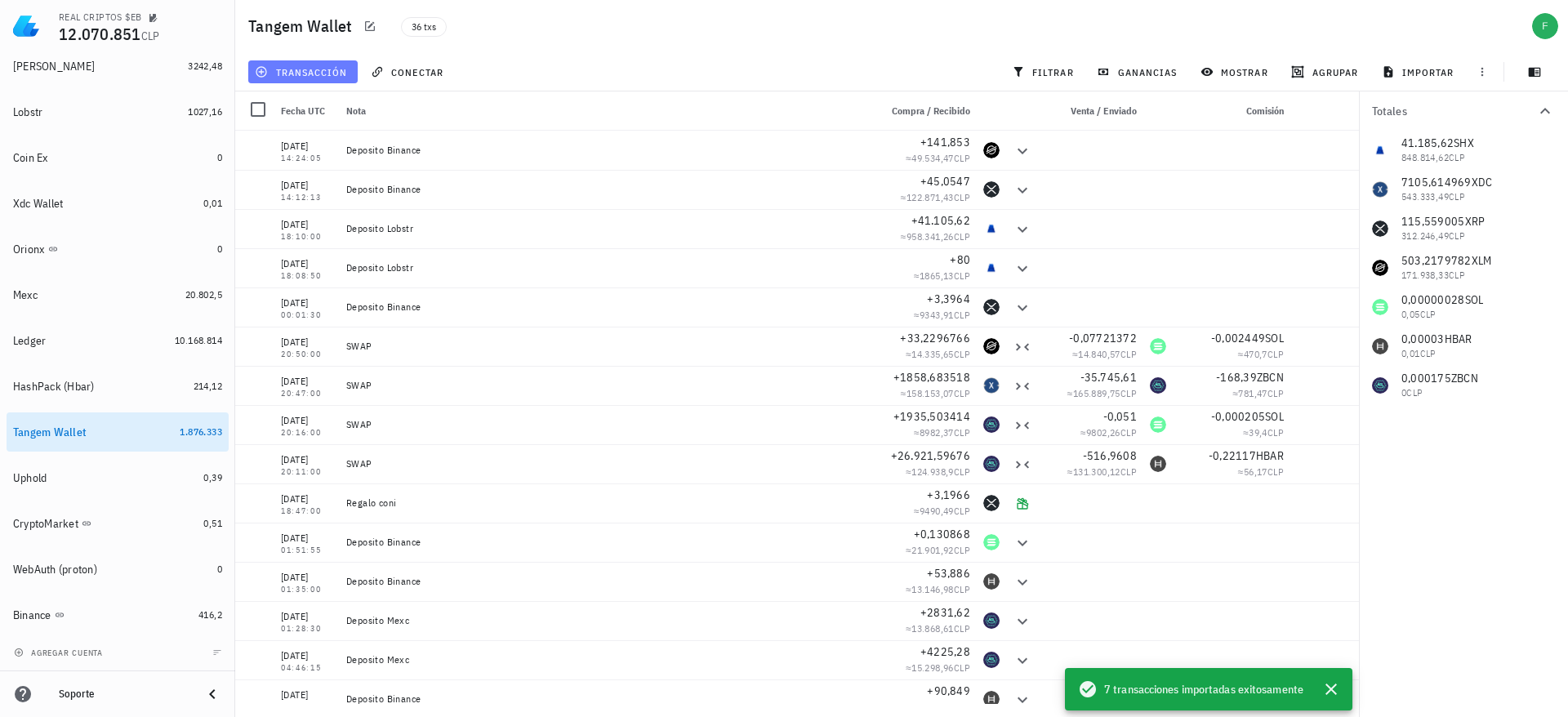
click at [289, 68] on span "transacción" at bounding box center [302, 72] width 89 height 13
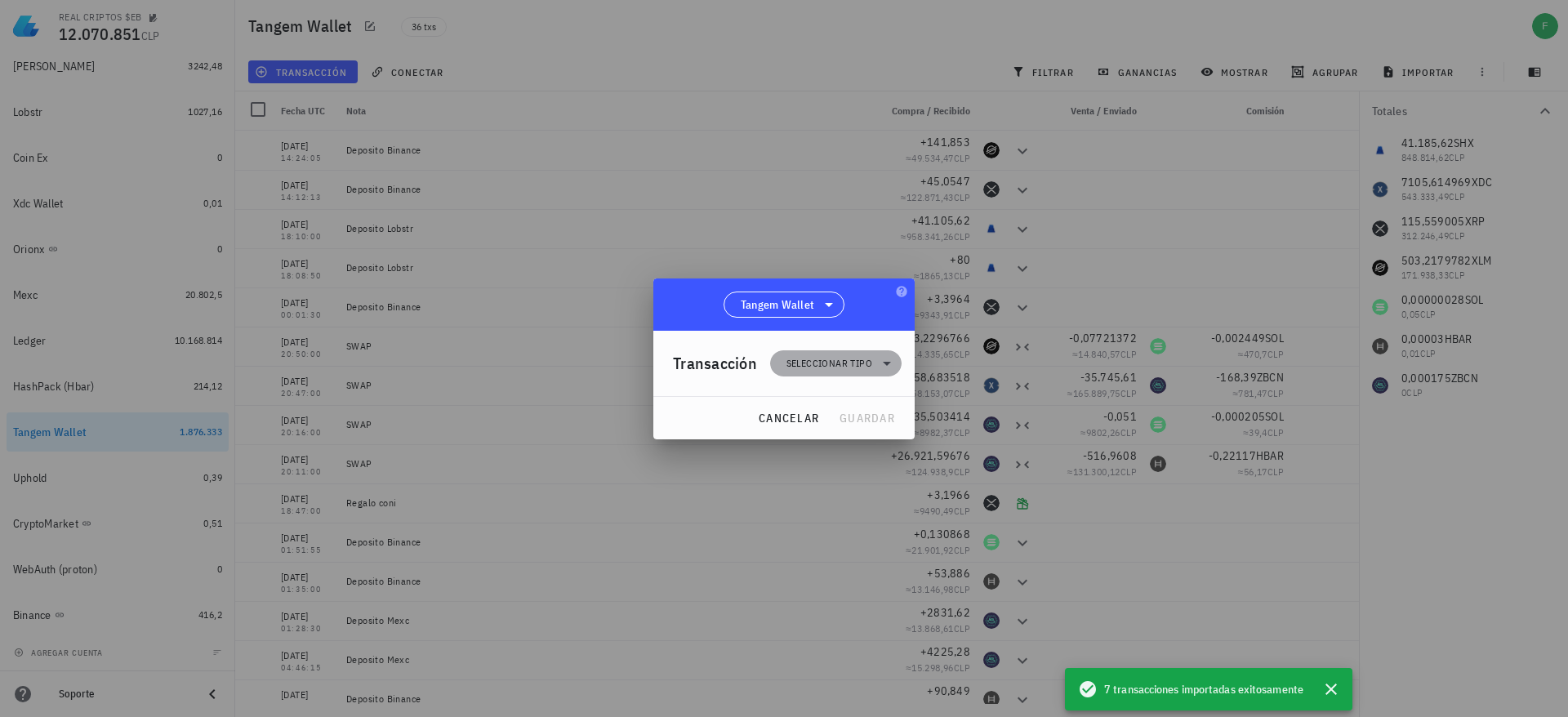
click at [818, 360] on span "Seleccionar tipo" at bounding box center [829, 363] width 86 height 16
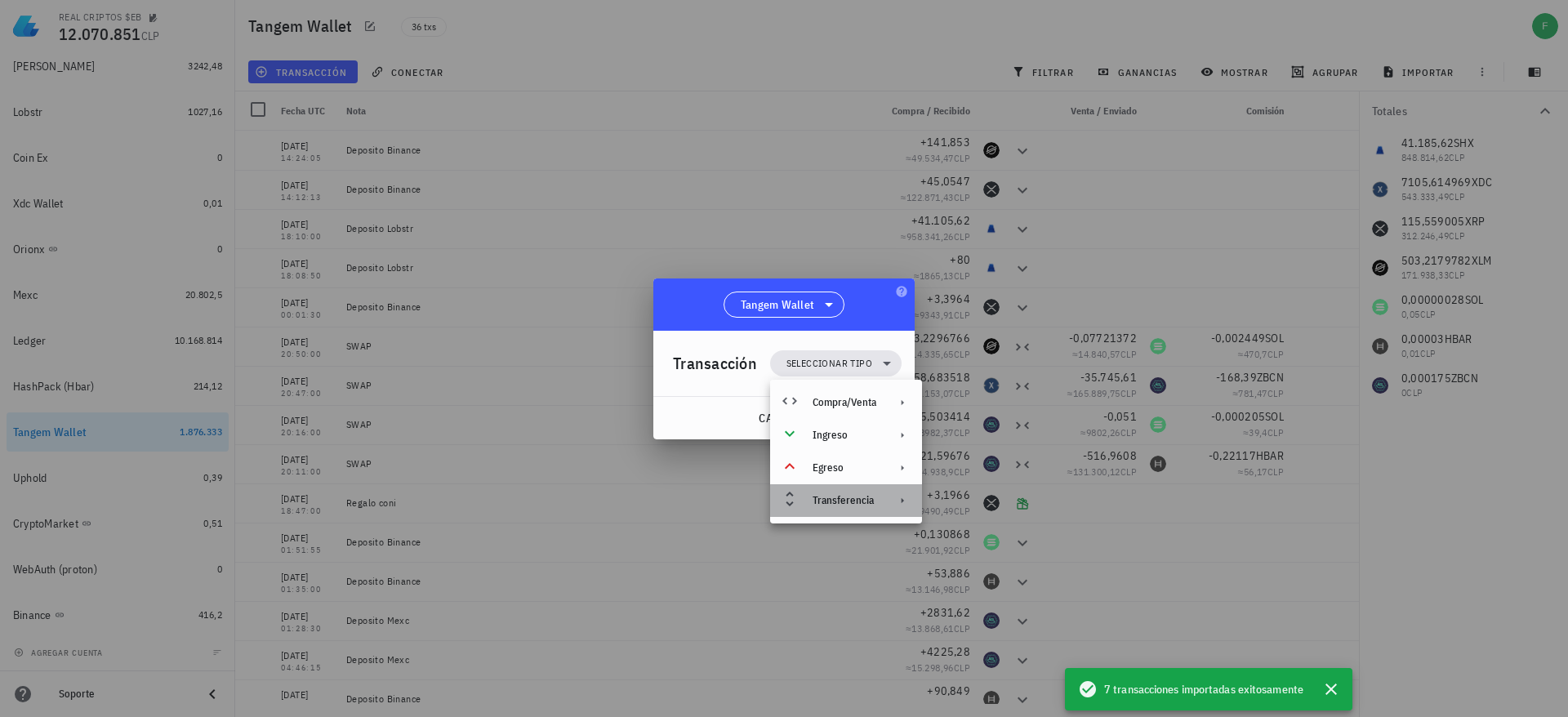
click at [838, 490] on div "Transferencia" at bounding box center [846, 500] width 152 height 33
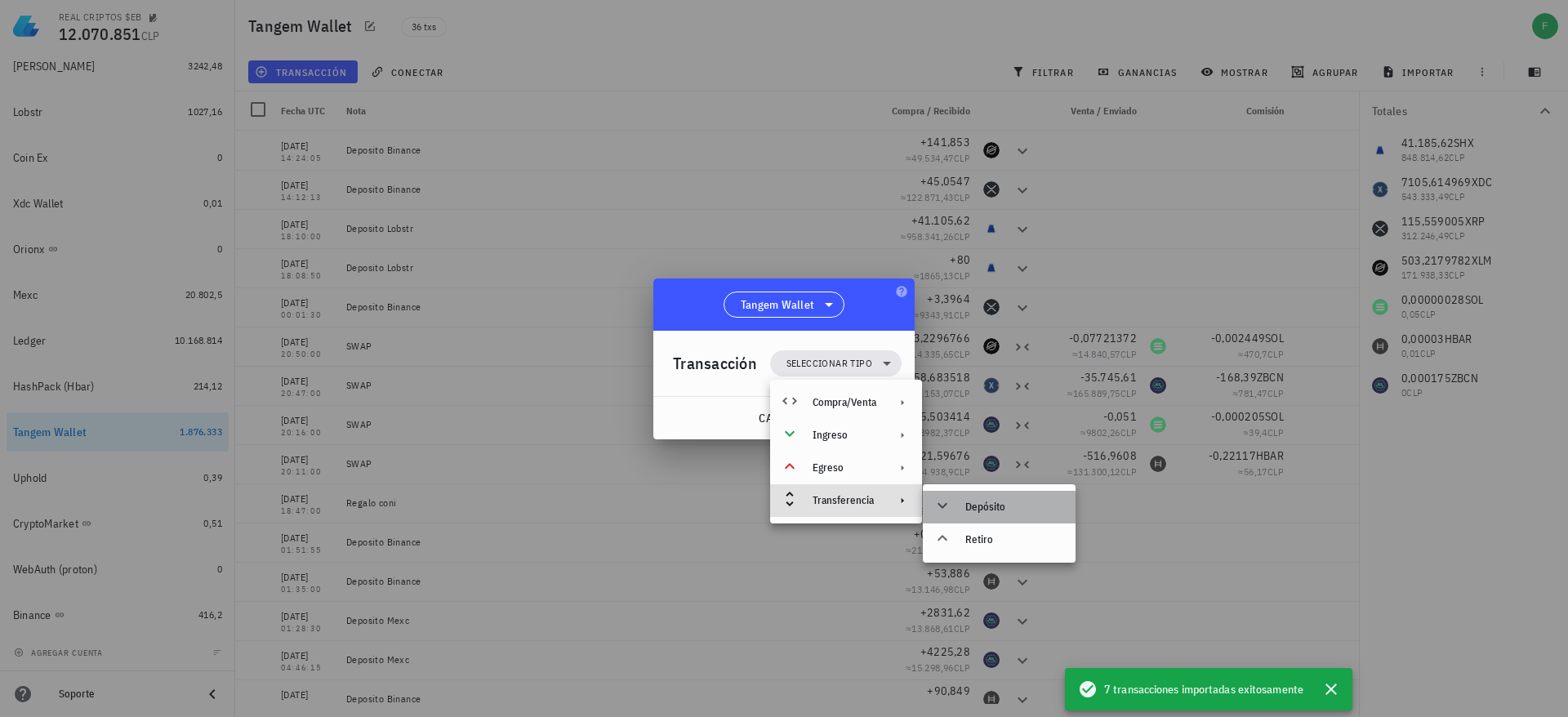
click at [994, 506] on div "Depósito" at bounding box center [1013, 507] width 97 height 13
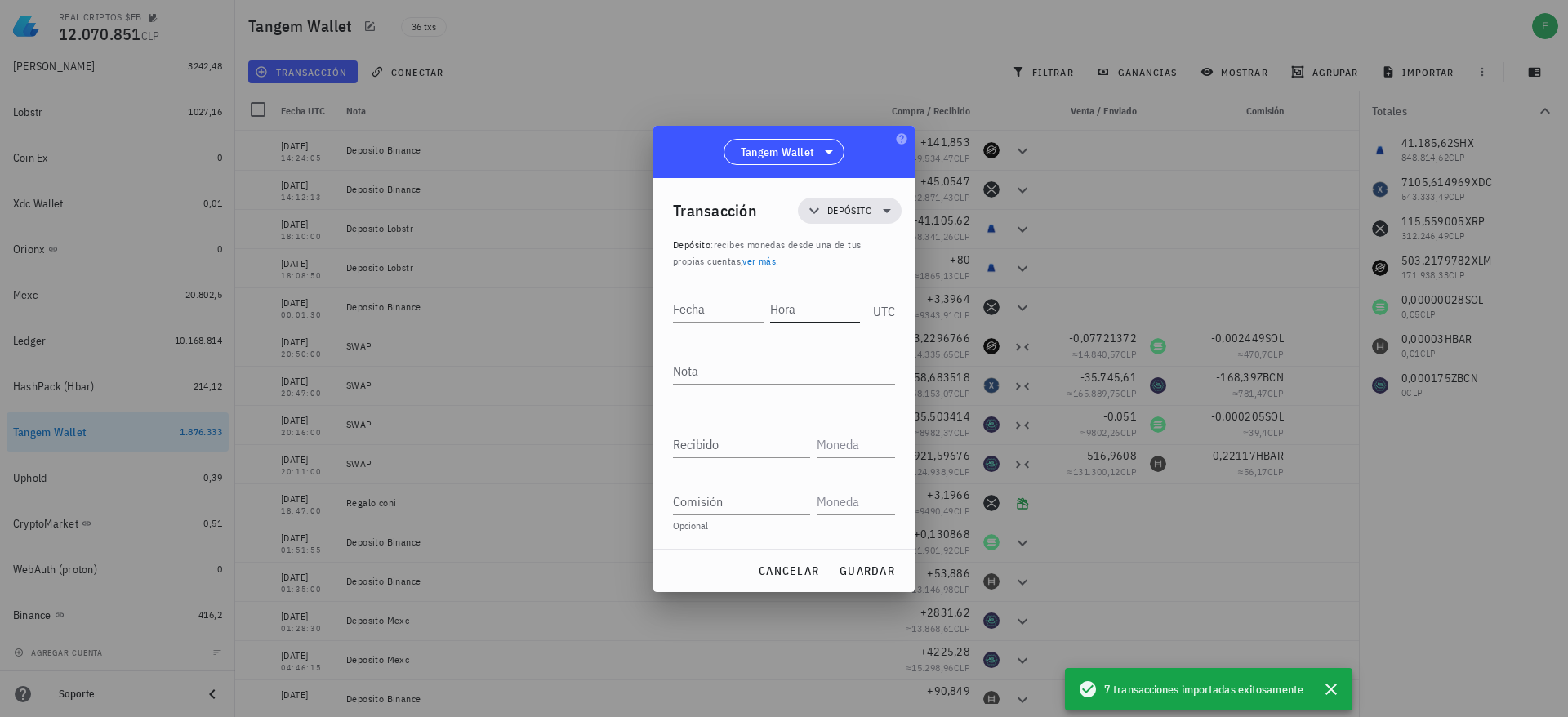
click at [792, 309] on input "Hora" at bounding box center [815, 309] width 91 height 26
type input "14:44:50"
click at [710, 307] on input "Fecha" at bounding box center [718, 309] width 93 height 26
type input "[DATE]"
type textarea "Deposito Mexc"
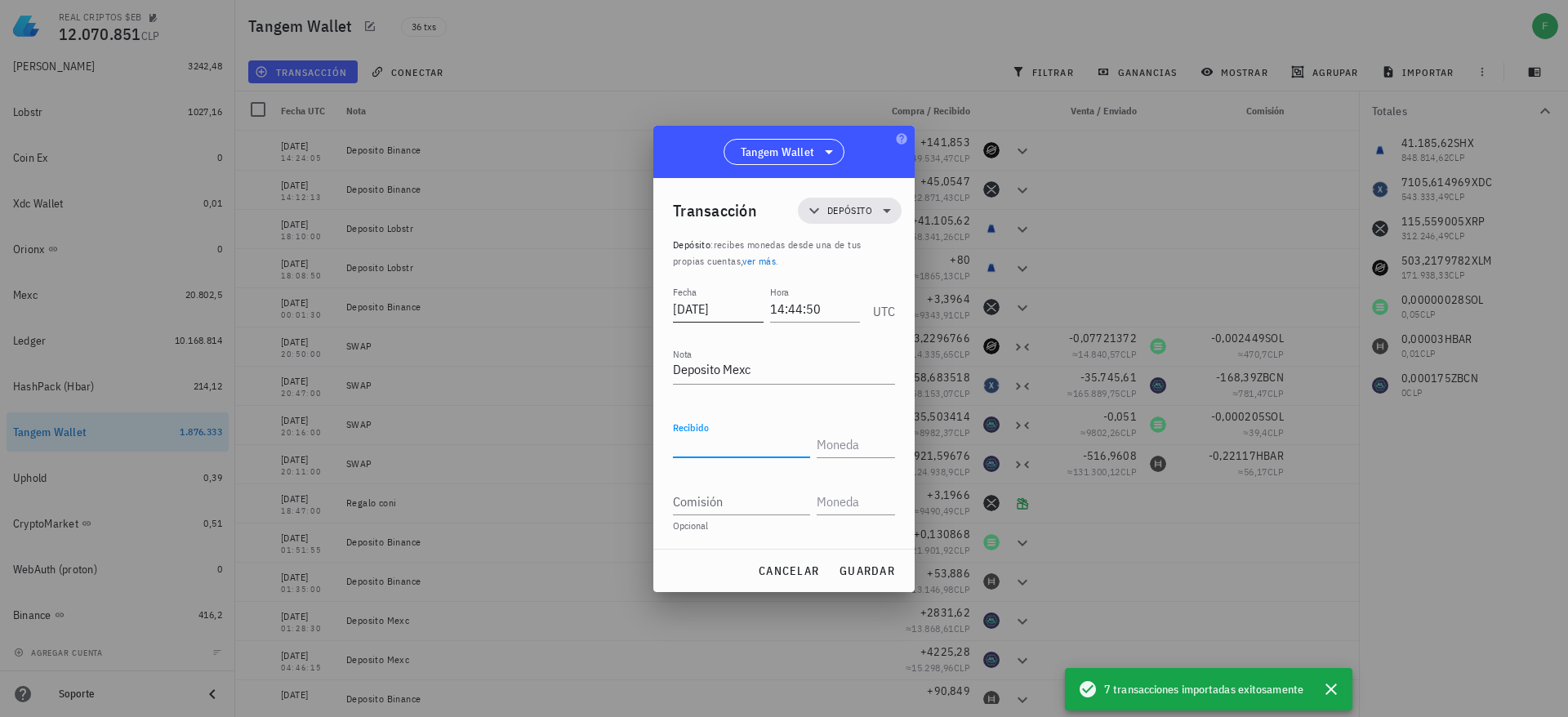
paste input "943,59"
type input "943,59"
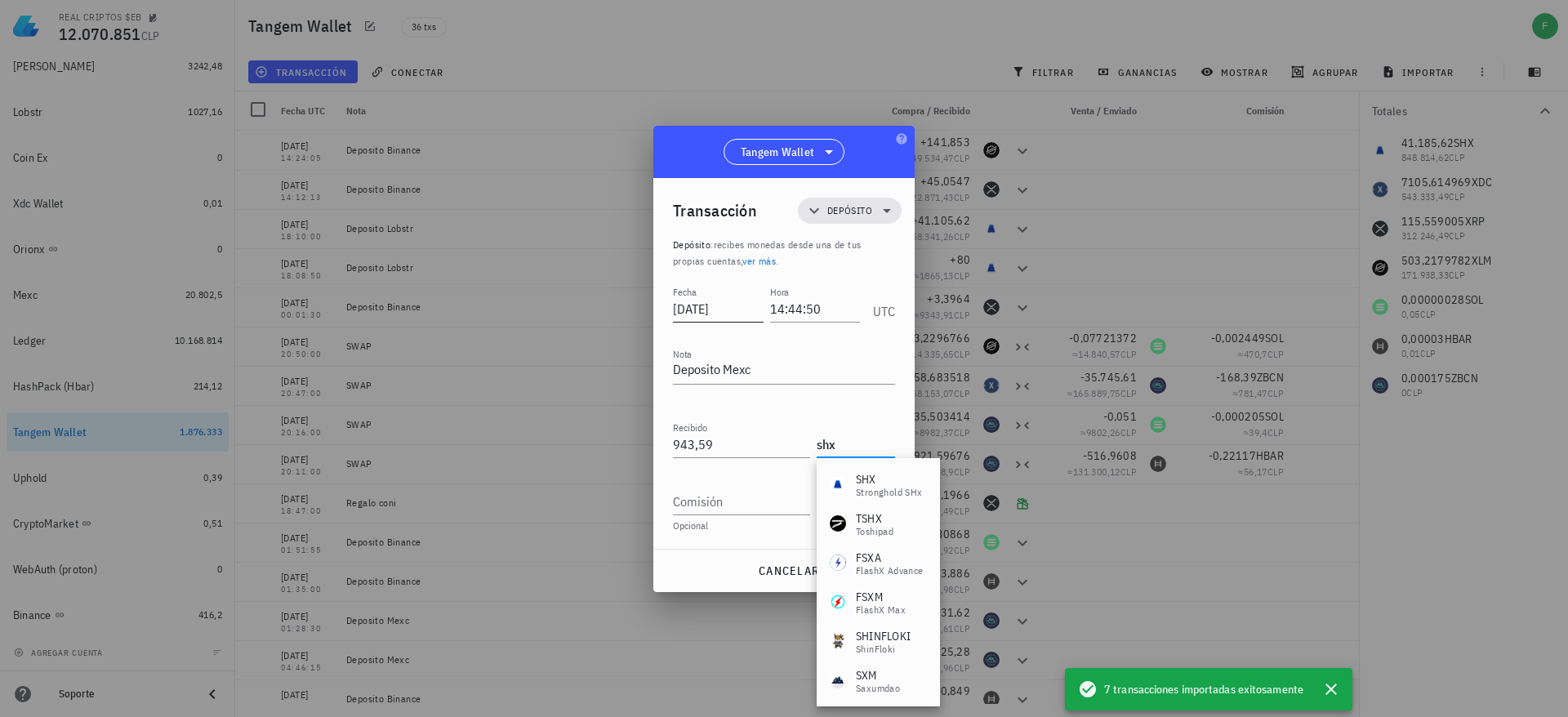
type input "SHX"
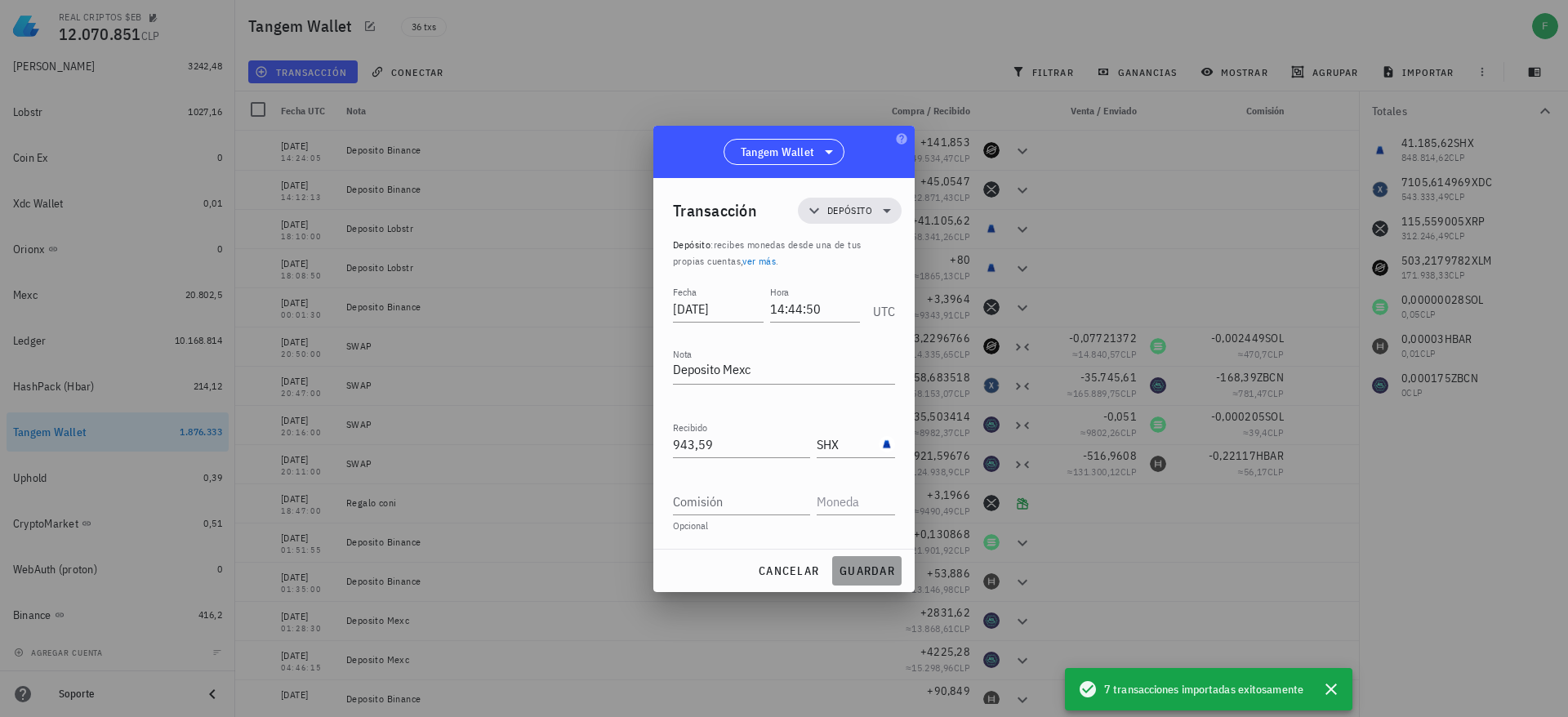
click at [855, 568] on span "guardar" at bounding box center [866, 571] width 56 height 15
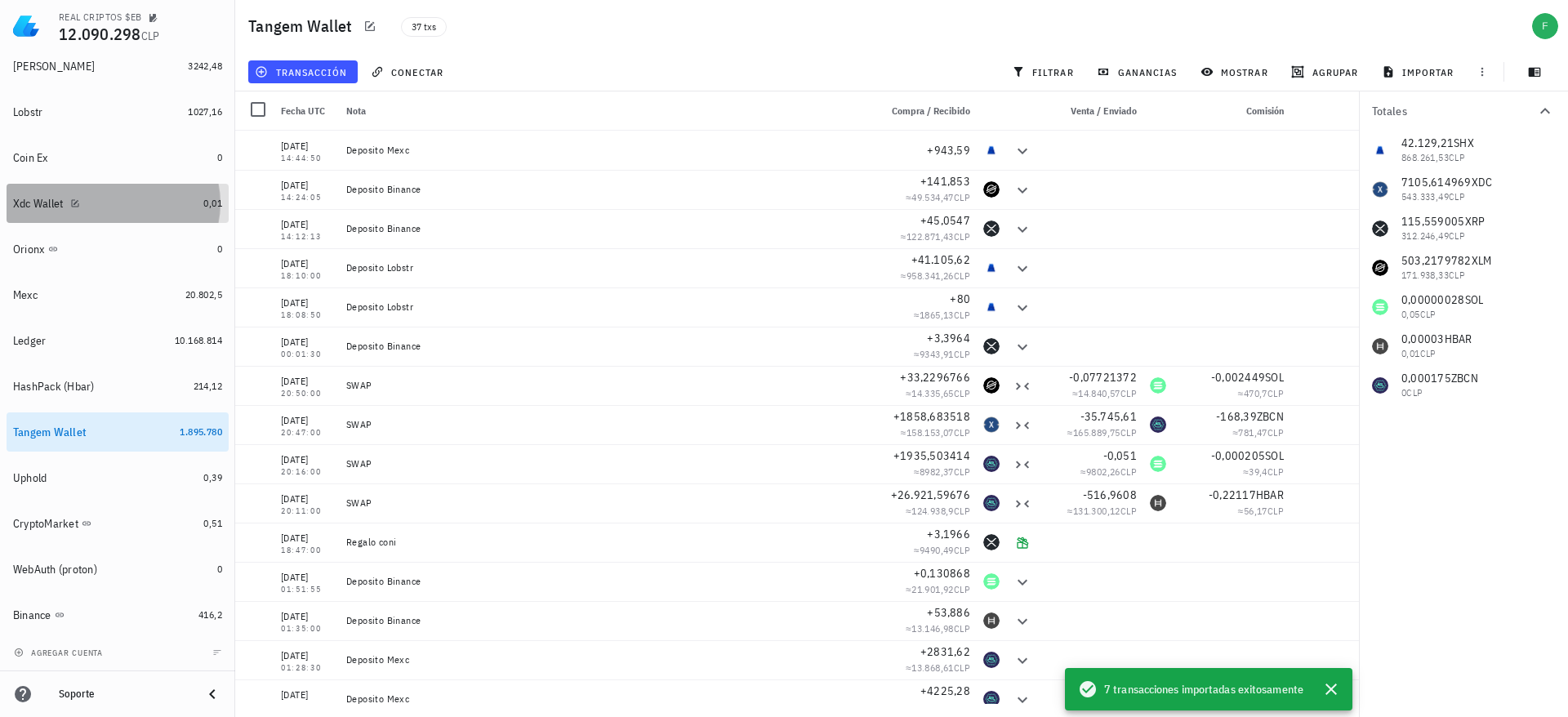
click at [126, 205] on div "Xdc Wallet" at bounding box center [105, 203] width 184 height 16
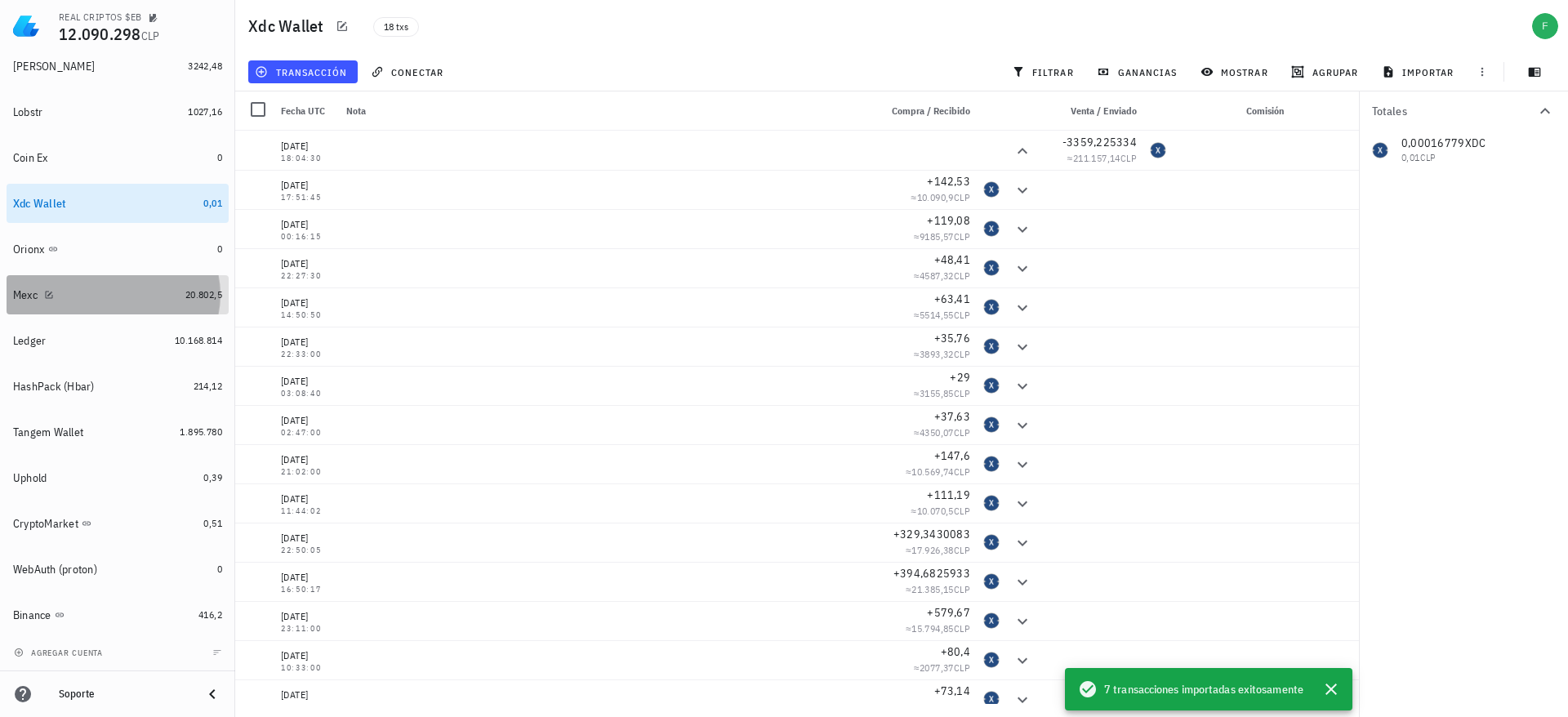
click at [137, 293] on div "Mexc" at bounding box center [96, 295] width 166 height 16
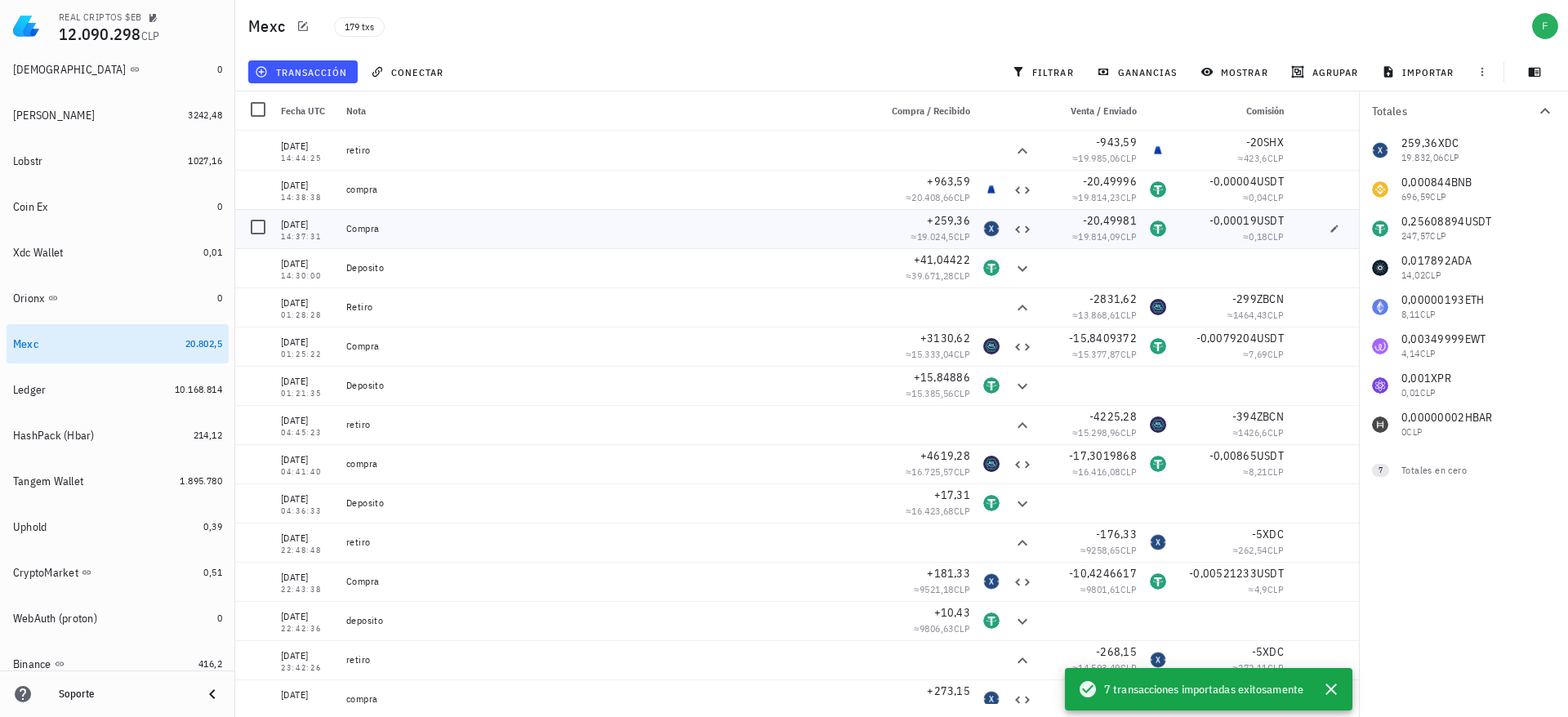
scroll to position [182, 0]
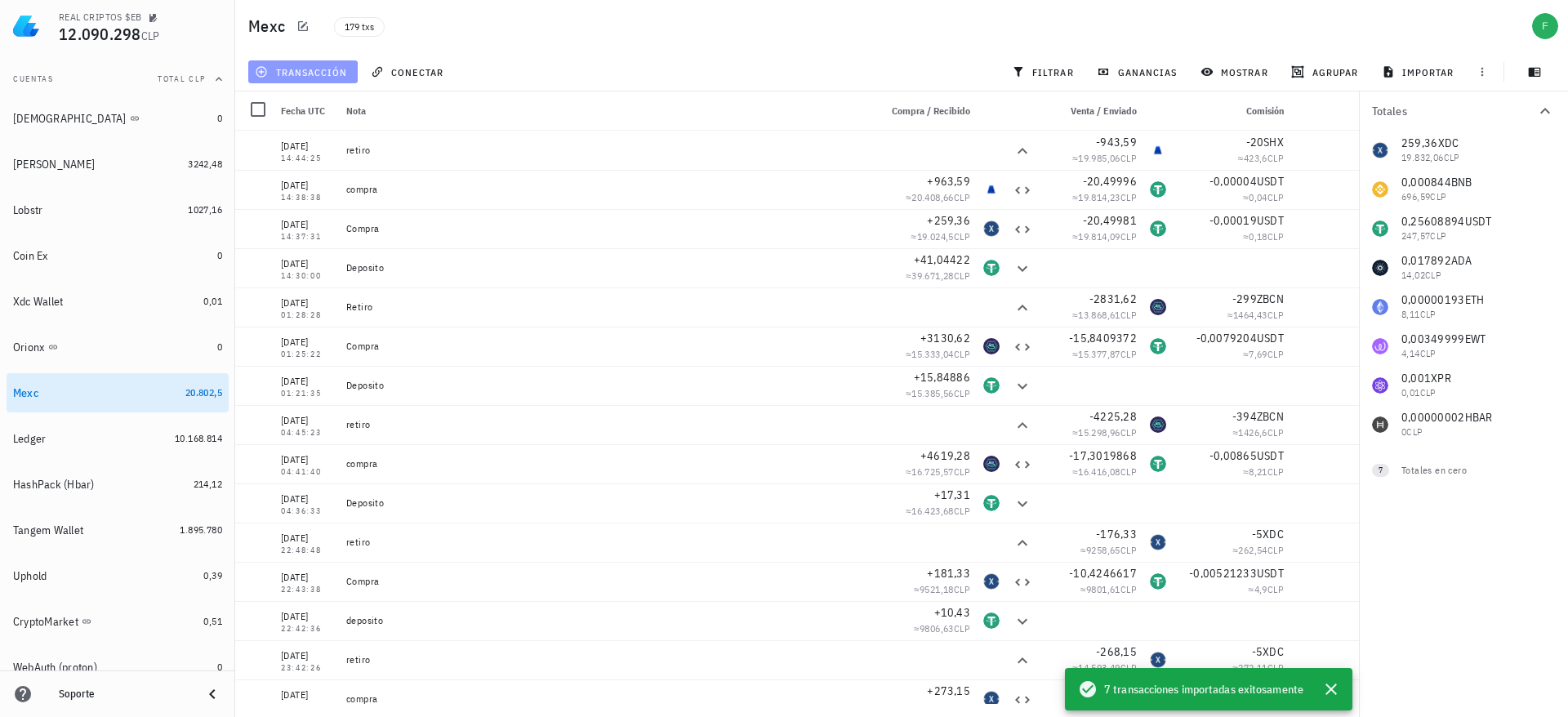
click at [303, 69] on span "transacción" at bounding box center [302, 72] width 89 height 13
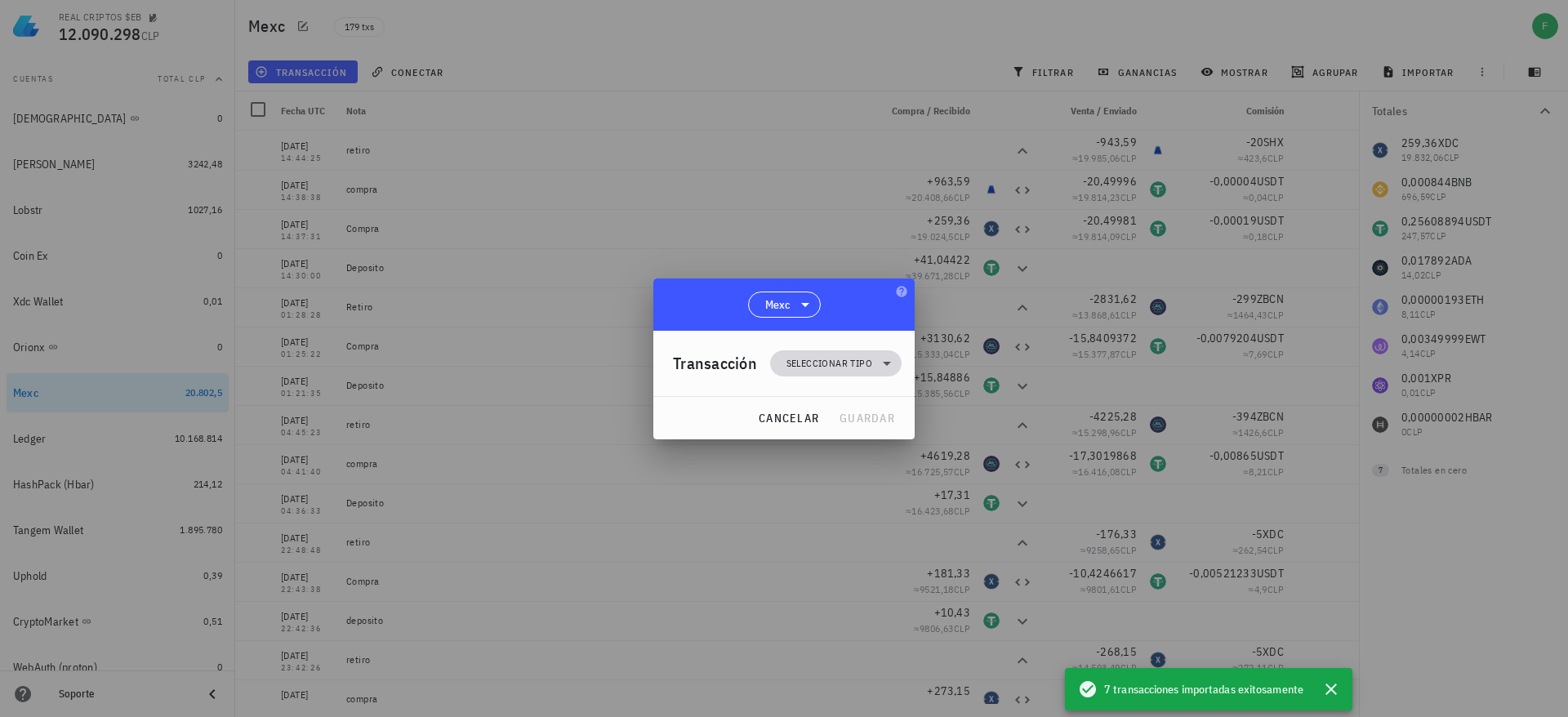
click at [865, 352] on span "Seleccionar tipo" at bounding box center [835, 364] width 111 height 26
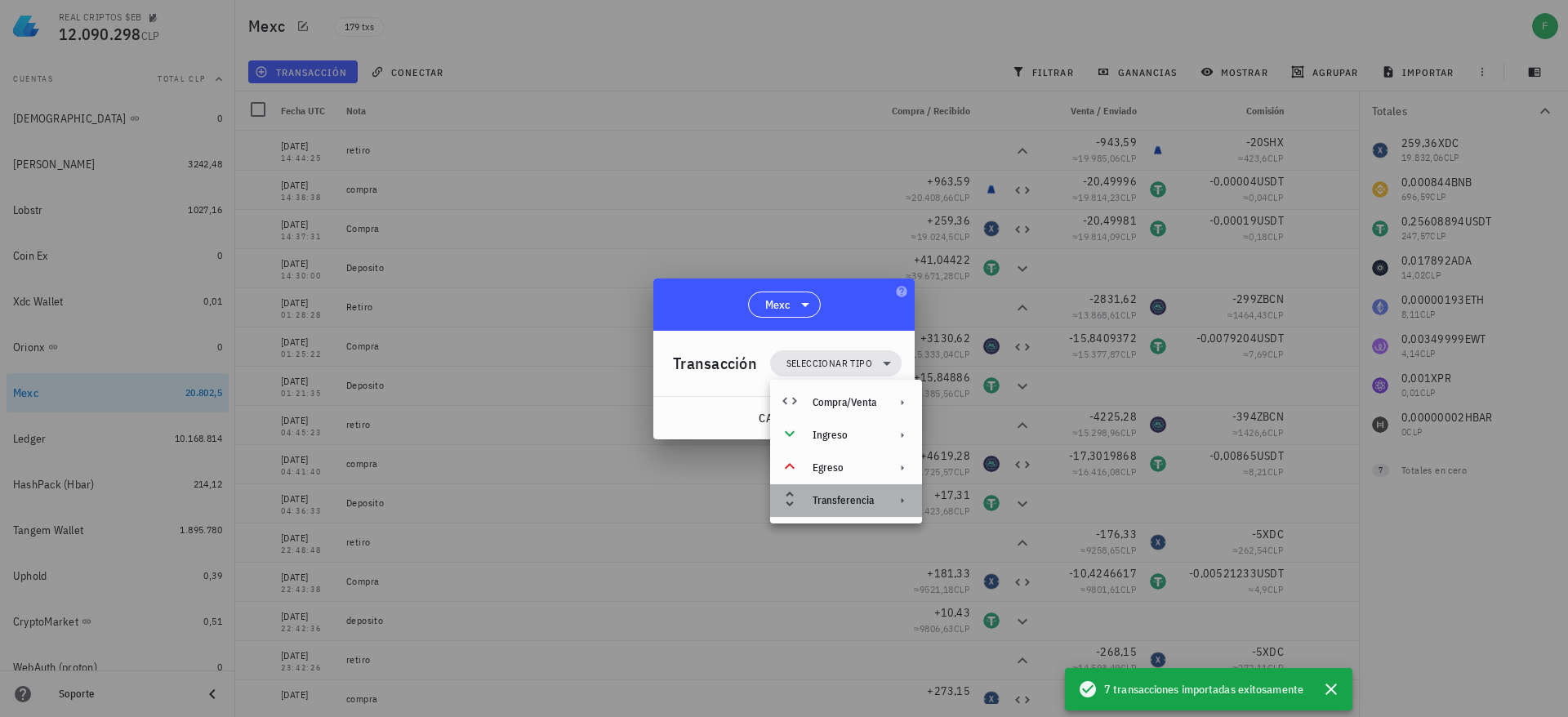
click at [865, 503] on div "Transferencia" at bounding box center [844, 500] width 64 height 13
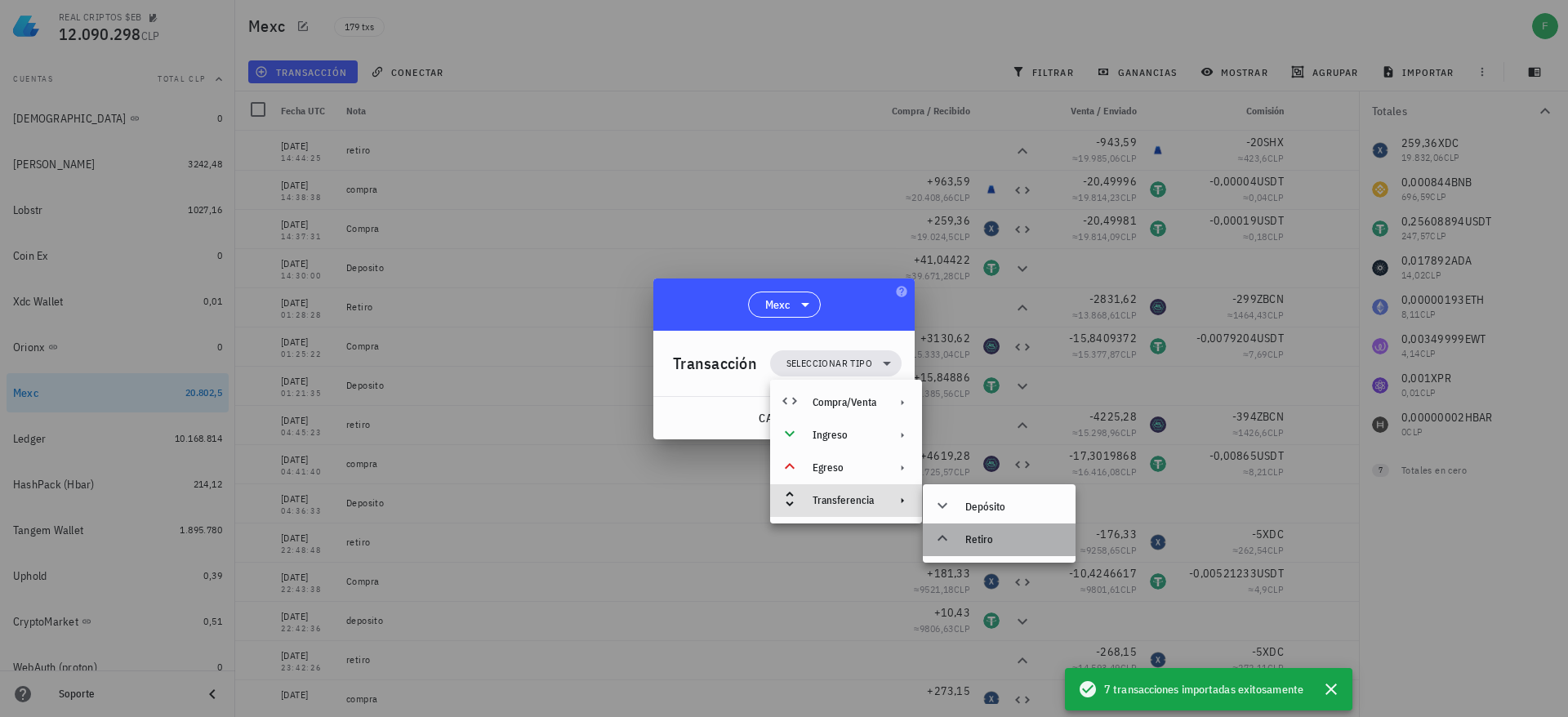
click at [993, 554] on div "Retiro" at bounding box center [998, 540] width 153 height 33
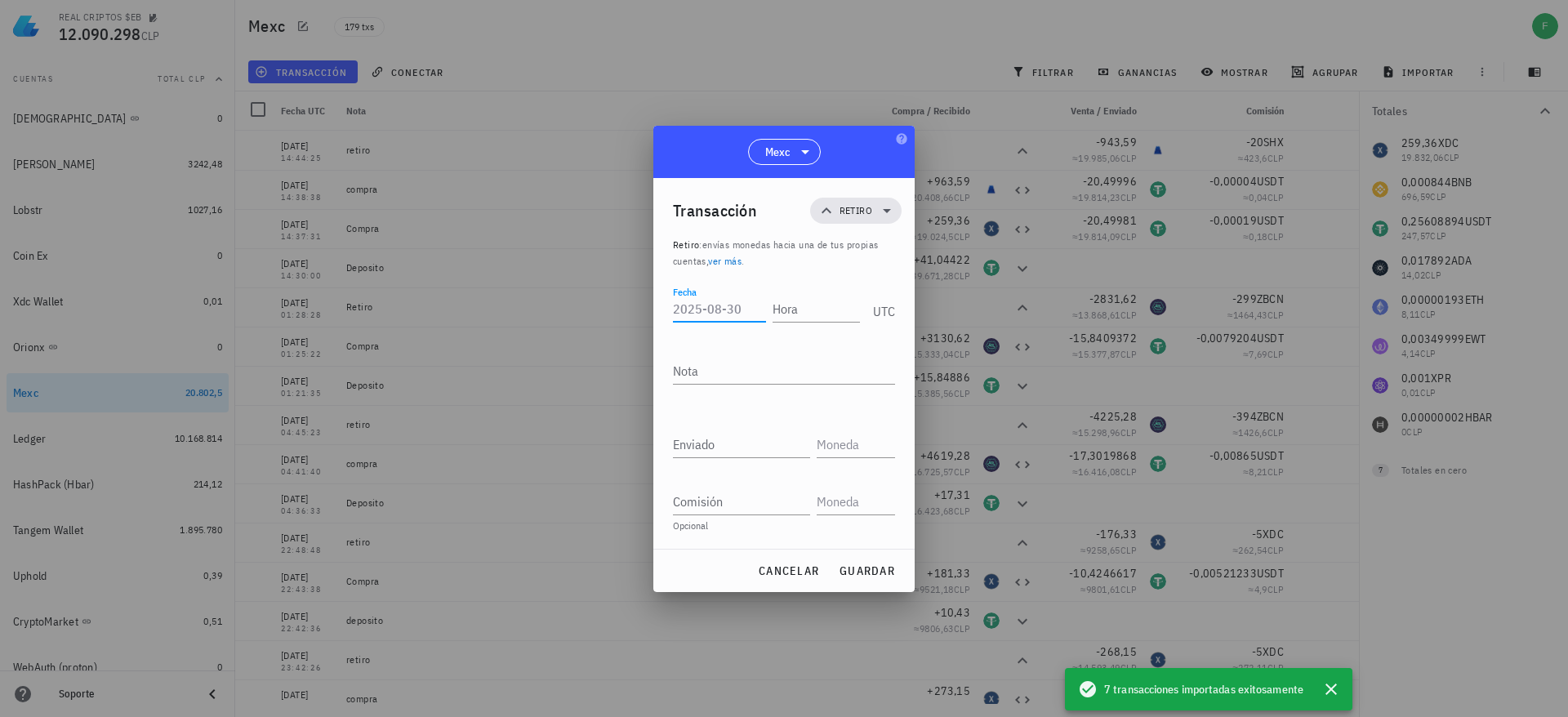
click at [712, 306] on input "Fecha" at bounding box center [718, 309] width 93 height 26
type input "[DATE]"
type input "14:46:16"
type textarea "Retiro"
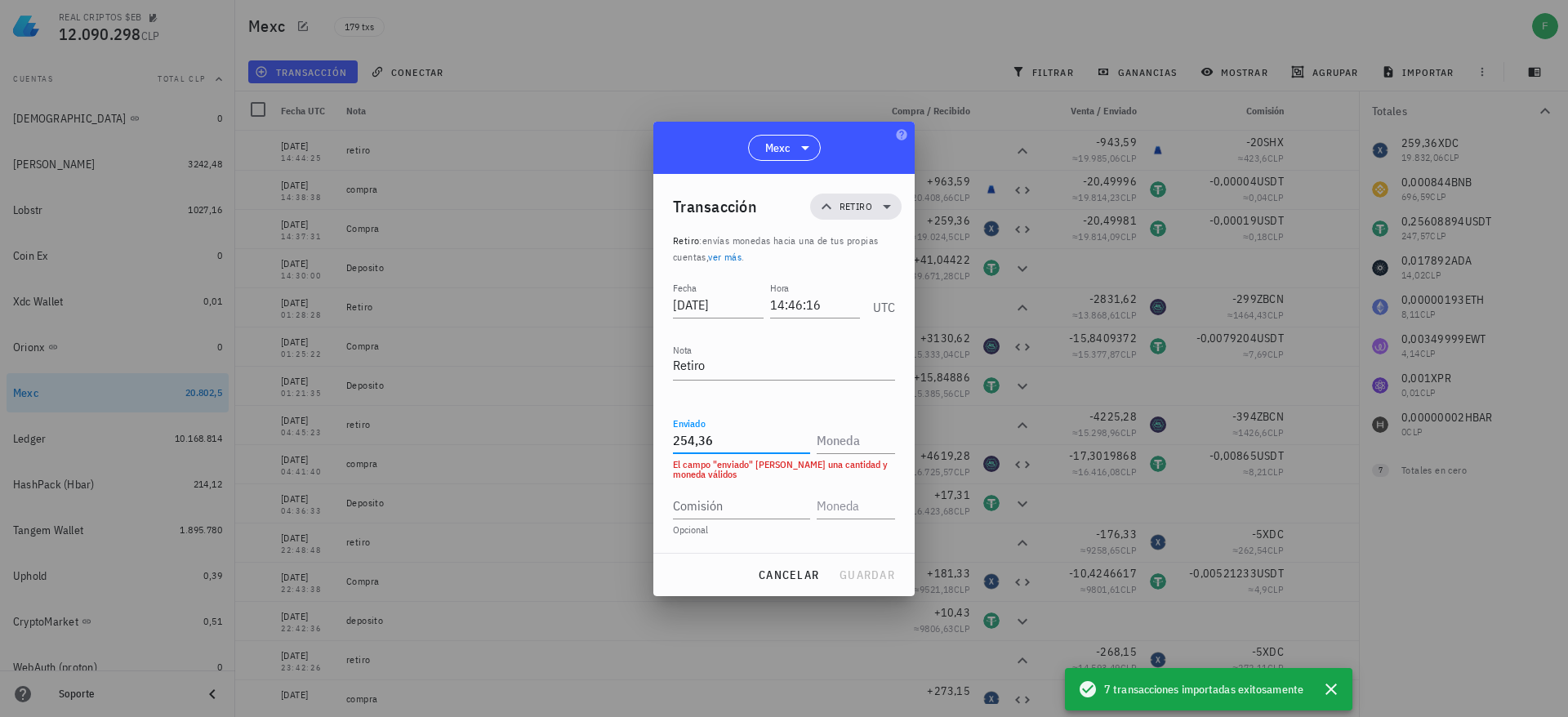
type input "254,36"
type input "XDC"
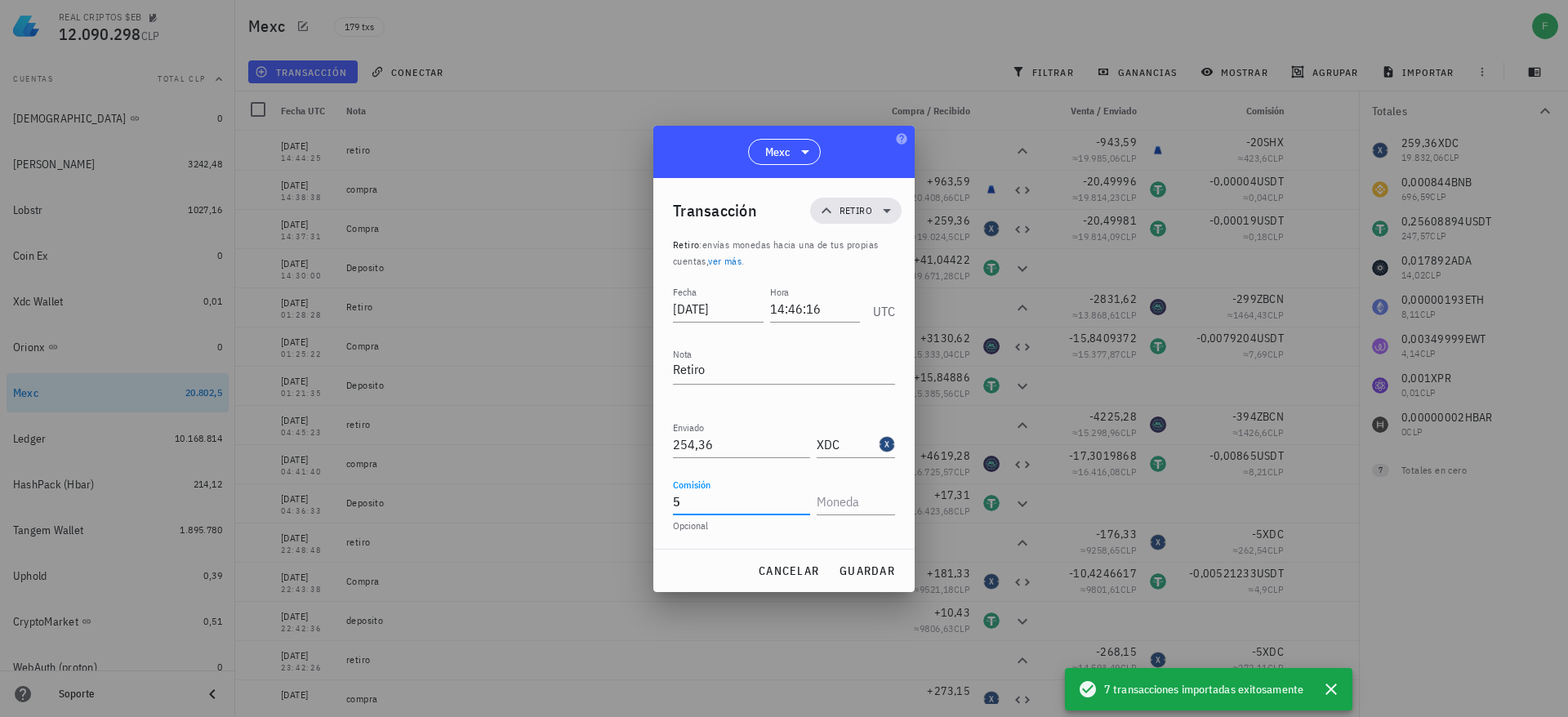
type input "5"
type input "XDC"
click at [875, 565] on span "guardar" at bounding box center [866, 571] width 56 height 15
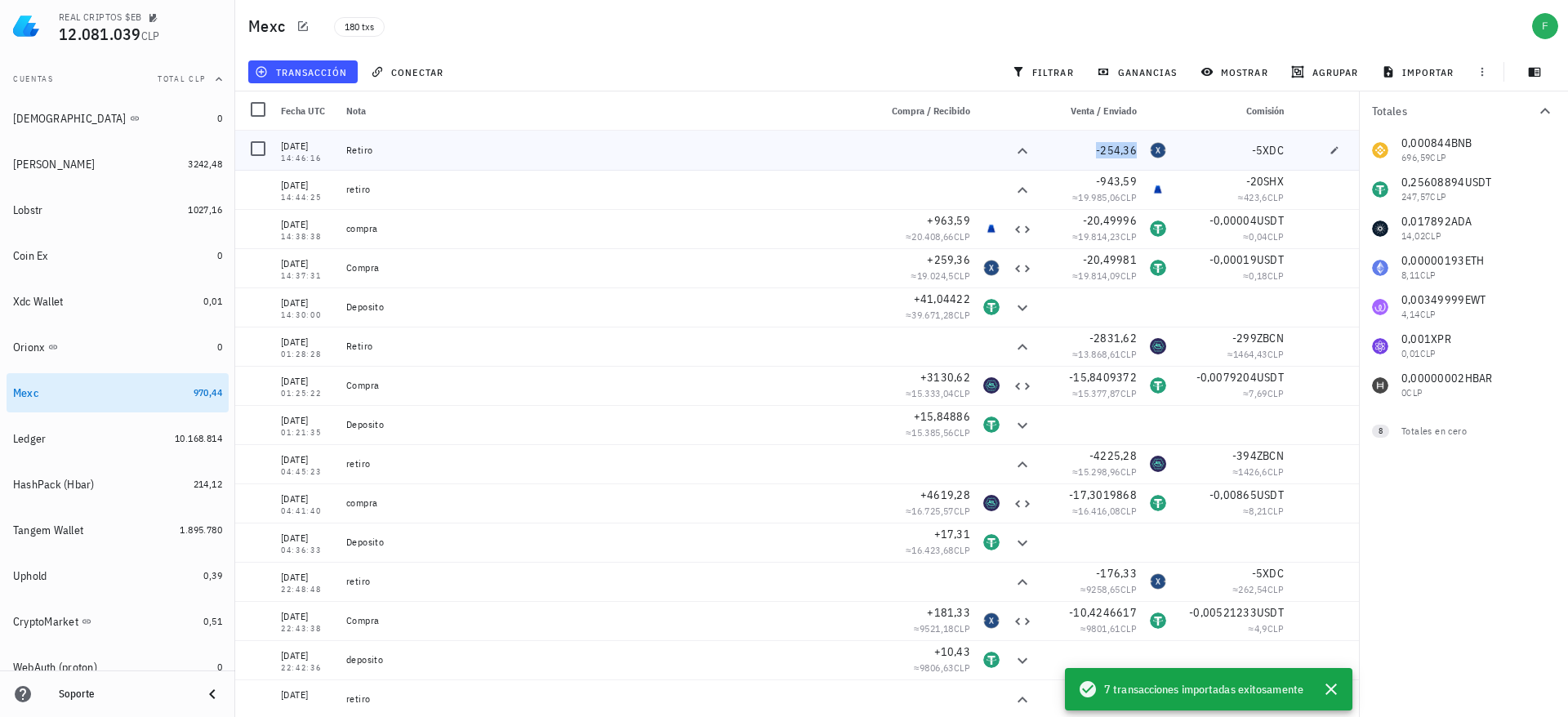
click at [1115, 149] on span "-254,36" at bounding box center [1117, 151] width 41 height 15
click at [1100, 146] on span "-254,36" at bounding box center [1117, 151] width 41 height 15
click at [1058, 127] on div "Venta / Enviado" at bounding box center [1091, 112] width 105 height 39
click at [1058, 153] on icon "button" at bounding box center [1063, 149] width 9 height 9
click at [142, 535] on div "Tangem Wallet" at bounding box center [93, 530] width 160 height 16
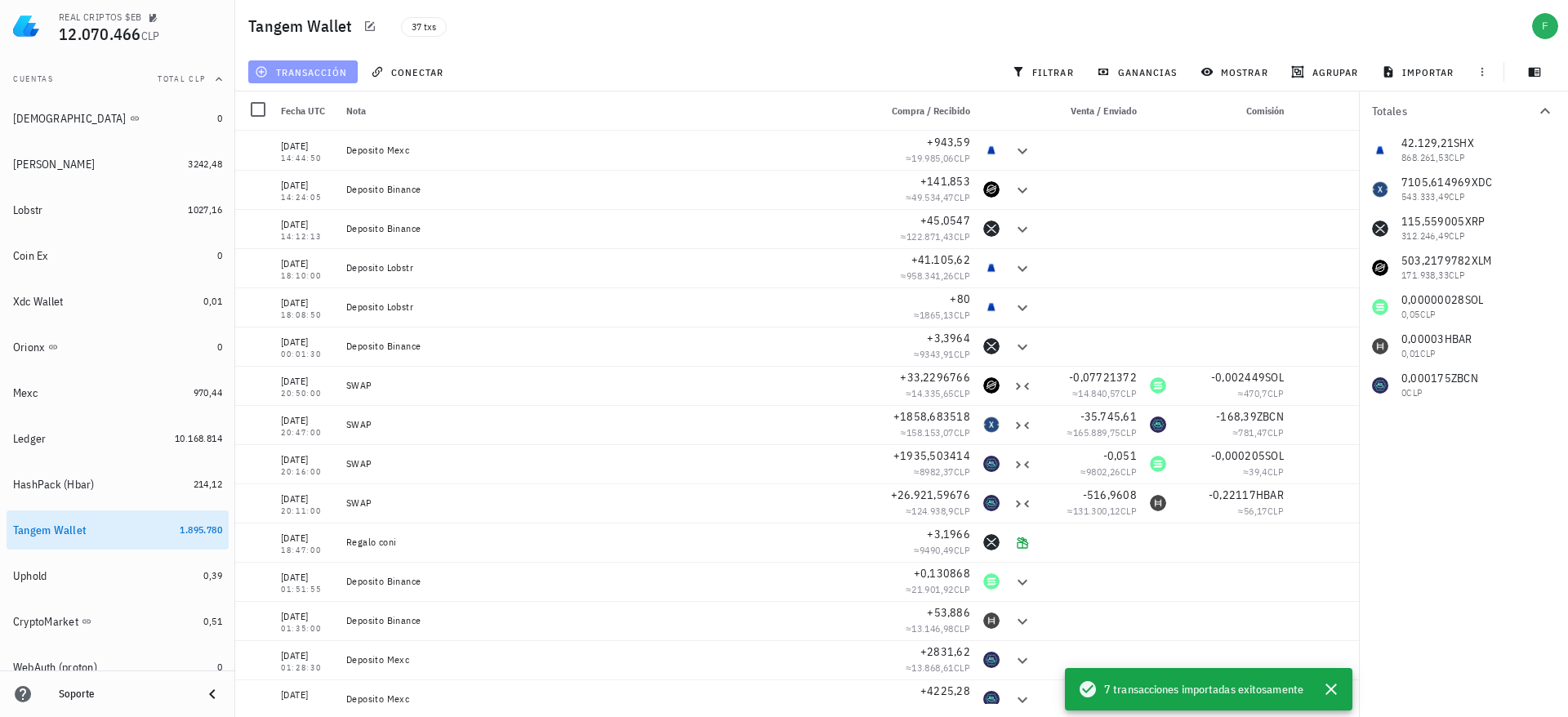
click at [309, 73] on span "transacción" at bounding box center [302, 72] width 89 height 13
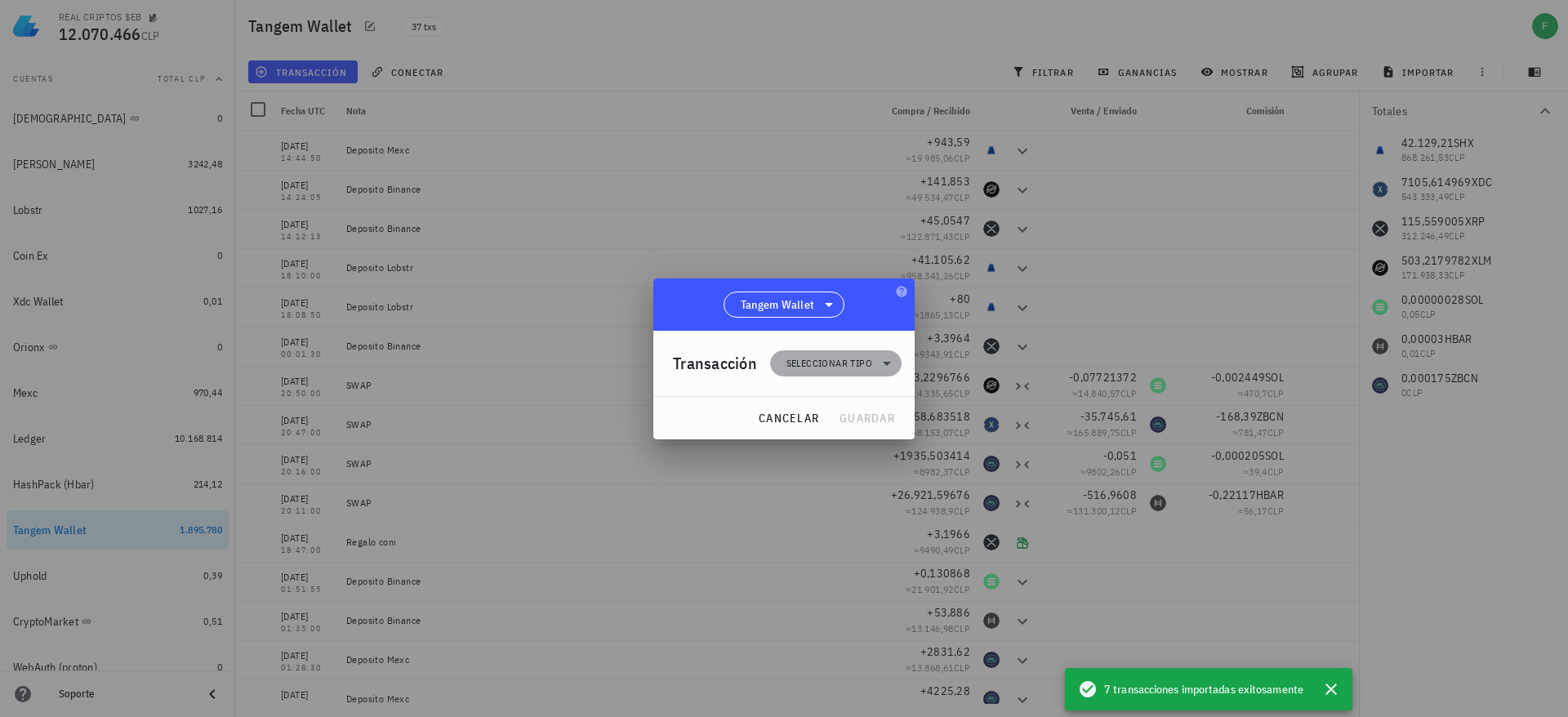
click at [830, 351] on span "Seleccionar tipo" at bounding box center [835, 364] width 111 height 26
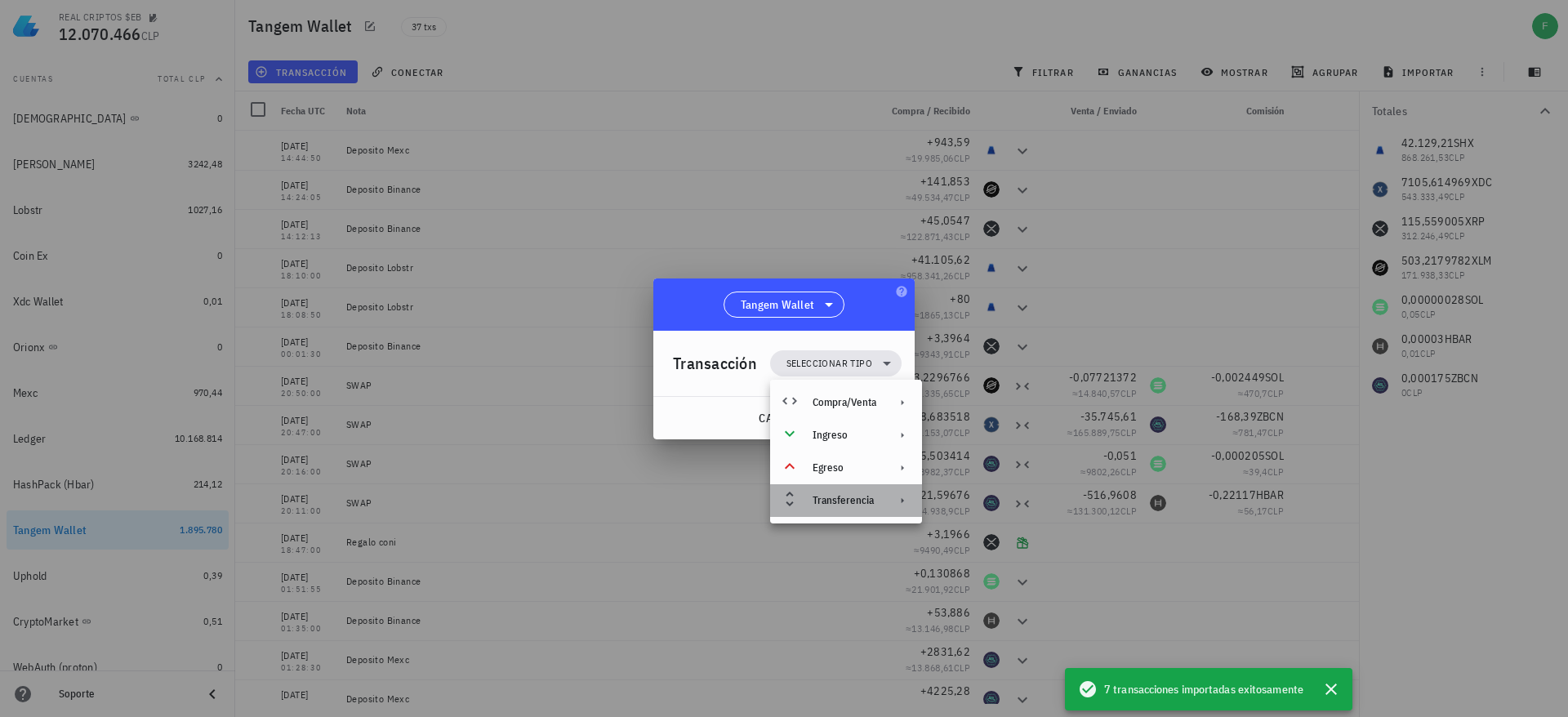
click at [837, 500] on div "Transferencia" at bounding box center [844, 500] width 64 height 13
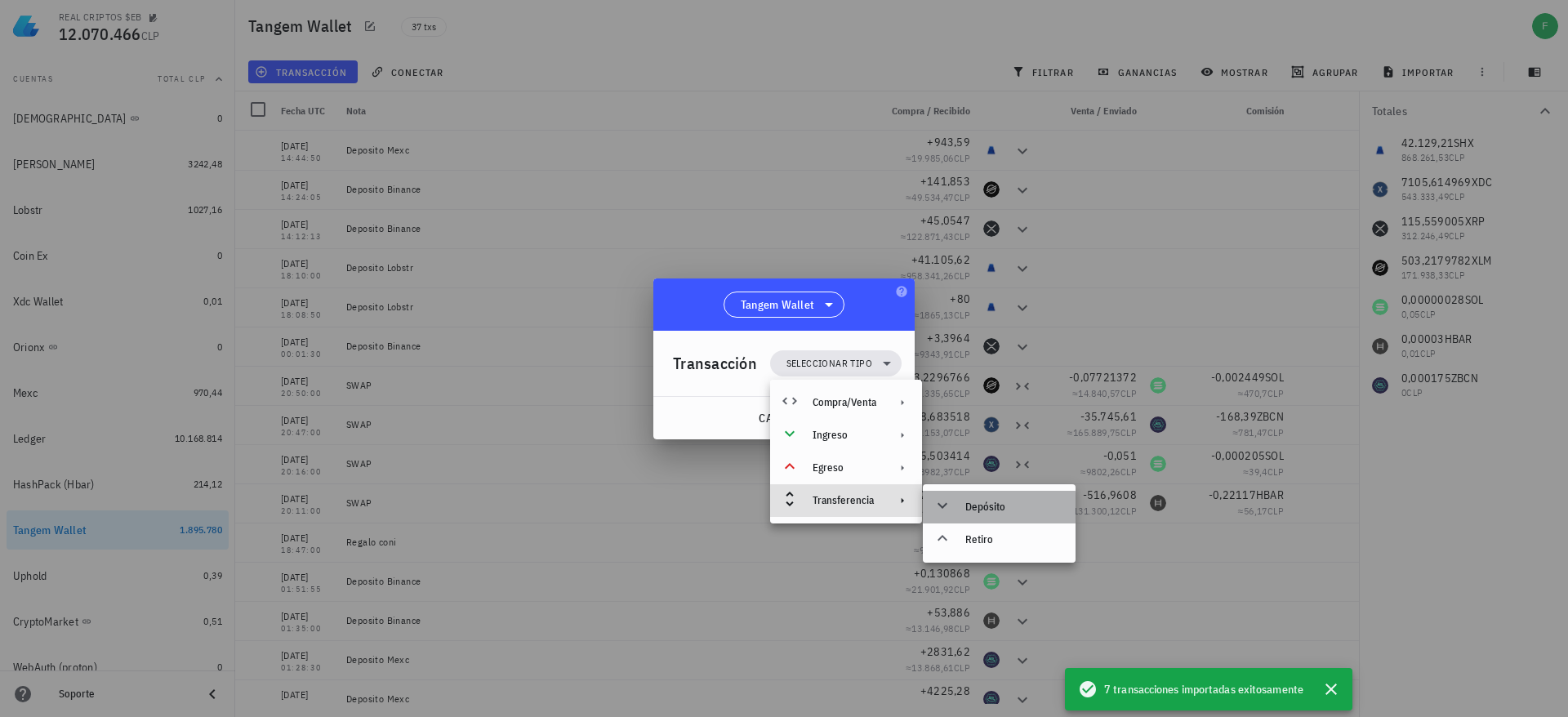
click at [1016, 512] on div "Depósito" at bounding box center [1013, 507] width 97 height 13
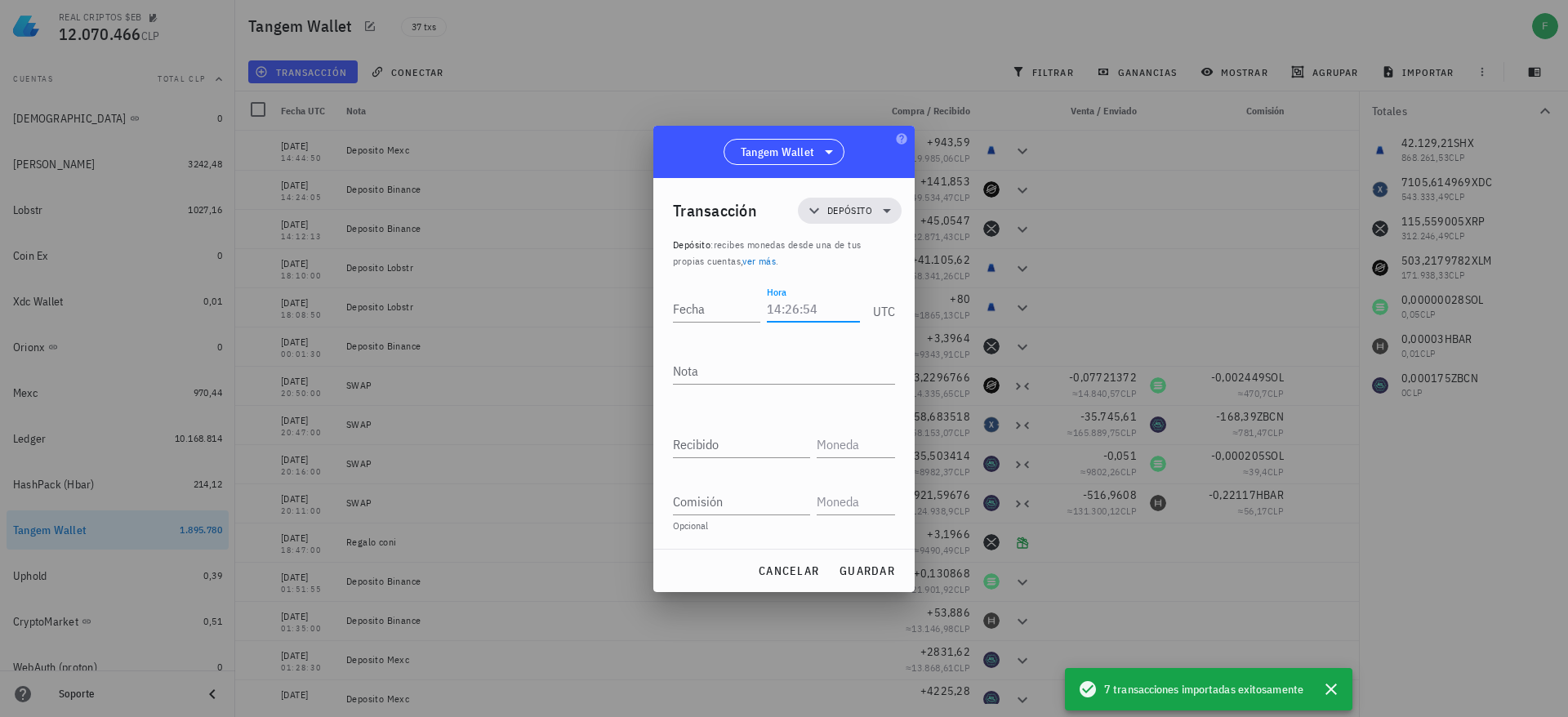
click at [806, 308] on input "Hora" at bounding box center [813, 309] width 93 height 26
type input "14:46:20"
click at [718, 312] on input "Fecha" at bounding box center [718, 309] width 93 height 26
type input "3"
type input "[DATE]"
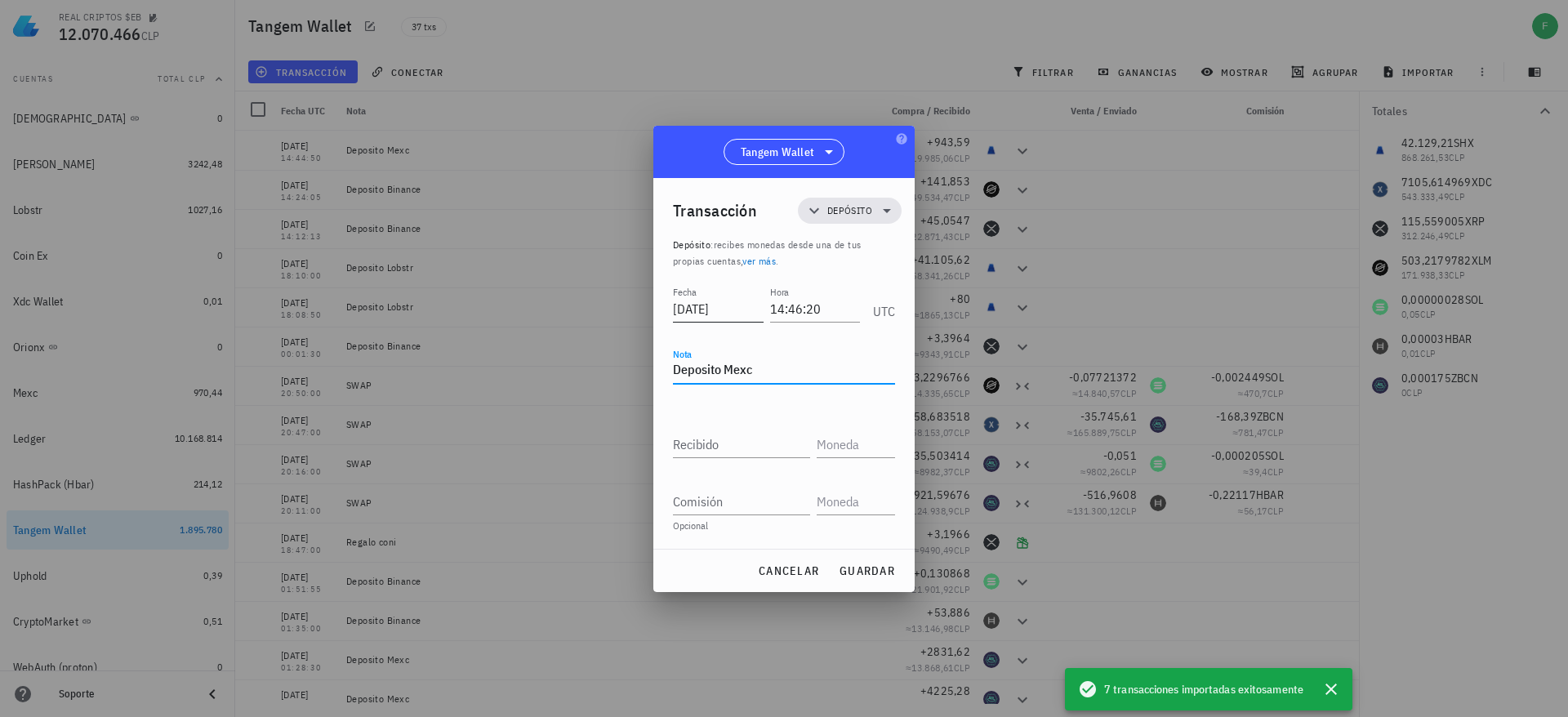
type textarea "Deposito Mexc"
paste input "254,36"
type input "254,36"
type input "XDC"
click at [864, 576] on span "guardar" at bounding box center [866, 571] width 56 height 15
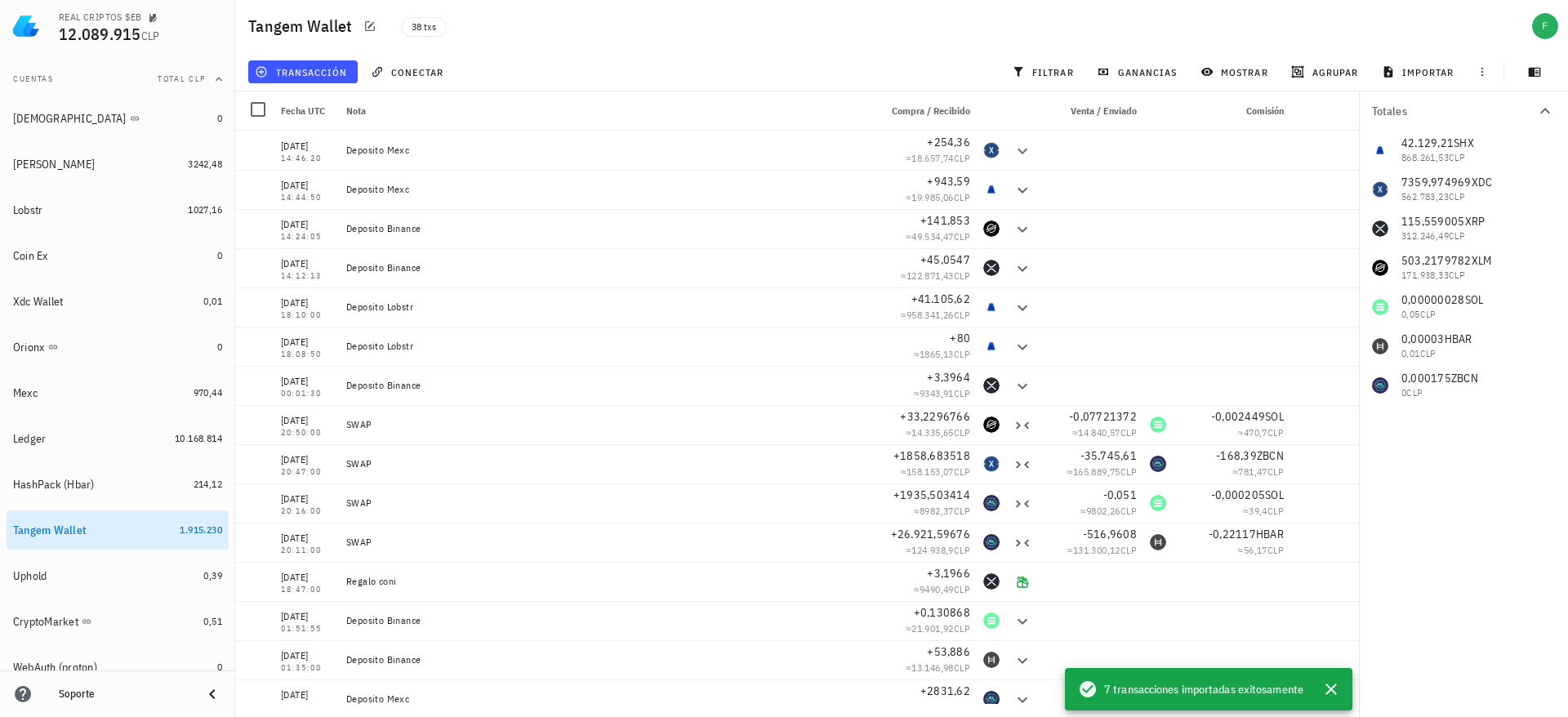
click at [236, 60] on div "transacción conectar filtrar ganancias mostrar [GEOGRAPHIC_DATA] importar" at bounding box center [901, 72] width 1333 height 39
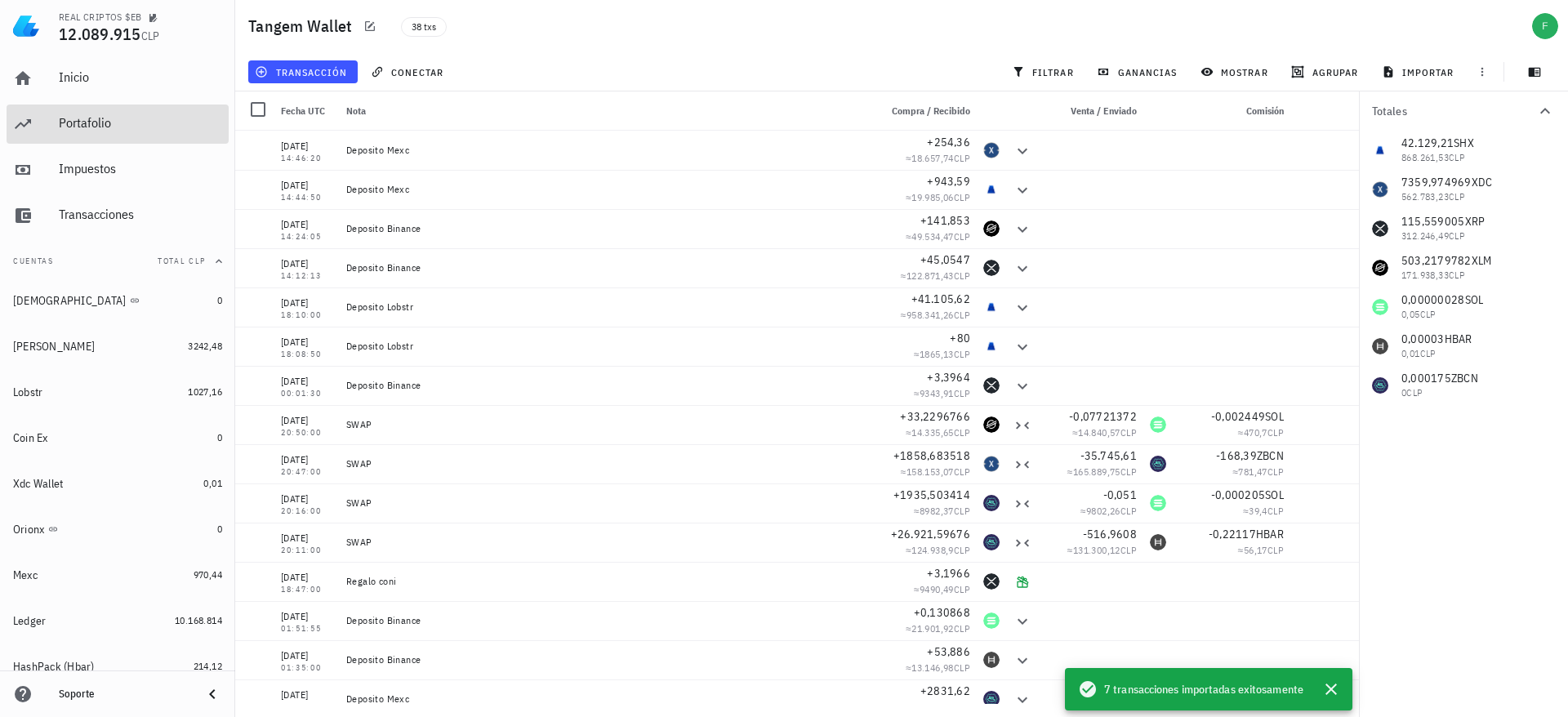
click at [125, 133] on div "Portafolio" at bounding box center [141, 123] width 163 height 37
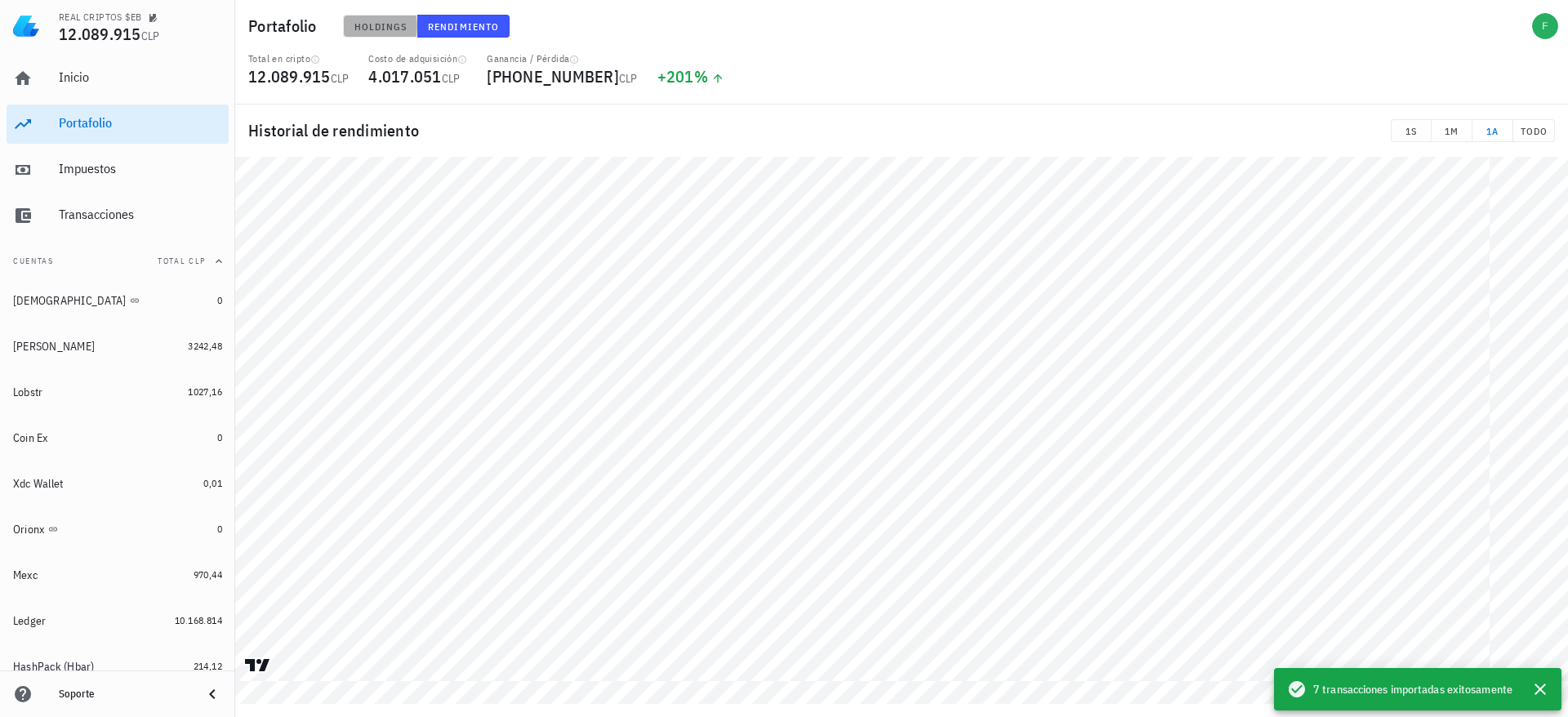
click at [383, 25] on span "Holdings" at bounding box center [380, 26] width 54 height 12
